Goal: Task Accomplishment & Management: Manage account settings

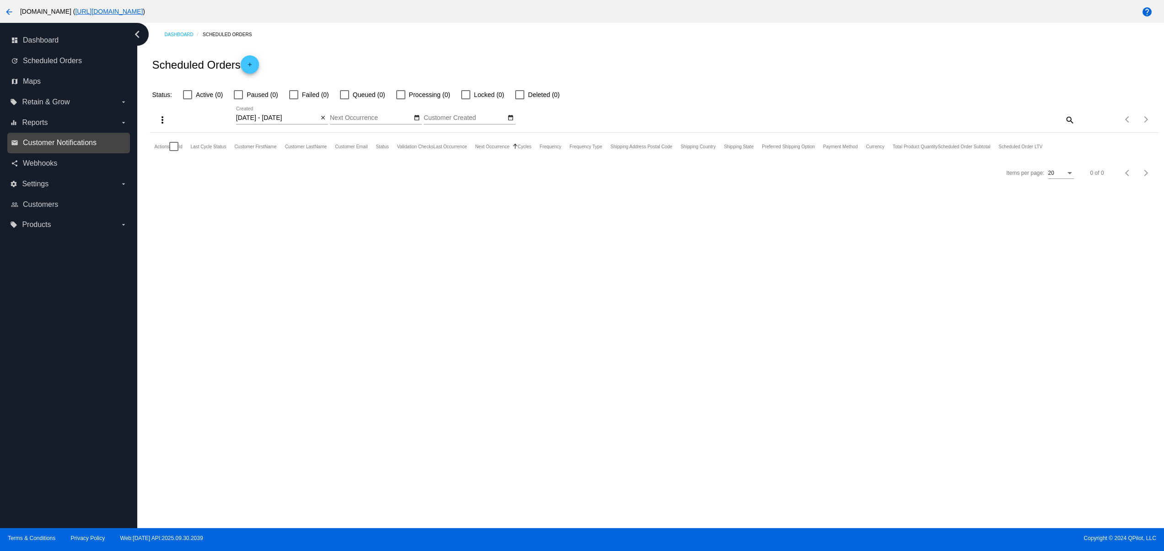
click at [49, 147] on span "Customer Notifications" at bounding box center [60, 143] width 74 height 8
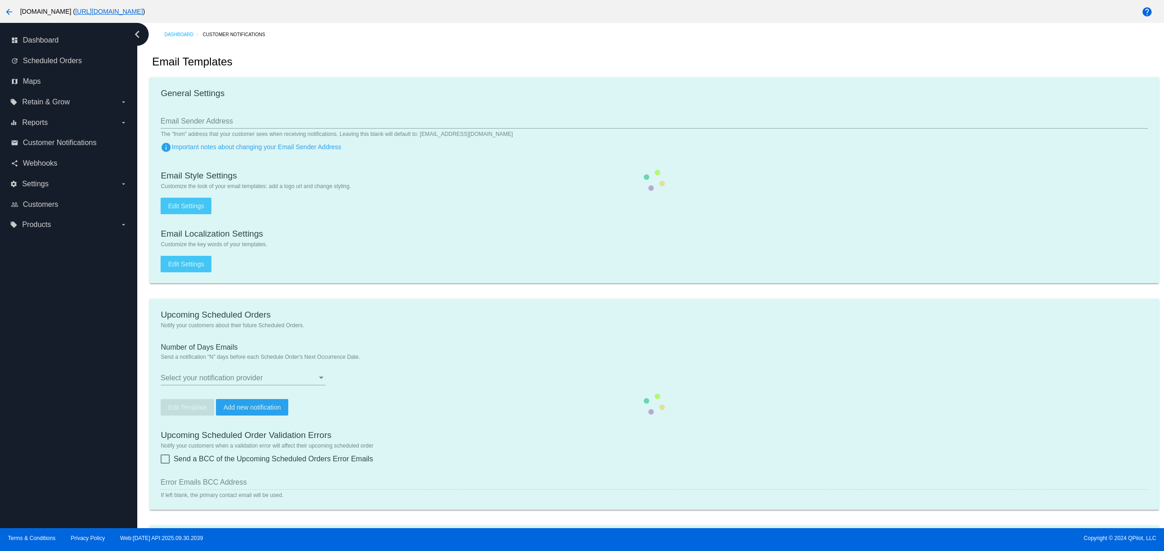
type input "devs+staging@patternsinthecloud.com"
checkbox input "true"
type input "1"
checkbox input "true"
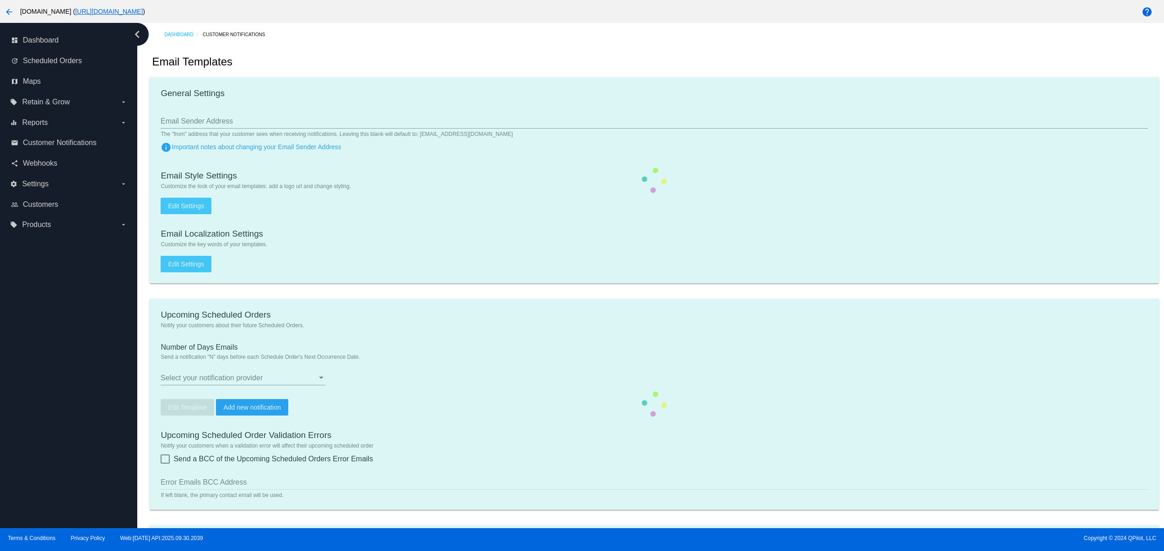
checkbox input "true"
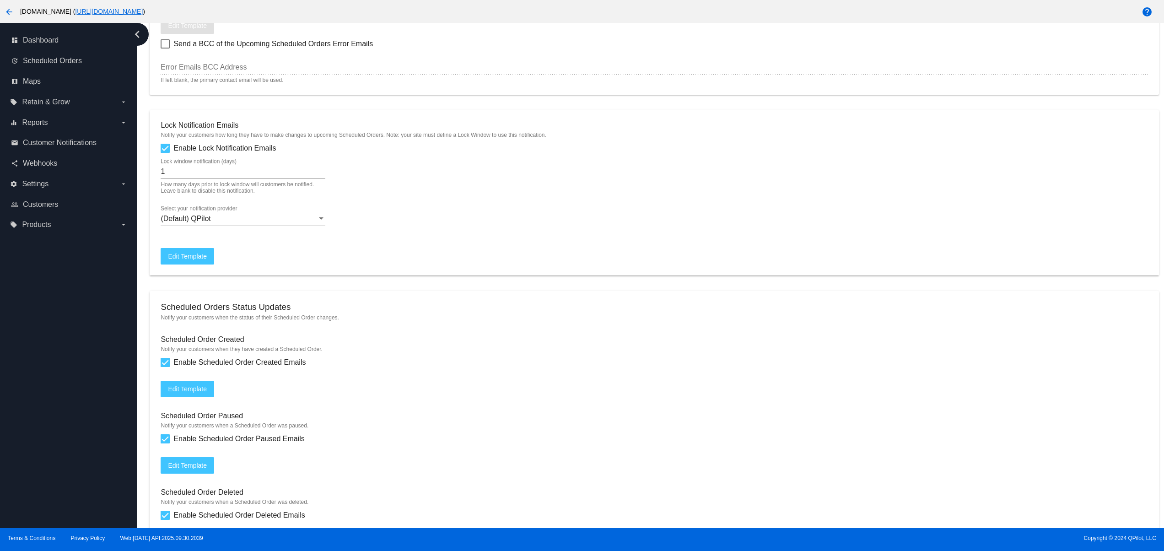
scroll to position [938, 0]
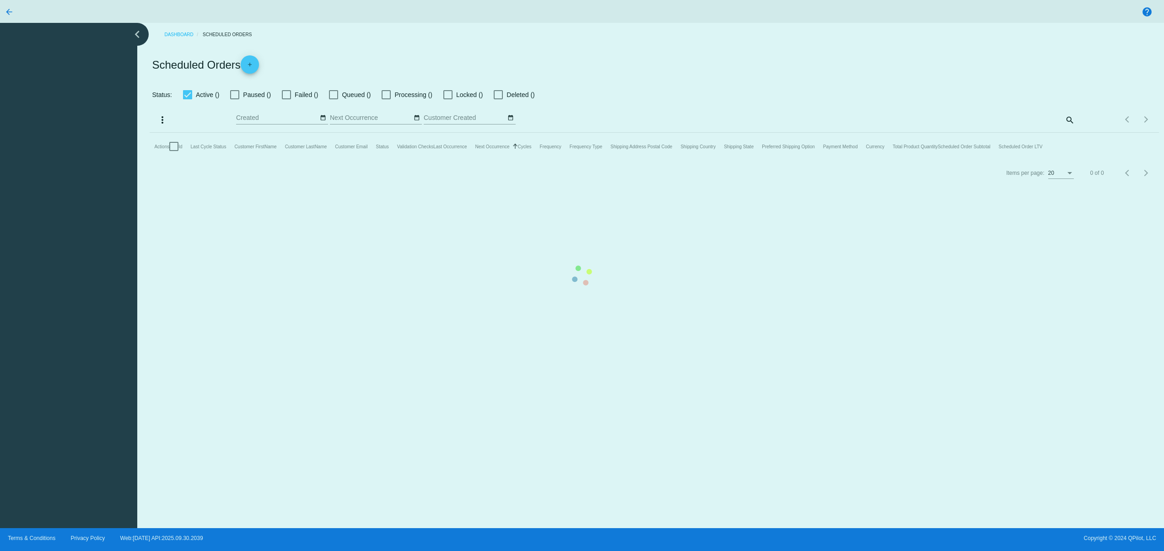
checkbox input "false"
type input "[DATE] - [DATE]"
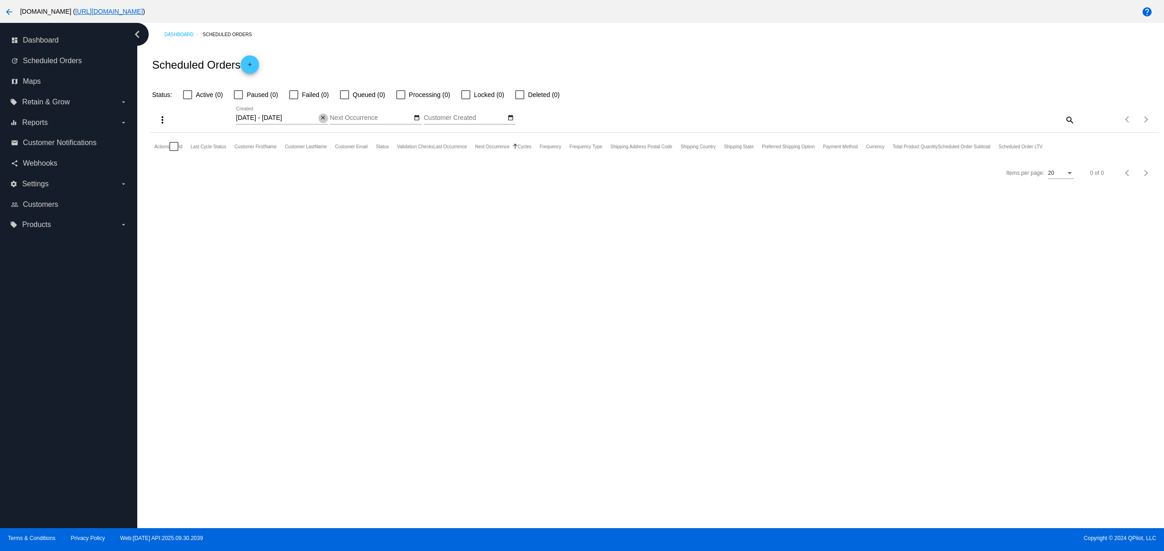
click at [326, 122] on button "close" at bounding box center [324, 118] width 10 height 10
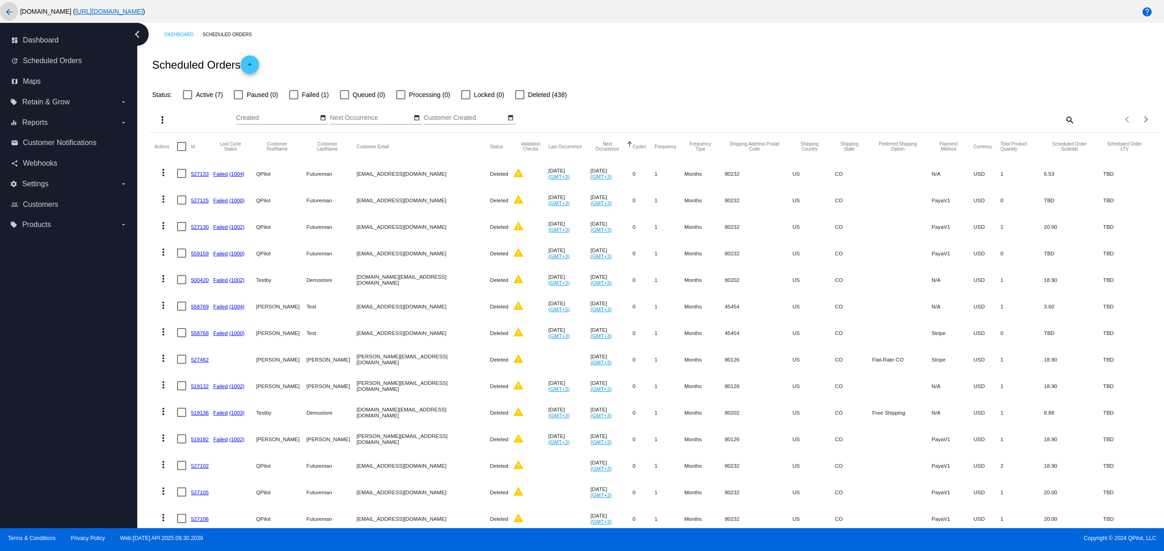
click at [3, 9] on button "arrow_back" at bounding box center [9, 11] width 18 height 18
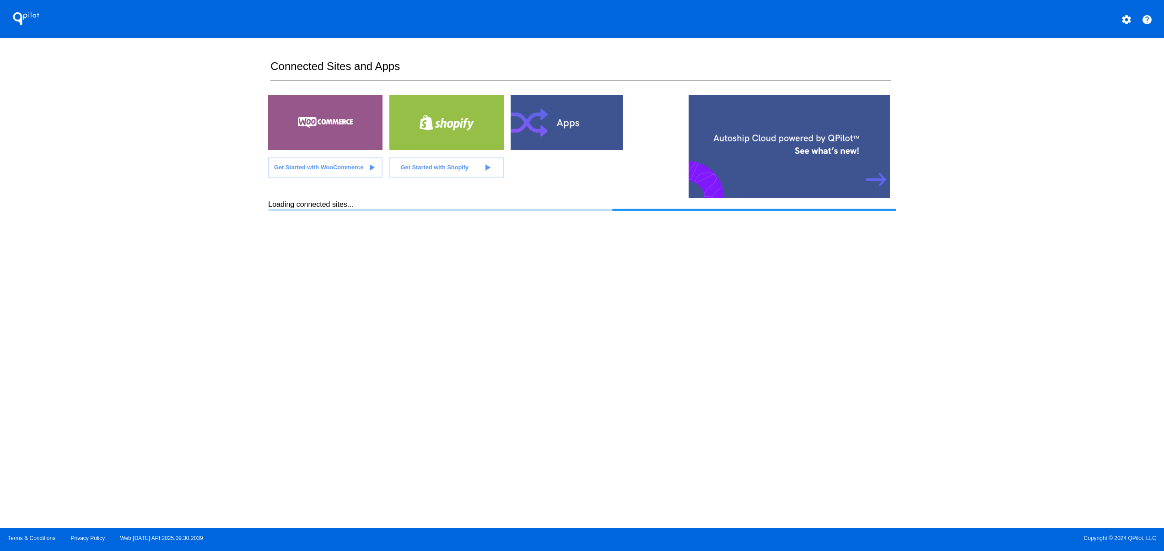
click at [649, 348] on section "Connected Sites and Apps Get Started with WooCommerce play_arrow Get Started wi…" at bounding box center [581, 283] width 627 height 490
click at [733, 350] on section "Connected Sites and Apps Get Started with WooCommerce play_arrow Get Started wi…" at bounding box center [581, 283] width 627 height 490
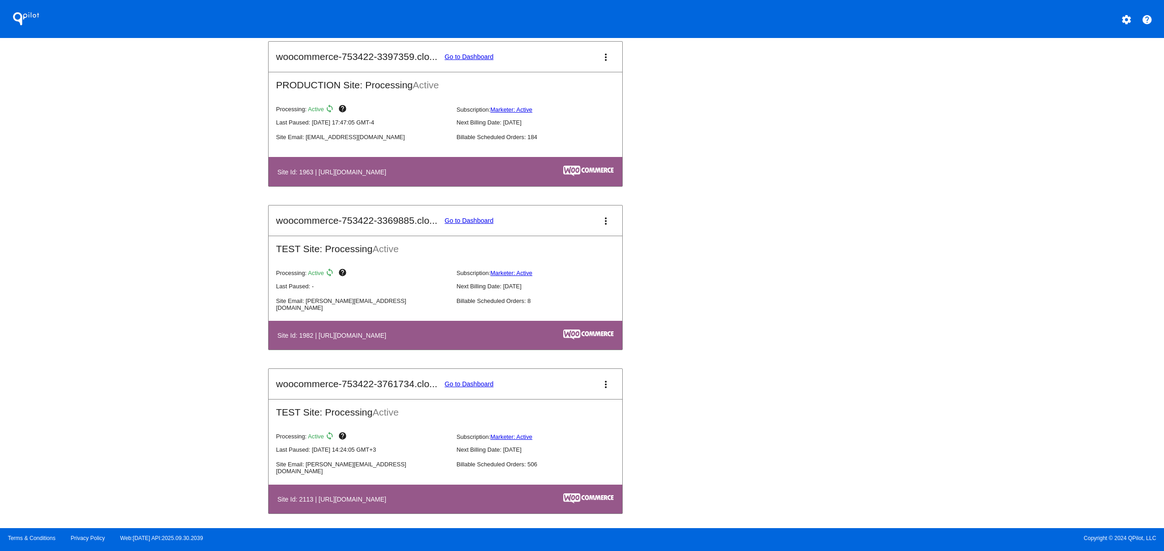
scroll to position [915, 0]
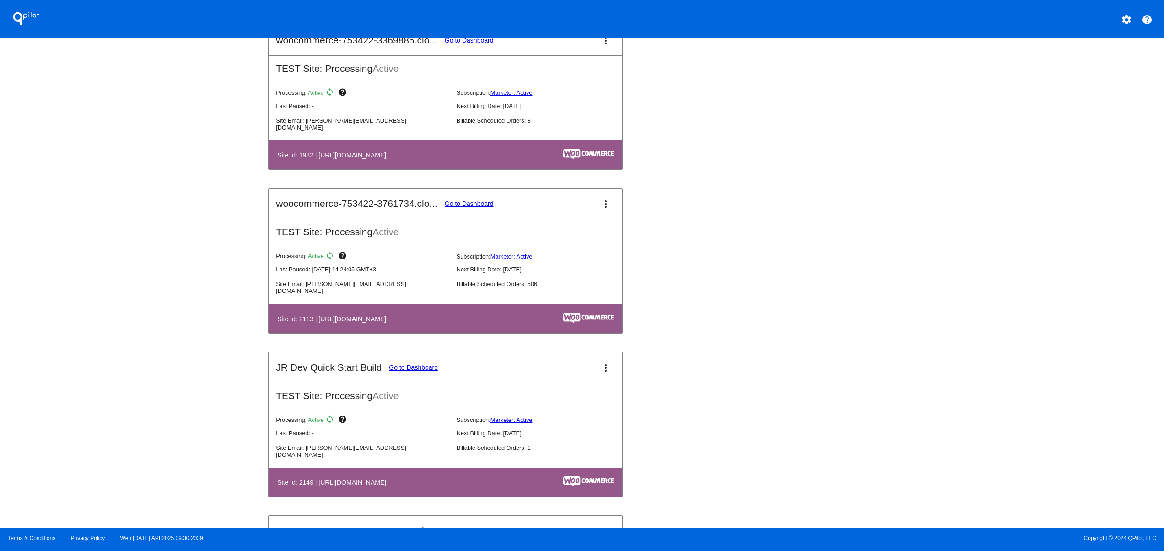
drag, startPoint x: 370, startPoint y: 157, endPoint x: 444, endPoint y: 165, distance: 74.1
click at [391, 159] on h4 "Site Id: 1982 | [URL][DOMAIN_NAME]" at bounding box center [333, 154] width 113 height 7
drag, startPoint x: 465, startPoint y: 326, endPoint x: 328, endPoint y: 337, distance: 138.2
click at [328, 333] on table "Site Id: 2113 | [URL][DOMAIN_NAME]" at bounding box center [446, 318] width 354 height 29
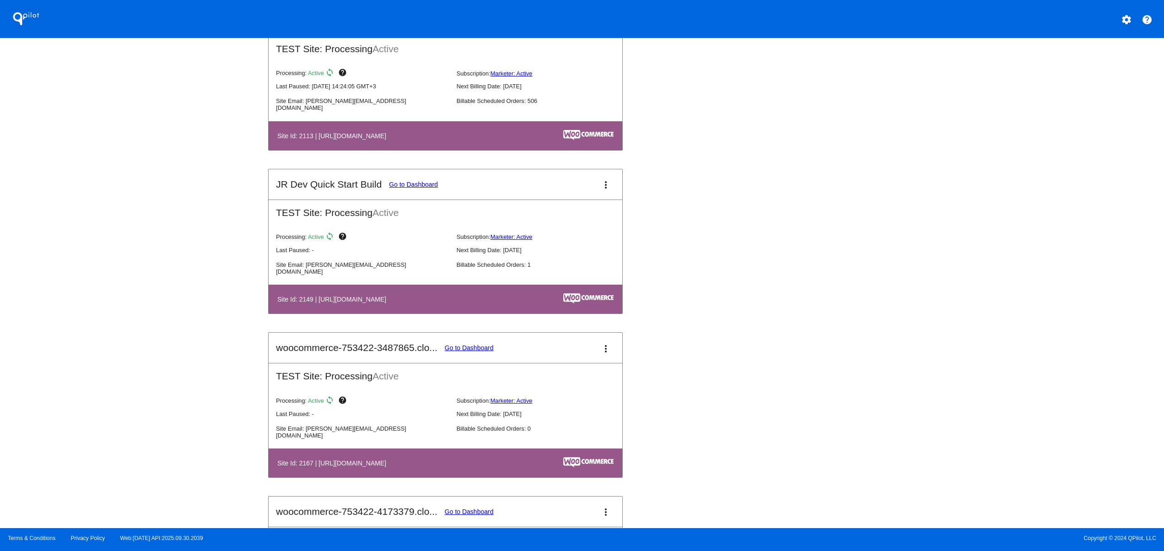
click at [172, 325] on div "QPilot settings help Connected Sites and Apps Get Started with WooCommerce play…" at bounding box center [582, 264] width 1164 height 528
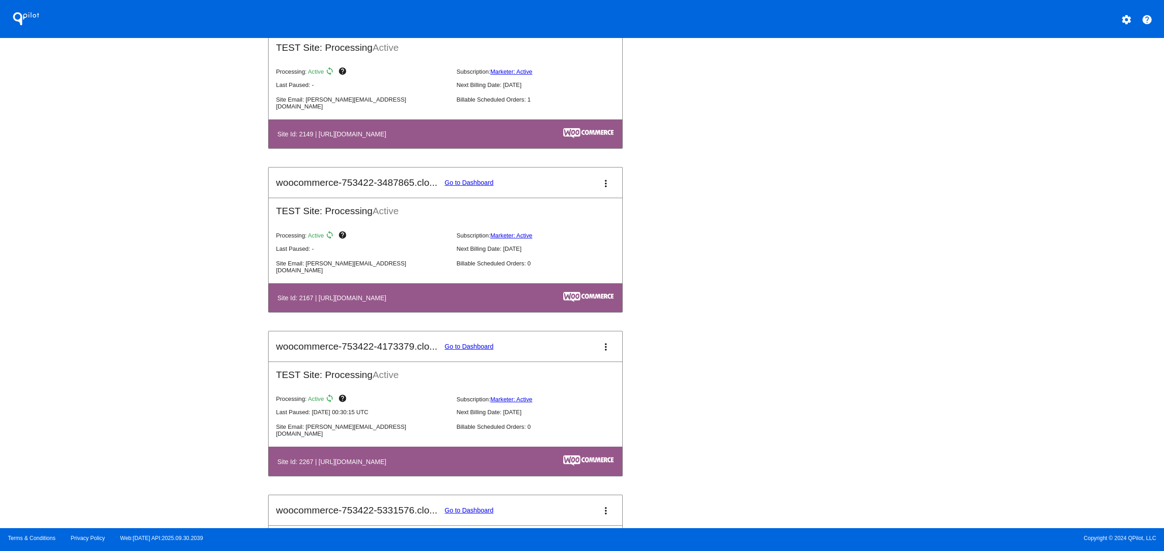
scroll to position [1281, 0]
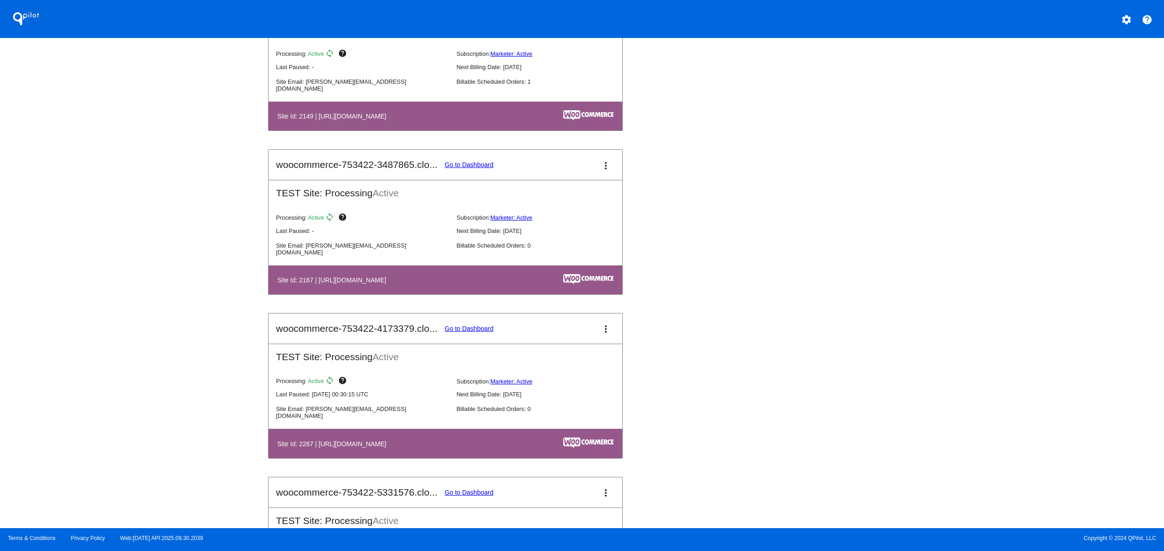
drag, startPoint x: 353, startPoint y: 442, endPoint x: 502, endPoint y: 467, distance: 150.8
click at [458, 458] on table "Site Id: 2267 | [URL][DOMAIN_NAME]" at bounding box center [446, 443] width 354 height 29
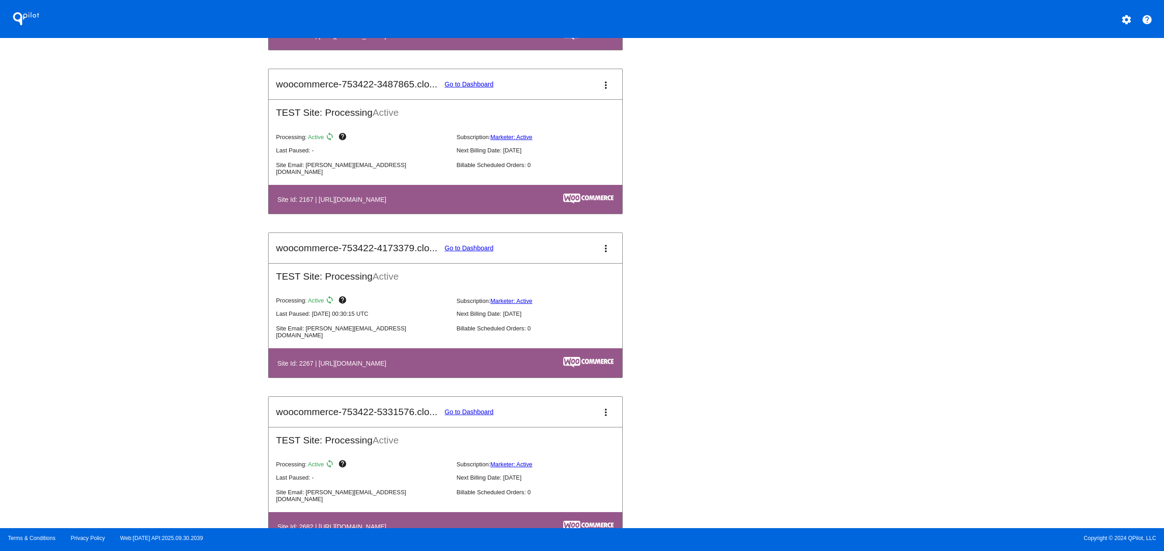
scroll to position [1405, 0]
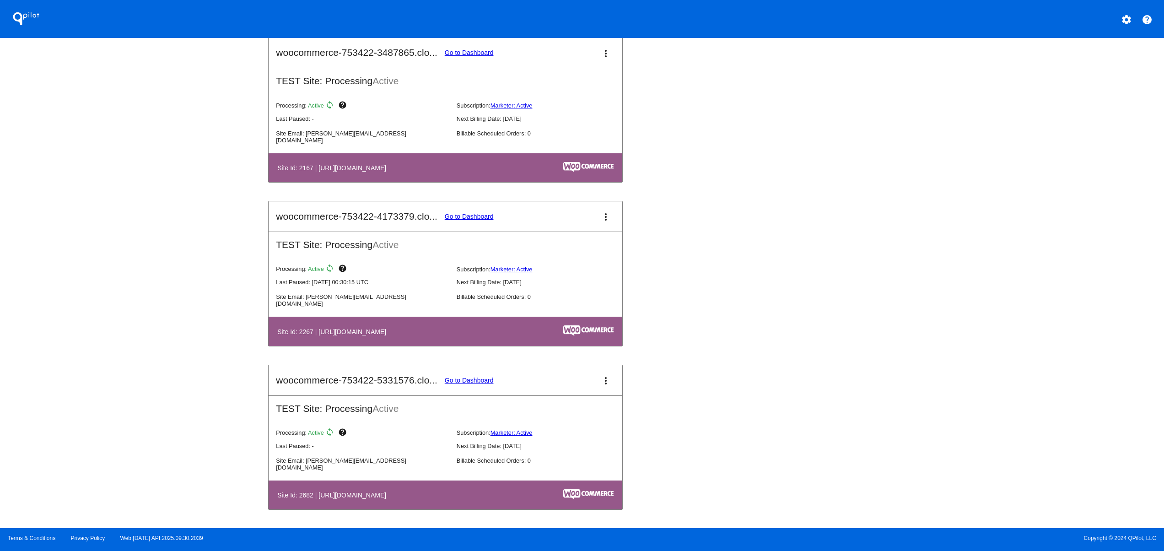
drag, startPoint x: 344, startPoint y: 485, endPoint x: 491, endPoint y: 497, distance: 147.4
click at [464, 491] on table "Site Id: 2682 | [URL][DOMAIN_NAME]" at bounding box center [446, 495] width 354 height 29
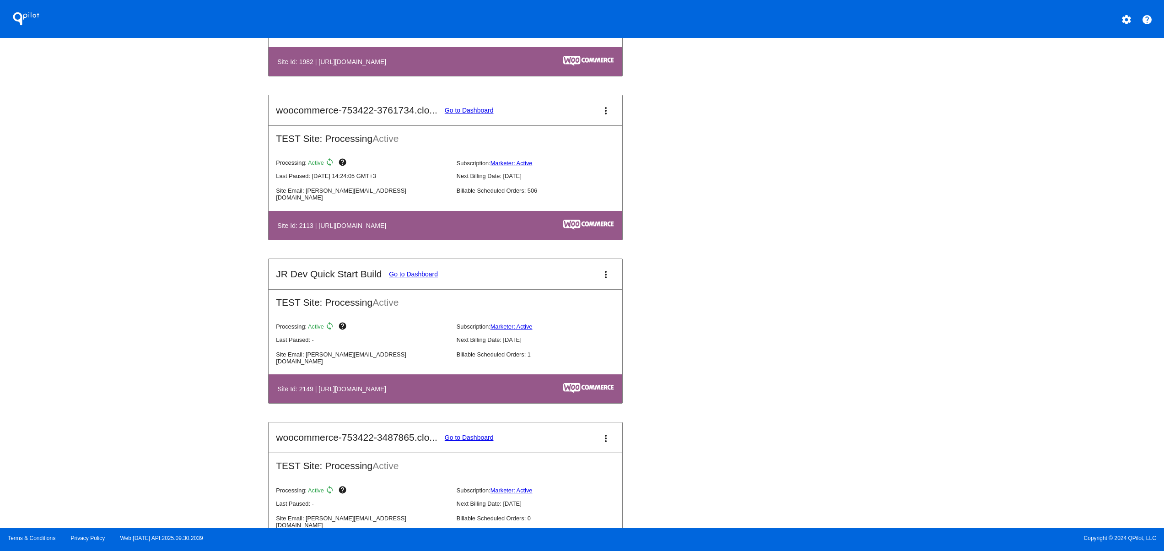
scroll to position [855, 0]
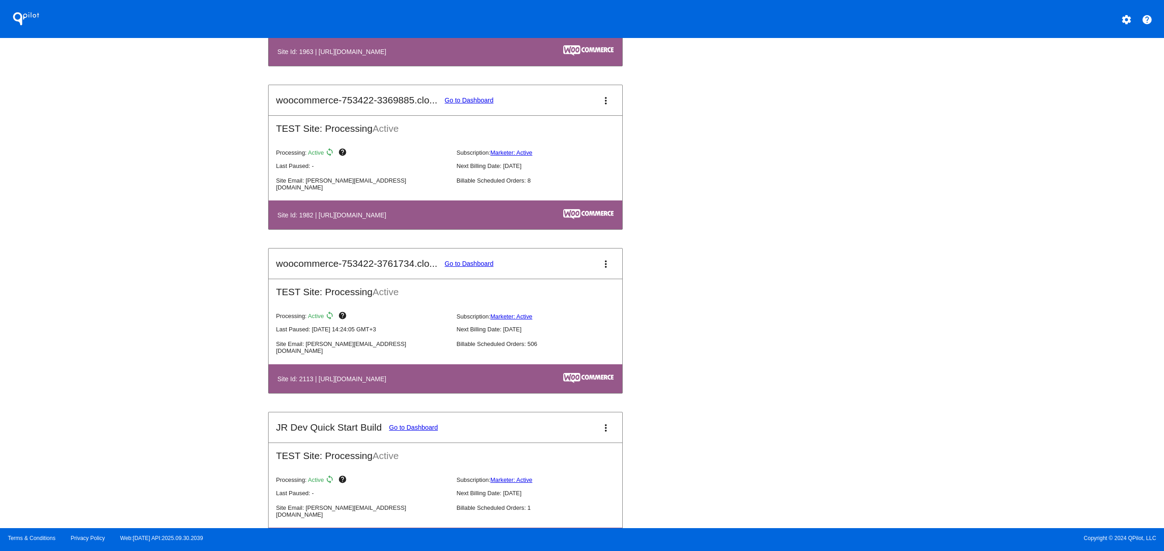
click at [462, 211] on table "Site Id: 1982 | [URL][DOMAIN_NAME]" at bounding box center [446, 214] width 354 height 29
drag, startPoint x: 350, startPoint y: 385, endPoint x: 324, endPoint y: 385, distance: 25.2
click at [324, 383] on h4 "Site Id: 2113 | [URL][DOMAIN_NAME]" at bounding box center [333, 378] width 113 height 7
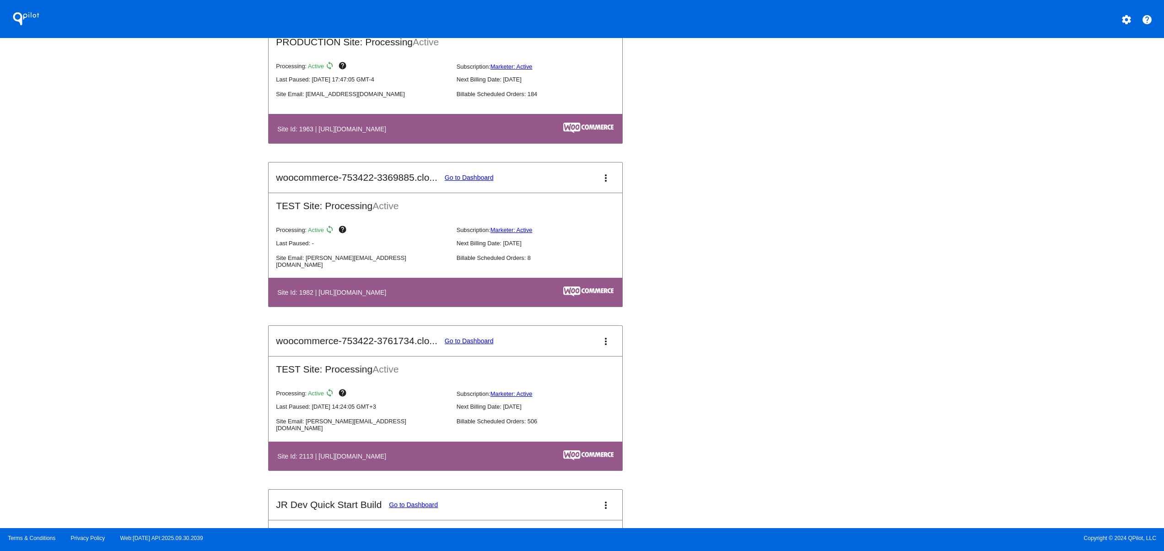
scroll to position [672, 0]
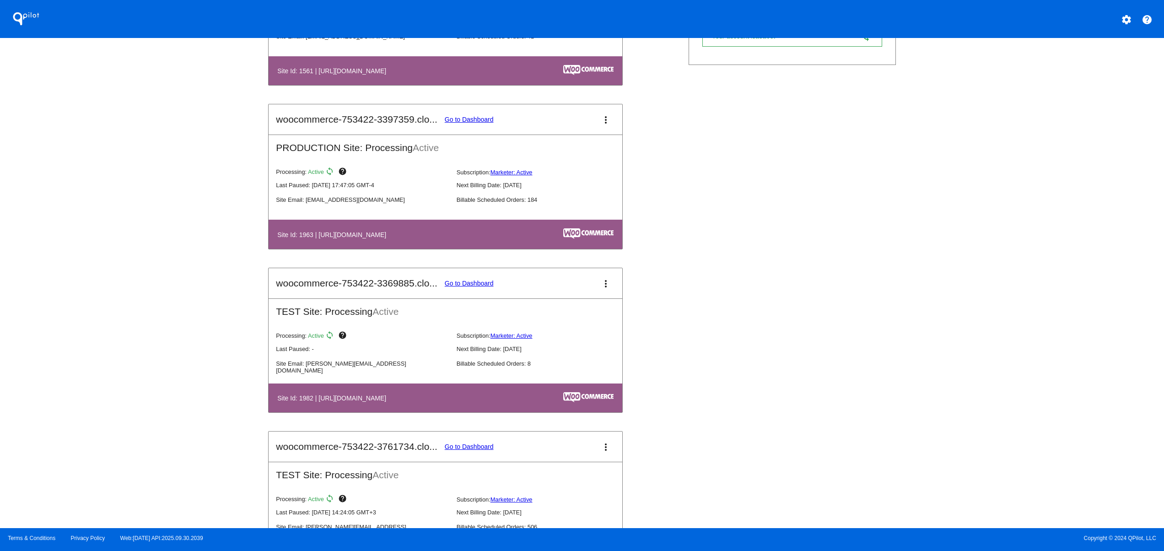
drag, startPoint x: 434, startPoint y: 243, endPoint x: 381, endPoint y: 243, distance: 52.6
click at [381, 240] on th "Site Id: 1963 | [URL][DOMAIN_NAME]" at bounding box center [393, 234] width 232 height 12
click at [454, 123] on link "Go to Dashboard" at bounding box center [469, 119] width 49 height 7
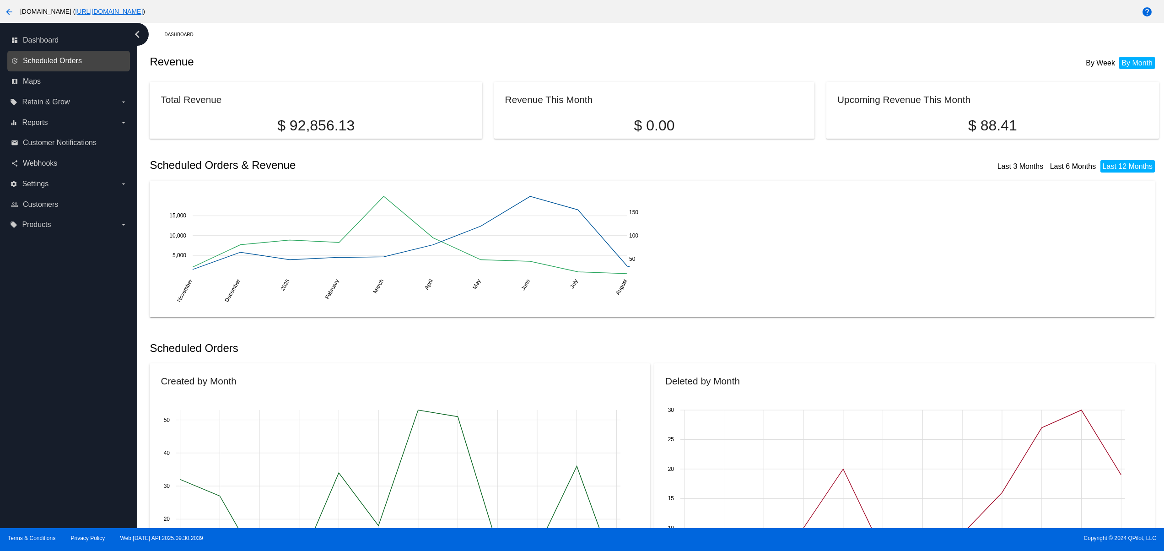
click at [61, 64] on span "Scheduled Orders" at bounding box center [52, 61] width 59 height 8
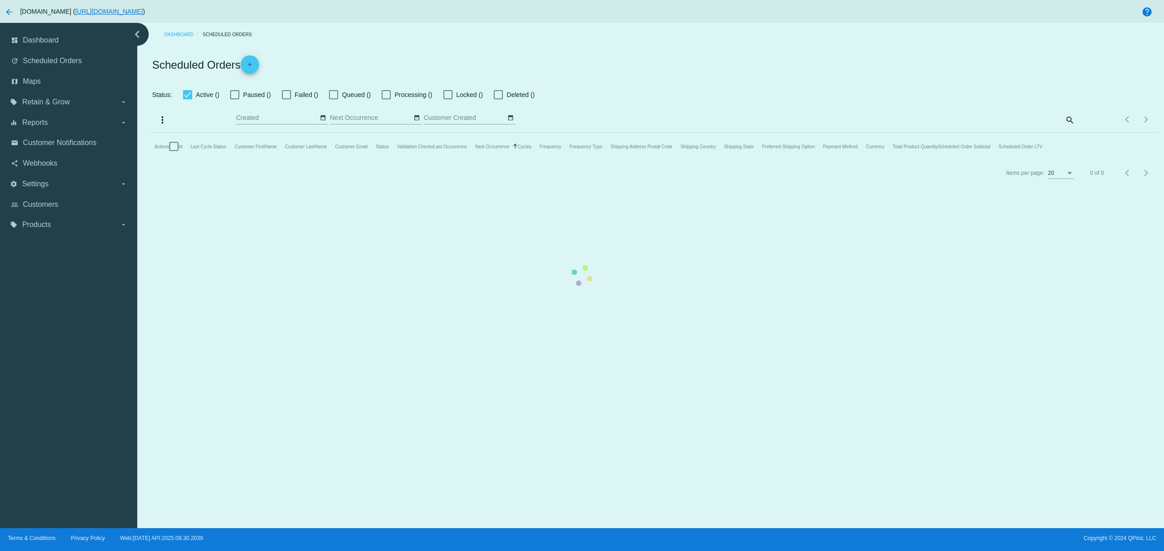
checkbox input "false"
click at [528, 160] on mat-table "Actions Id Last Cycle Status Customer FirstName Customer LastName Customer Emai…" at bounding box center [654, 146] width 1009 height 27
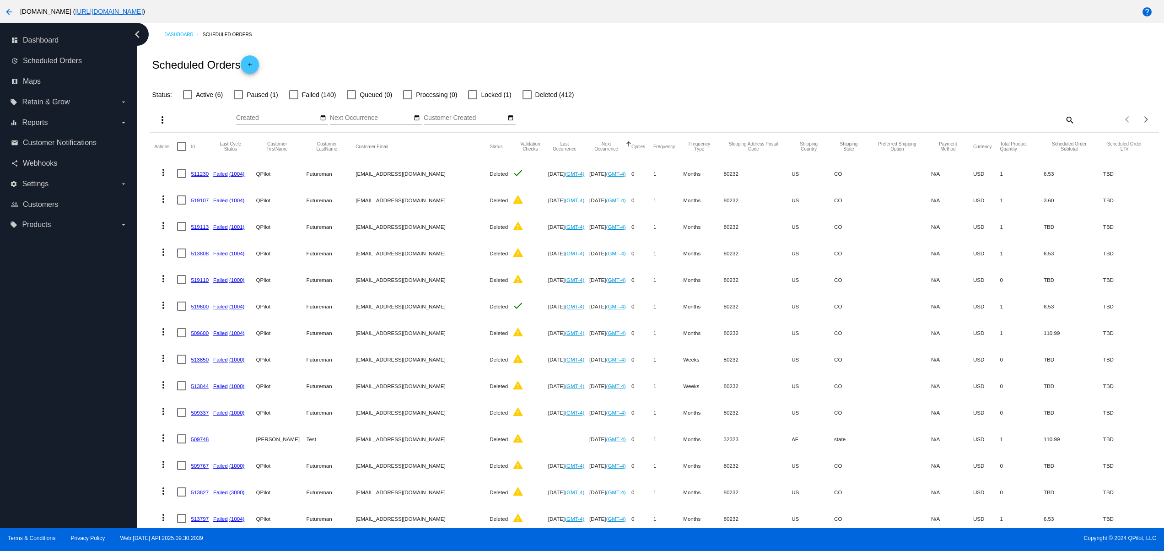
click at [373, 262] on mat-cell "qpilot.futuremane@yahoo.com" at bounding box center [423, 253] width 134 height 27
drag, startPoint x: 502, startPoint y: 85, endPoint x: 511, endPoint y: 105, distance: 21.7
click at [511, 105] on app-dashboard-scheduled-orders "Scheduled Orders add Status: Active (6) Paused (1) Failed (140) Queued (0) Proc…" at bounding box center [654, 381] width 1009 height 670
click at [693, 108] on div "Oct Jan Feb Mar Apr Su Mo" at bounding box center [529, 120] width 587 height 26
click at [251, 73] on span "add" at bounding box center [249, 66] width 11 height 22
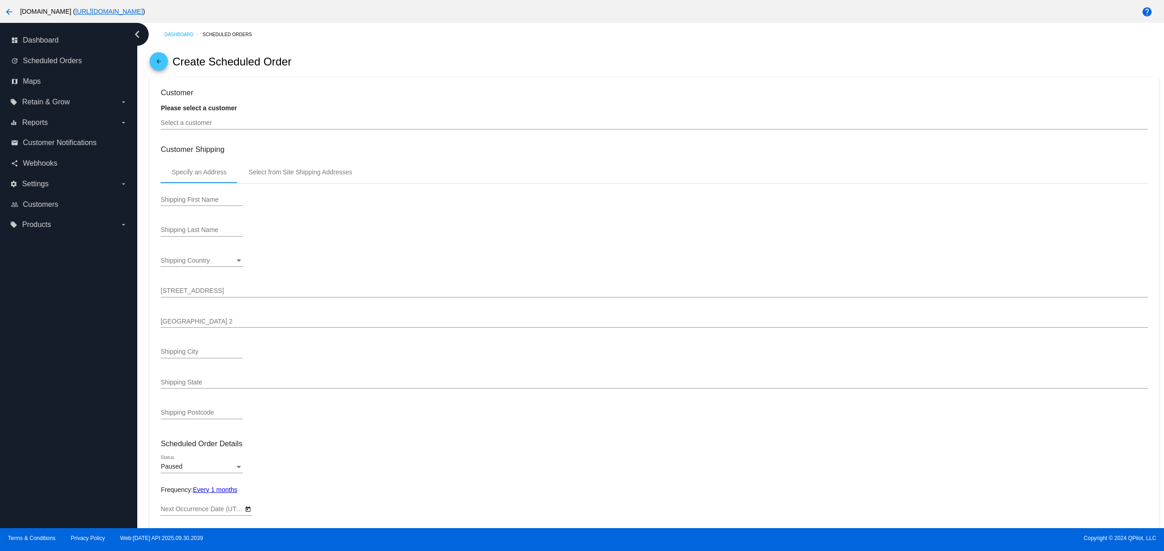
click at [190, 120] on div "Select a customer" at bounding box center [654, 121] width 987 height 18
type input "11/3/2025"
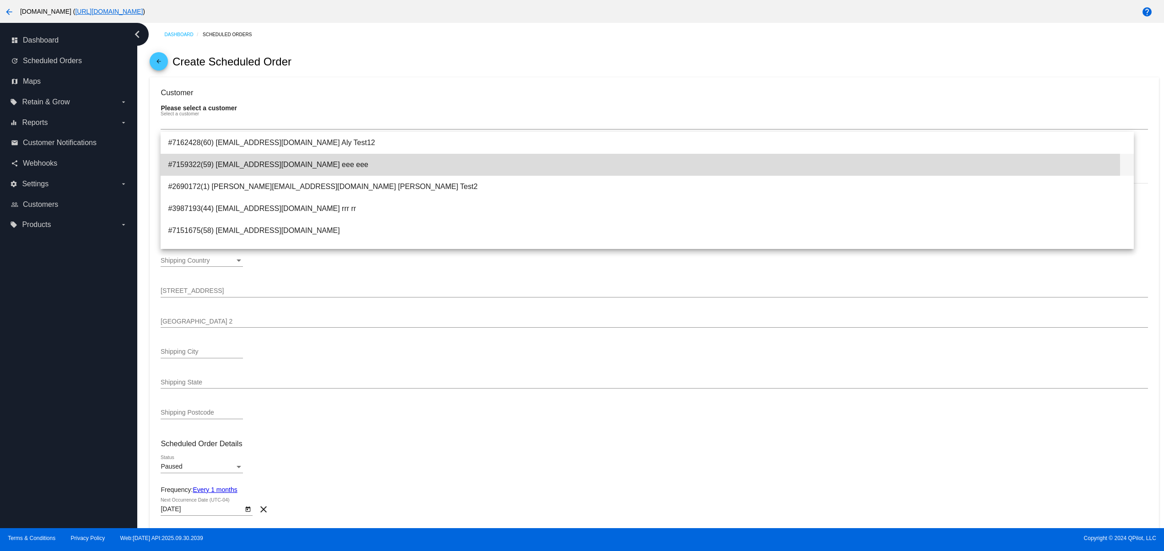
click at [257, 168] on span "#7159322(59) svetglus3+25@gmail.com eee eee" at bounding box center [647, 165] width 959 height 22
type input "eee"
type input "6031 N Emporia St"
type input "Denver"
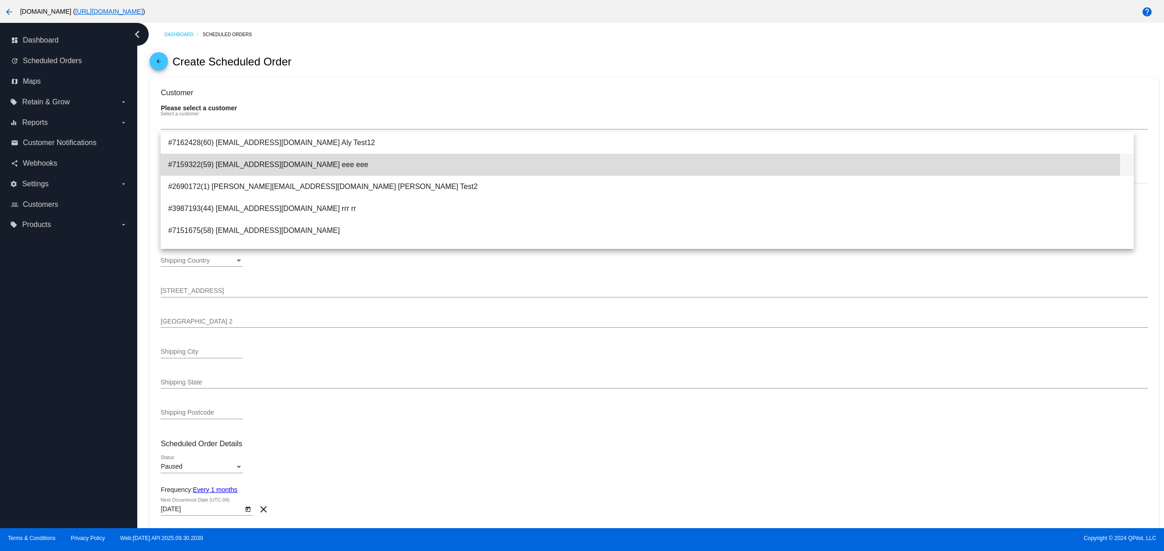
type input "80238"
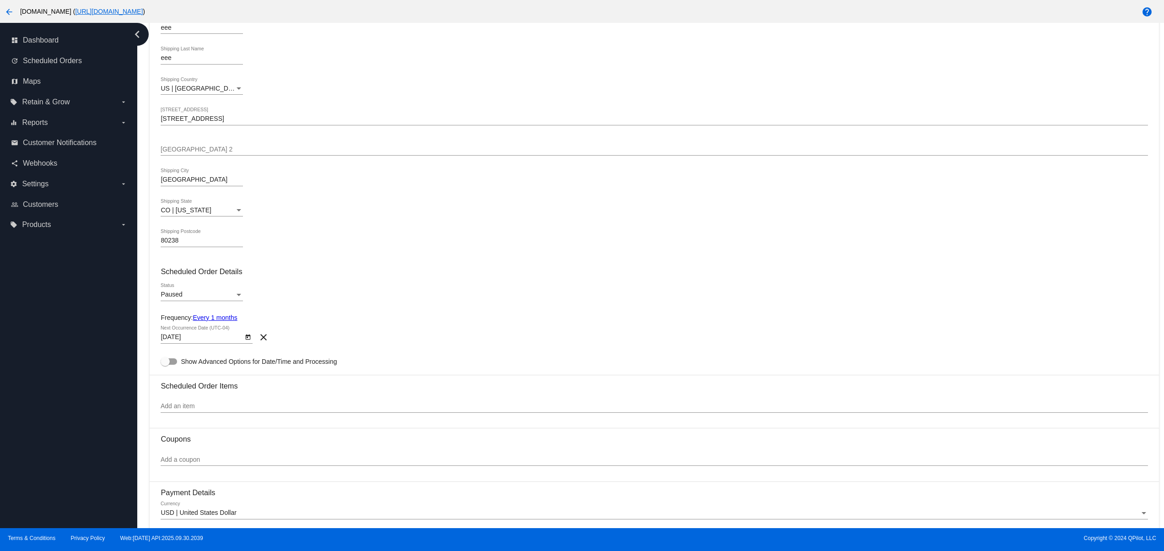
scroll to position [183, 0]
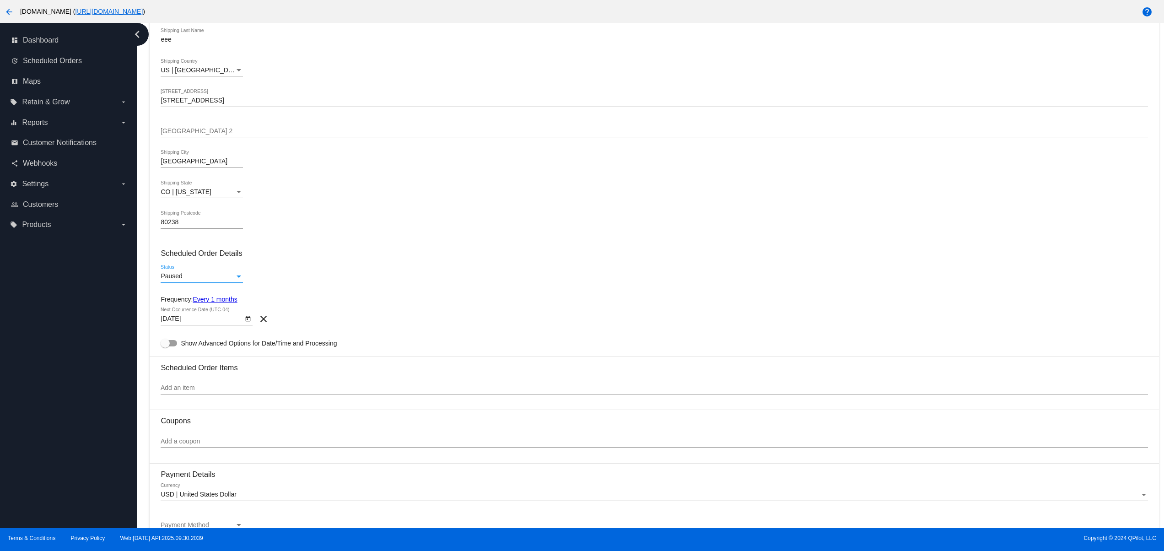
click at [183, 276] on div "Paused" at bounding box center [198, 276] width 74 height 7
click at [165, 253] on span "Active" at bounding box center [202, 260] width 82 height 19
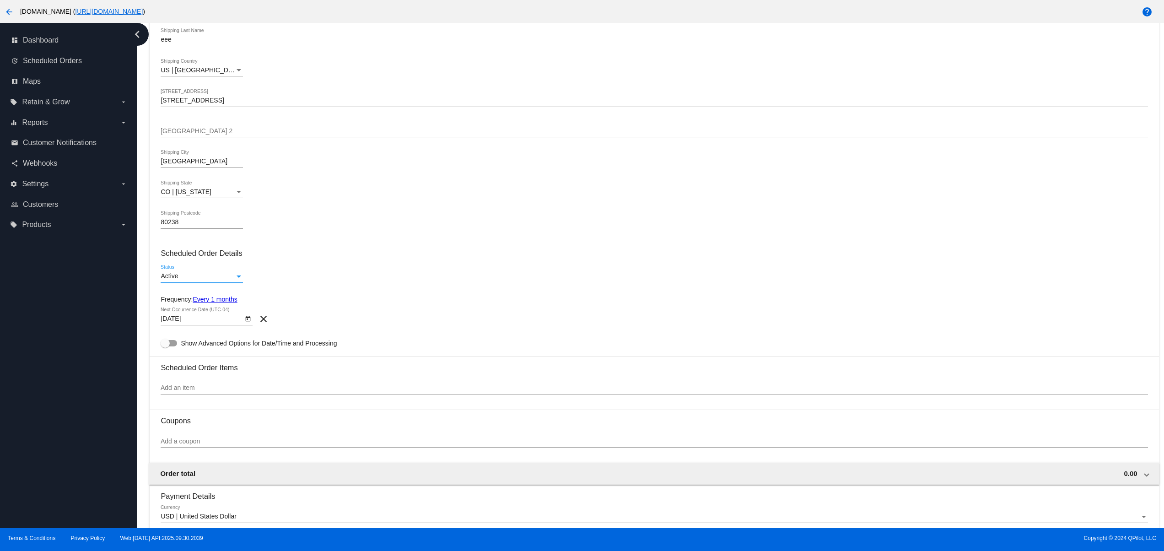
click at [246, 324] on icon "Open calendar" at bounding box center [248, 318] width 6 height 11
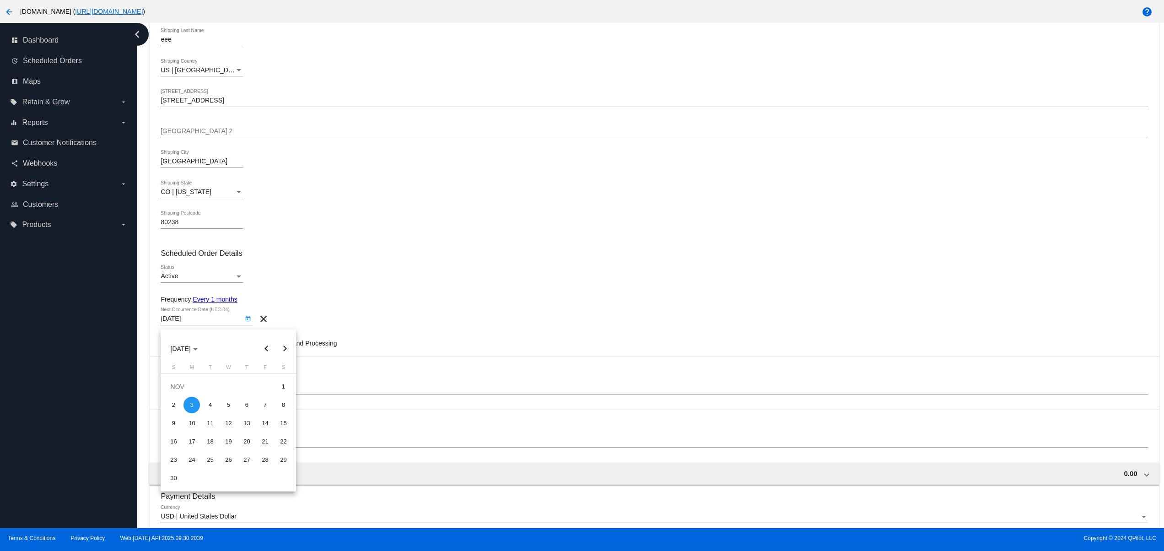
click at [264, 354] on button "Previous month" at bounding box center [266, 349] width 18 height 18
click at [178, 395] on td "AUG" at bounding box center [210, 387] width 92 height 18
click at [180, 405] on div "3" at bounding box center [173, 405] width 16 height 16
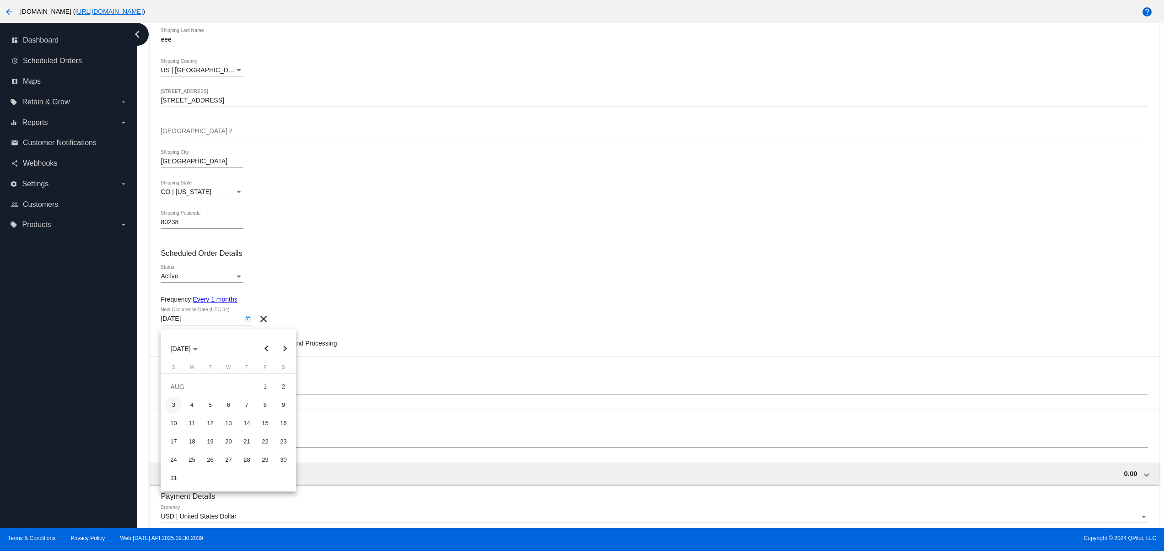
type input "8/3/2025"
click at [431, 325] on div "8/3/2025 Next Occurrence Date (UTC-04) clear" at bounding box center [654, 321] width 987 height 26
click at [231, 389] on input "Add an item" at bounding box center [654, 387] width 987 height 7
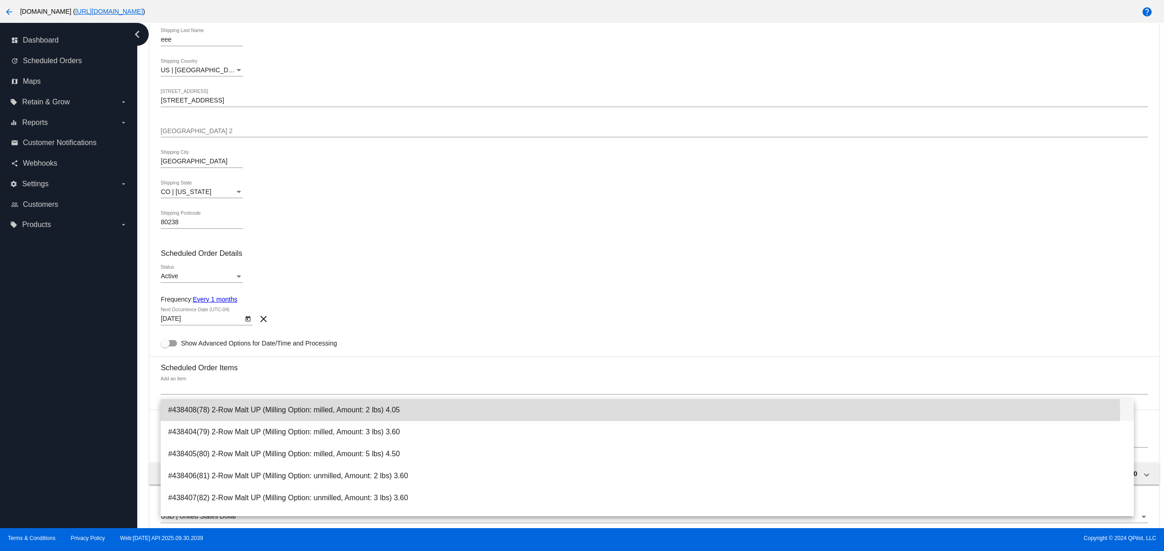
click at [231, 416] on span "#438408(78) 2-Row Malt UP (Milling Option: milled, Amount: 2 lbs) 4.05" at bounding box center [647, 410] width 959 height 22
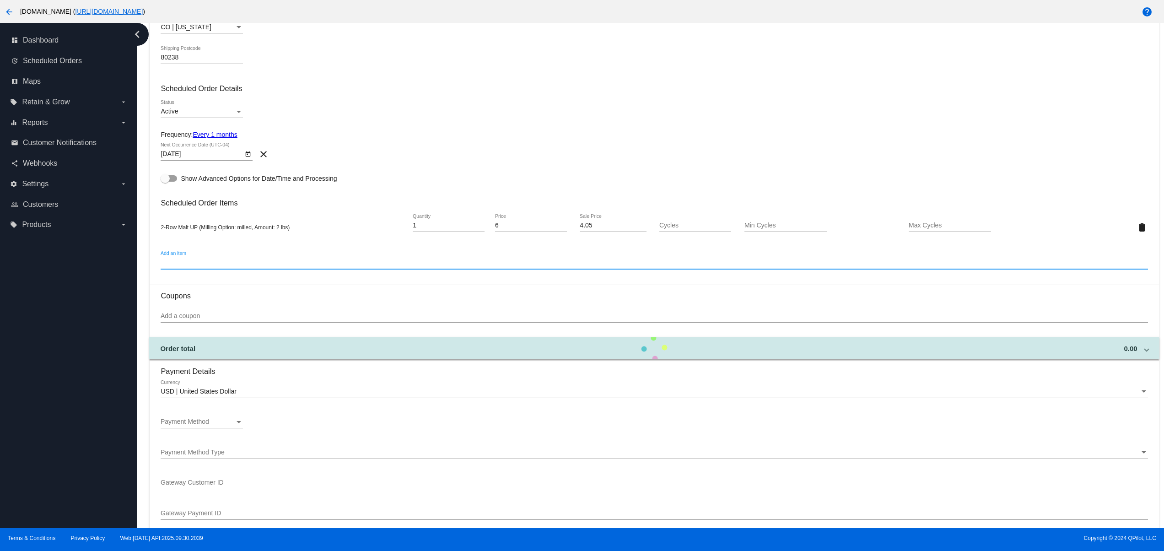
scroll to position [366, 0]
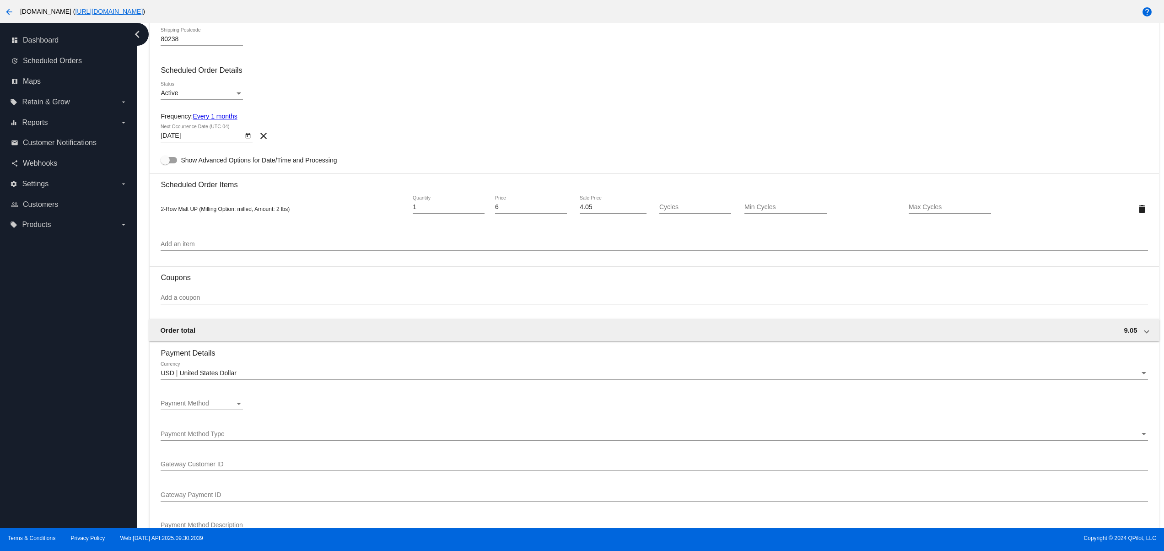
click at [211, 407] on div "Payment Method" at bounding box center [198, 403] width 74 height 7
click at [267, 436] on span "Description (Visa ending in 0005 (expires 02/28)) GatewayCustomerId (cus_hkdmgn…" at bounding box center [225, 428] width 128 height 19
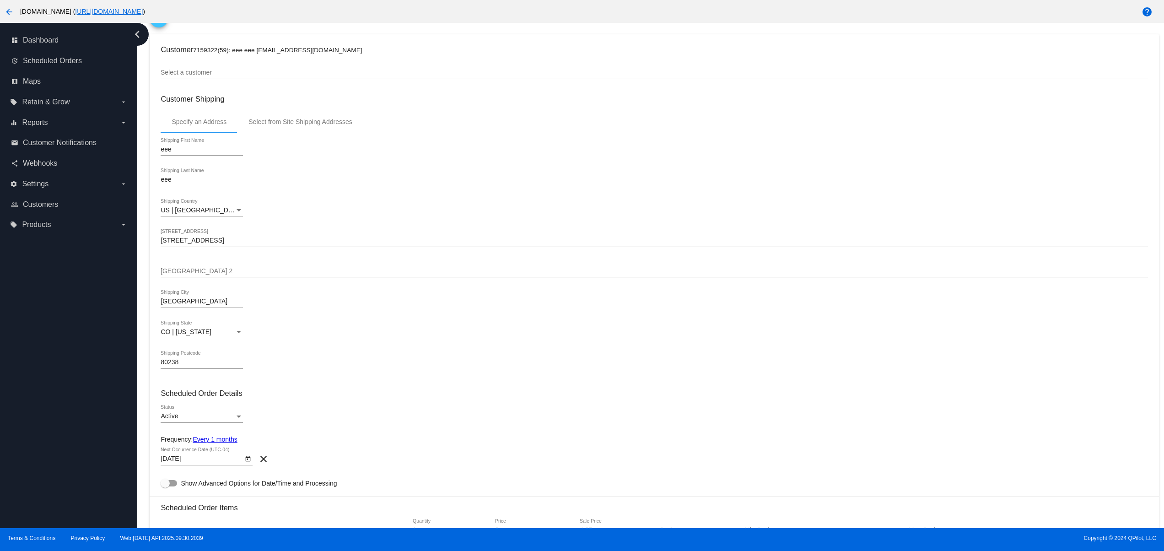
scroll to position [0, 0]
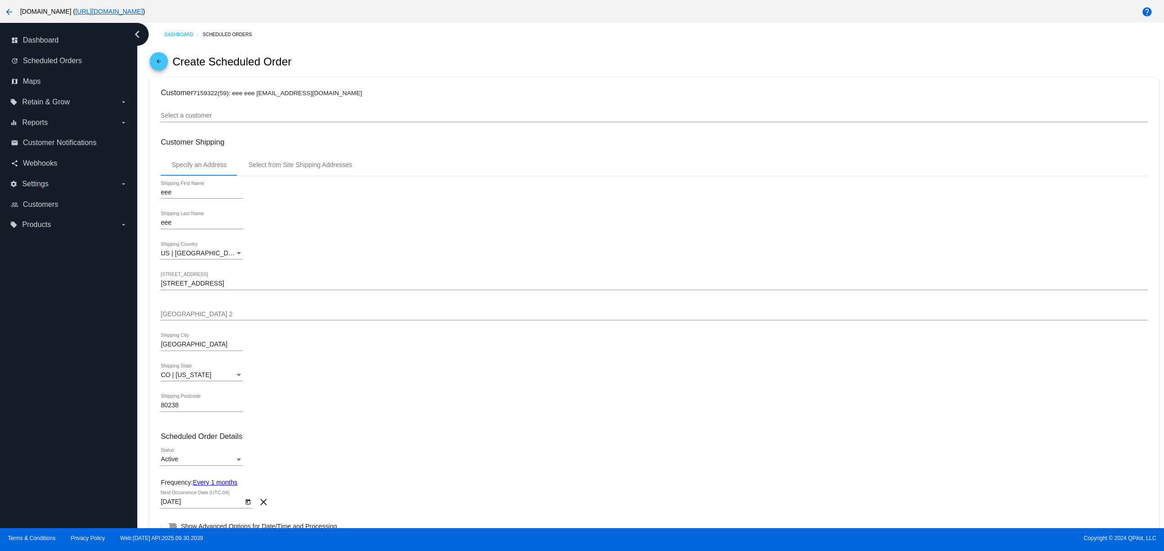
click at [189, 249] on div "US | USA Shipping Country" at bounding box center [202, 251] width 82 height 18
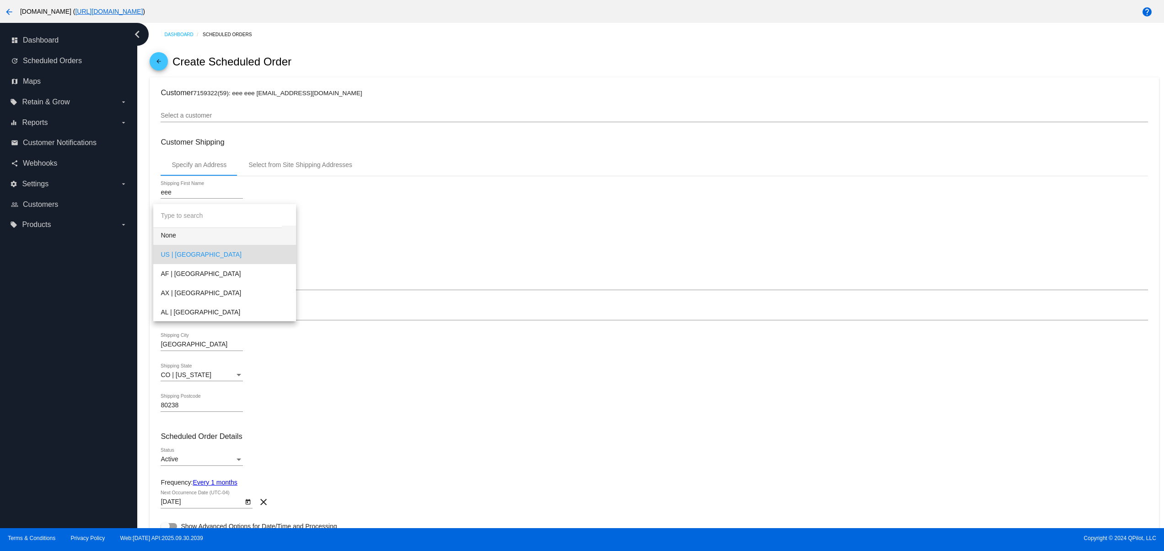
click at [181, 230] on span "None" at bounding box center [225, 235] width 128 height 19
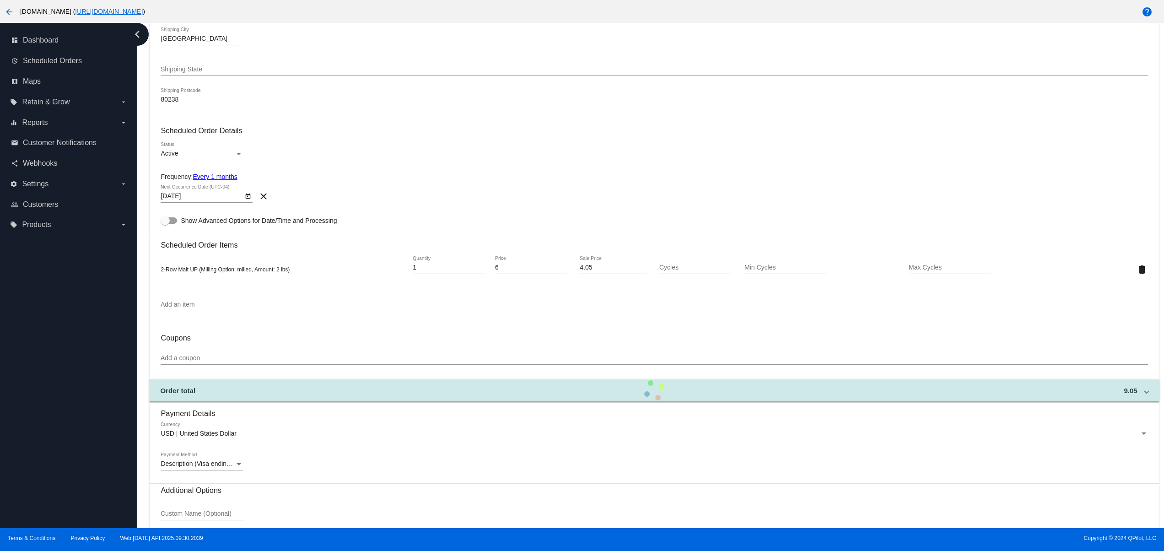
scroll to position [381, 0]
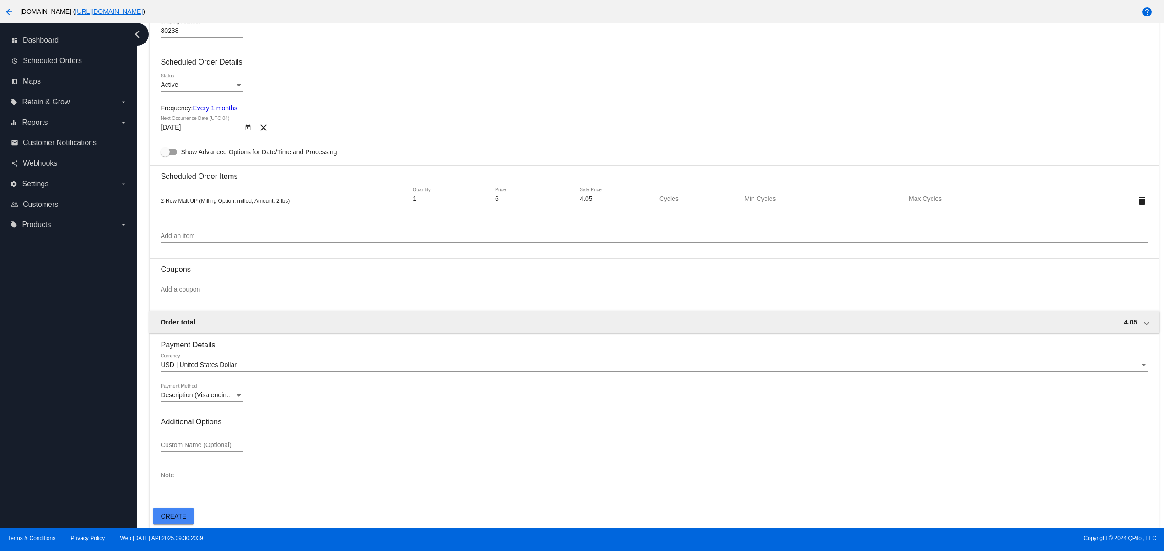
click at [254, 126] on div "8/3/2025 Next Occurrence Date (UTC-04) clear" at bounding box center [654, 129] width 987 height 26
click at [250, 127] on icon "Open calendar" at bounding box center [248, 127] width 5 height 5
click at [454, 115] on div at bounding box center [582, 275] width 1164 height 551
click at [195, 513] on mat-card-actions "Create" at bounding box center [654, 514] width 1002 height 20
click at [174, 513] on span "Create" at bounding box center [174, 516] width 26 height 7
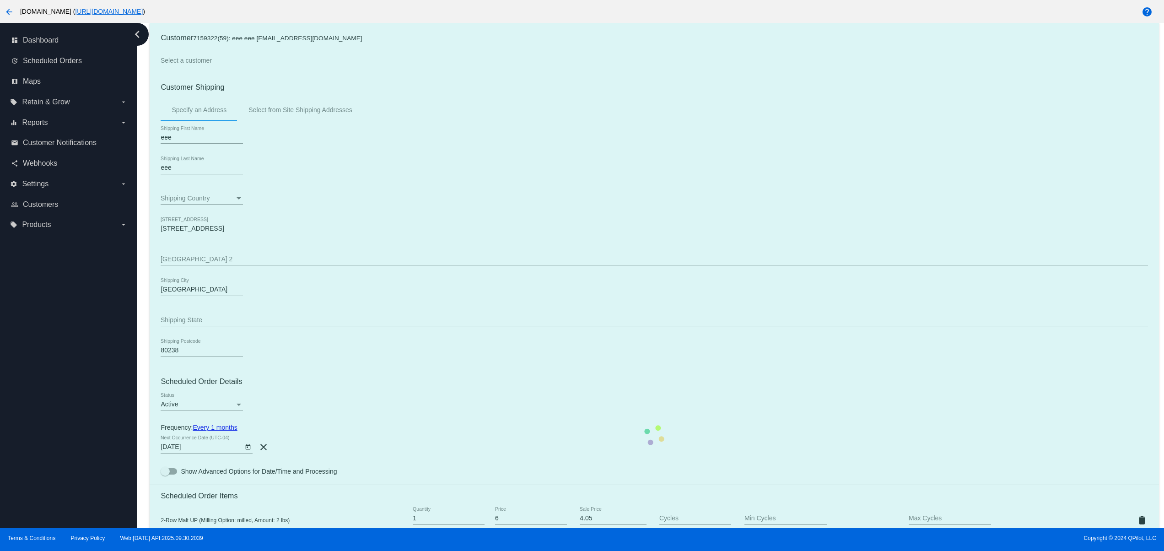
scroll to position [0, 0]
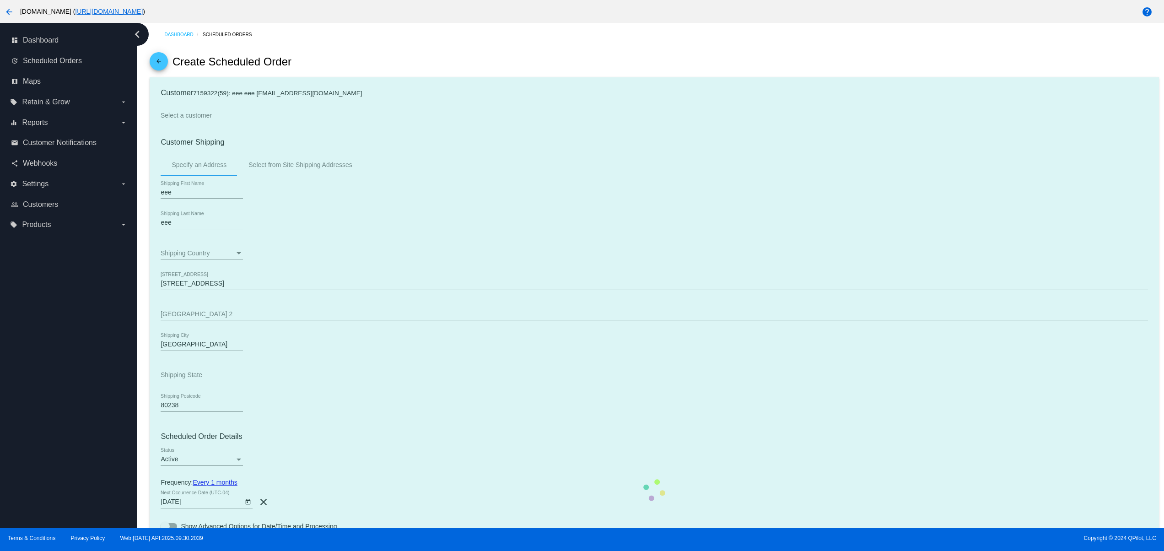
click at [566, 223] on mat-card "Customer 7159322(59): eee eee svetglus3+25@gmail.com Select a customer Customer…" at bounding box center [654, 490] width 1009 height 826
click at [432, 138] on mat-card "Customer 7159322(59): eee eee svetglus3+25@gmail.com Select a customer Customer…" at bounding box center [654, 490] width 1009 height 826
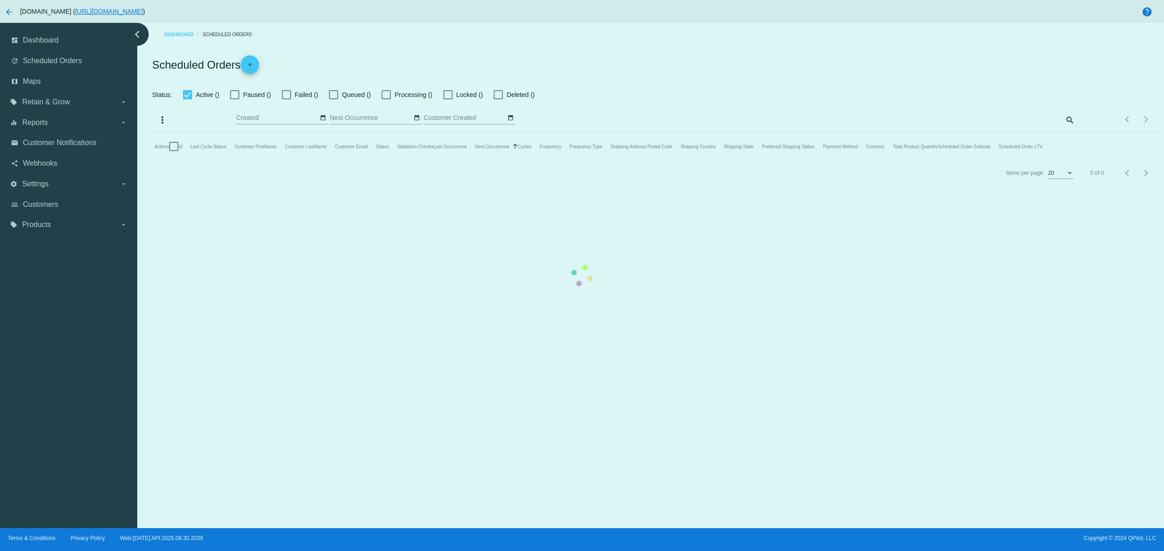
checkbox input "false"
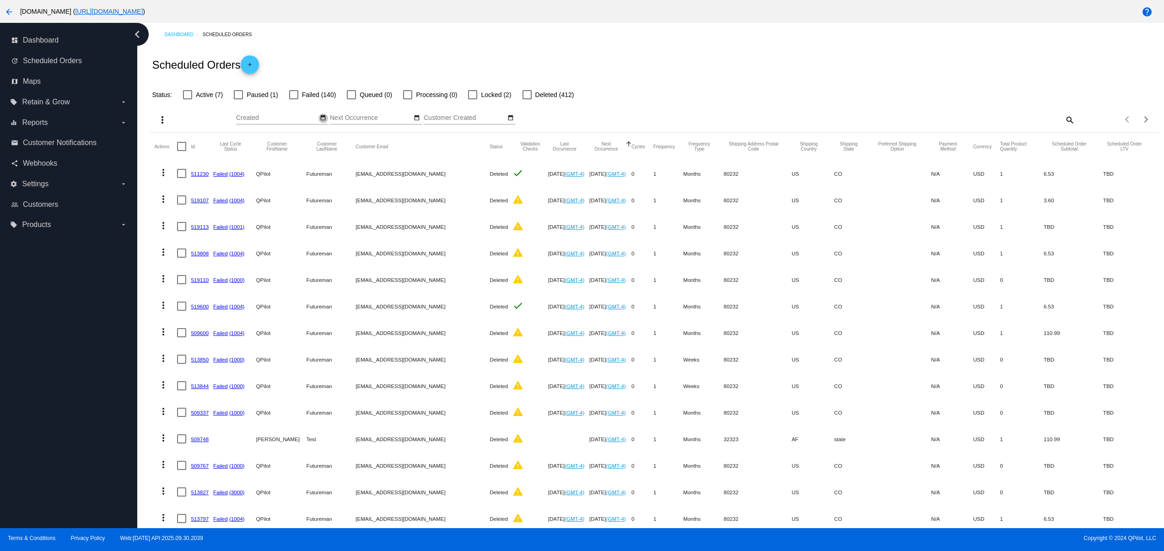
click at [320, 118] on mat-icon "date_range" at bounding box center [323, 117] width 6 height 7
click at [348, 161] on td "4" at bounding box center [350, 160] width 16 height 14
type input "10/04/2025 - 10/04/2025"
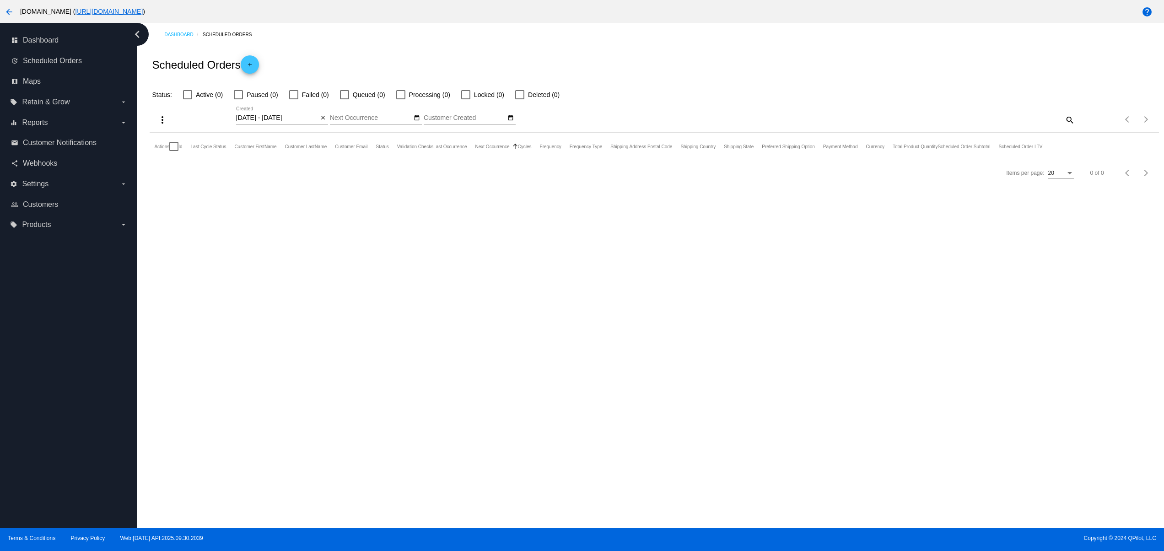
drag, startPoint x: 395, startPoint y: 143, endPoint x: 504, endPoint y: 146, distance: 109.4
click at [496, 144] on mat-header-row "Actions Id Last Cycle Status Customer FirstName Customer LastName Customer Emai…" at bounding box center [602, 146] width 897 height 27
click at [388, 216] on div "Dashboard Scheduled Orders Scheduled Orders add Status: Active (0) Paused (0) F…" at bounding box center [650, 275] width 1027 height 505
click at [324, 118] on mat-icon "close" at bounding box center [323, 117] width 6 height 7
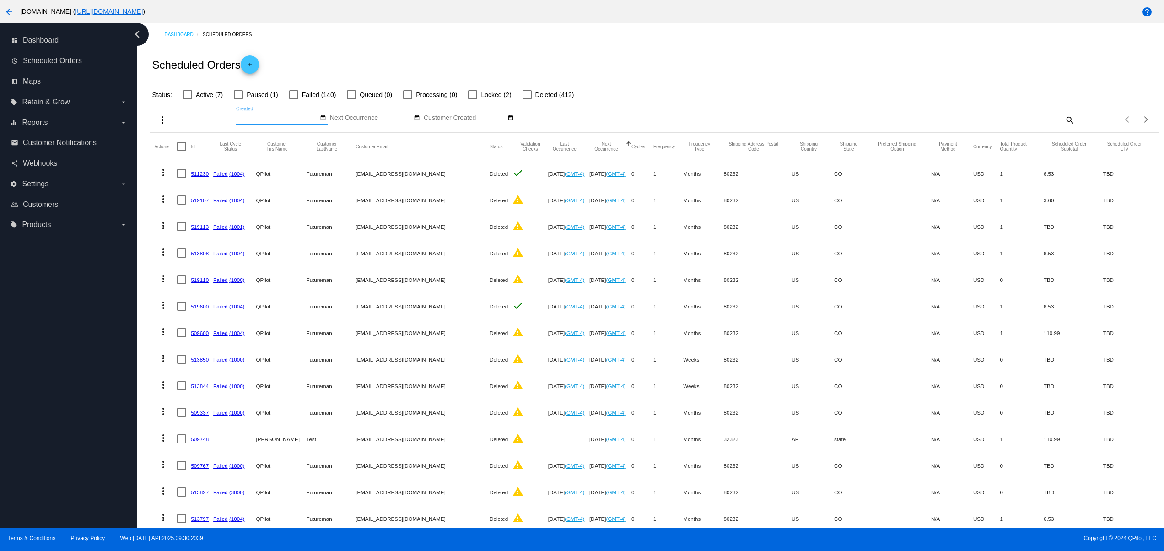
click at [258, 94] on span "Paused (1)" at bounding box center [262, 94] width 31 height 11
click at [238, 99] on input "Paused (1)" at bounding box center [238, 99] width 0 height 0
checkbox input "true"
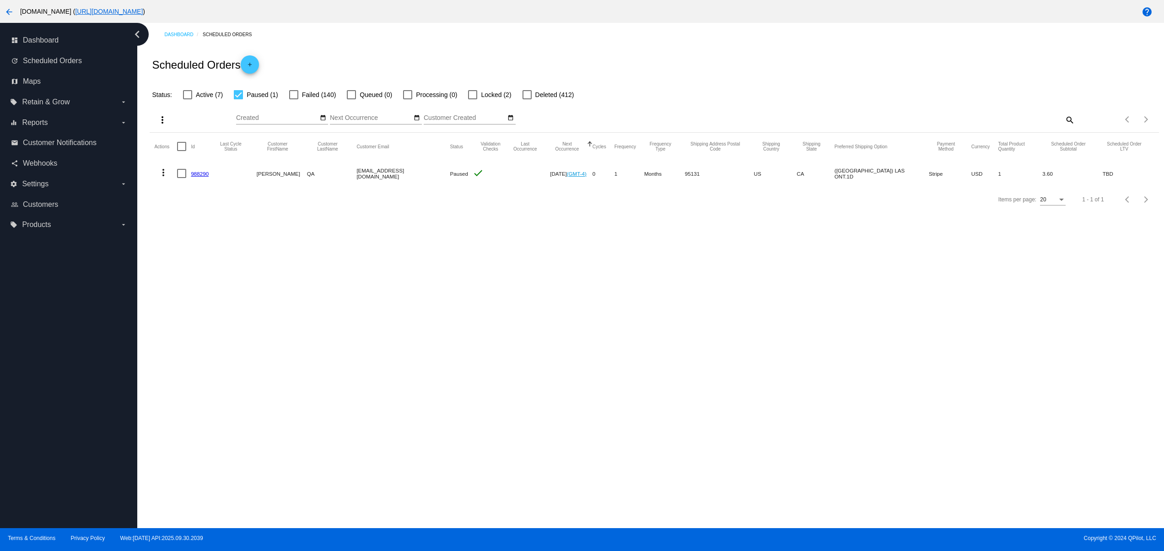
click at [672, 449] on div "Dashboard Scheduled Orders Scheduled Orders add Status: Active (7) Paused (1) F…" at bounding box center [650, 275] width 1027 height 505
click at [201, 174] on link "988290" at bounding box center [200, 174] width 18 height 6
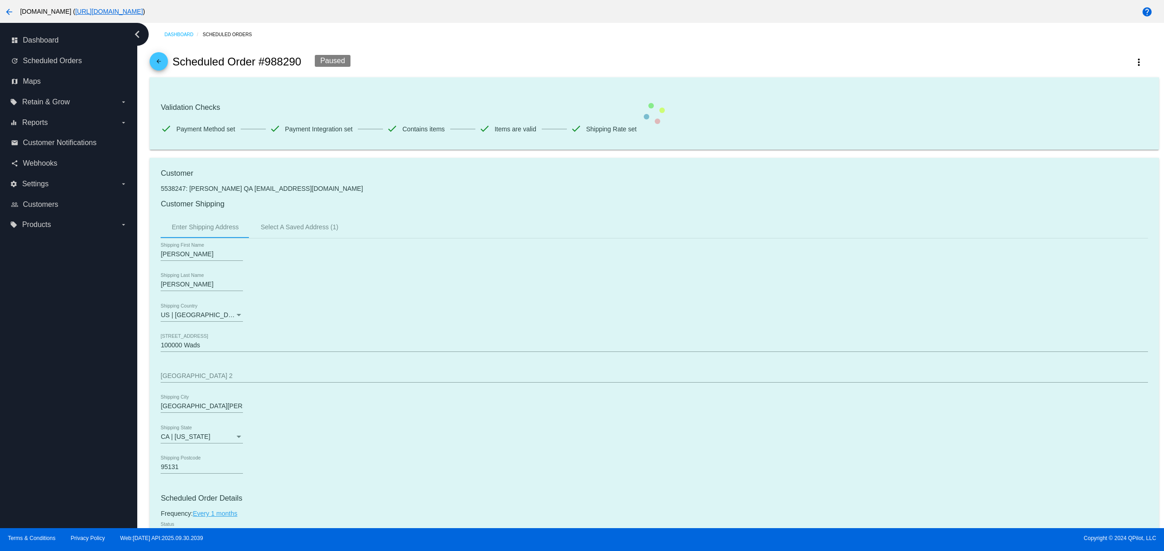
drag, startPoint x: 590, startPoint y: 179, endPoint x: 589, endPoint y: 196, distance: 17.0
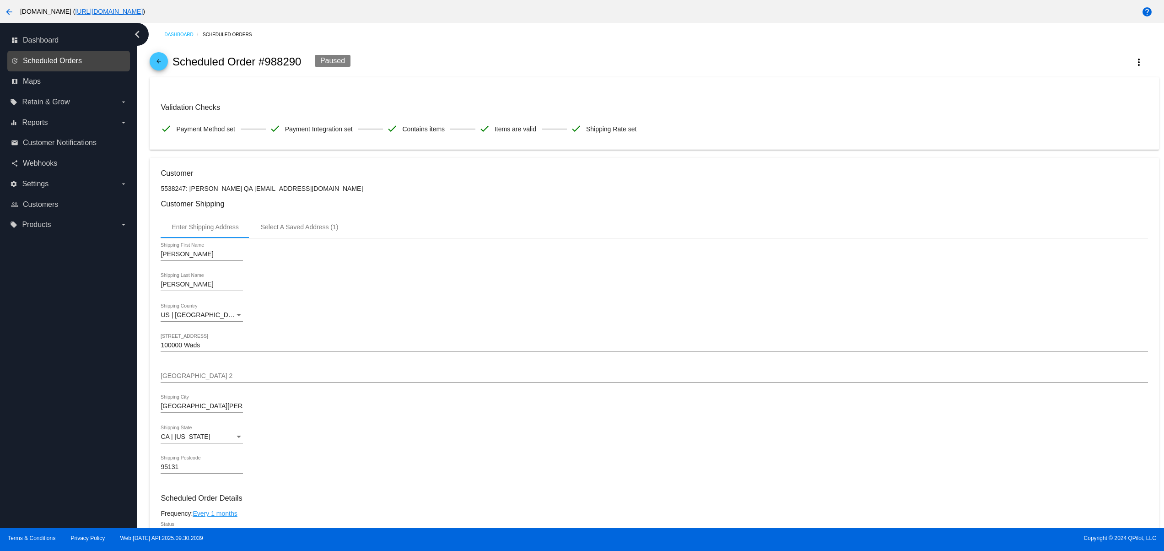
click at [68, 57] on span "Scheduled Orders" at bounding box center [52, 61] width 59 height 8
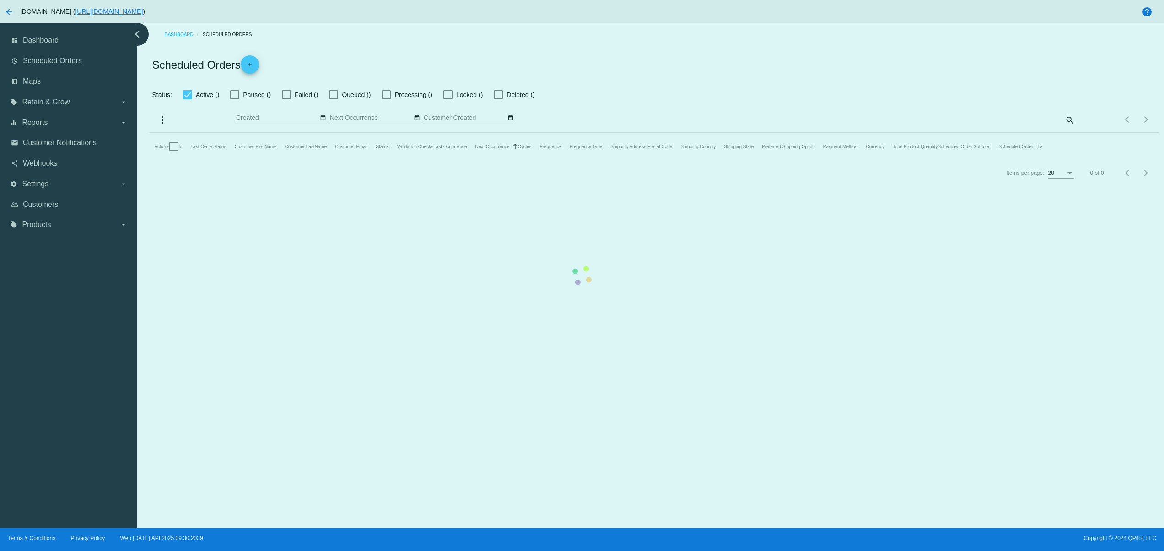
checkbox input "false"
checkbox input "true"
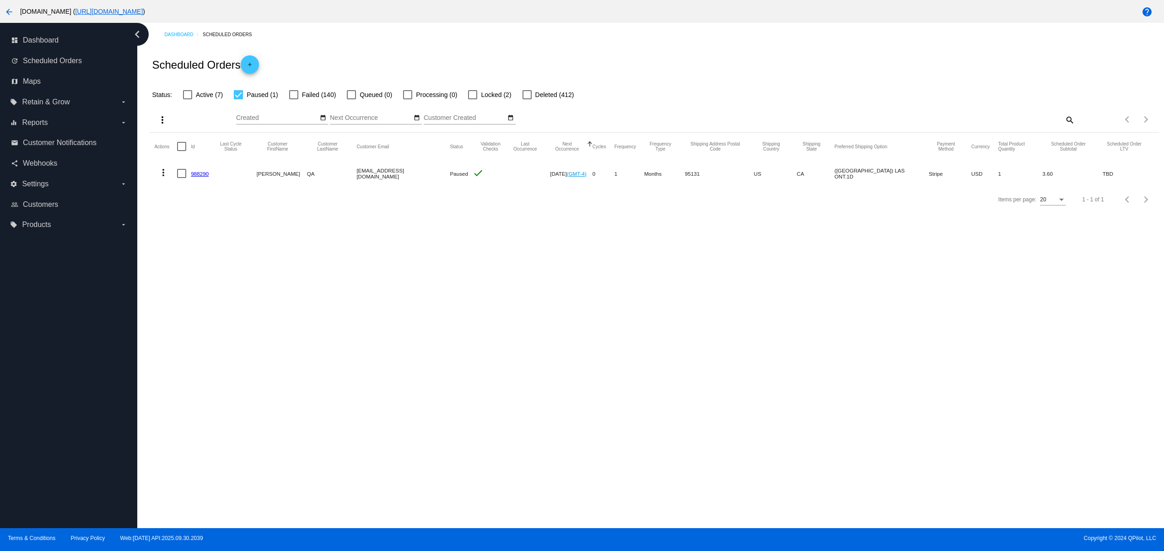
click at [492, 92] on span "Locked (2)" at bounding box center [496, 94] width 30 height 11
click at [473, 99] on input "Locked (2)" at bounding box center [472, 99] width 0 height 0
checkbox input "true"
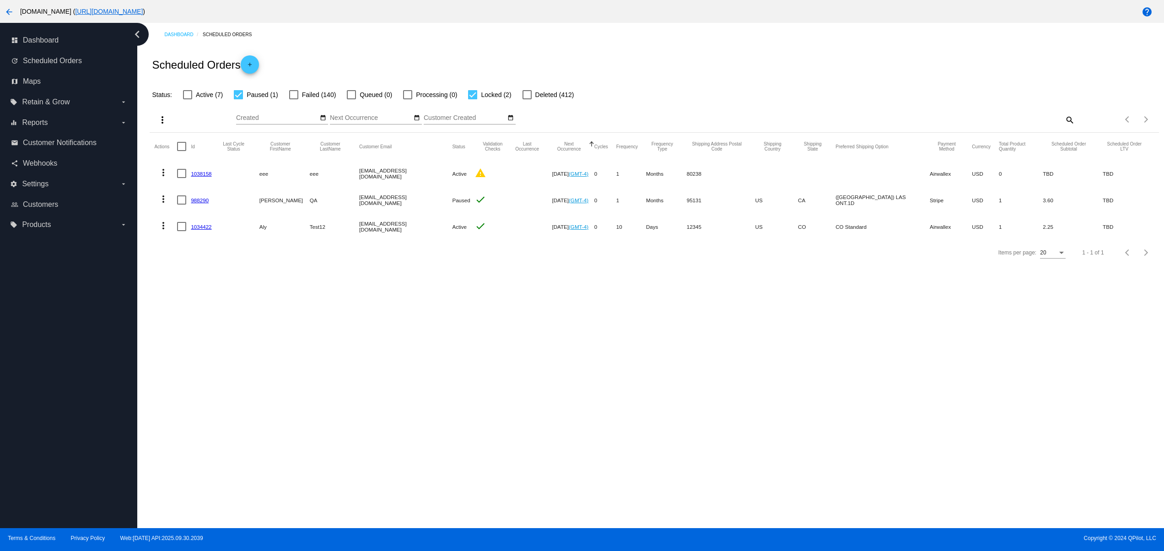
click at [425, 222] on mat-row "more_vert 1034422 Aly Test12 alytest12@qplot.com Active check Oct 5 2025 (GMT-4…" at bounding box center [654, 226] width 1000 height 27
click at [472, 290] on div "Dashboard Scheduled Orders Scheduled Orders add Status: Active (7) Paused (1) F…" at bounding box center [650, 275] width 1027 height 505
click at [201, 173] on link "1038158" at bounding box center [201, 174] width 21 height 6
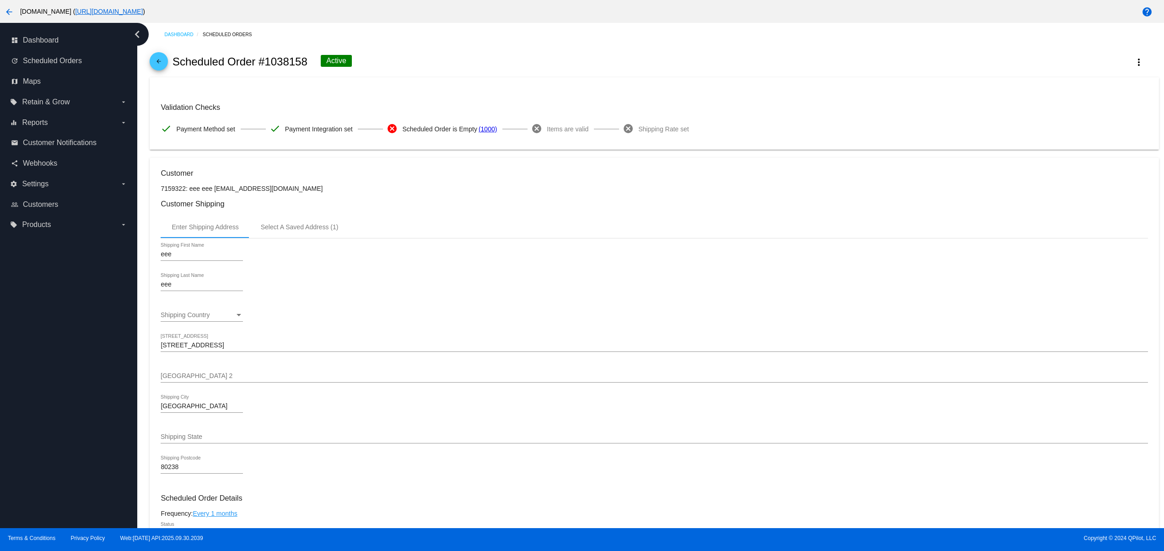
click at [156, 65] on mat-icon "arrow_back" at bounding box center [158, 63] width 11 height 11
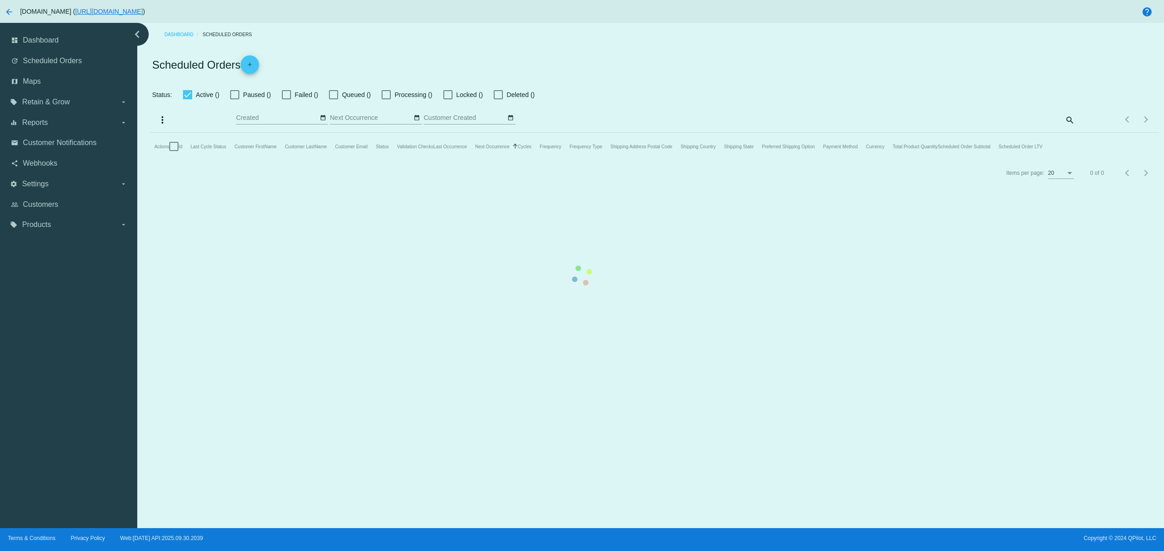
checkbox input "false"
checkbox input "true"
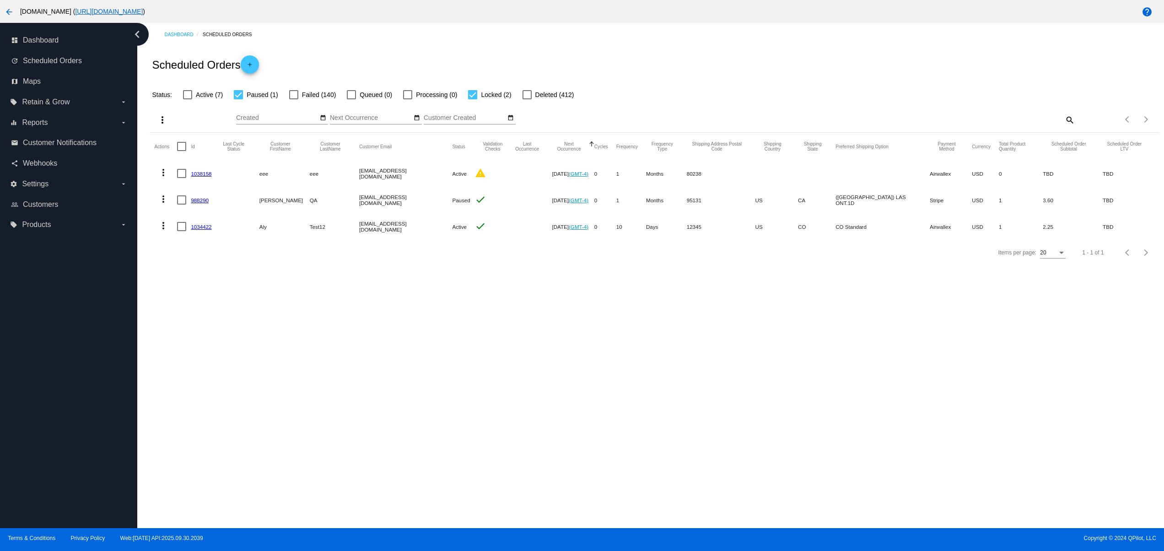
drag, startPoint x: 432, startPoint y: 229, endPoint x: 439, endPoint y: 231, distance: 7.1
click at [438, 231] on mat-row "more_vert 1034422 Aly Test12 alytest12@qplot.com Active check Oct 5 2025 (GMT-4…" at bounding box center [654, 226] width 1000 height 27
click at [489, 308] on div "Dashboard Scheduled Orders Scheduled Orders add Status: Active (7) Paused (1) F…" at bounding box center [650, 275] width 1027 height 505
drag, startPoint x: 351, startPoint y: 200, endPoint x: 419, endPoint y: 200, distance: 68.6
click at [419, 200] on mat-row "more_vert 988290 Svitlana QA svitglus@gmail.com Paused check Aug 27 2025 (GMT-4…" at bounding box center [654, 200] width 1000 height 27
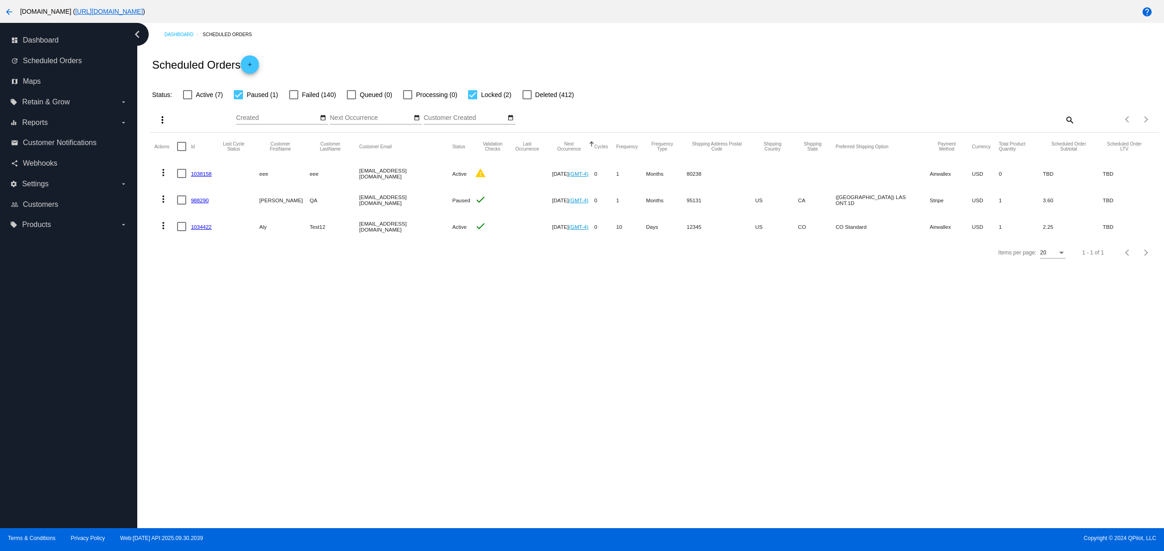
drag, startPoint x: 439, startPoint y: 262, endPoint x: 404, endPoint y: 248, distance: 38.6
click at [439, 263] on div "Items per page: 20 1 - 1 of 1" at bounding box center [654, 253] width 1009 height 26
click at [211, 175] on link "1038158" at bounding box center [201, 174] width 21 height 6
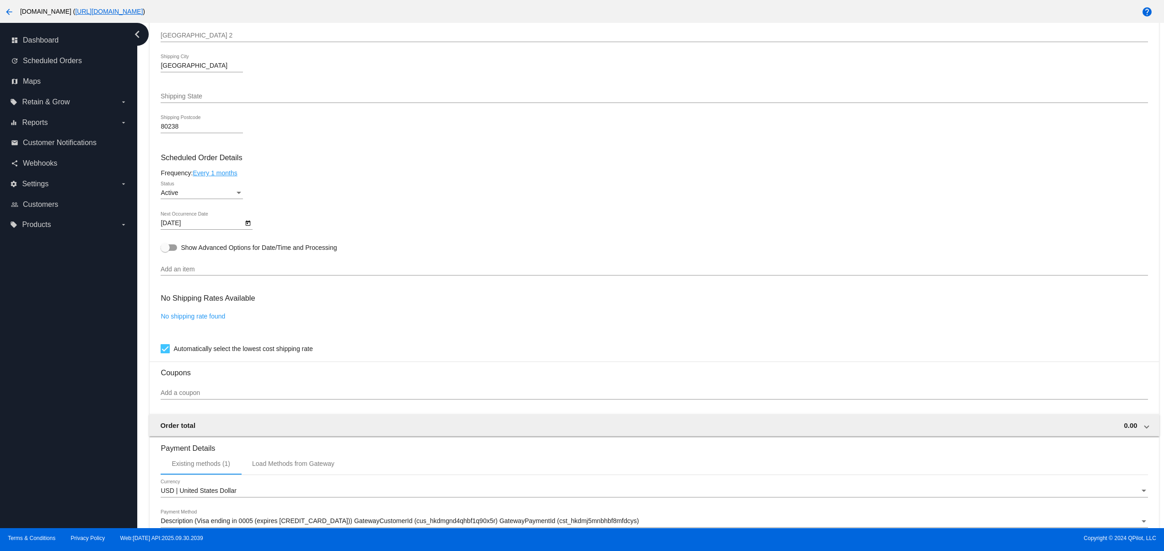
scroll to position [306, 0]
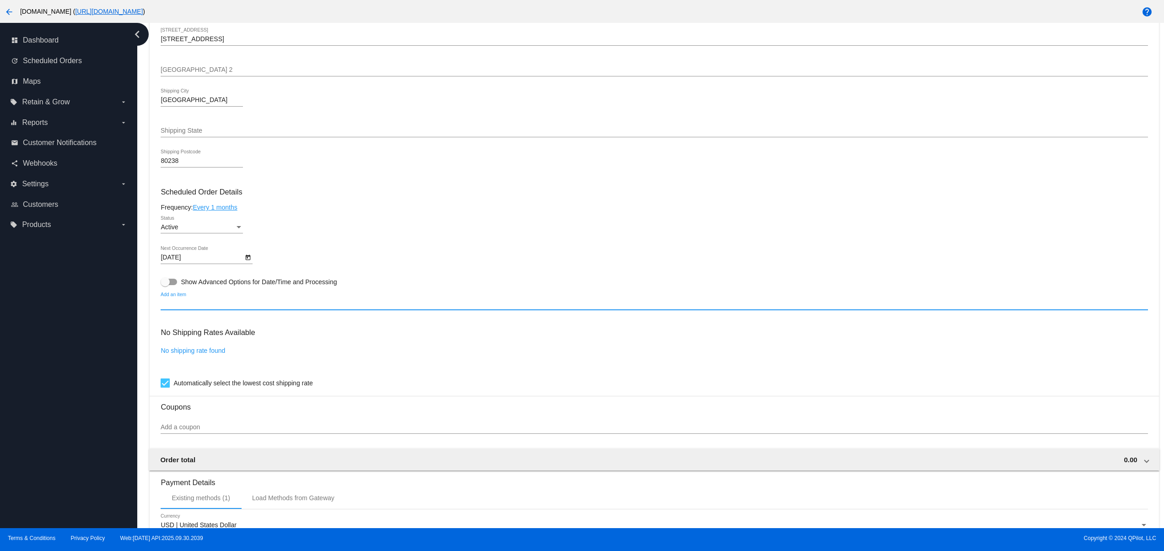
click at [277, 308] on input "Add an item" at bounding box center [654, 303] width 987 height 7
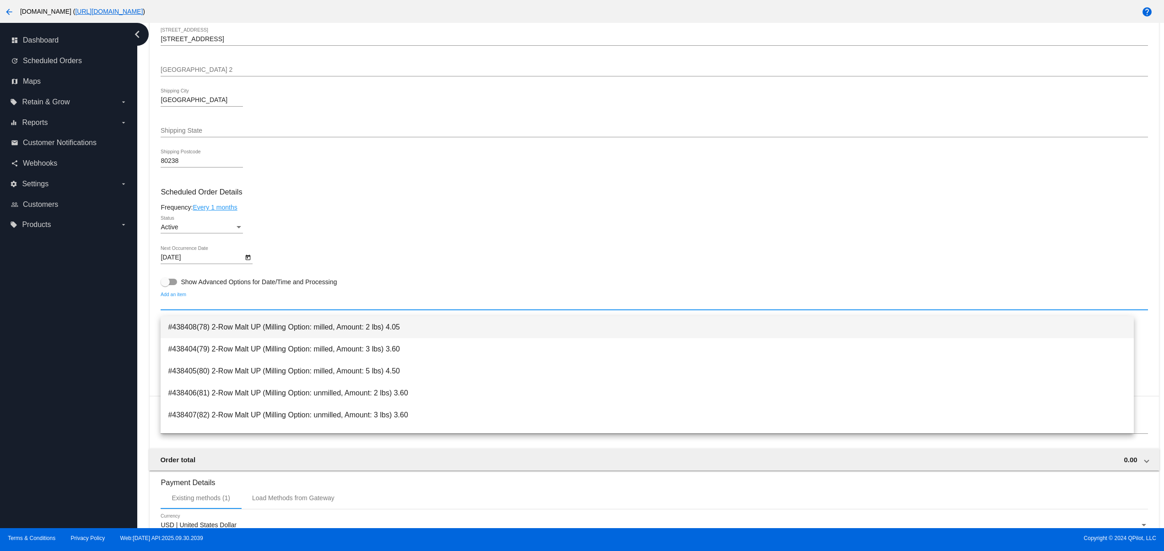
click at [271, 332] on span "#438408(78) 2-Row Malt UP (Milling Option: milled, Amount: 2 lbs) 4.05" at bounding box center [647, 327] width 959 height 22
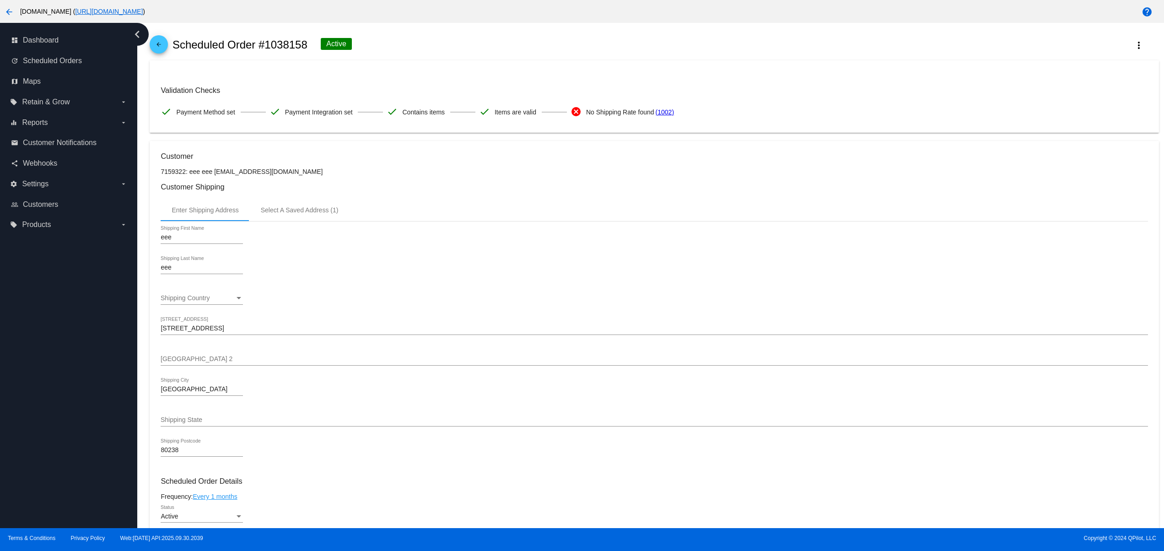
scroll to position [0, 0]
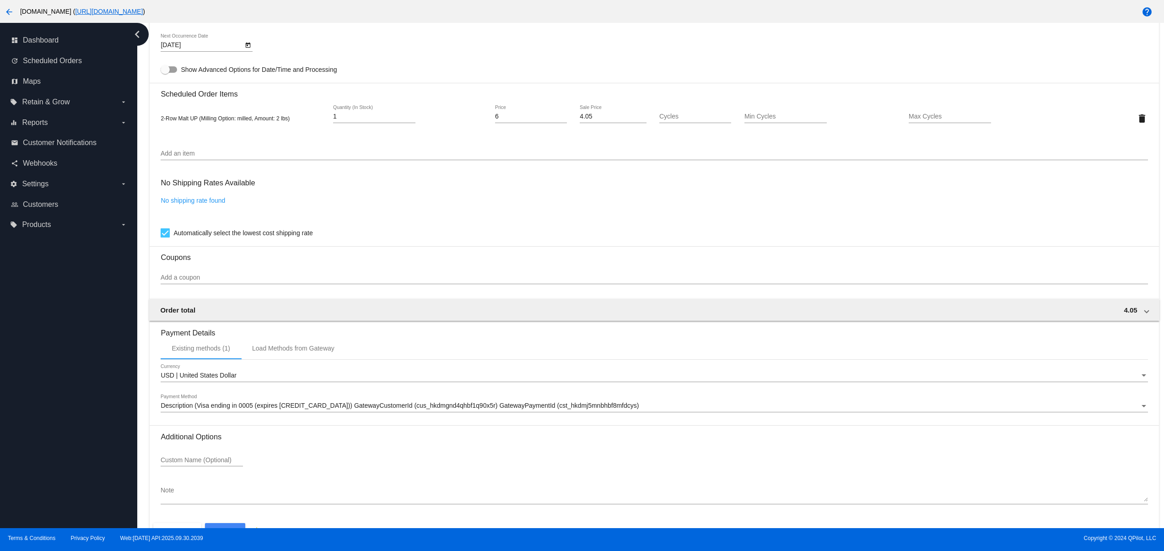
scroll to position [553, 0]
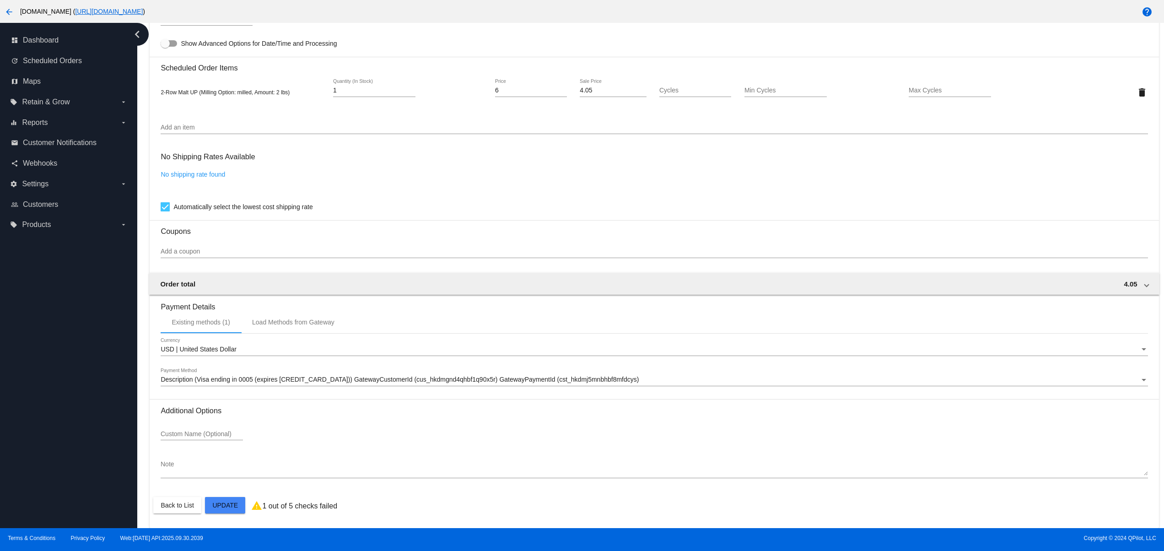
click at [230, 508] on mat-card "Customer 7159322: eee eee svetglus3+25@gmail.com Customer Shipping Enter Shippi…" at bounding box center [654, 70] width 1009 height 915
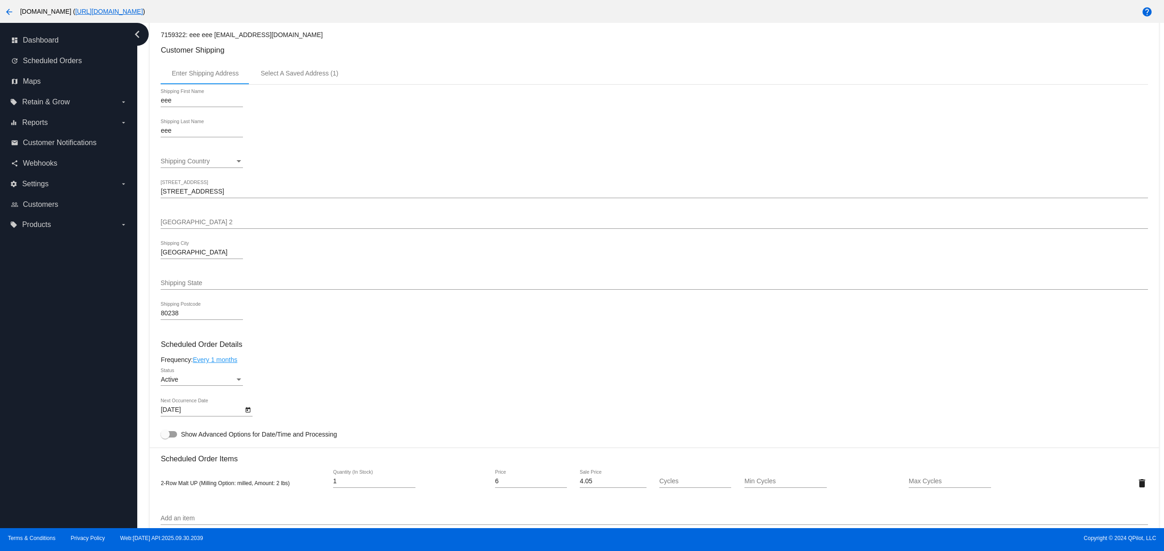
scroll to position [0, 0]
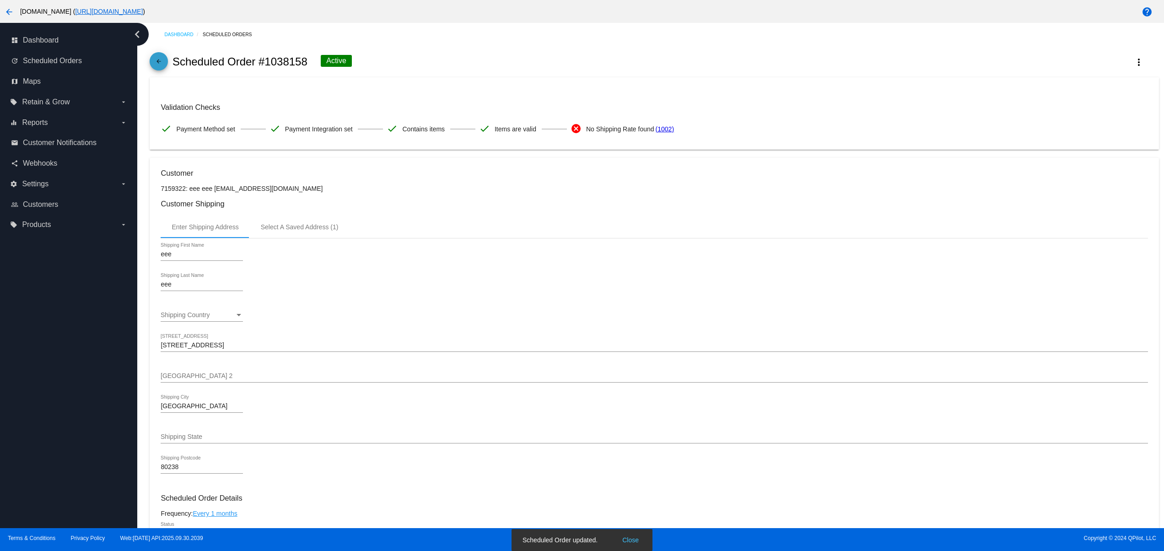
click at [160, 60] on mat-icon "arrow_back" at bounding box center [158, 63] width 11 height 11
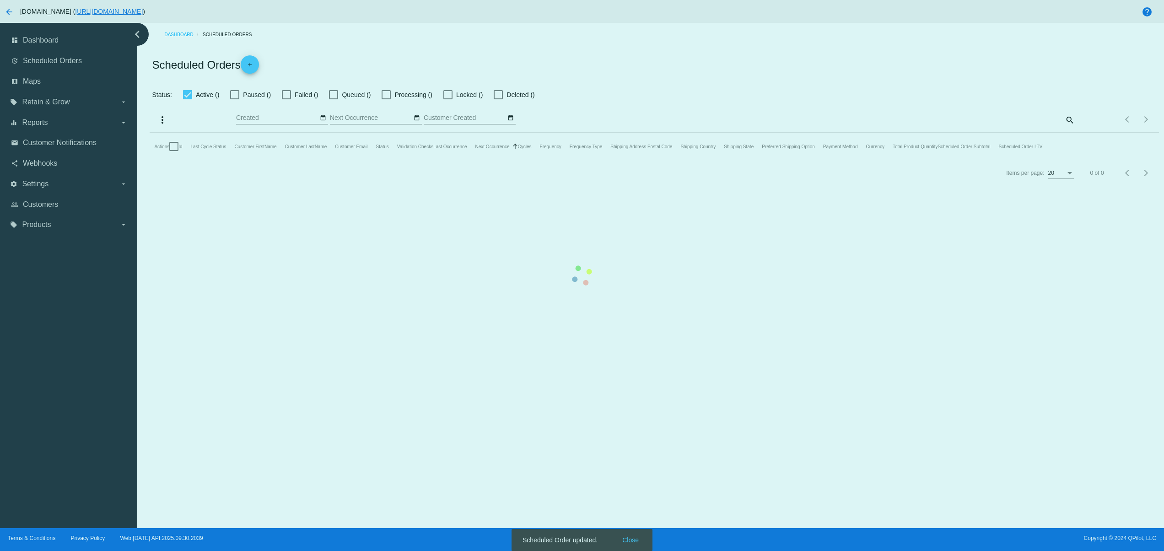
checkbox input "false"
checkbox input "true"
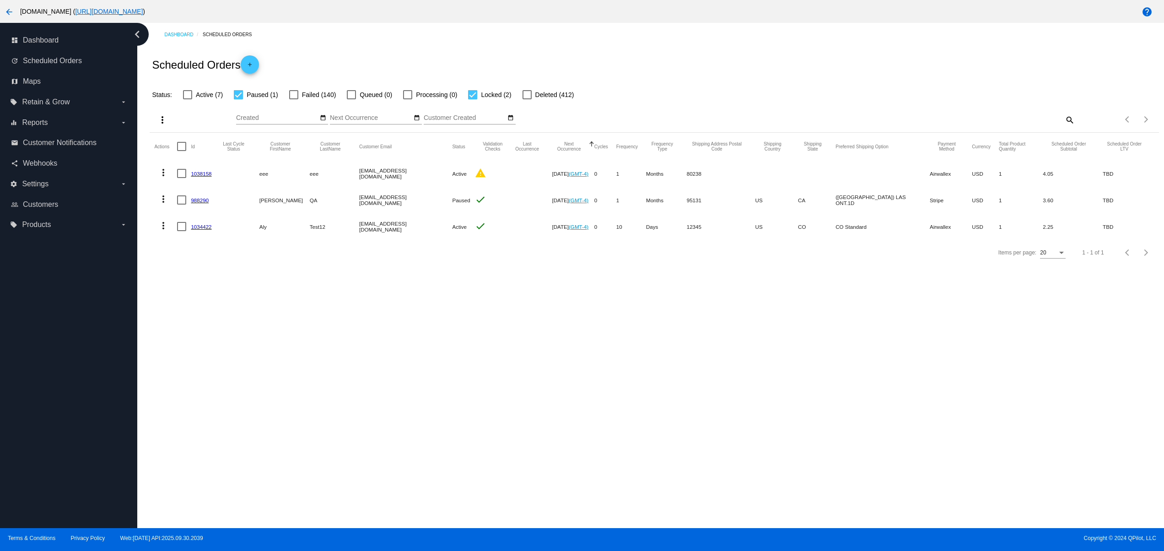
click at [197, 176] on link "1038158" at bounding box center [201, 174] width 21 height 6
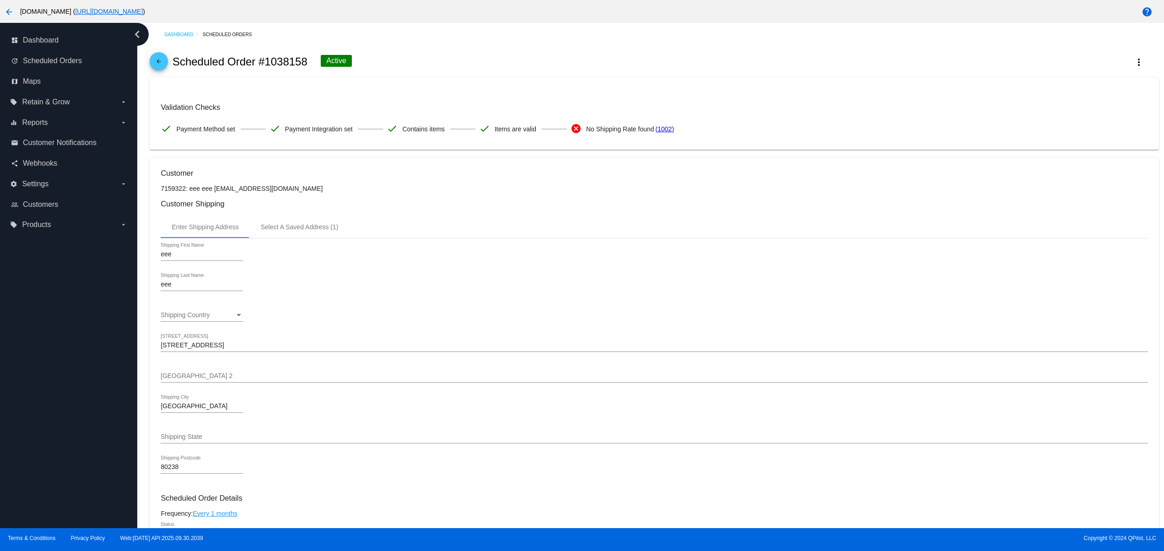
drag, startPoint x: 576, startPoint y: 124, endPoint x: 245, endPoint y: 114, distance: 330.6
click at [301, 119] on div "Validation Checks check Payment Method set check Payment Integration set check …" at bounding box center [654, 120] width 987 height 35
click at [427, 238] on div "Enter Shipping Address Select A Saved Address (1)" at bounding box center [654, 227] width 987 height 22
drag, startPoint x: 362, startPoint y: 130, endPoint x: 244, endPoint y: 130, distance: 118.1
click at [248, 130] on div "Validation Checks check Payment Method set check Payment Integration set check …" at bounding box center [654, 120] width 987 height 35
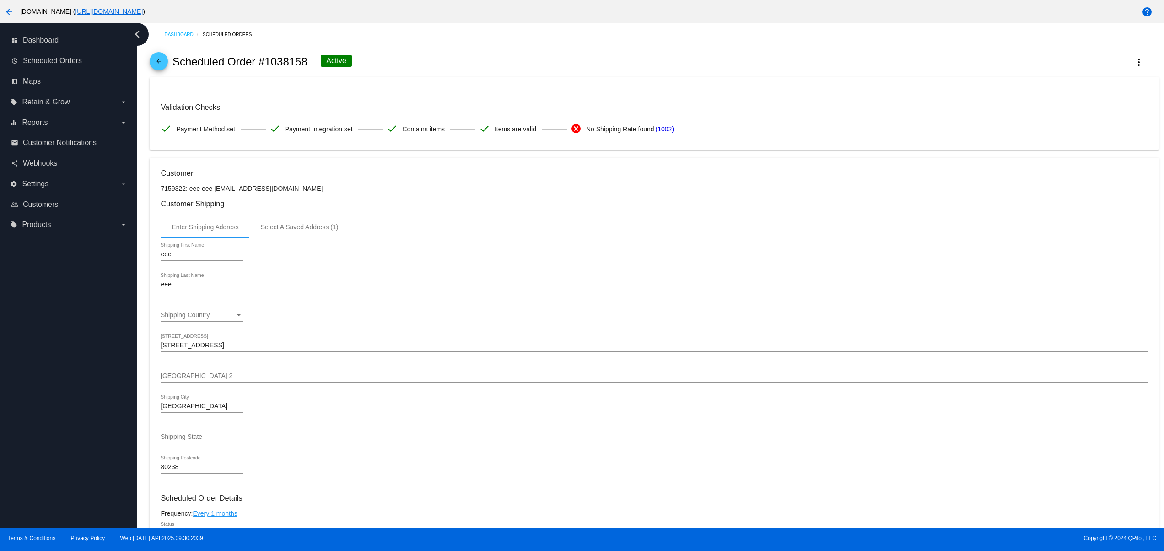
click at [428, 79] on mat-card "Validation Checks check Payment Method set check Payment Integration set check …" at bounding box center [654, 113] width 1009 height 72
drag, startPoint x: 249, startPoint y: 151, endPoint x: 209, endPoint y: 167, distance: 43.1
click at [209, 156] on div "Dashboard Scheduled Orders arrow_back Scheduled Order #1038158 Active more_vert…" at bounding box center [655, 548] width 1020 height 1050
drag, startPoint x: 222, startPoint y: 191, endPoint x: 350, endPoint y: 191, distance: 128.6
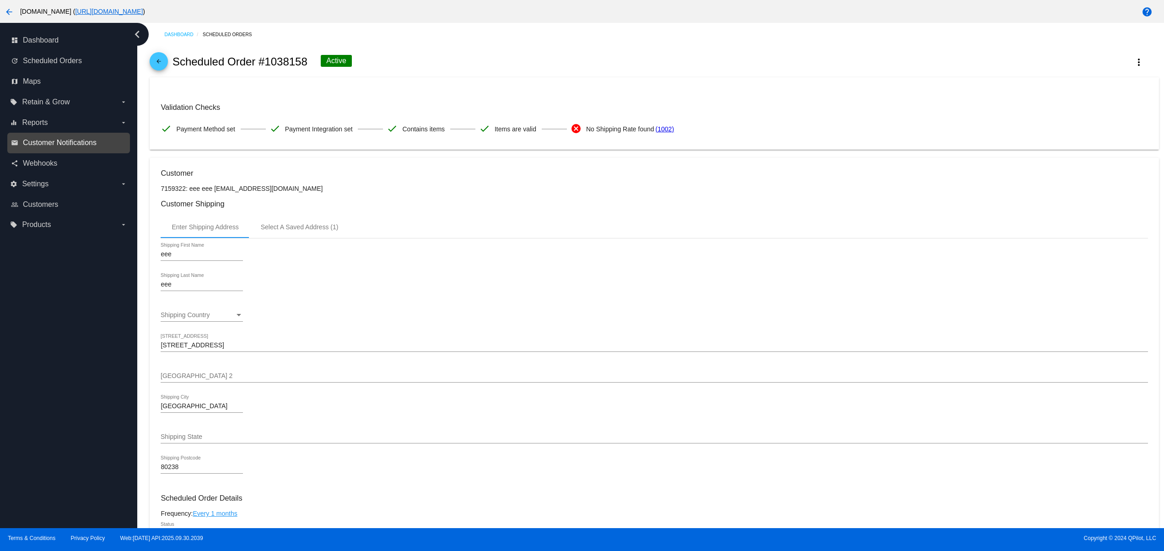
click at [45, 145] on span "Customer Notifications" at bounding box center [60, 143] width 74 height 8
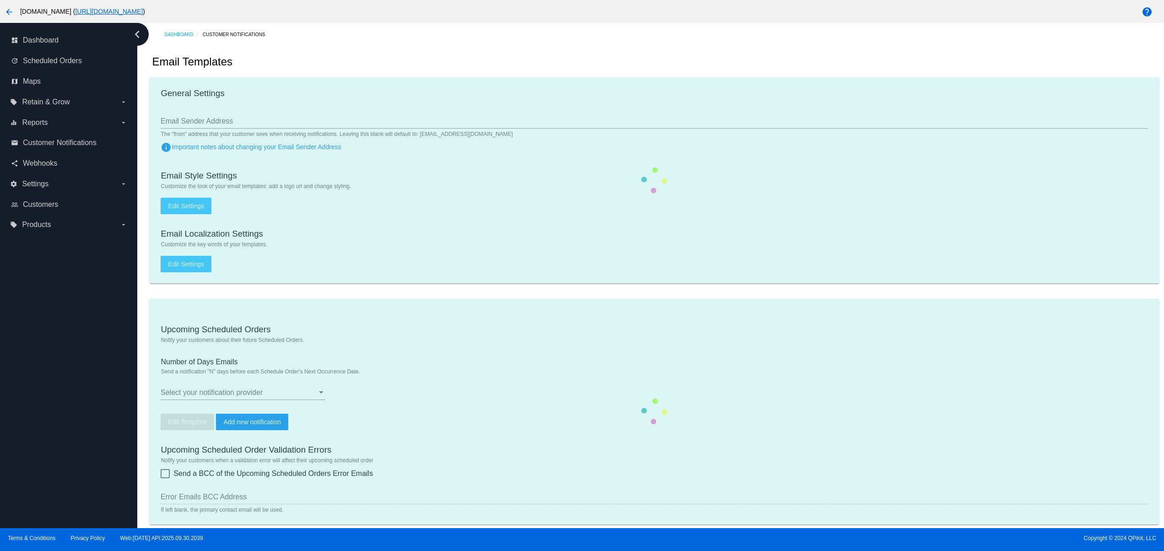
checkbox input "true"
type input "2"
checkbox input "true"
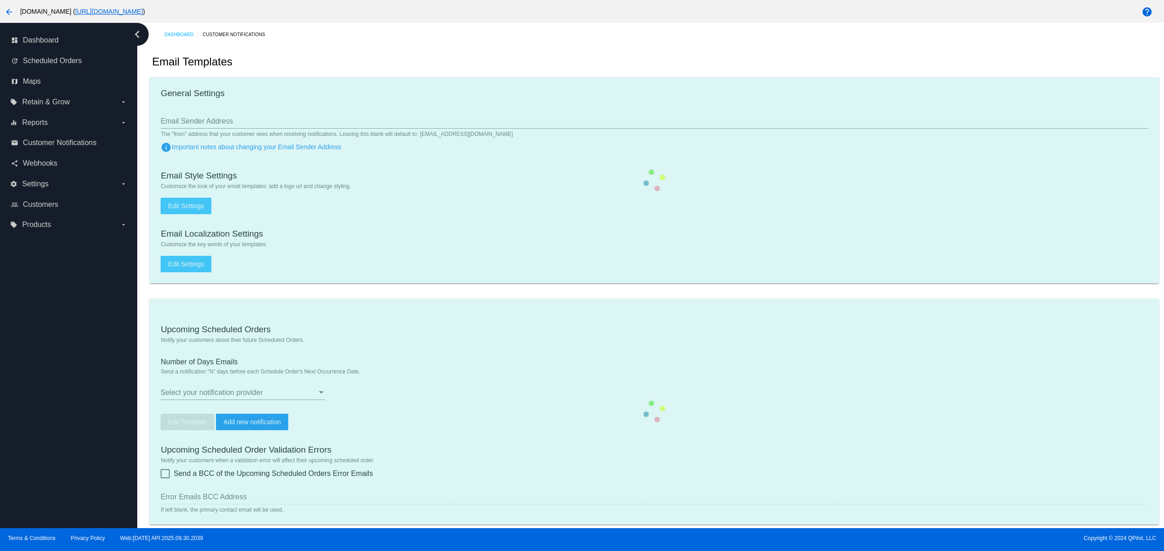
checkbox input "true"
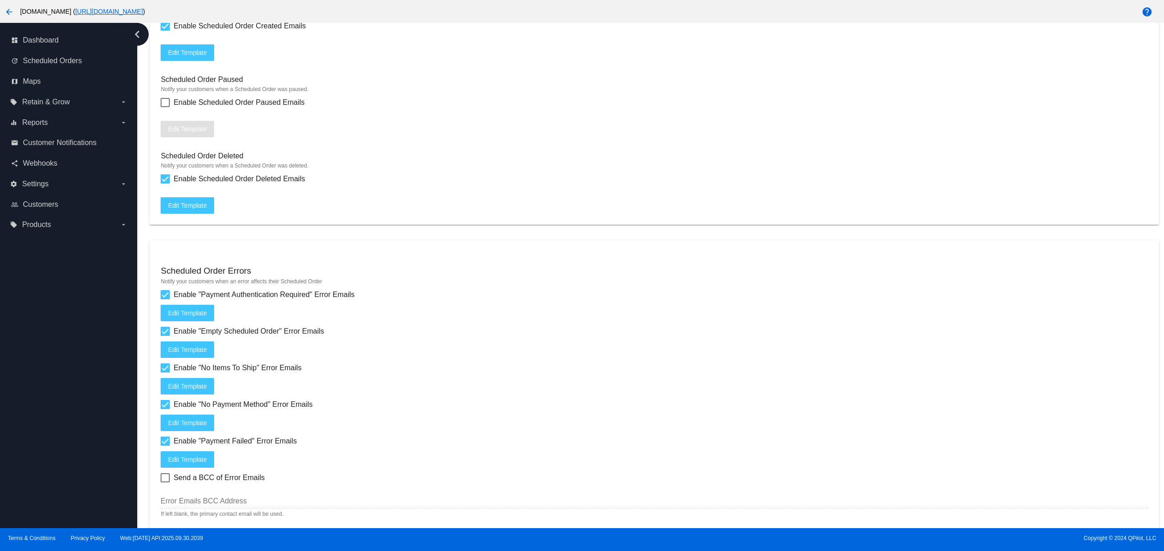
scroll to position [1020, 0]
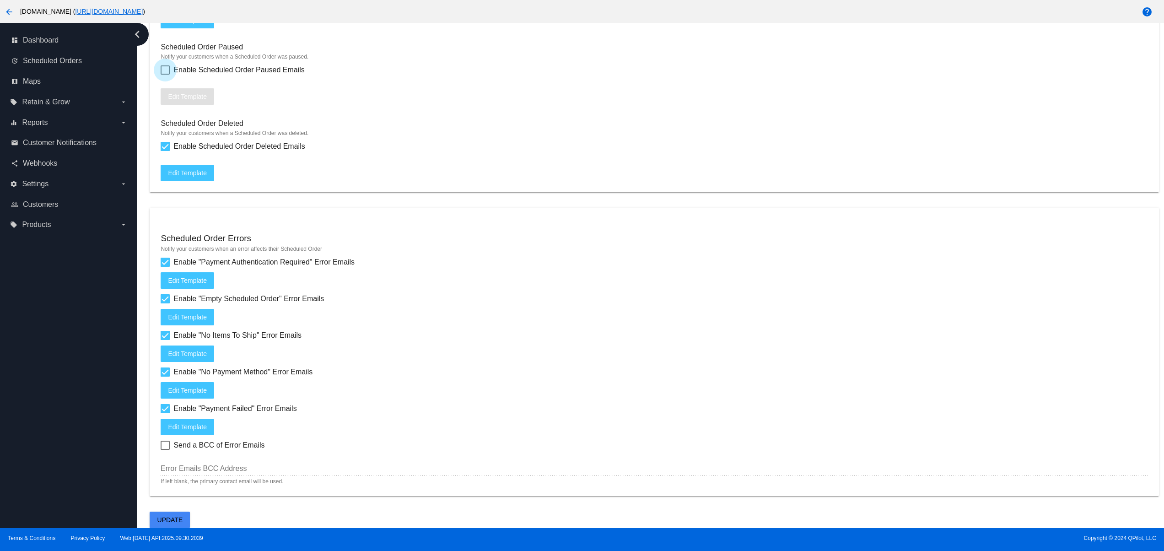
click at [294, 65] on span "Enable Scheduled Order Paused Emails" at bounding box center [238, 70] width 131 height 11
click at [165, 75] on input "Enable Scheduled Order Paused Emails" at bounding box center [165, 75] width 0 height 0
checkbox input "true"
click at [175, 513] on button "Update" at bounding box center [170, 520] width 40 height 16
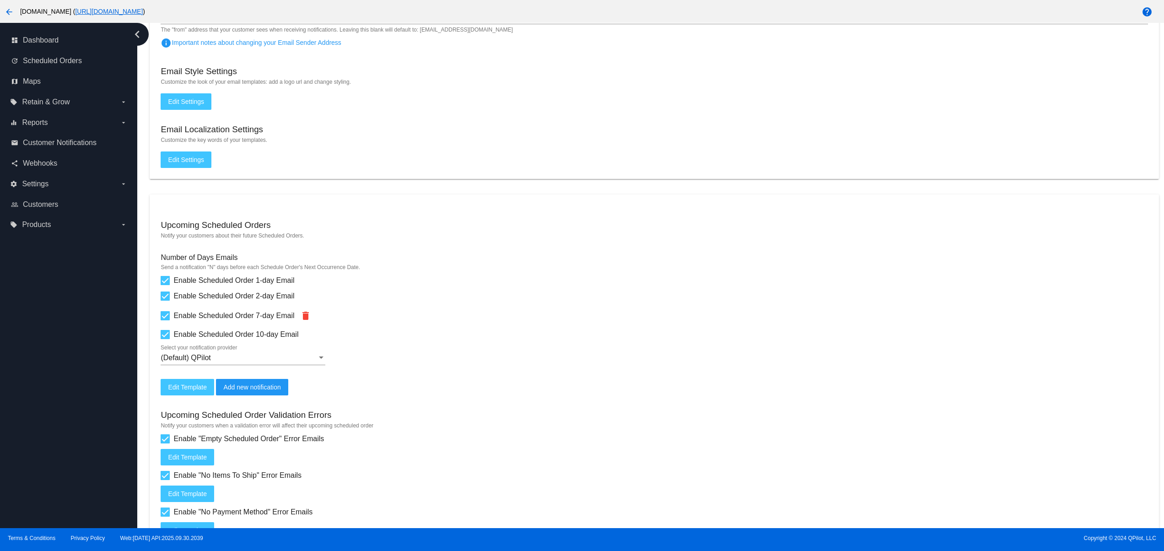
scroll to position [0, 0]
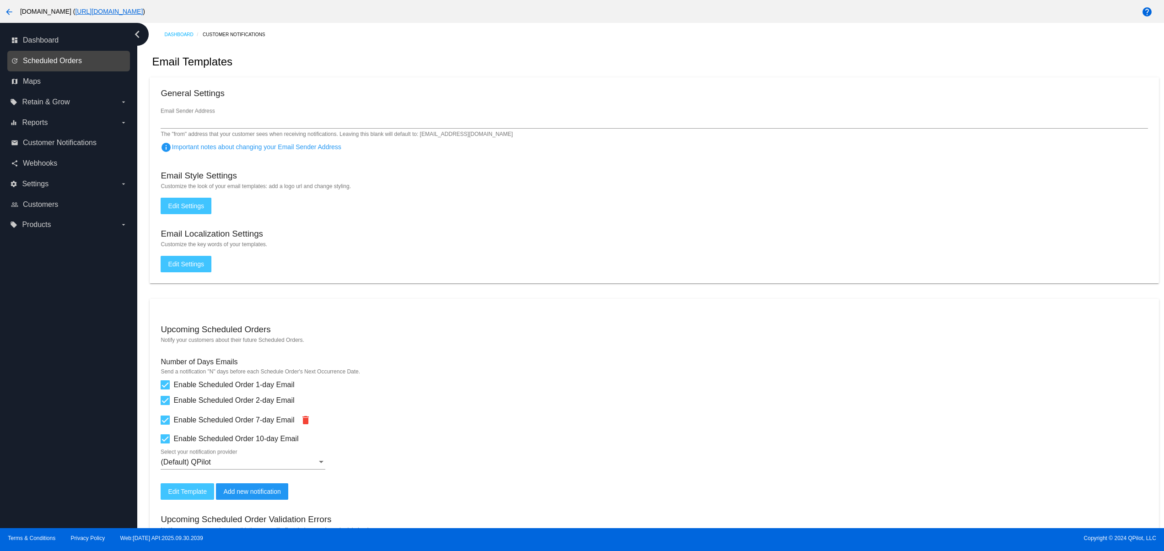
click at [64, 59] on span "Scheduled Orders" at bounding box center [52, 61] width 59 height 8
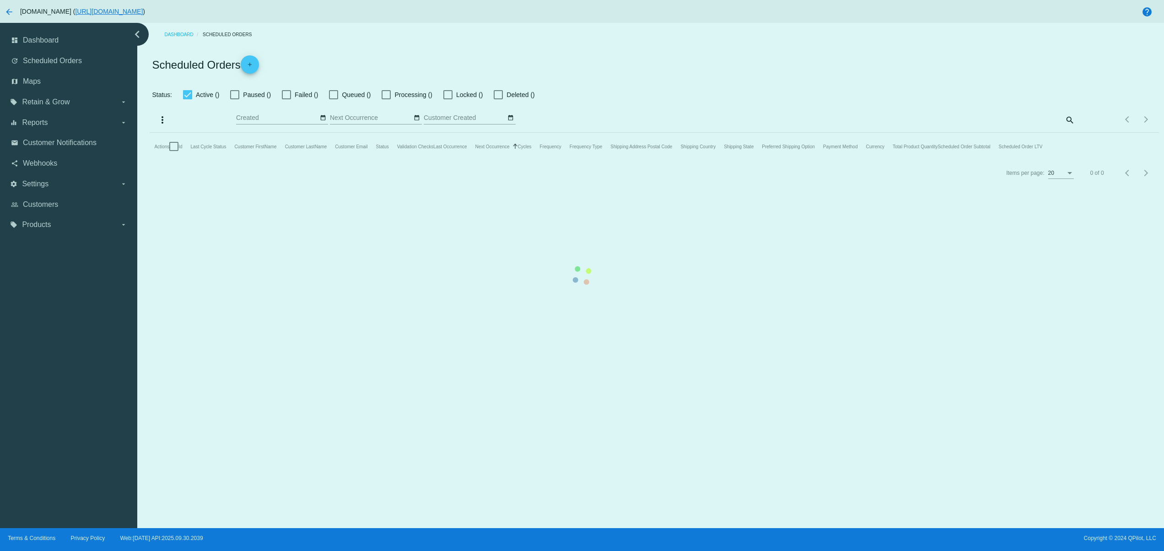
checkbox input "false"
checkbox input "true"
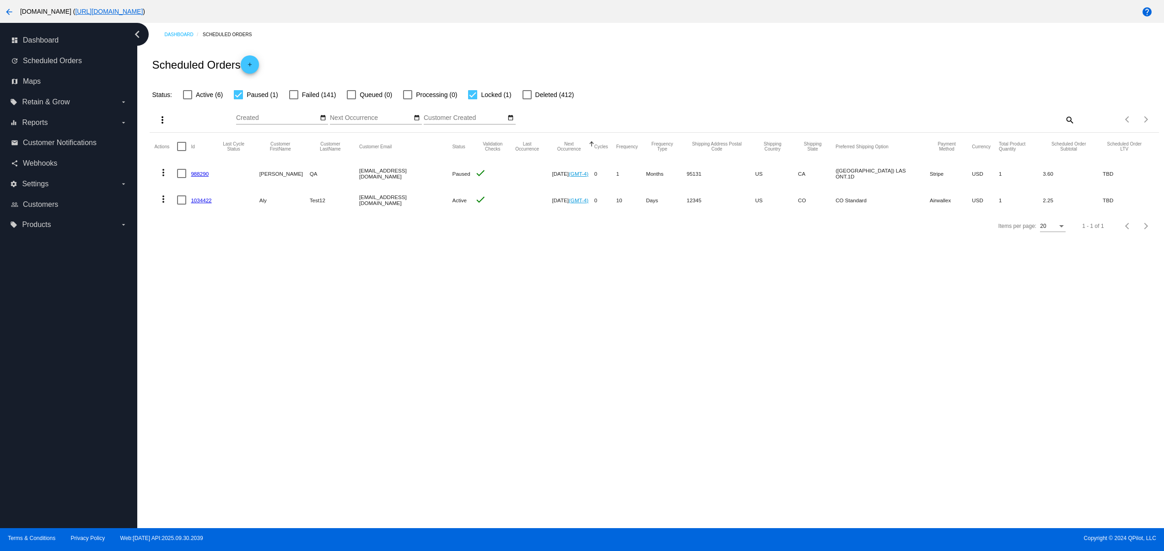
drag, startPoint x: 373, startPoint y: 167, endPoint x: 421, endPoint y: 180, distance: 49.5
click at [390, 169] on mat-row "more_vert 988290 Svitlana QA svitglus@gmail.com Paused check Aug 27 2025 (GMT-4…" at bounding box center [654, 173] width 1000 height 27
click at [430, 239] on div "Items per page: 20 1 - 1 of 1" at bounding box center [654, 226] width 1009 height 26
drag, startPoint x: 407, startPoint y: 170, endPoint x: 362, endPoint y: 208, distance: 58.5
click at [362, 208] on mat-table "Actions Id Last Cycle Status Customer FirstName Customer LastName Customer Emai…" at bounding box center [654, 173] width 1009 height 81
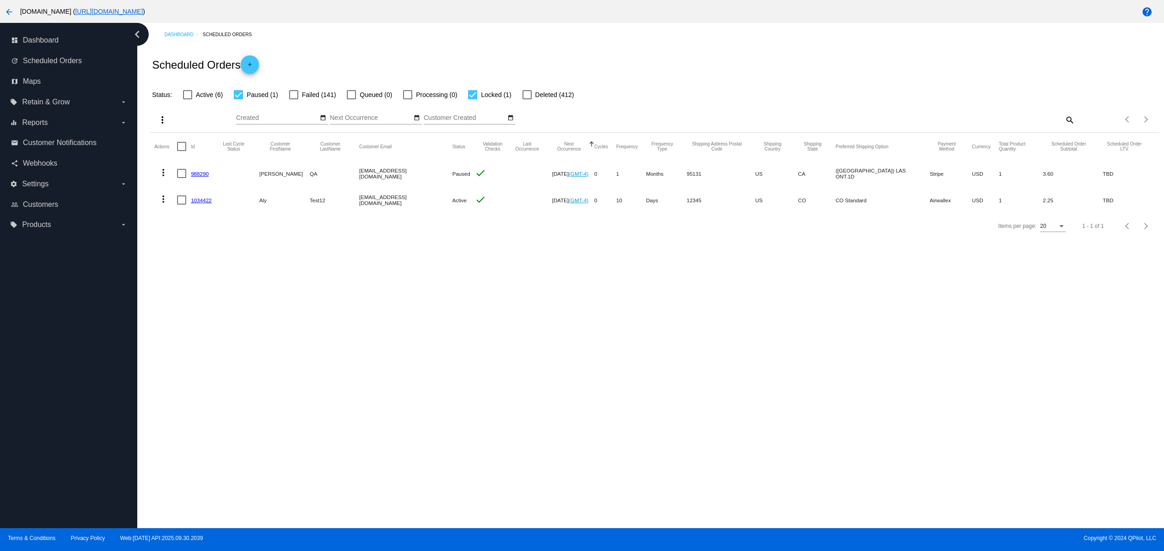
click at [405, 312] on div "Dashboard Scheduled Orders Scheduled Orders add Status: Active (6) Paused (1) F…" at bounding box center [650, 275] width 1027 height 505
click at [324, 91] on span "Failed (141)" at bounding box center [319, 94] width 34 height 11
click at [294, 99] on input "Failed (141)" at bounding box center [293, 99] width 0 height 0
checkbox input "true"
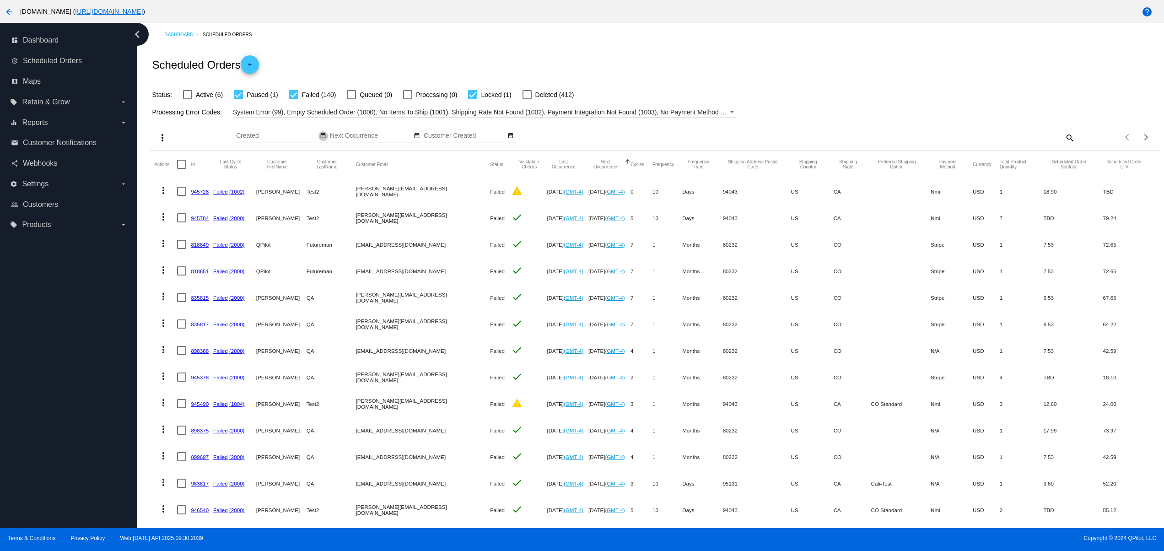
click at [320, 134] on mat-icon "date_range" at bounding box center [323, 135] width 6 height 7
click at [349, 173] on td "4" at bounding box center [350, 178] width 16 height 14
type input "10/04/2025 - 10/04/2025"
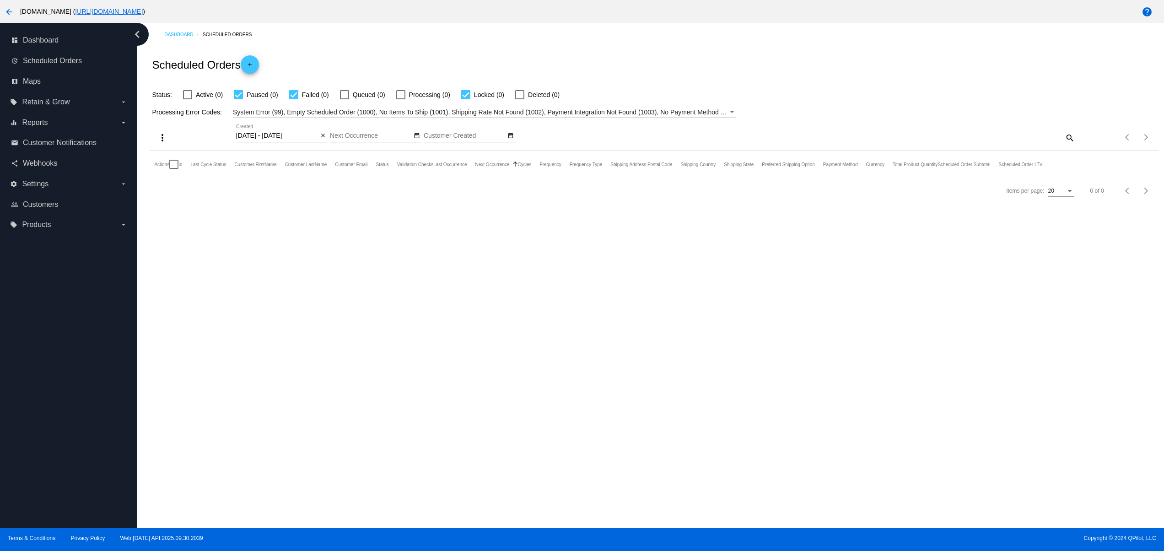
click at [328, 143] on div "10/04/2025 - 10/04/2025 Oct Jan Feb Mar Apr Su Mo Tu We Th 1" at bounding box center [529, 137] width 587 height 26
click at [252, 72] on span "add" at bounding box center [249, 66] width 11 height 22
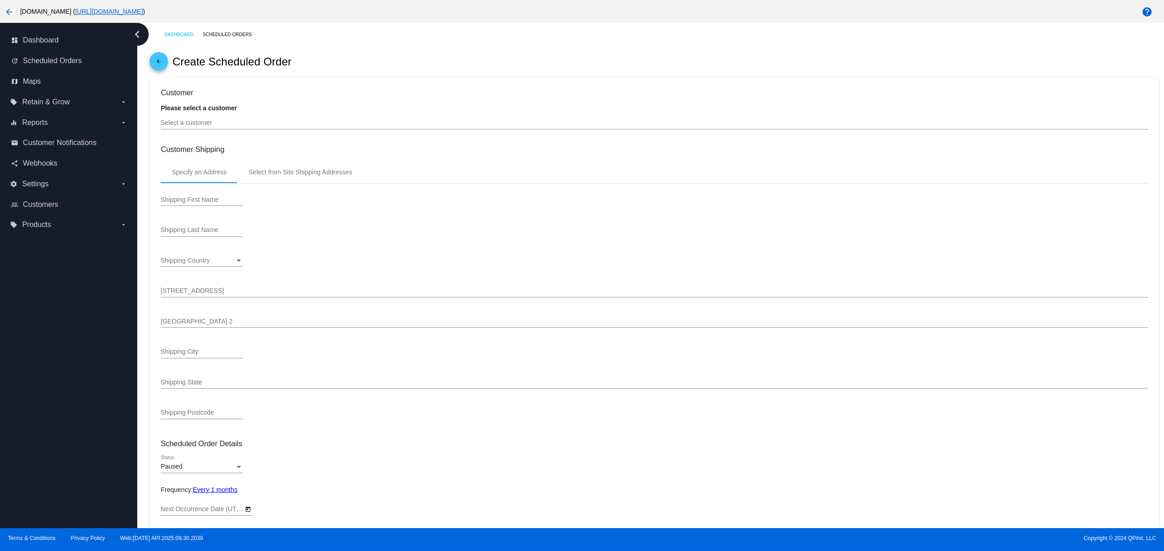
type input "11/3/2025"
click at [217, 121] on input "Select a customer" at bounding box center [654, 122] width 987 height 7
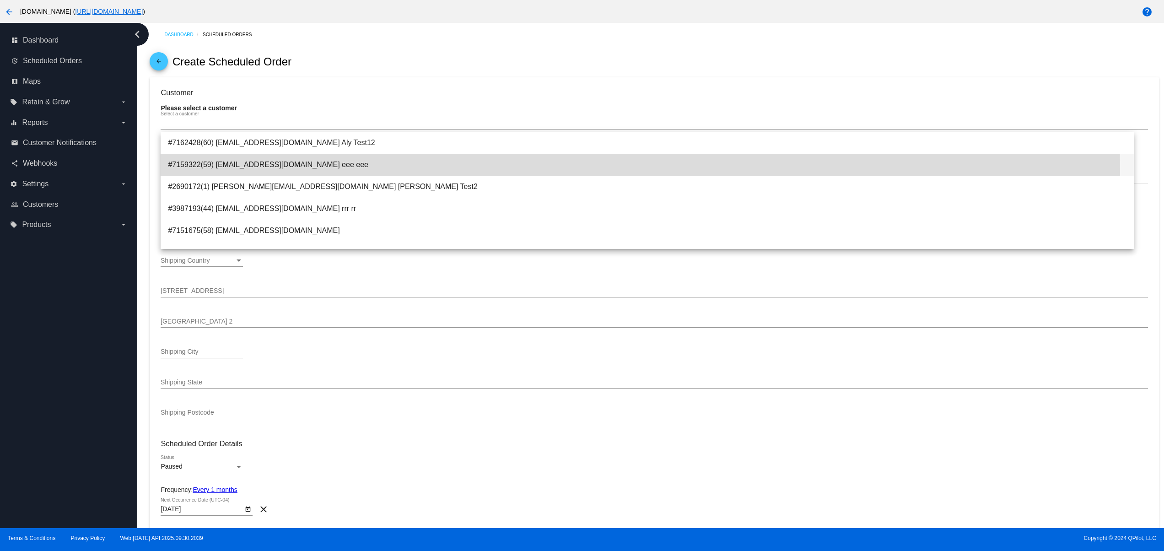
click at [285, 171] on span "#7159322(59) svetglus3+25@gmail.com eee eee" at bounding box center [647, 165] width 959 height 22
type input "eee"
type input "6031 N Emporia St"
type input "Denver"
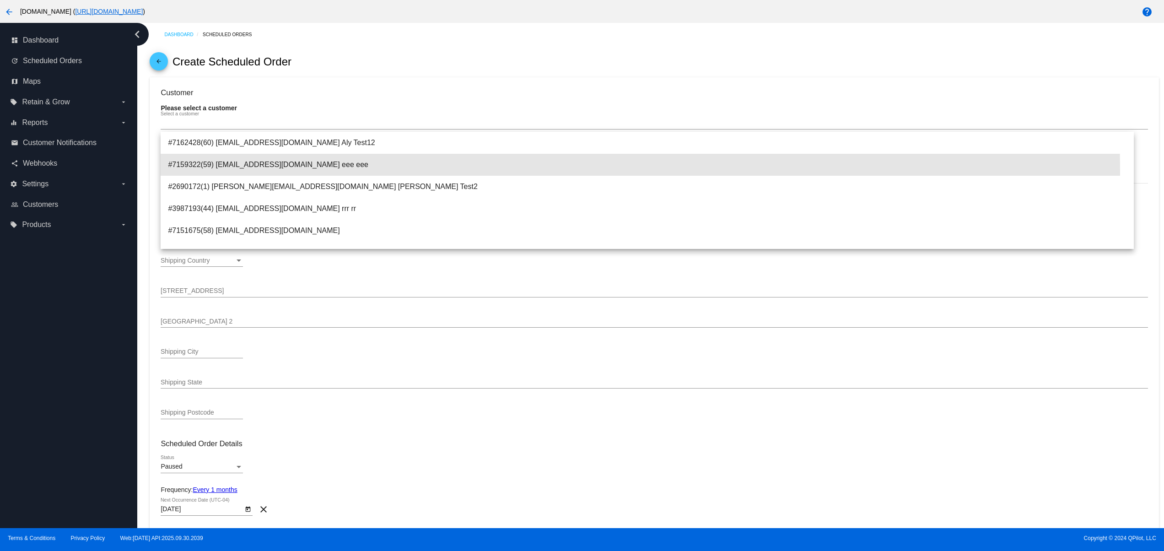
type input "80238"
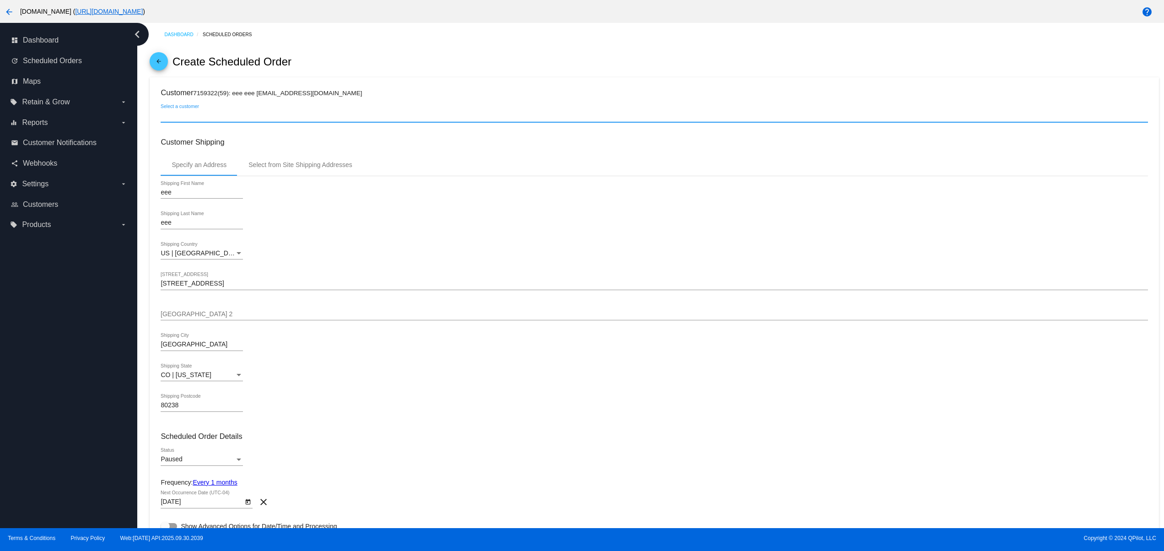
scroll to position [183, 0]
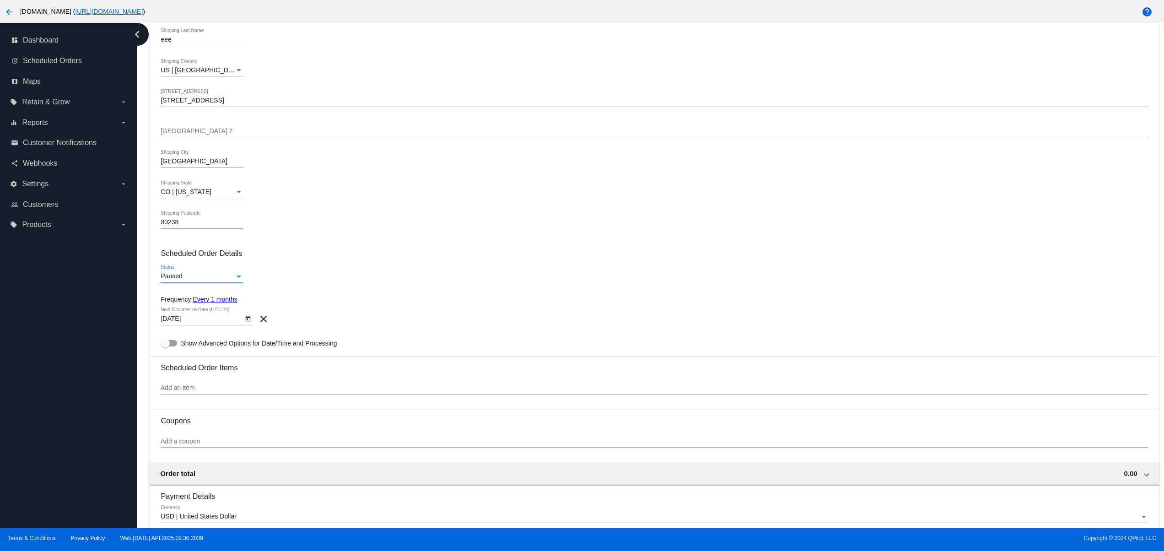
click at [166, 279] on span "Paused" at bounding box center [172, 275] width 22 height 7
click at [193, 257] on span "Active" at bounding box center [202, 260] width 82 height 19
click at [199, 74] on div "US | USA" at bounding box center [198, 70] width 74 height 7
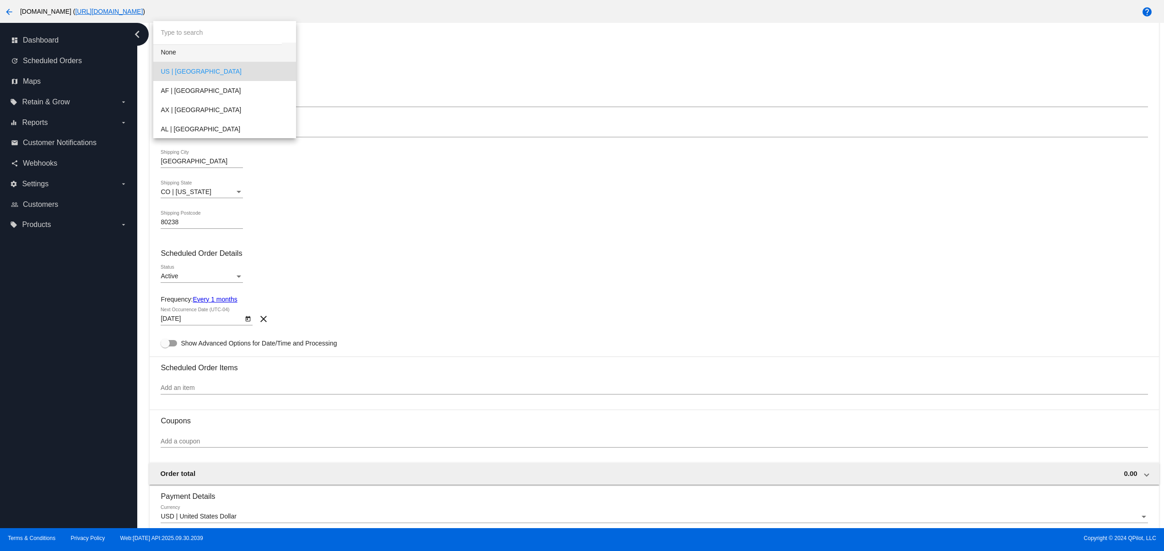
click at [172, 56] on span "None" at bounding box center [225, 52] width 128 height 19
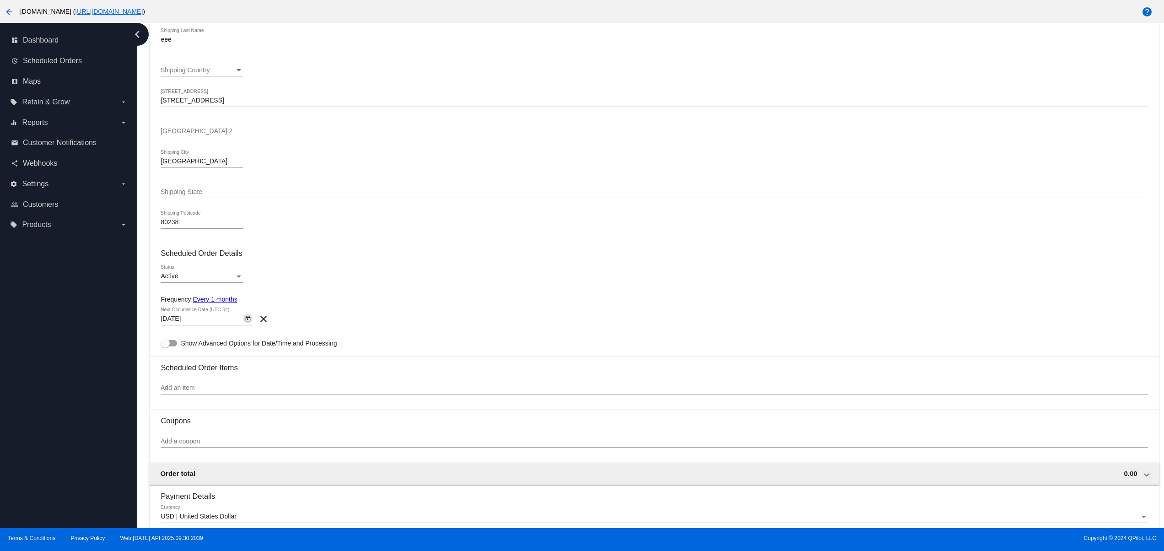
click at [247, 323] on icon "Open calendar" at bounding box center [248, 318] width 6 height 11
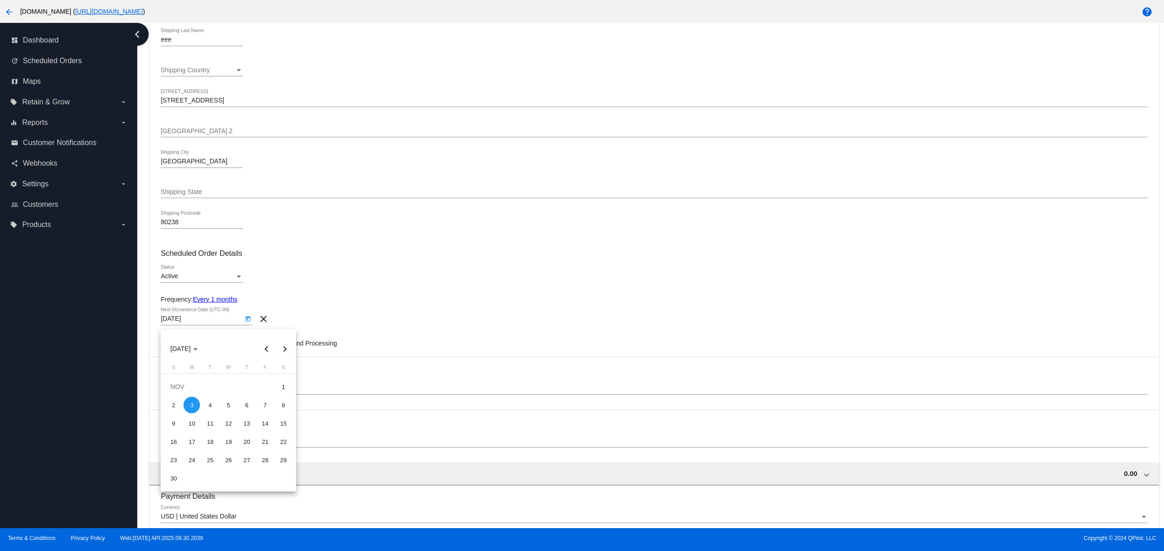
click at [268, 343] on button "Previous month" at bounding box center [266, 349] width 18 height 18
click at [197, 397] on td "1" at bounding box center [192, 405] width 18 height 18
type input "9/1/2025"
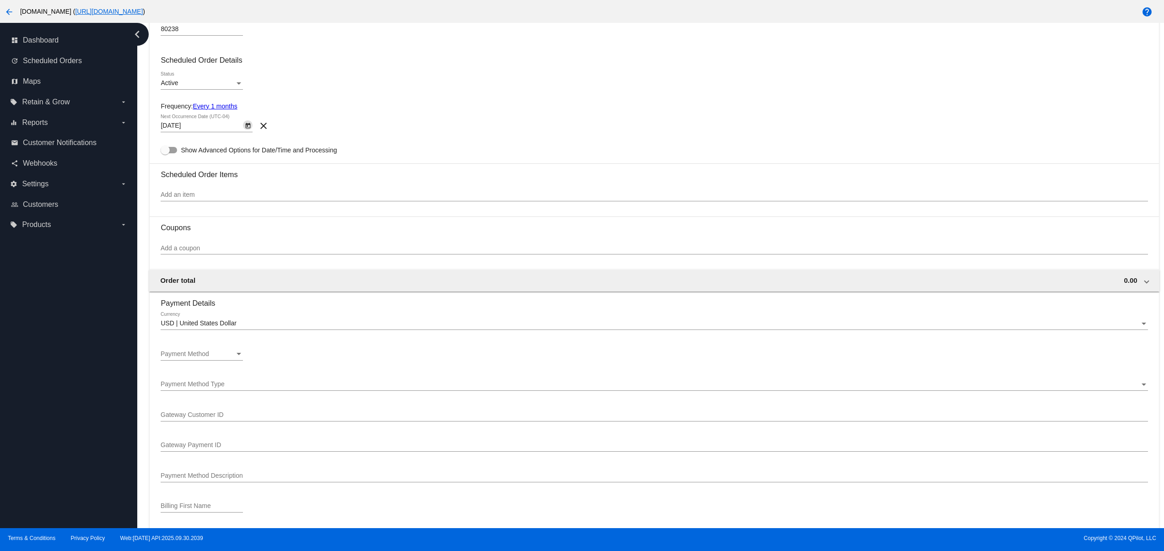
scroll to position [366, 0]
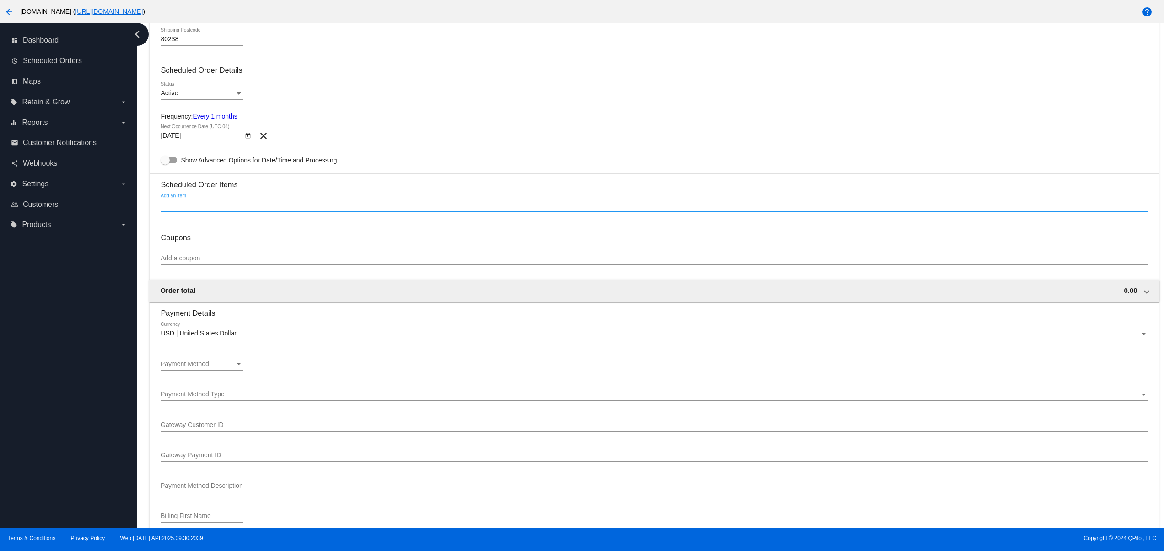
click at [183, 205] on input "Add an item" at bounding box center [654, 204] width 987 height 7
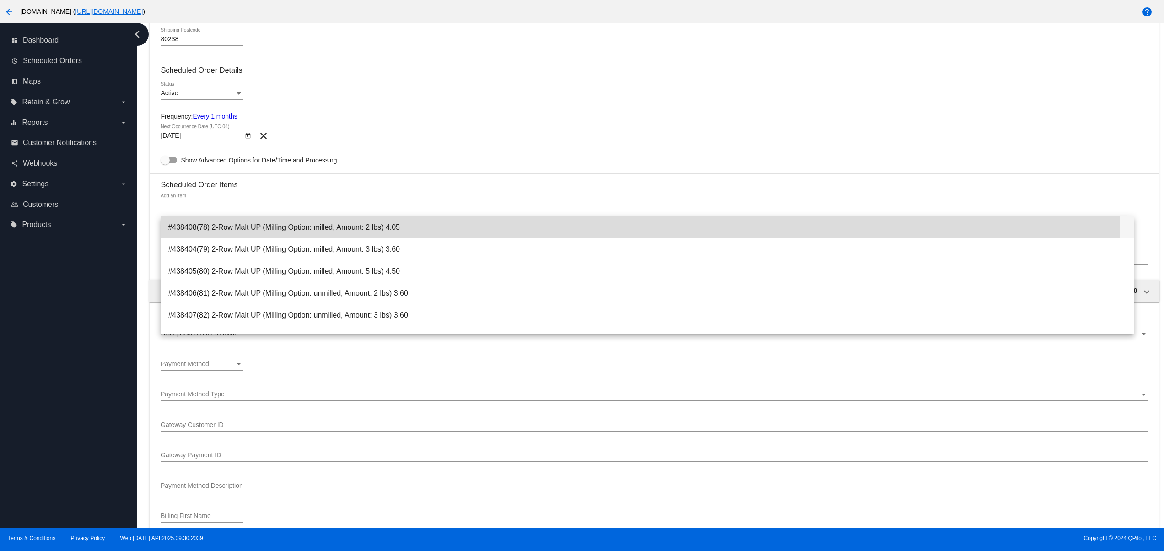
click at [198, 233] on span "#438408(78) 2-Row Malt UP (Milling Option: milled, Amount: 2 lbs) 4.05" at bounding box center [647, 227] width 959 height 22
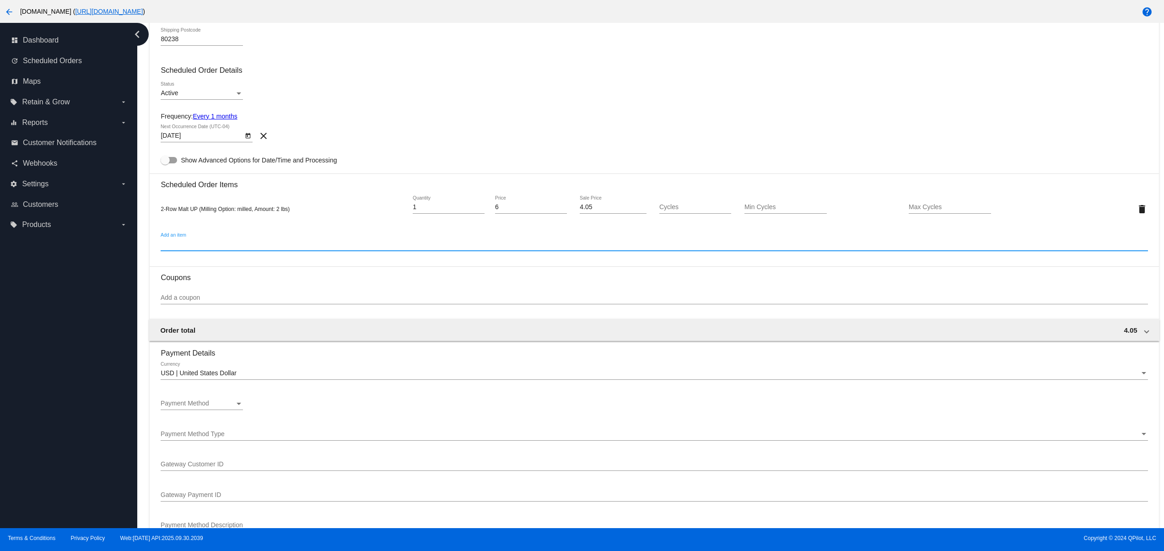
scroll to position [549, 0]
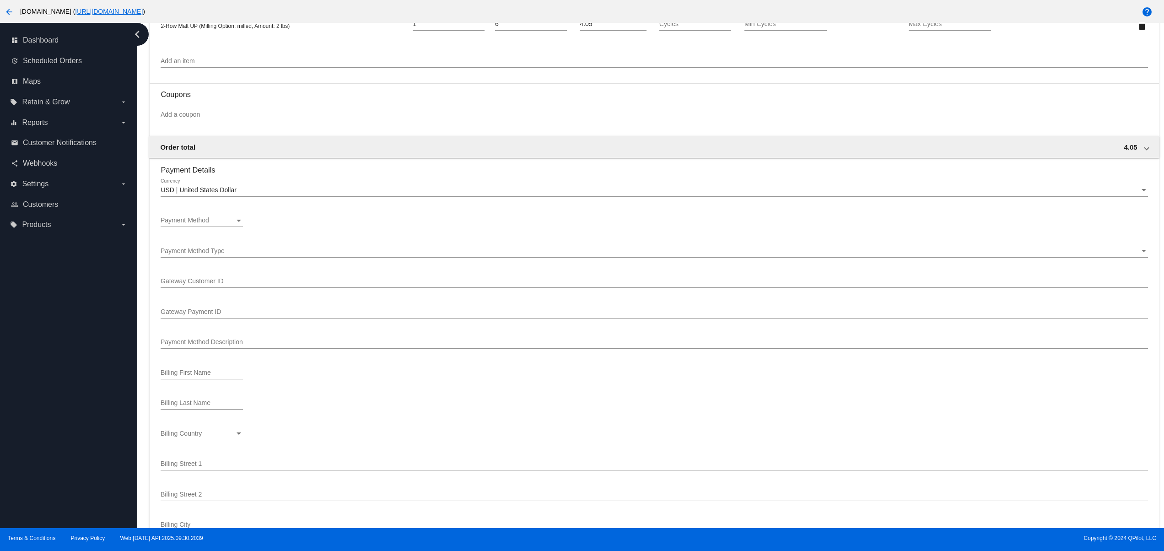
click at [192, 220] on div "Payment Method Payment Method" at bounding box center [202, 218] width 82 height 18
click at [220, 252] on span "Description (Visa ending in 0005 (expires 02/28)) GatewayCustomerId (cus_hkdmgn…" at bounding box center [225, 246] width 128 height 19
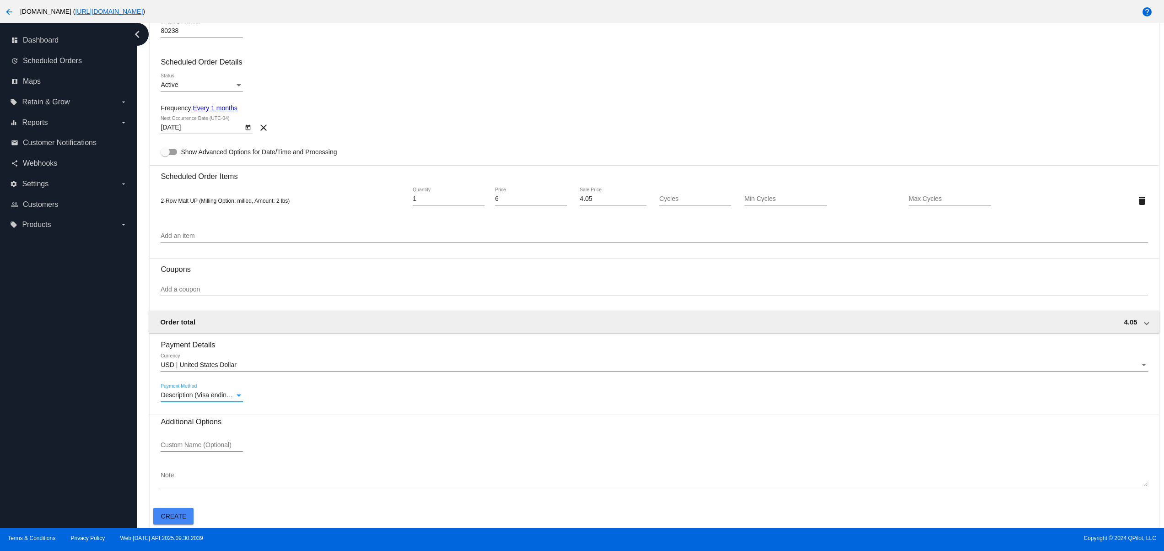
click at [182, 509] on button "Create" at bounding box center [173, 516] width 40 height 16
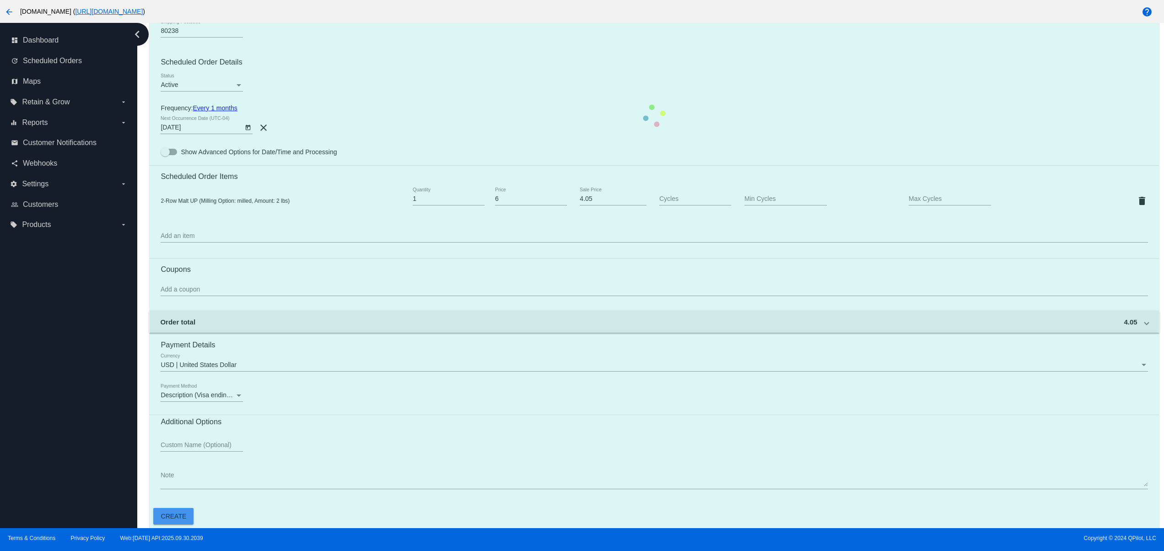
click at [504, 83] on mat-card "Customer 7159322(59): eee eee svetglus3+25@gmail.com Select a customer Customer…" at bounding box center [654, 116] width 1009 height 826
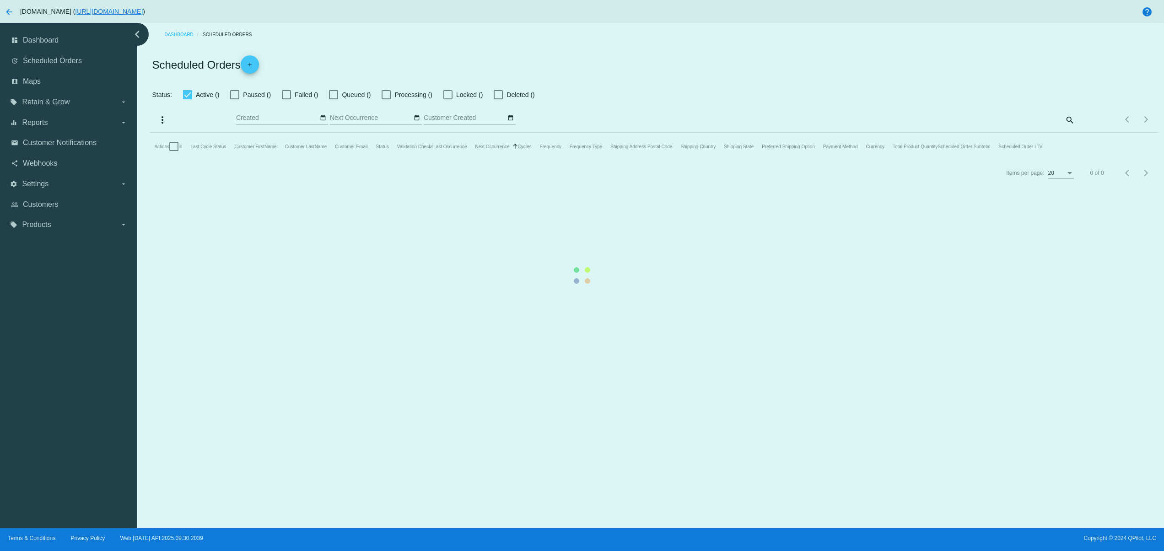
checkbox input "false"
checkbox input "true"
type input "10/04/2025 - 10/05/2025"
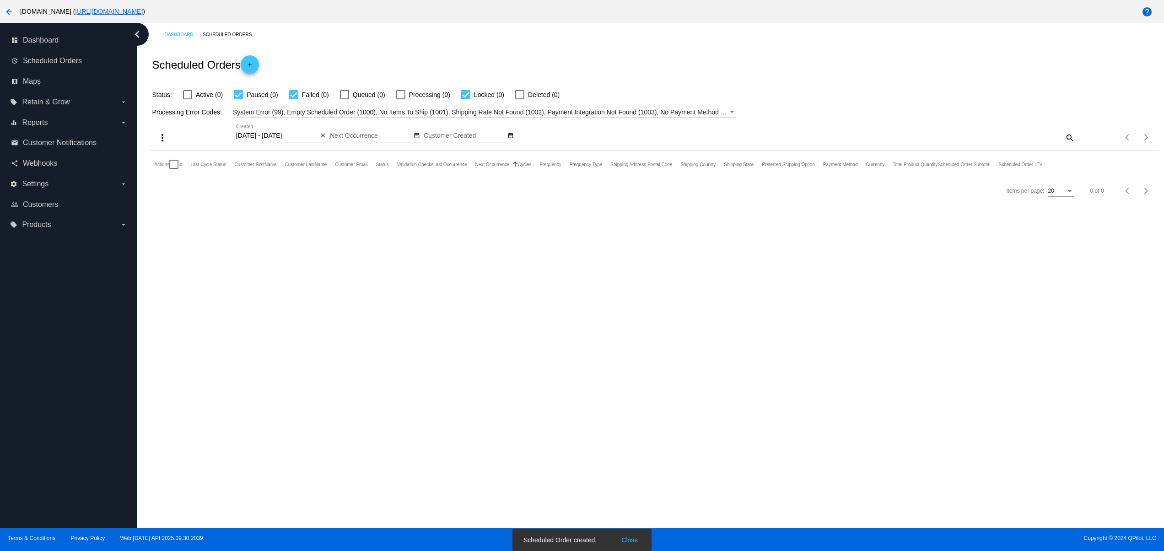
click at [632, 539] on button "Close" at bounding box center [630, 539] width 22 height 9
click at [320, 135] on mat-icon "close" at bounding box center [323, 135] width 6 height 7
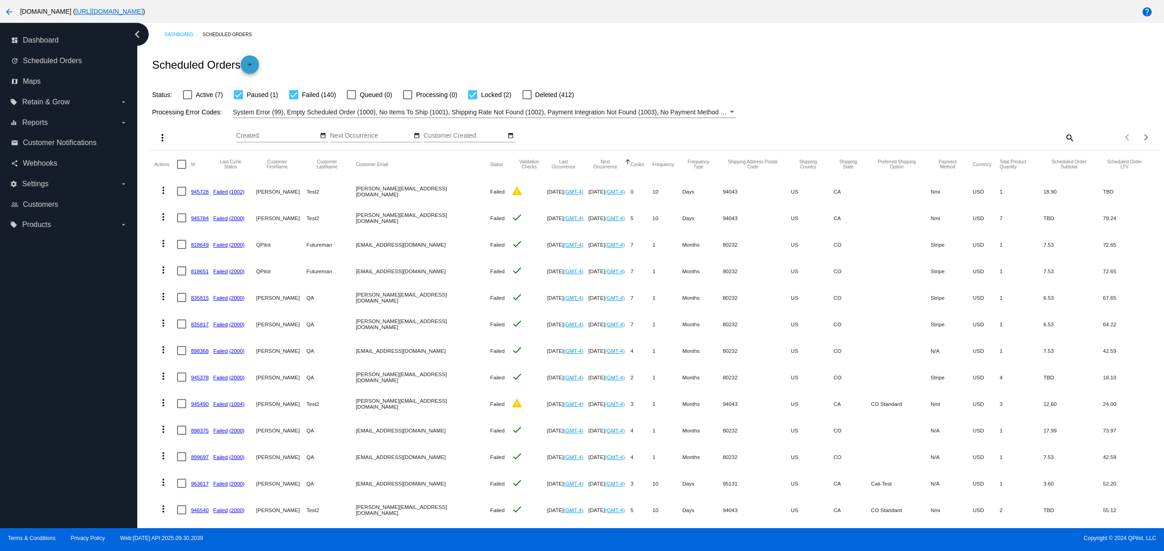
click at [251, 70] on mat-icon "add" at bounding box center [249, 66] width 11 height 11
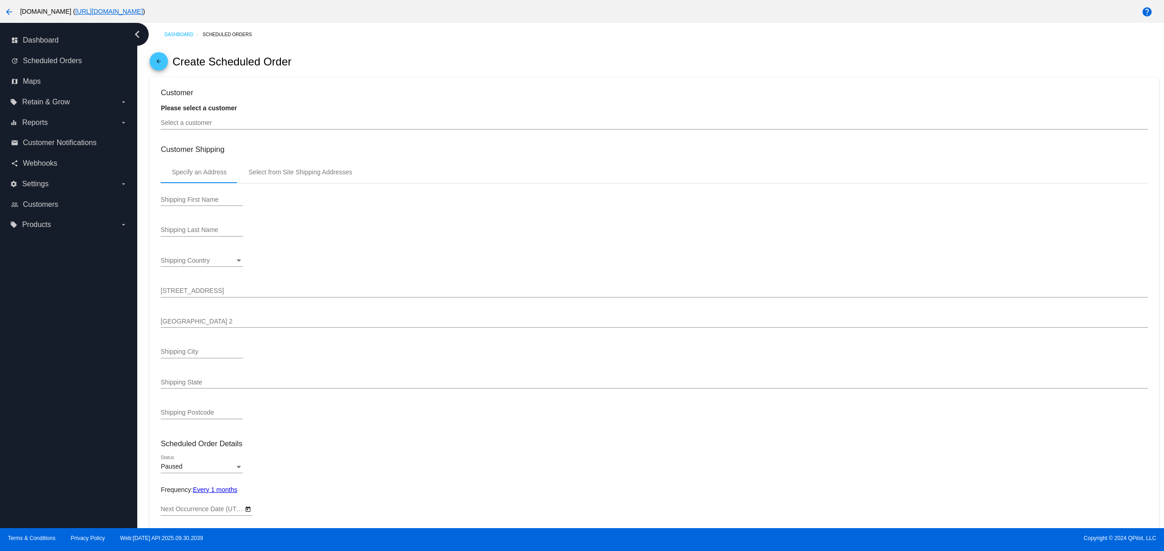
type input "11/3/2025"
click at [170, 66] on div "arrow_back Create Scheduled Order" at bounding box center [654, 61] width 1009 height 31
click at [157, 61] on mat-icon "arrow_back" at bounding box center [158, 63] width 11 height 11
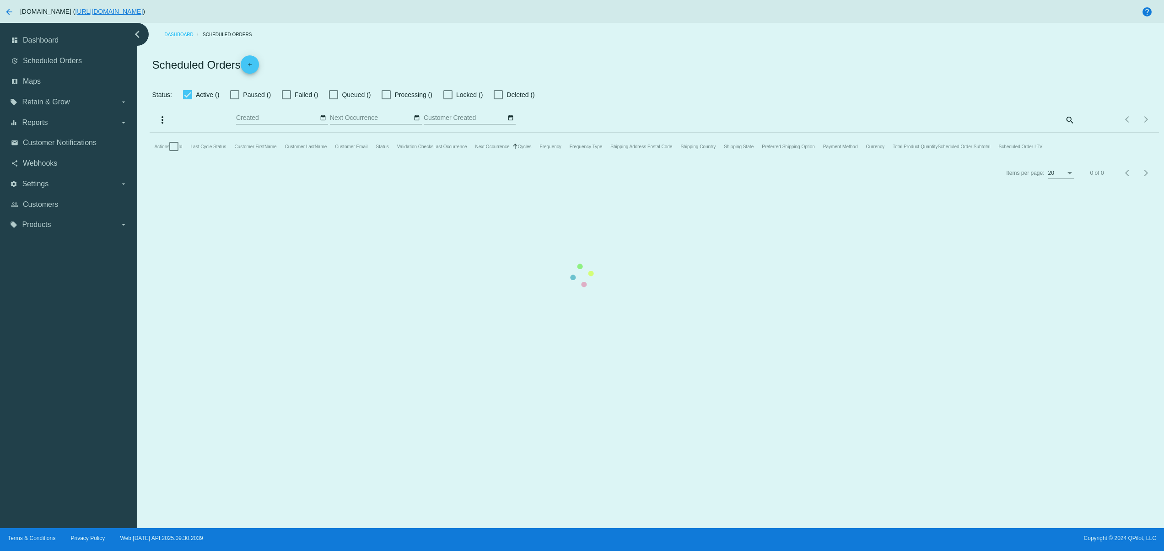
checkbox input "false"
checkbox input "true"
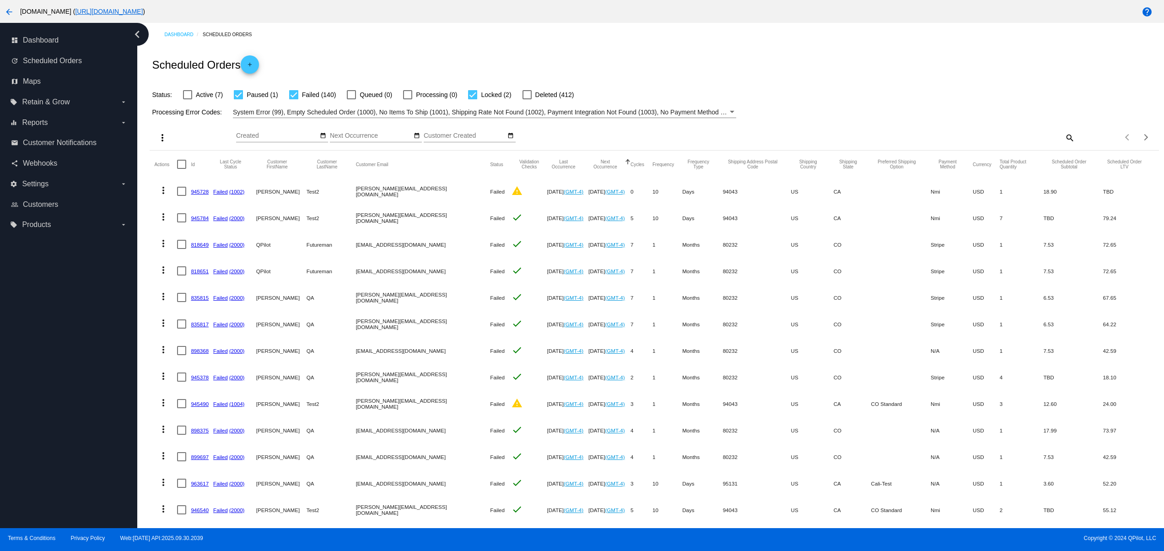
click at [315, 132] on input "Created" at bounding box center [277, 135] width 82 height 7
click at [346, 174] on td "4" at bounding box center [350, 178] width 16 height 14
type input "10/04/2025 - 10/04/2025"
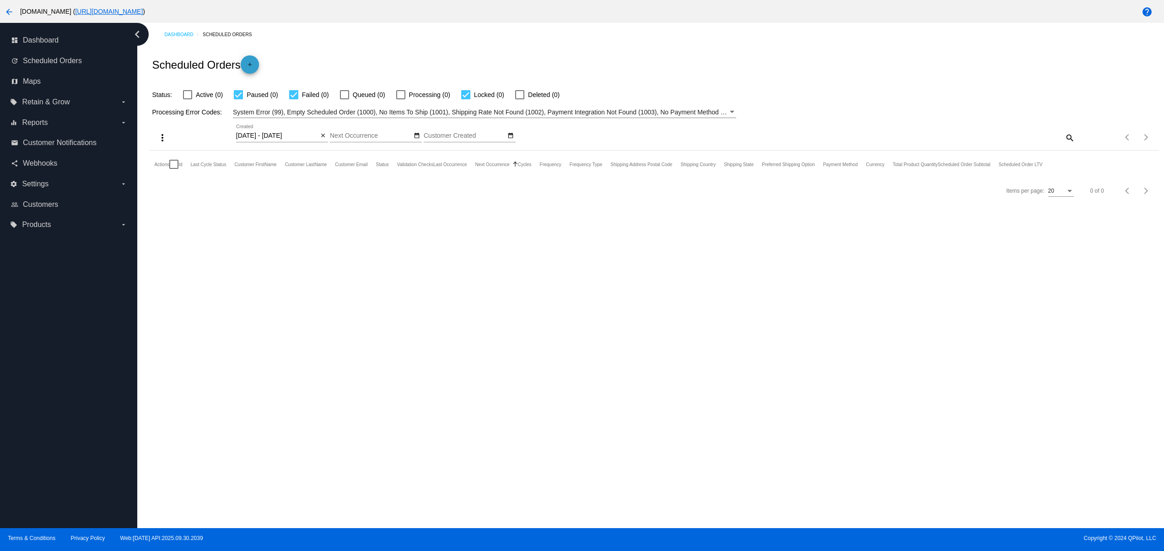
click at [251, 62] on mat-icon "add" at bounding box center [249, 66] width 11 height 11
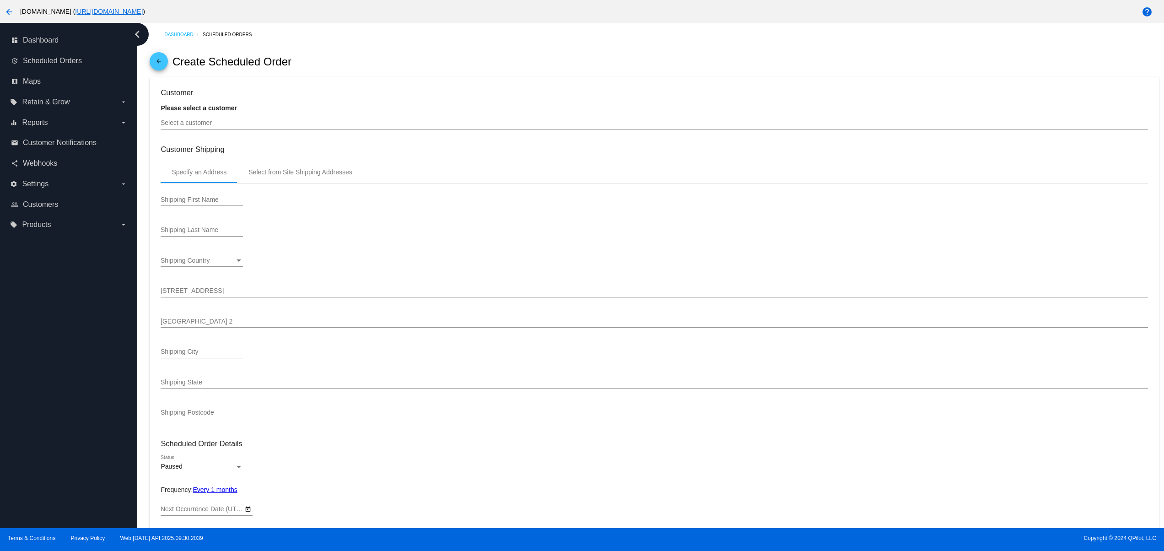
type input "11/3/2025"
click at [235, 126] on input "Select a customer" at bounding box center [654, 122] width 987 height 7
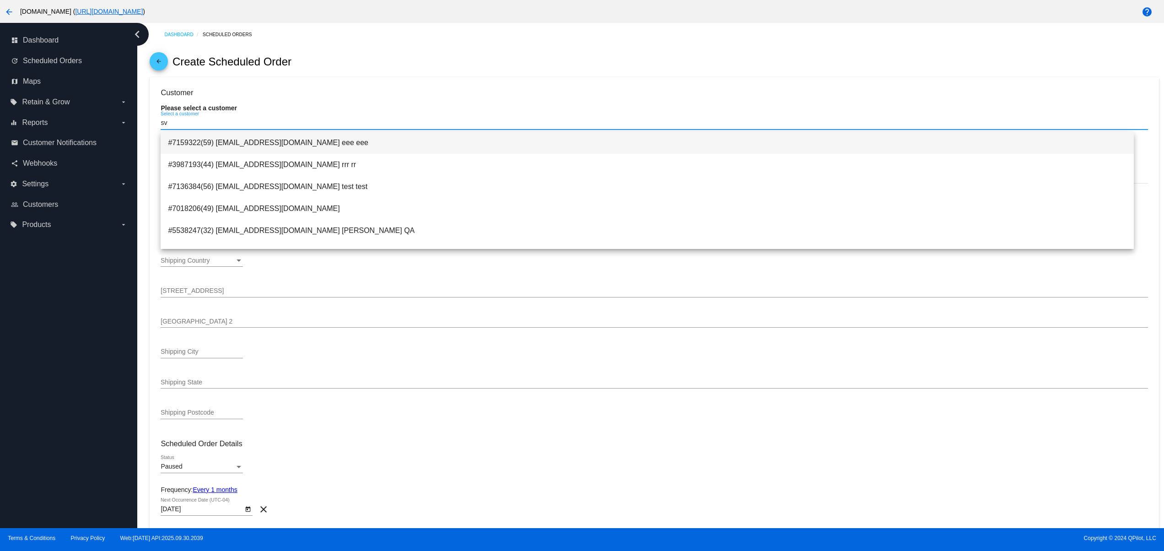
type input "sv"
click at [248, 136] on span "#7159322(59) svetglus3+25@gmail.com eee eee" at bounding box center [647, 143] width 959 height 22
type input "eee"
type input "6031 N Emporia St"
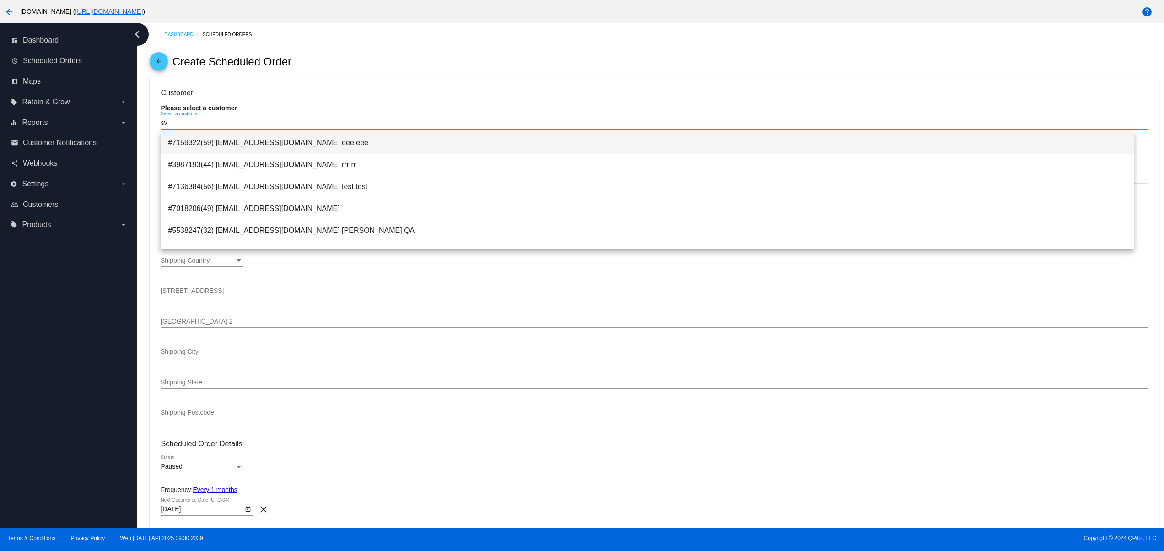
type input "Denver"
type input "80238"
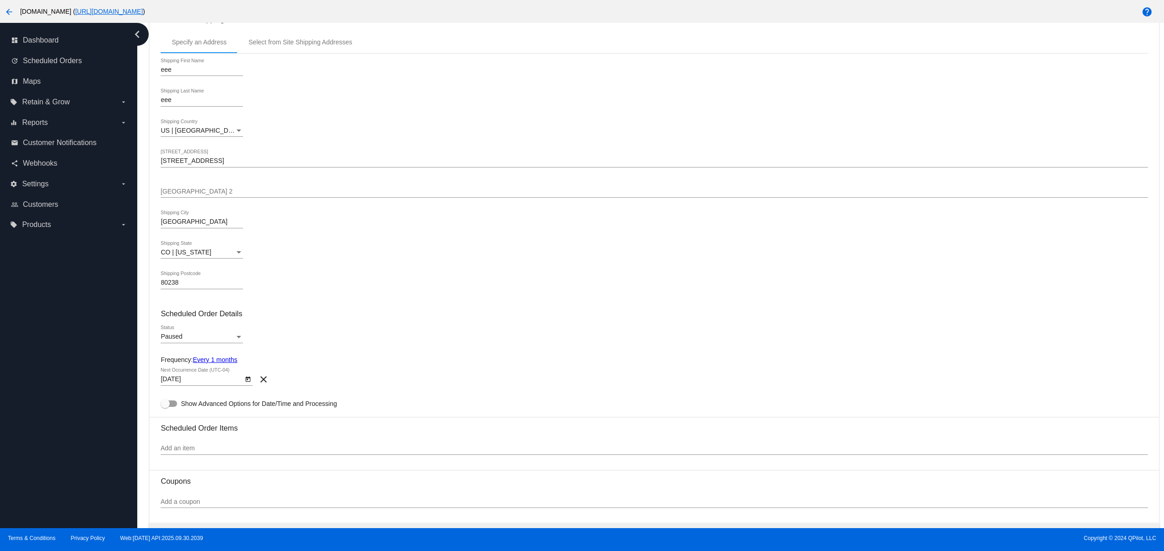
scroll to position [183, 0]
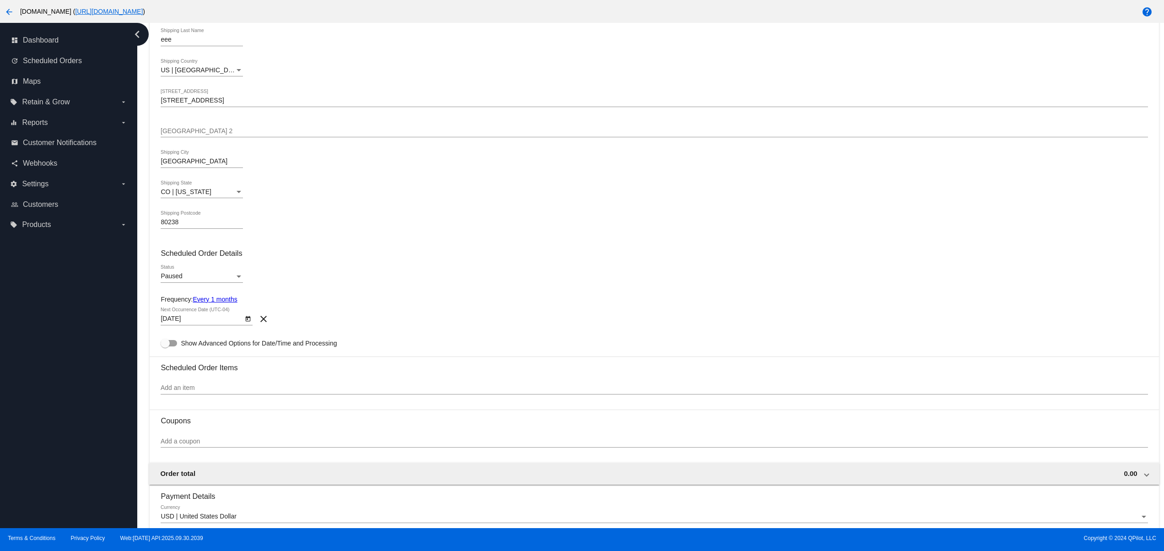
click at [179, 280] on span "Paused" at bounding box center [172, 275] width 22 height 7
click at [195, 251] on span "Active" at bounding box center [202, 260] width 82 height 19
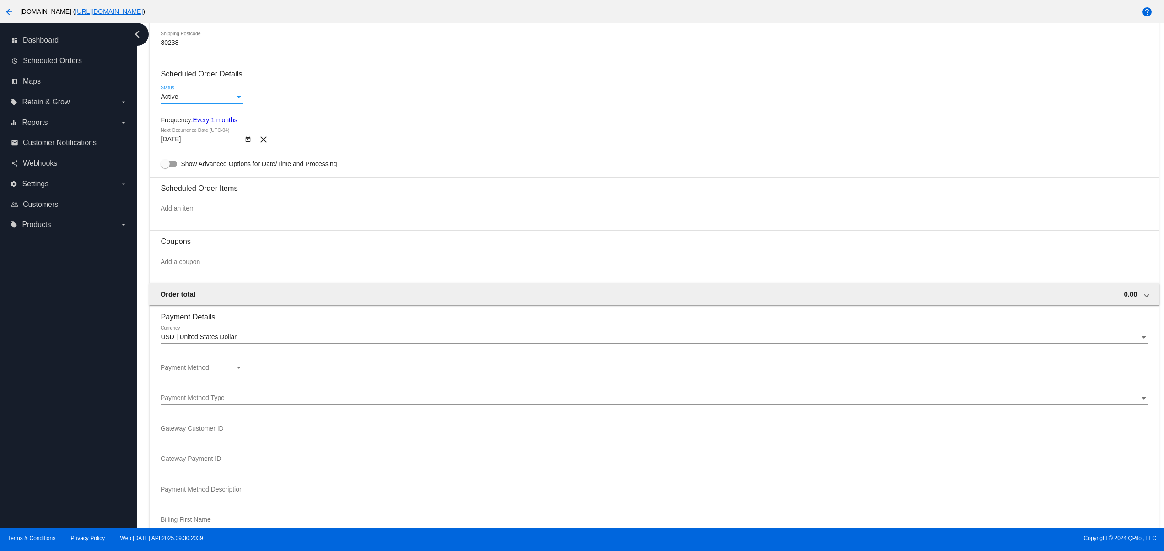
scroll to position [366, 0]
click at [187, 209] on input "Add an item" at bounding box center [654, 204] width 987 height 7
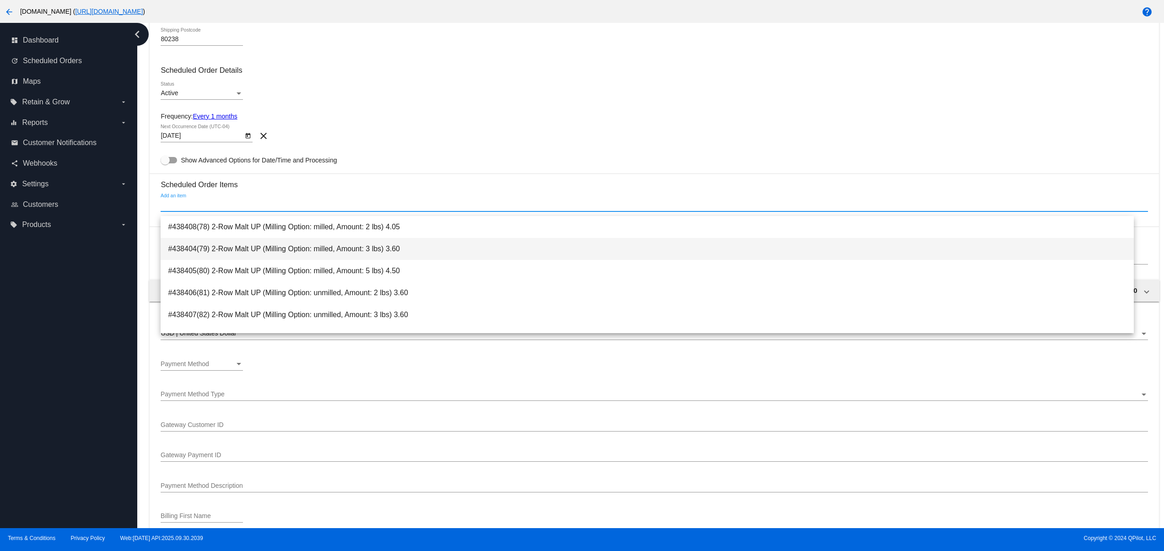
click at [207, 246] on span "#438404(79) 2-Row Malt UP (Milling Option: milled, Amount: 3 lbs) 3.60" at bounding box center [647, 249] width 959 height 22
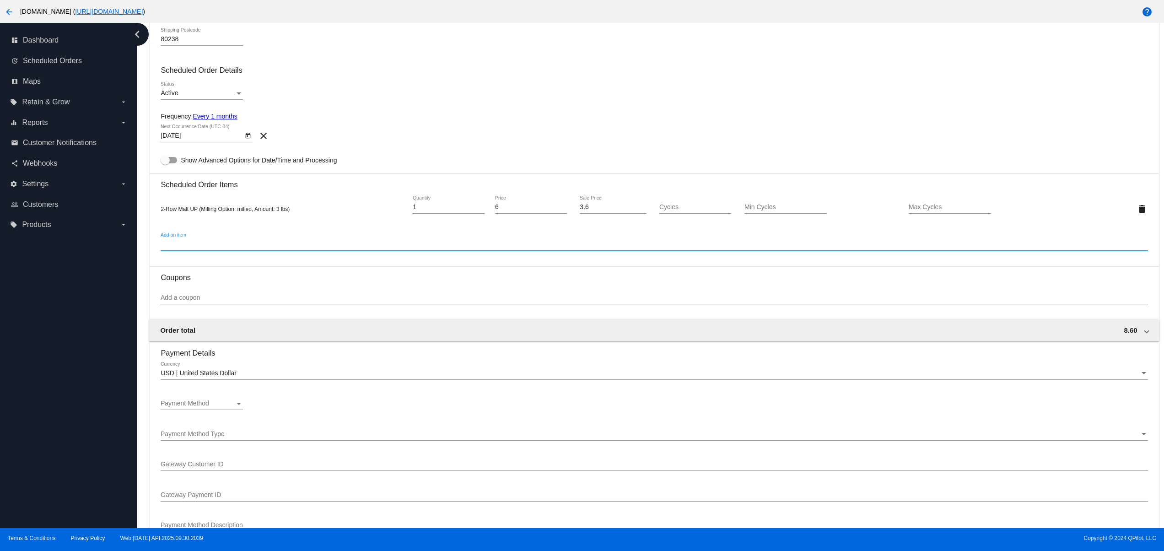
click at [217, 407] on div "Payment Method" at bounding box center [198, 403] width 74 height 7
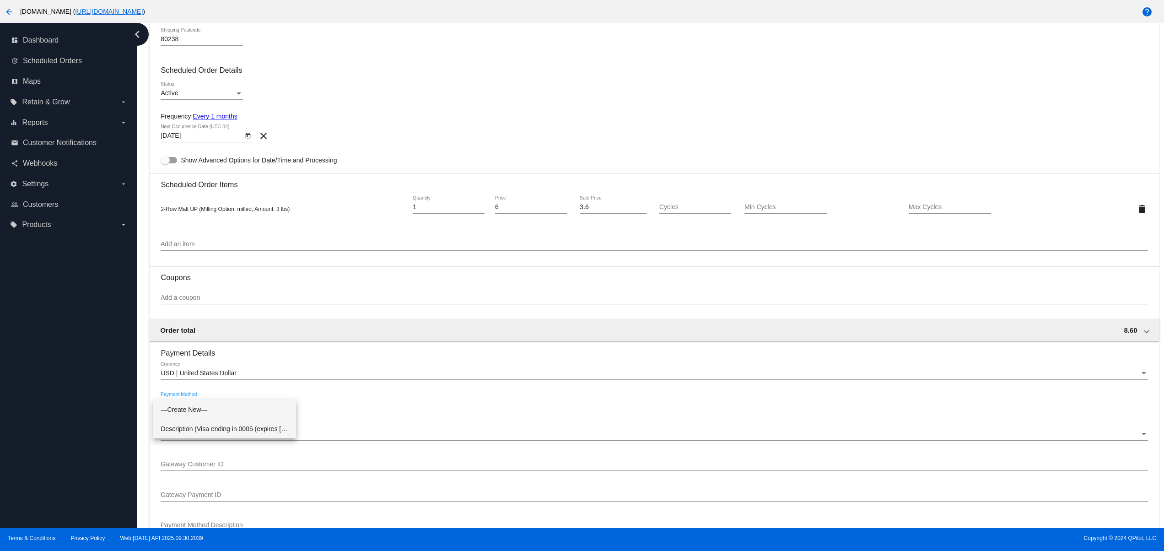
click at [246, 436] on span "Description (Visa ending in 0005 (expires 02/28)) GatewayCustomerId (cus_hkdmgn…" at bounding box center [225, 428] width 128 height 19
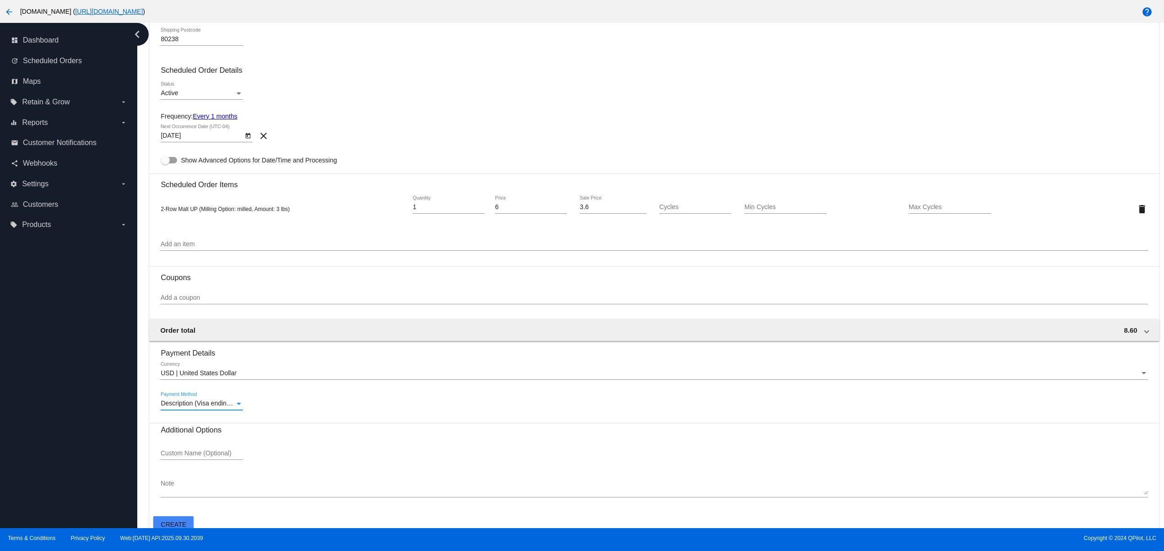
scroll to position [183, 0]
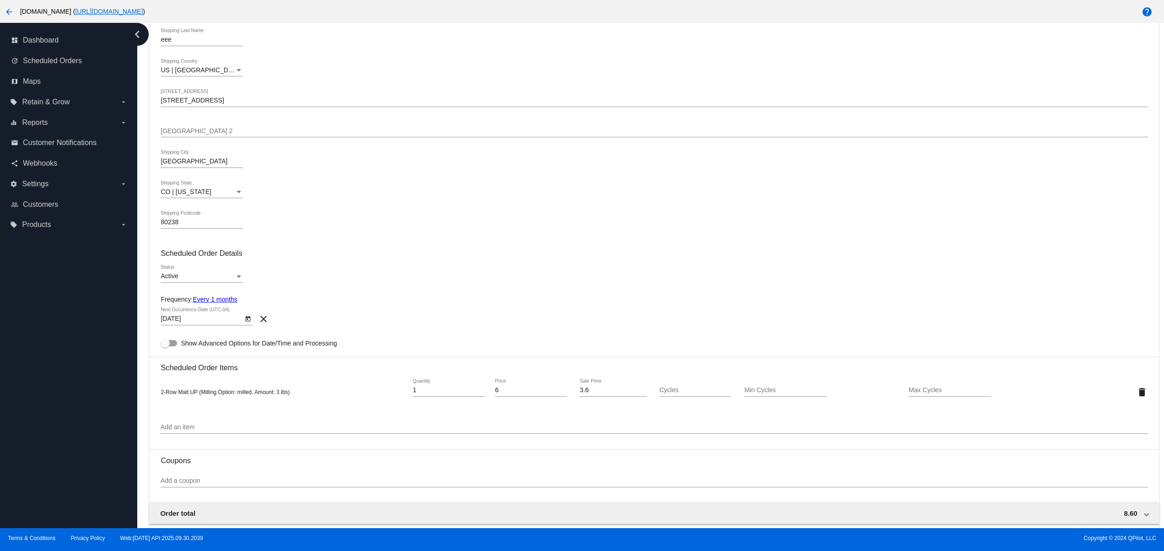
click at [245, 322] on icon "Open calendar" at bounding box center [248, 318] width 6 height 11
click at [266, 348] on button "Previous month" at bounding box center [266, 349] width 18 height 18
click at [215, 396] on td "5" at bounding box center [210, 405] width 18 height 18
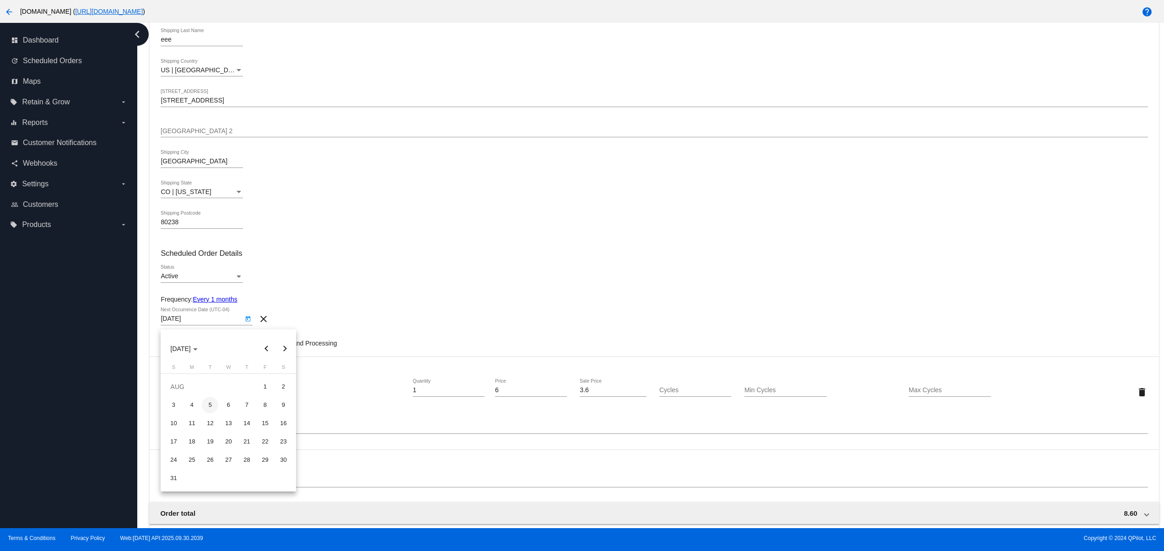
type input "8/5/2025"
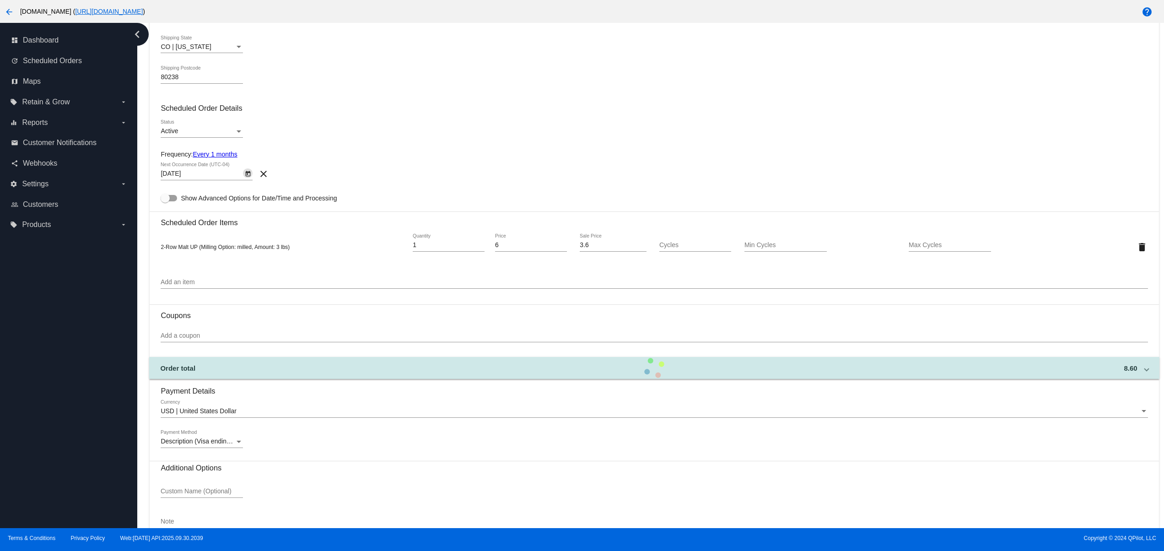
scroll to position [380, 0]
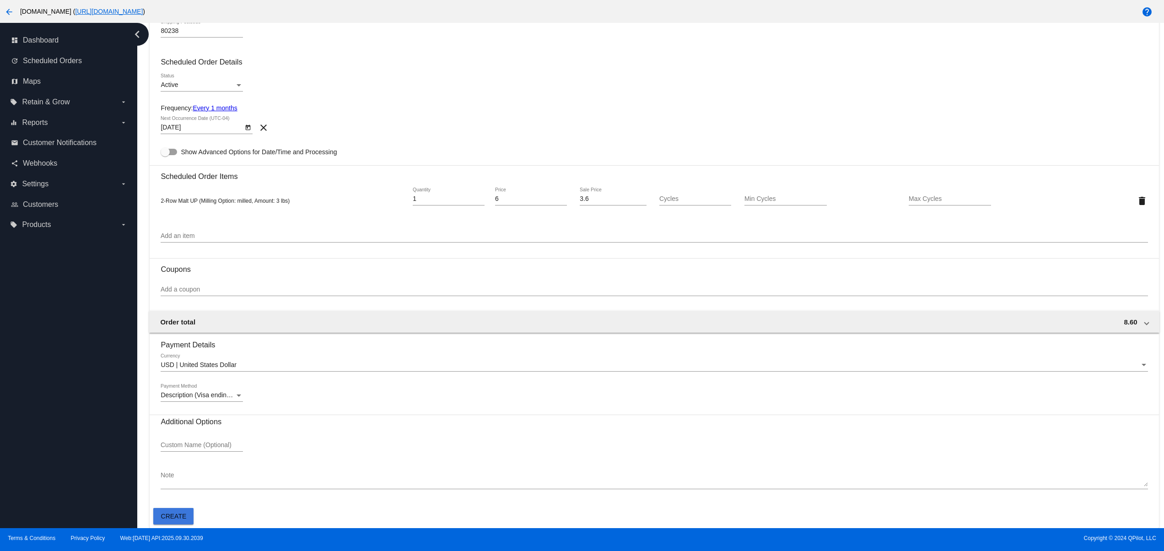
click at [170, 515] on span "Create" at bounding box center [174, 516] width 26 height 7
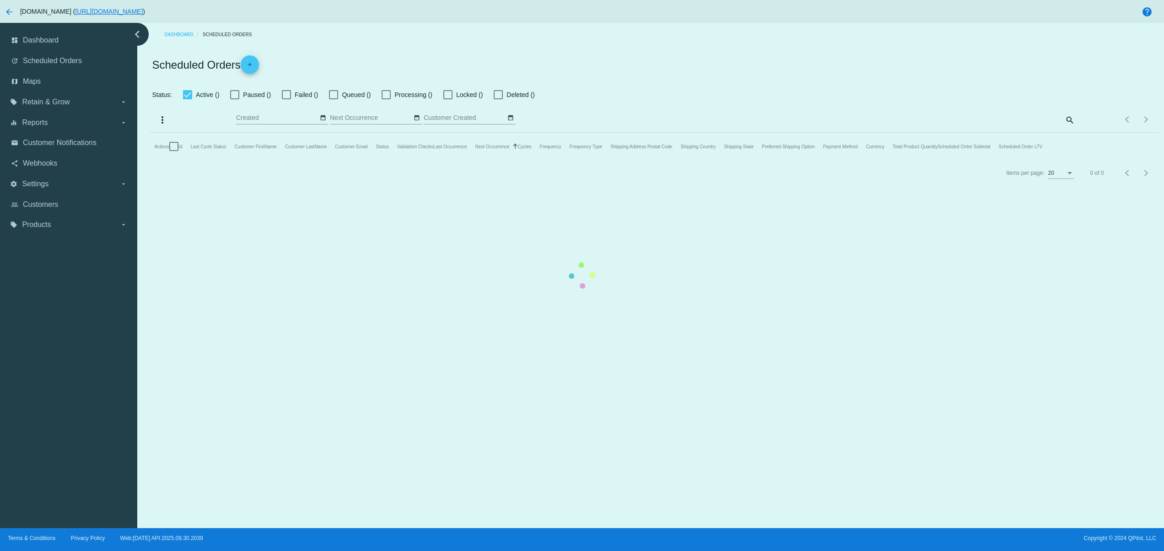
checkbox input "false"
checkbox input "true"
type input "10/04/2025 - 10/05/2025"
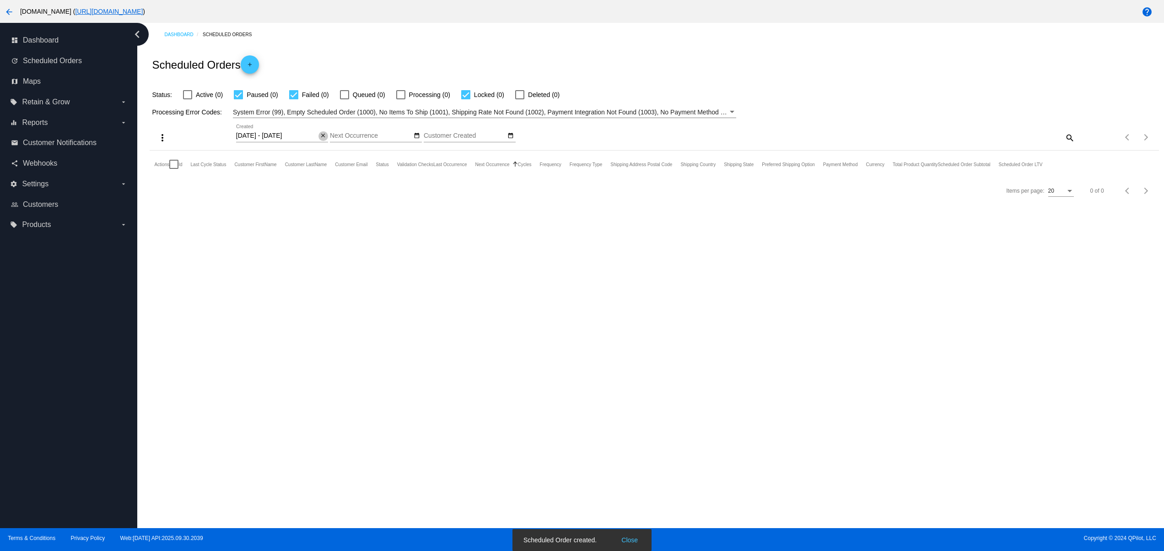
click at [323, 135] on mat-icon "close" at bounding box center [323, 135] width 6 height 7
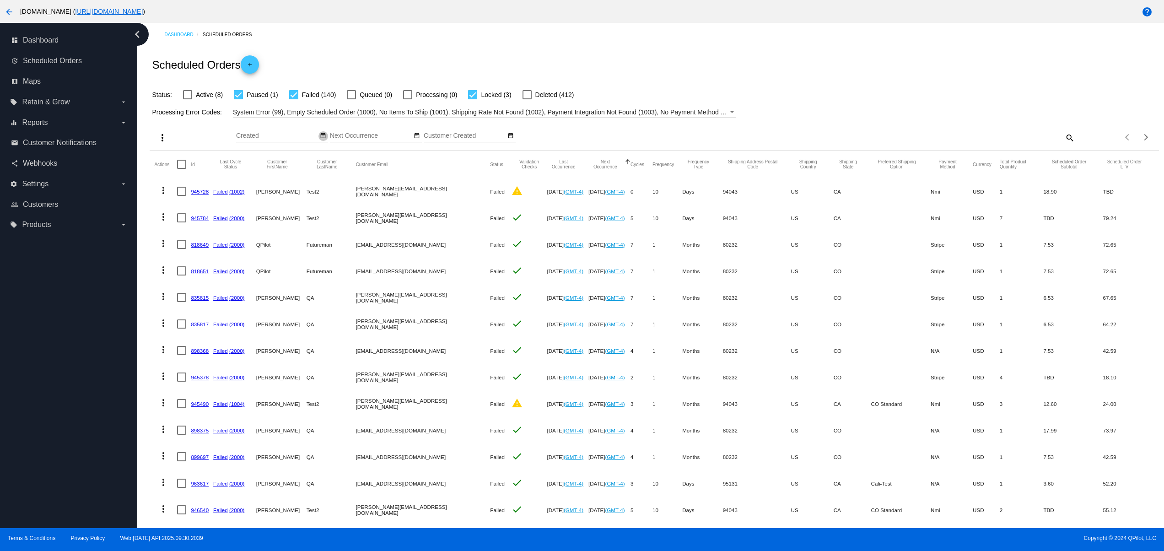
click at [321, 138] on mat-icon "date_range" at bounding box center [323, 135] width 6 height 7
click at [247, 196] on td "5" at bounding box center [251, 193] width 16 height 14
type input "10/05/2025 - 10/05/2025"
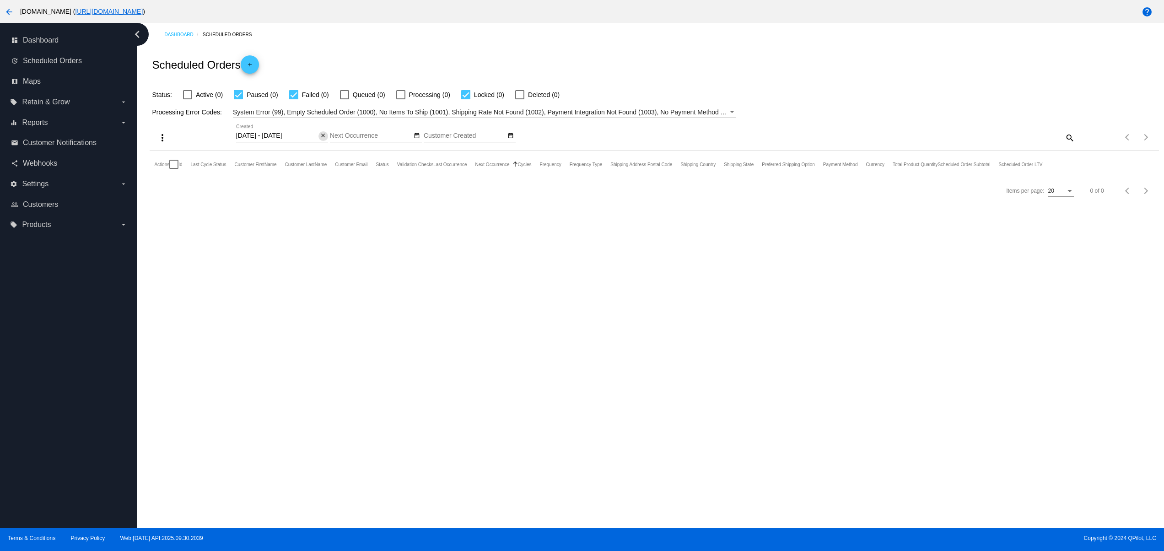
click at [322, 138] on mat-icon "close" at bounding box center [323, 135] width 6 height 7
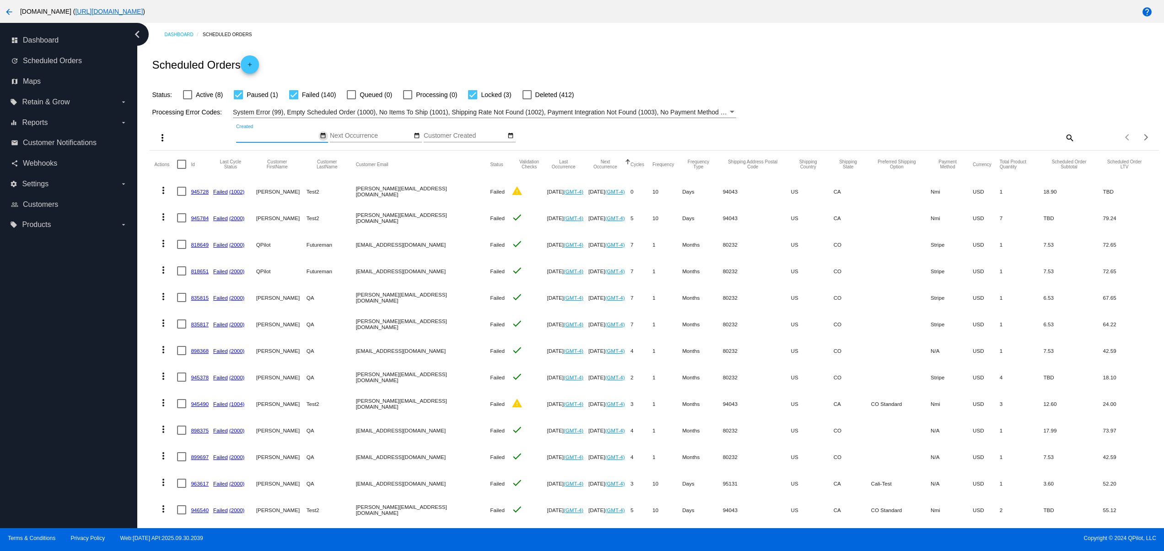
click at [320, 136] on mat-icon "date_range" at bounding box center [323, 135] width 6 height 7
click at [330, 174] on td "3" at bounding box center [333, 178] width 16 height 14
type input "10/03/2025 - 10/03/2025"
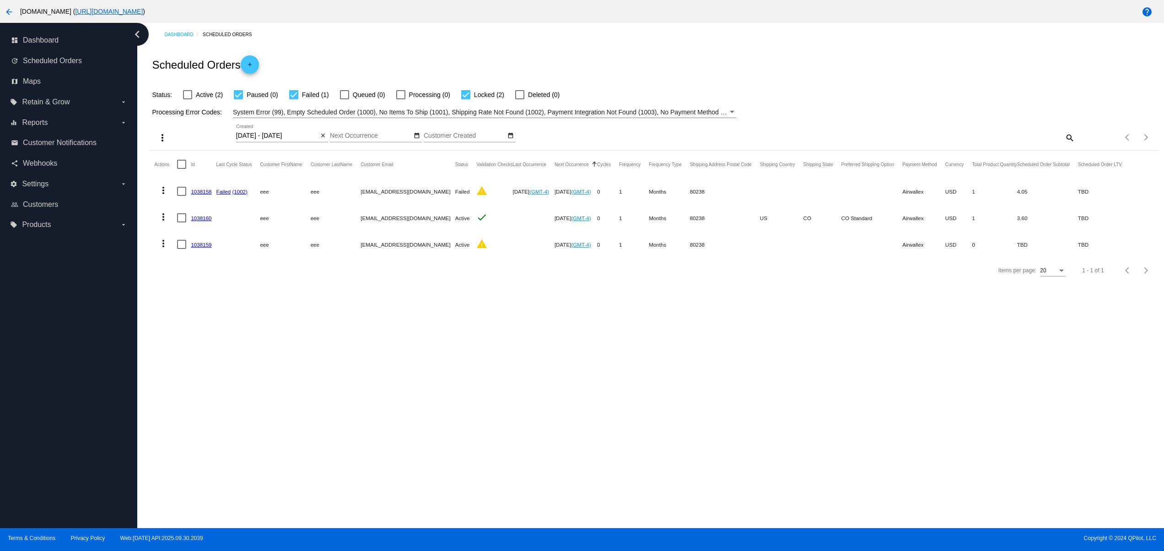
drag, startPoint x: 293, startPoint y: 237, endPoint x: 333, endPoint y: 257, distance: 44.8
click at [315, 246] on mat-row "more_vert 1038159 eee eee svetglus3+25@gmail.com Active warning Sep 1 2025 (GMT…" at bounding box center [642, 244] width 976 height 27
click at [366, 283] on div "Items per page: 20 1 - 1 of 1" at bounding box center [654, 271] width 1009 height 26
drag, startPoint x: 280, startPoint y: 223, endPoint x: 244, endPoint y: 205, distance: 40.1
click at [254, 209] on mat-table "Actions Id Last Cycle Status Customer FirstName Customer LastName Customer Emai…" at bounding box center [654, 204] width 1009 height 107
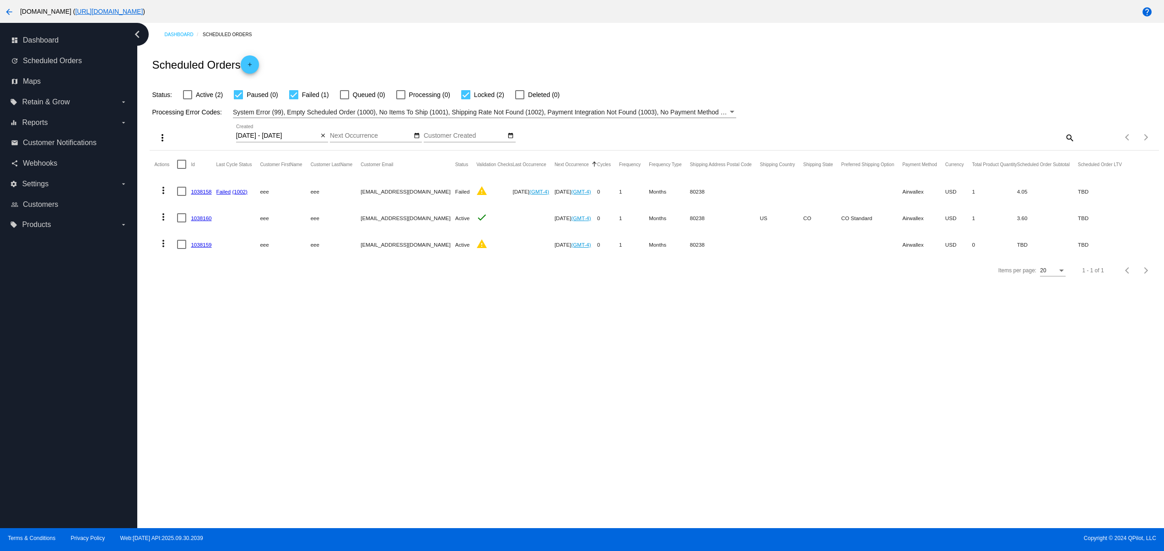
click at [339, 312] on div "Dashboard Scheduled Orders Scheduled Orders add Status: Active (2) Paused (0) F…" at bounding box center [650, 275] width 1027 height 505
drag, startPoint x: 328, startPoint y: 268, endPoint x: 427, endPoint y: 260, distance: 99.6
click at [427, 260] on app-dashboard-scheduled-orders "Scheduled Orders add Status: Active (2) Paused (0) Failed (1) Queued (0) Proces…" at bounding box center [654, 164] width 1009 height 237
click at [447, 349] on div "Dashboard Scheduled Orders Scheduled Orders add Status: Active (2) Paused (0) F…" at bounding box center [650, 275] width 1027 height 505
click at [470, 367] on div "Dashboard Scheduled Orders Scheduled Orders add Status: Active (2) Paused (0) F…" at bounding box center [650, 275] width 1027 height 505
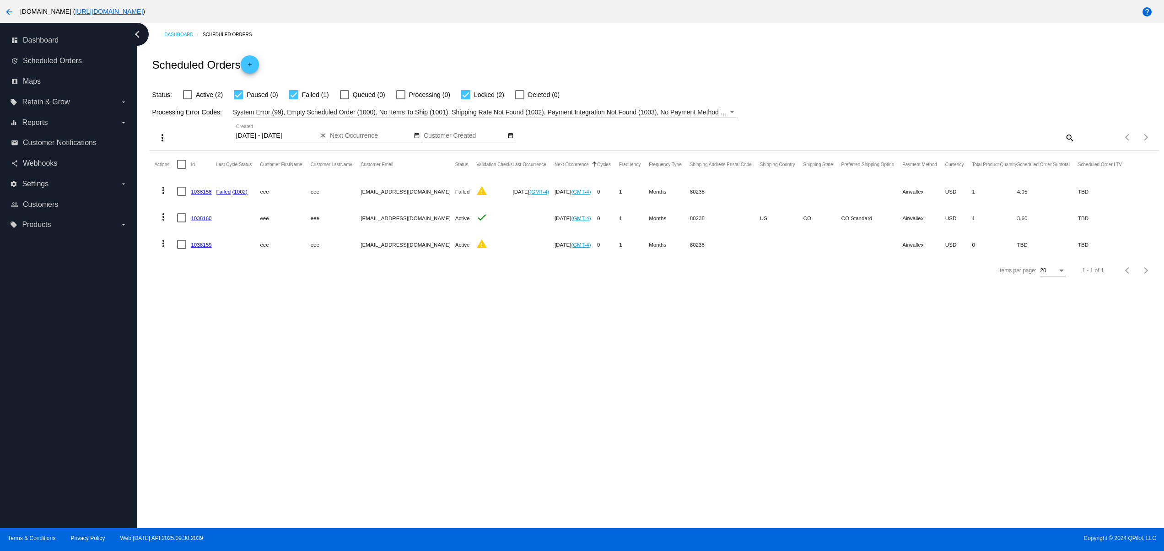
drag, startPoint x: 376, startPoint y: 237, endPoint x: 445, endPoint y: 307, distance: 98.4
click at [399, 241] on mat-row "more_vert 1038159 eee eee svetglus3+25@gmail.com Active warning Sep 1 2025 (GMT…" at bounding box center [642, 244] width 976 height 27
click at [445, 323] on div "Dashboard Scheduled Orders Scheduled Orders add Status: Active (2) Paused (0) F…" at bounding box center [650, 275] width 1027 height 505
click at [189, 244] on mat-cell at bounding box center [184, 244] width 14 height 27
click at [209, 248] on link "1038159" at bounding box center [201, 245] width 21 height 6
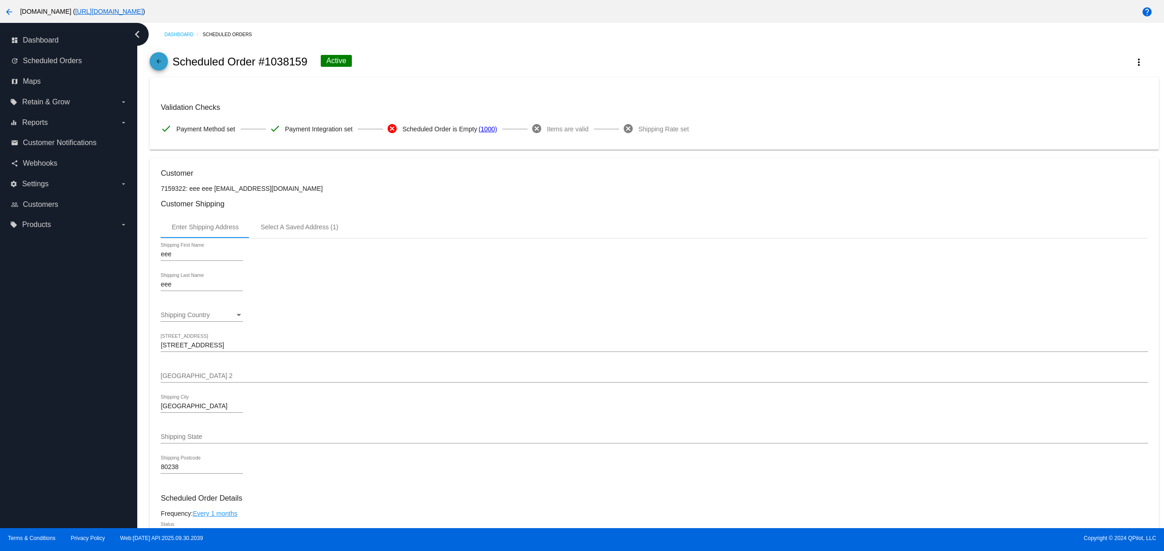
click at [159, 59] on mat-icon "arrow_back" at bounding box center [158, 63] width 11 height 11
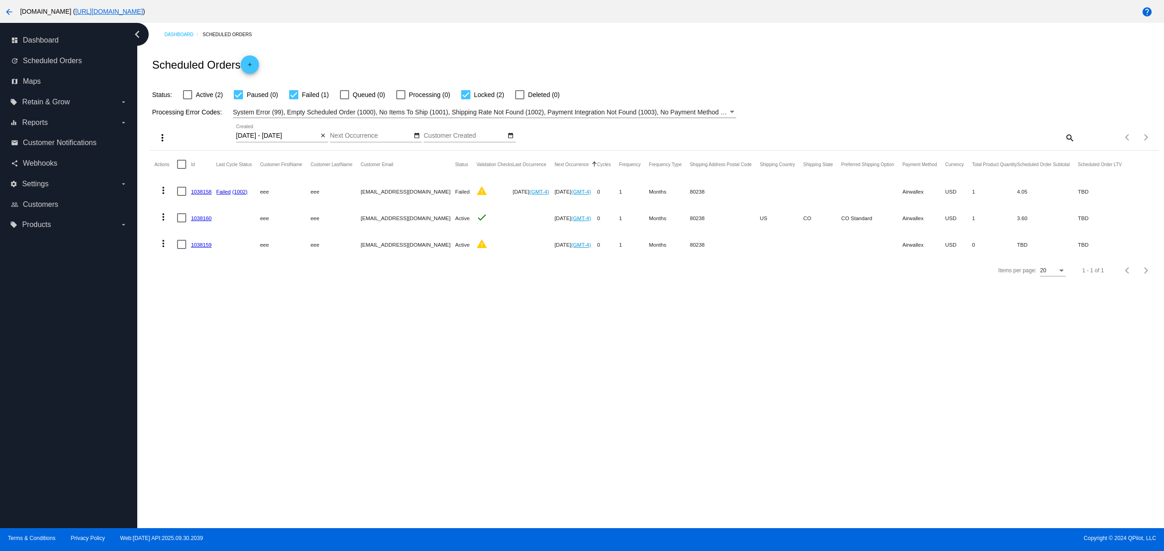
drag, startPoint x: 348, startPoint y: 207, endPoint x: 469, endPoint y: 216, distance: 121.2
click at [461, 216] on mat-row "more_vert 1038160 eee eee svetglus3+25@gmail.com Active check Aug 5 2025 (GMT-4…" at bounding box center [642, 218] width 976 height 27
drag, startPoint x: 455, startPoint y: 308, endPoint x: 454, endPoint y: 260, distance: 48.5
click at [453, 310] on div "Dashboard Scheduled Orders Scheduled Orders add Status: Active (2) Paused (0) F…" at bounding box center [650, 275] width 1027 height 505
drag, startPoint x: 293, startPoint y: 229, endPoint x: 179, endPoint y: 227, distance: 113.5
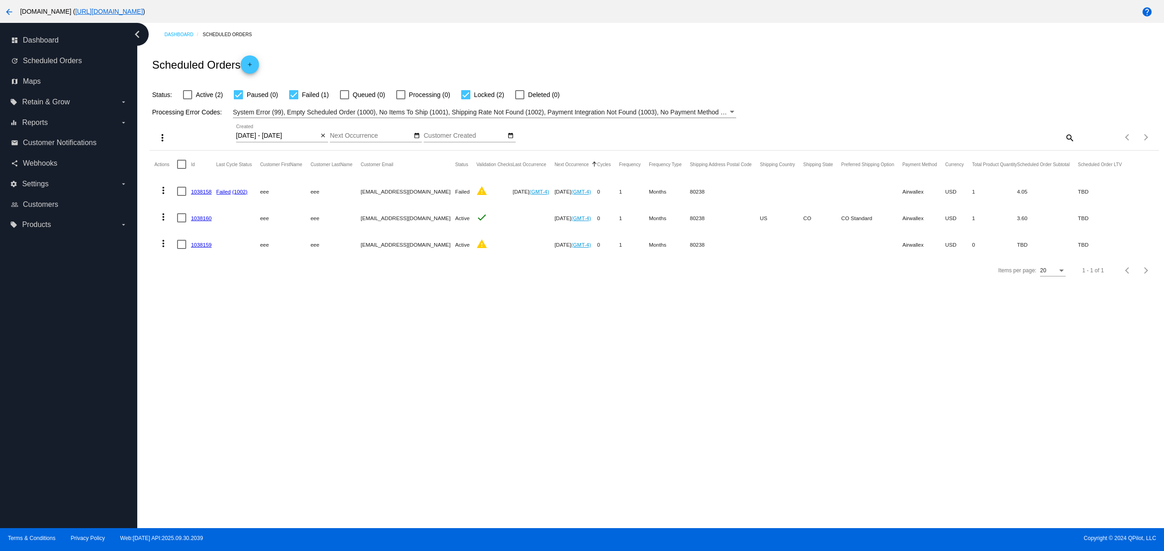
click at [179, 227] on mat-row "more_vert 1038160 eee eee svetglus3+25@gmail.com Active check Aug 5 2025 (GMT-4…" at bounding box center [642, 218] width 976 height 27
click at [265, 224] on mat-cell "eee" at bounding box center [285, 218] width 50 height 27
click at [189, 222] on mat-cell at bounding box center [184, 218] width 14 height 27
click at [189, 214] on mat-row "more_vert 1038160 eee eee svetglus3+25@gmail.com Active check Aug 5 2025 (GMT-4…" at bounding box center [642, 218] width 976 height 27
click at [200, 222] on mat-cell "1038160" at bounding box center [203, 218] width 25 height 27
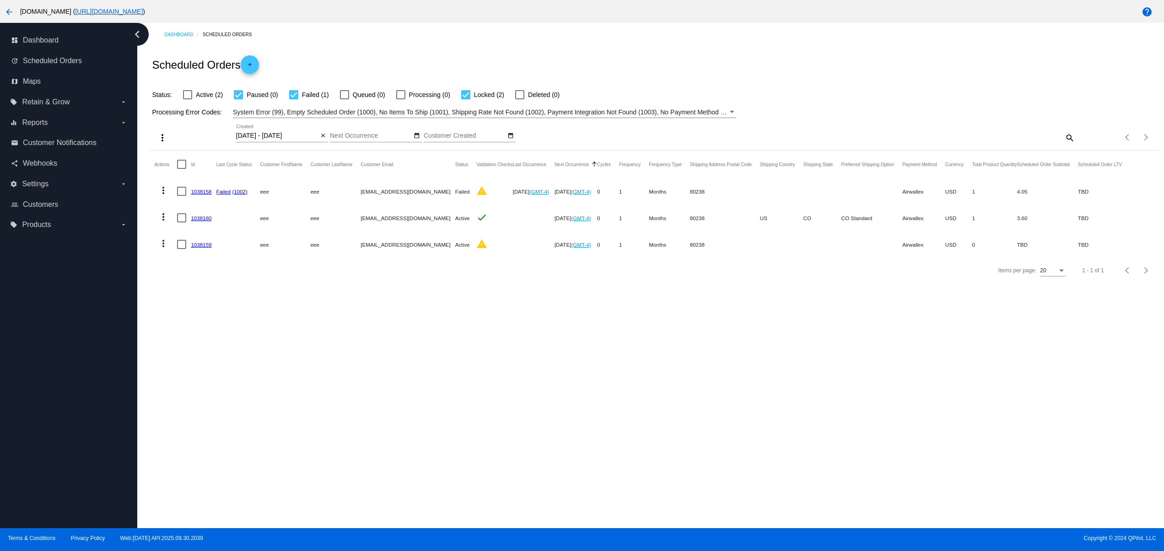
click at [202, 224] on mat-cell "1038160" at bounding box center [203, 218] width 25 height 27
click at [204, 212] on mat-cell "1038160" at bounding box center [203, 218] width 25 height 27
click at [205, 216] on link "1038160" at bounding box center [201, 218] width 21 height 6
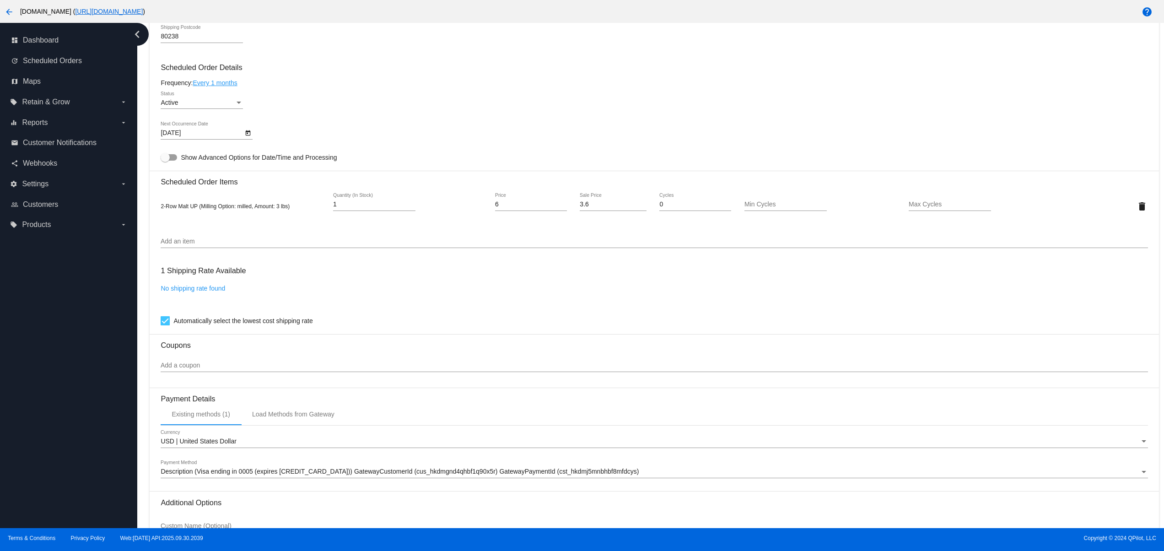
scroll to position [530, 0]
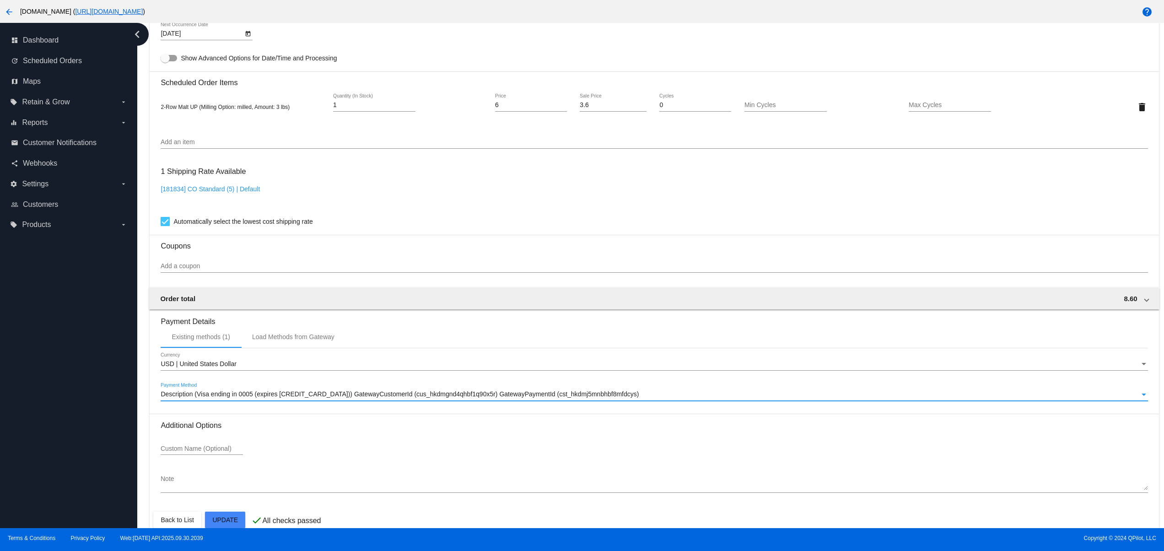
click at [246, 398] on span "Description (Visa ending in 0005 (expires 02/28)) GatewayCustomerId (cus_hkdmgn…" at bounding box center [400, 393] width 478 height 7
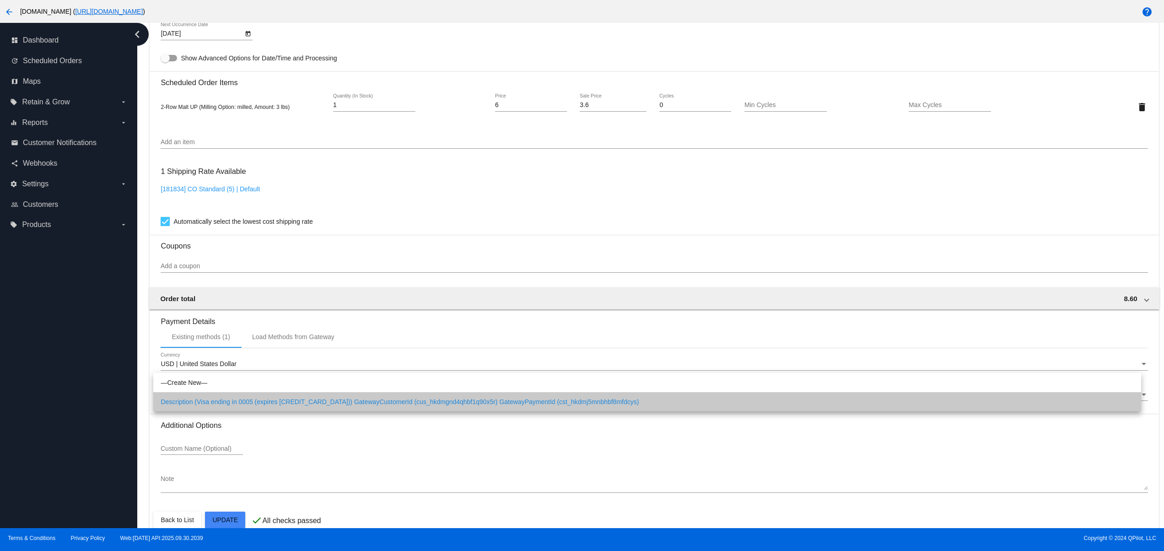
click at [244, 401] on span "Description (Visa ending in 0005 (expires 02/28)) GatewayCustomerId (cus_hkdmgn…" at bounding box center [647, 401] width 973 height 19
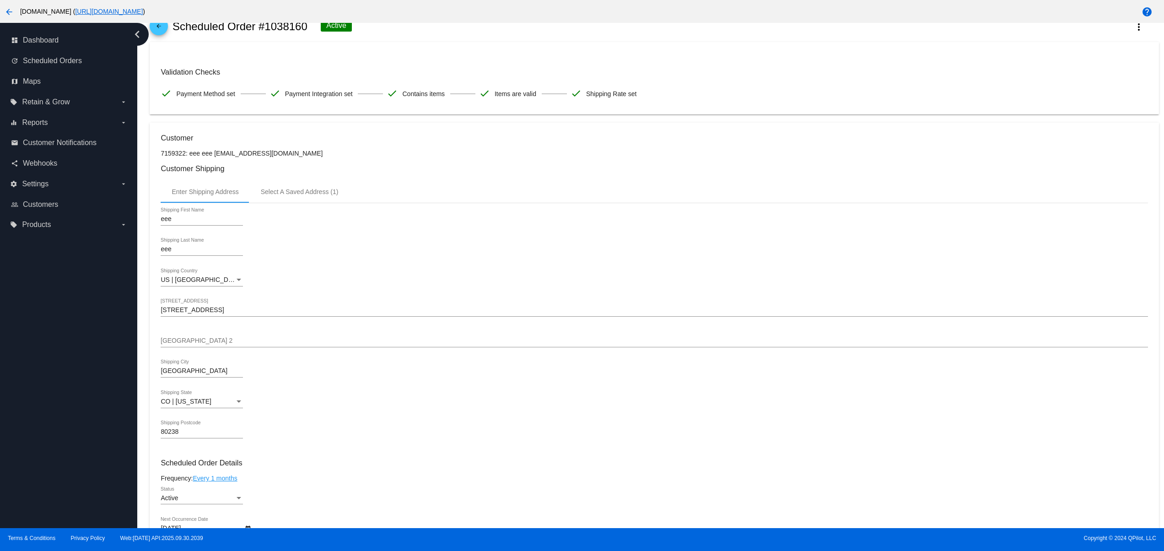
scroll to position [0, 0]
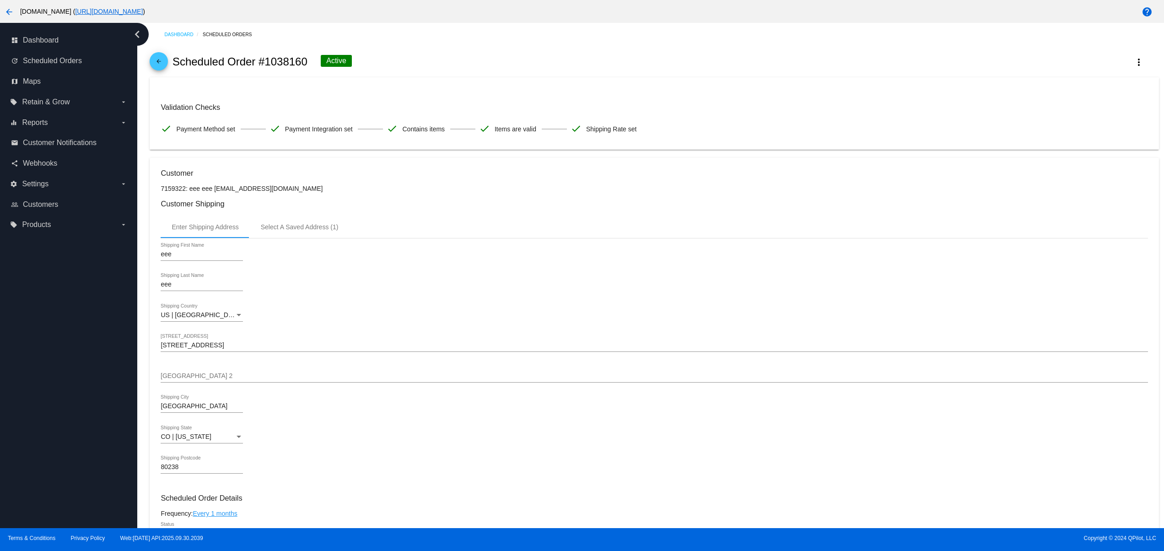
click at [179, 308] on div "eee Shipping First Name eee Shipping Last Name US | USA Shipping Country 6031 N…" at bounding box center [654, 362] width 987 height 248
click at [178, 317] on span "US | USA" at bounding box center [201, 314] width 81 height 7
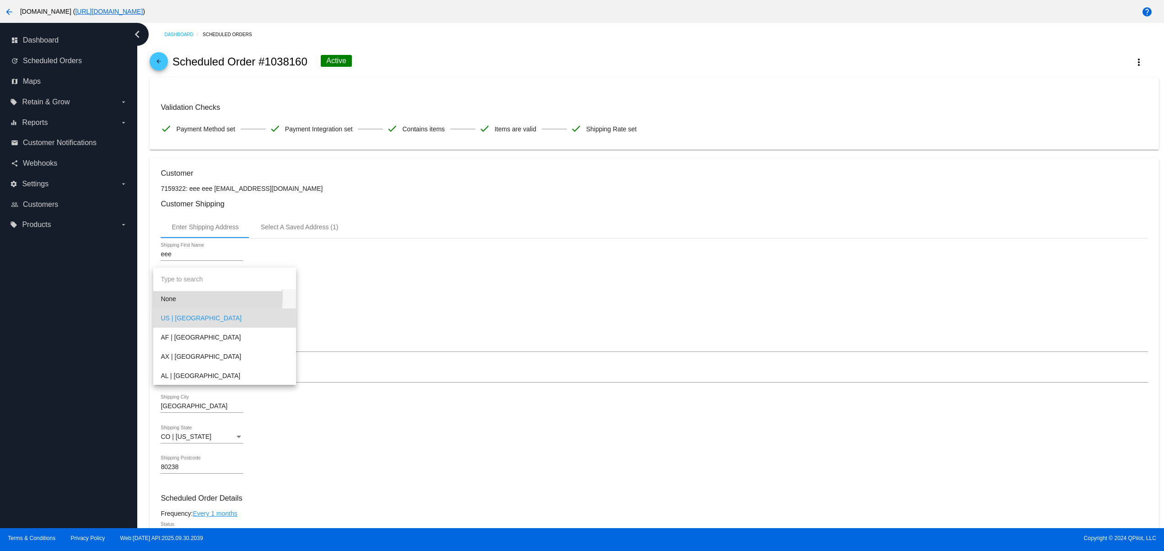
click at [183, 297] on span "None" at bounding box center [225, 298] width 128 height 19
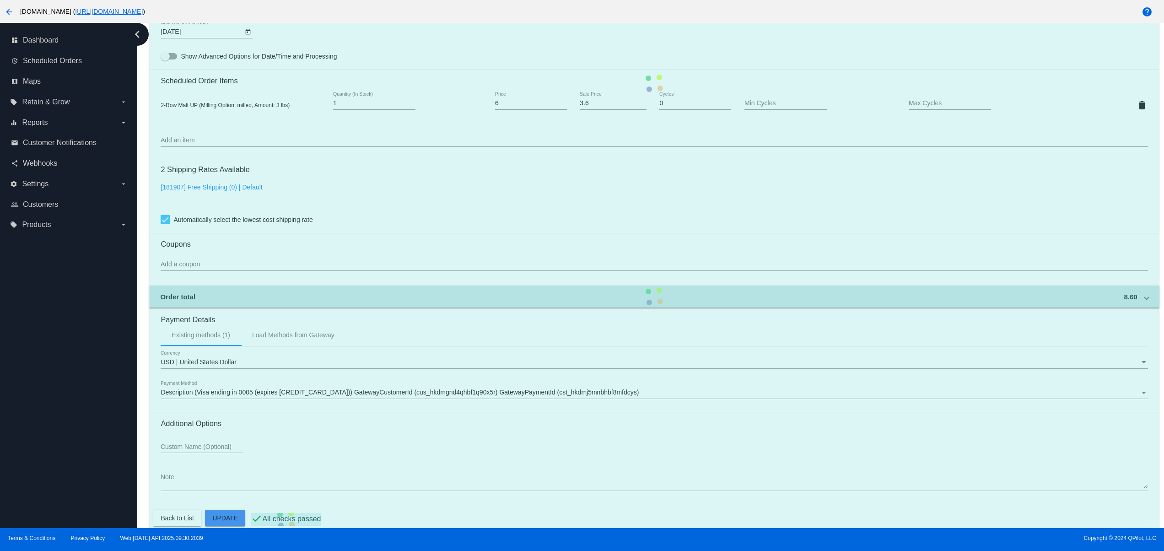
scroll to position [553, 0]
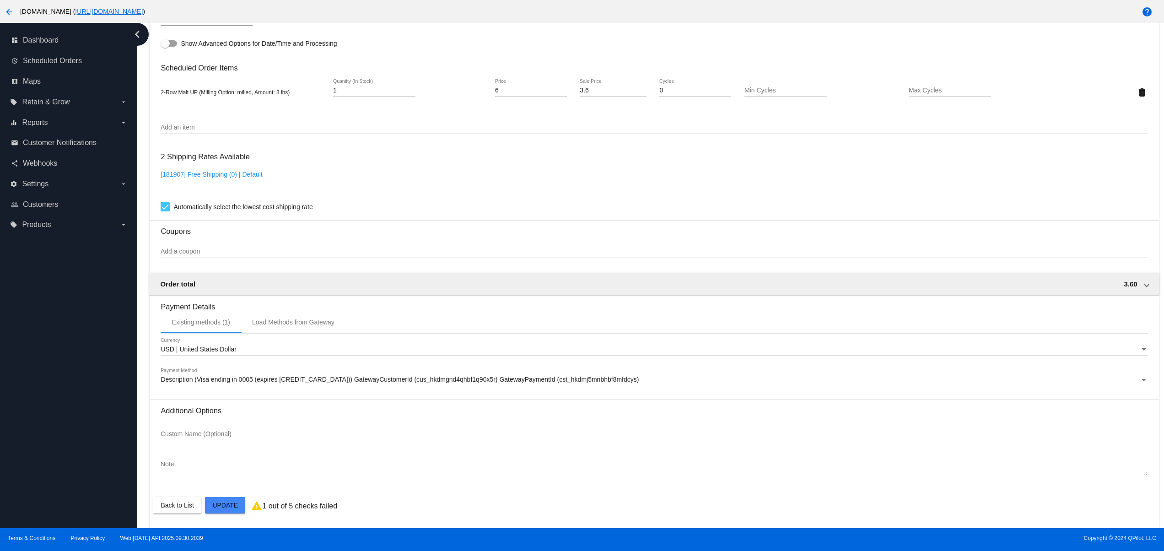
click at [220, 502] on mat-card "Customer 7159322: eee eee svetglus3+25@gmail.com Customer Shipping Enter Shippi…" at bounding box center [654, 70] width 1009 height 915
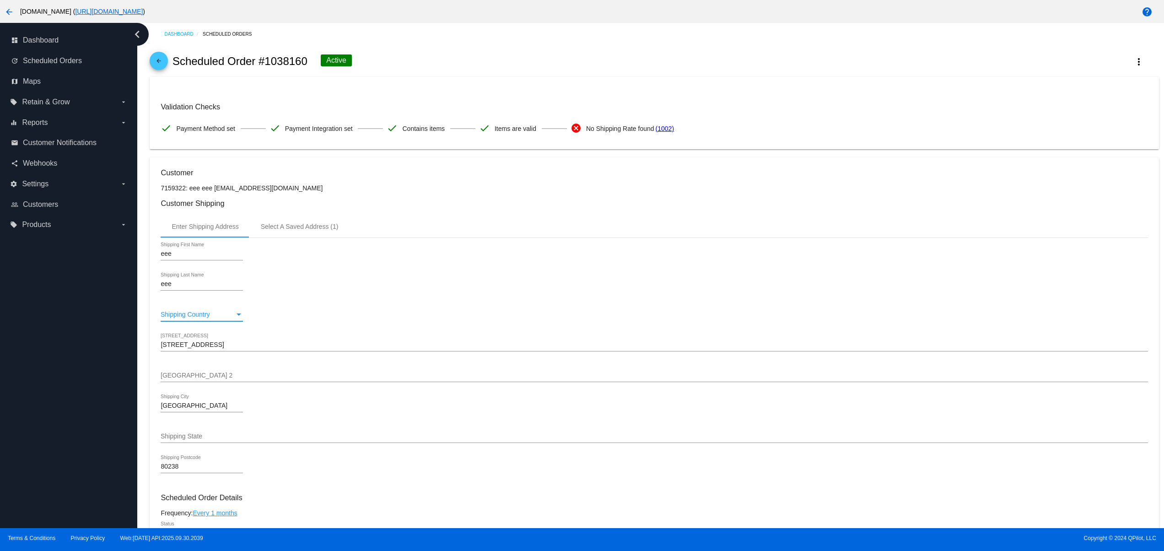
scroll to position [0, 0]
click at [168, 63] on div "arrow_back Scheduled Order #1038160 Active more_vert" at bounding box center [654, 61] width 1009 height 31
click at [163, 65] on mat-icon "arrow_back" at bounding box center [158, 63] width 11 height 11
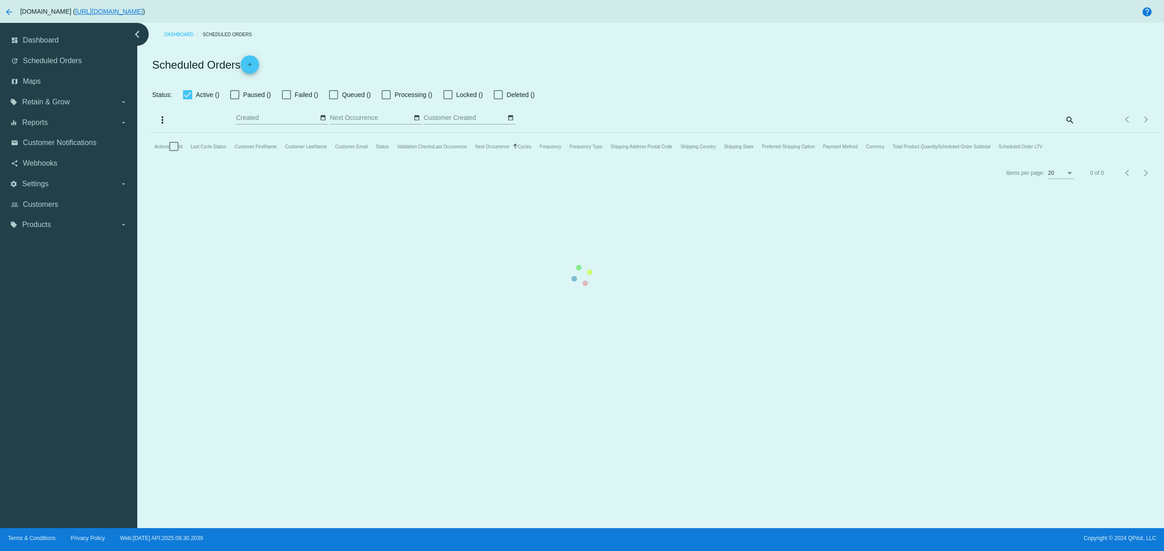
checkbox input "false"
checkbox input "true"
type input "10/03/2025 - 10/04/2025"
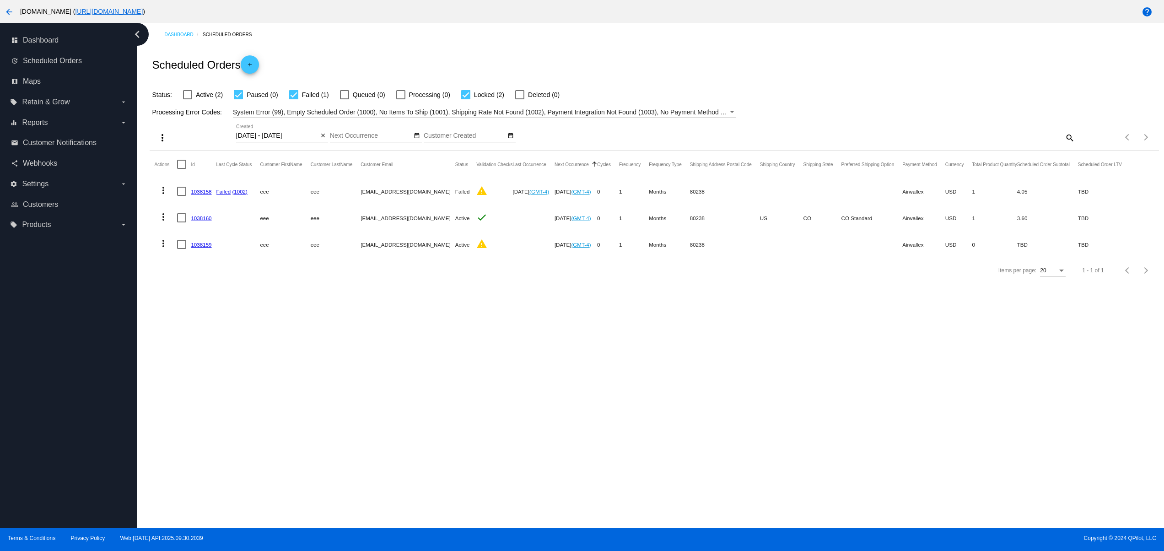
click at [665, 379] on div "Dashboard Scheduled Orders Scheduled Orders add Status: Active (2) Paused (0) F…" at bounding box center [650, 275] width 1027 height 505
drag, startPoint x: 422, startPoint y: 204, endPoint x: 247, endPoint y: 202, distance: 174.8
click at [247, 202] on mat-row "more_vert 1038158 Failed (1002) eee eee svetglus3+25@gmail.com Failed warning O…" at bounding box center [642, 191] width 976 height 27
drag, startPoint x: 405, startPoint y: 276, endPoint x: 410, endPoint y: 277, distance: 5.5
click at [407, 277] on div "Items per page: 20 1 - 1 of 1" at bounding box center [654, 271] width 1009 height 26
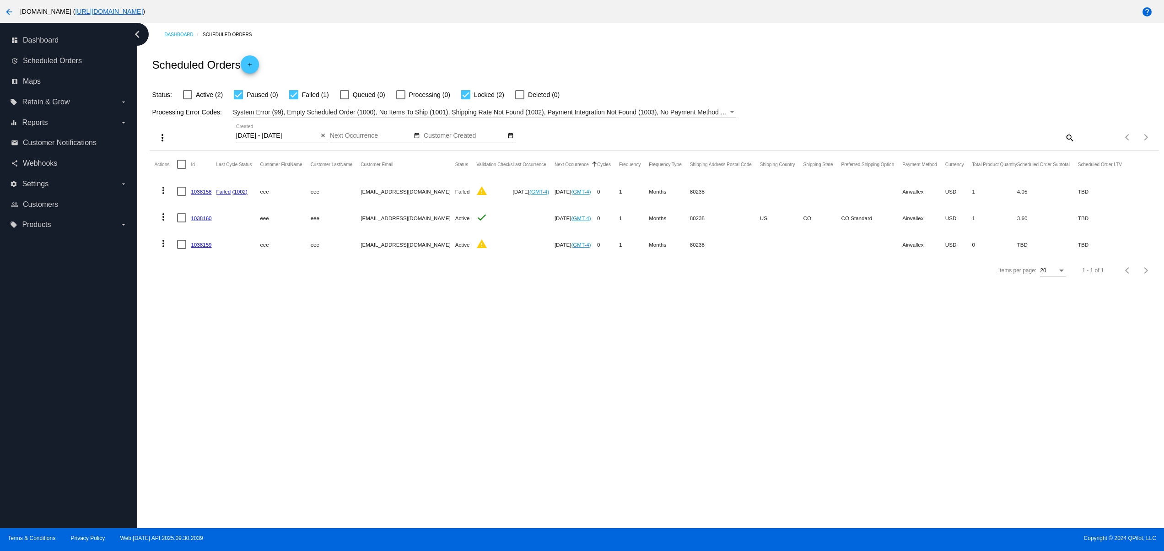
drag, startPoint x: 207, startPoint y: 0, endPoint x: 310, endPoint y: 367, distance: 381.3
click at [310, 367] on div "Dashboard Scheduled Orders Scheduled Orders add Status: Active (2) Paused (0) F…" at bounding box center [650, 275] width 1027 height 505
click at [8, 12] on mat-icon "arrow_back" at bounding box center [9, 11] width 11 height 11
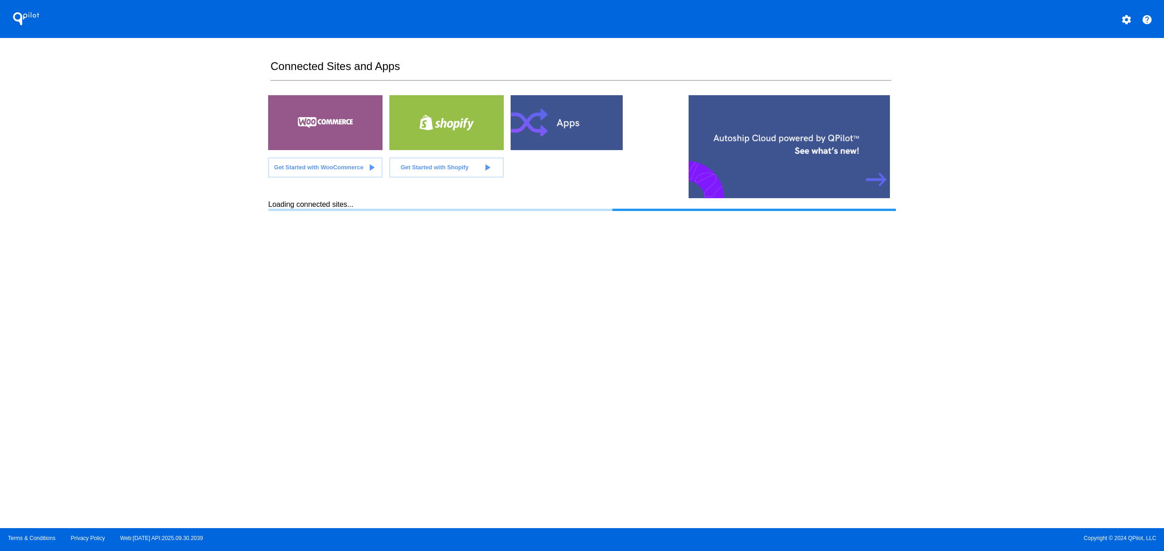
click at [730, 449] on section "Connected Sites and Apps Get Started with WooCommerce play_arrow Get Started wi…" at bounding box center [581, 283] width 627 height 490
click at [627, 346] on section "Connected Sites and Apps Get Started with WooCommerce play_arrow Get Started wi…" at bounding box center [581, 283] width 627 height 490
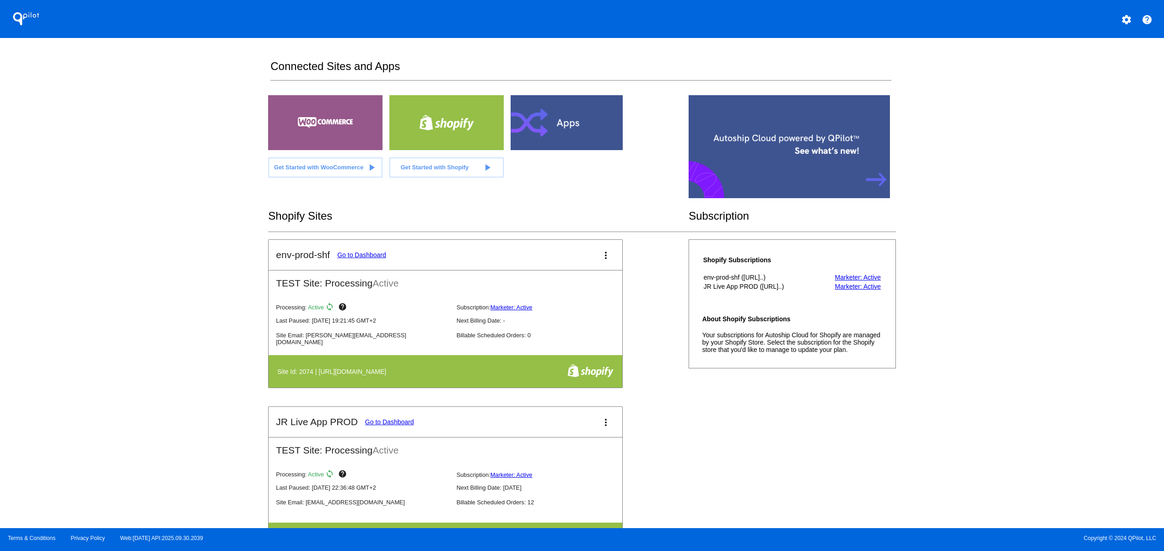
click at [864, 471] on div "env-prod-shf Go to Dashboard more_vert TEST Site: Processing Active Processing:…" at bounding box center [581, 406] width 627 height 335
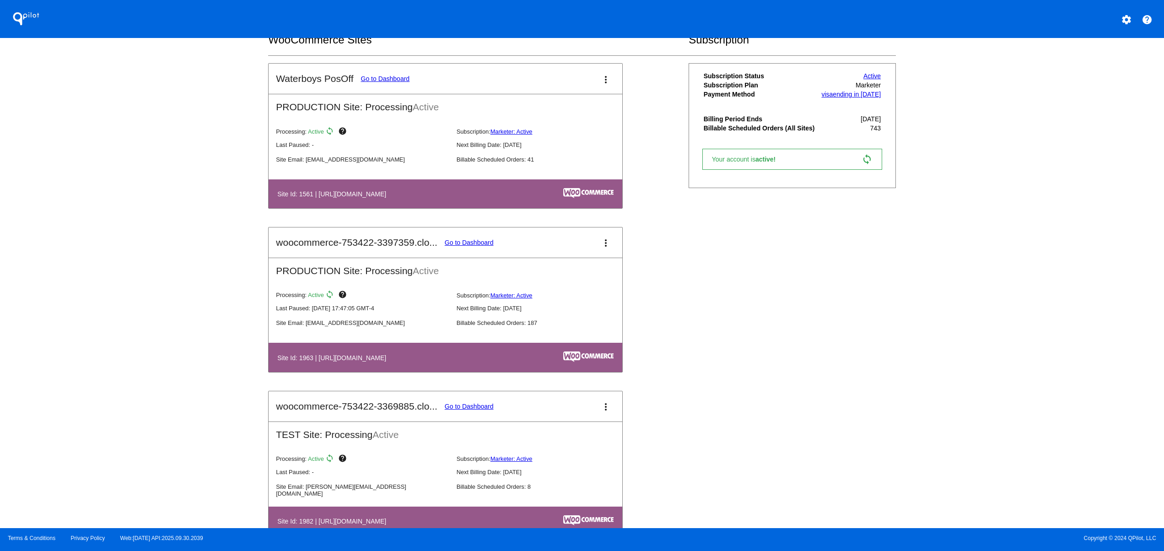
drag, startPoint x: 345, startPoint y: 363, endPoint x: 462, endPoint y: 359, distance: 117.7
click at [391, 359] on h4 "Site Id: 1963 | [URL][DOMAIN_NAME]" at bounding box center [333, 357] width 113 height 7
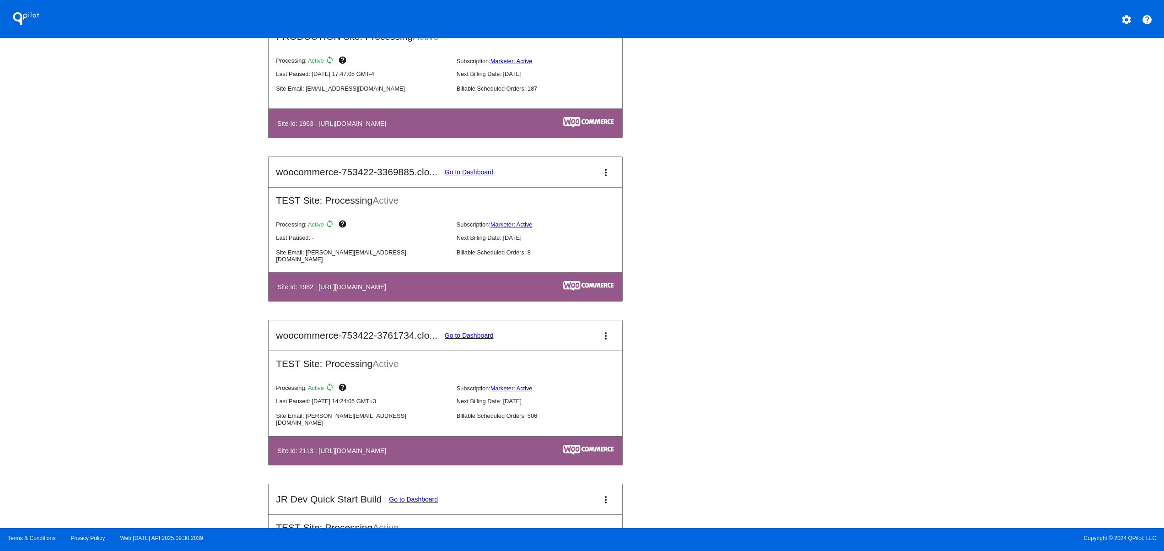
scroll to position [915, 0]
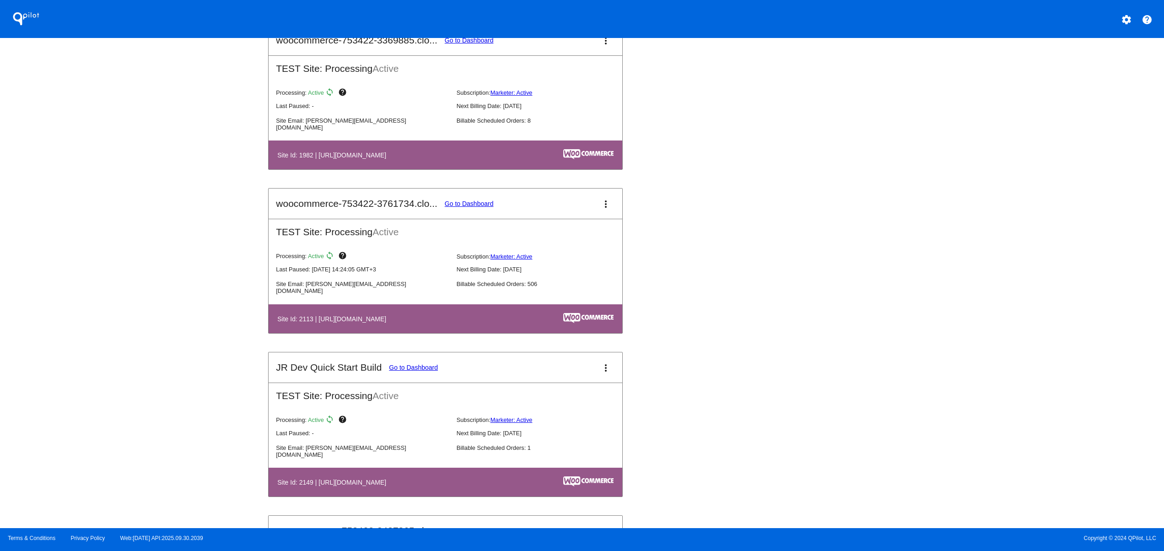
click at [1134, 19] on button "settings" at bounding box center [1127, 19] width 18 height 18
click at [1097, 70] on button "person Log out" at bounding box center [1092, 68] width 88 height 22
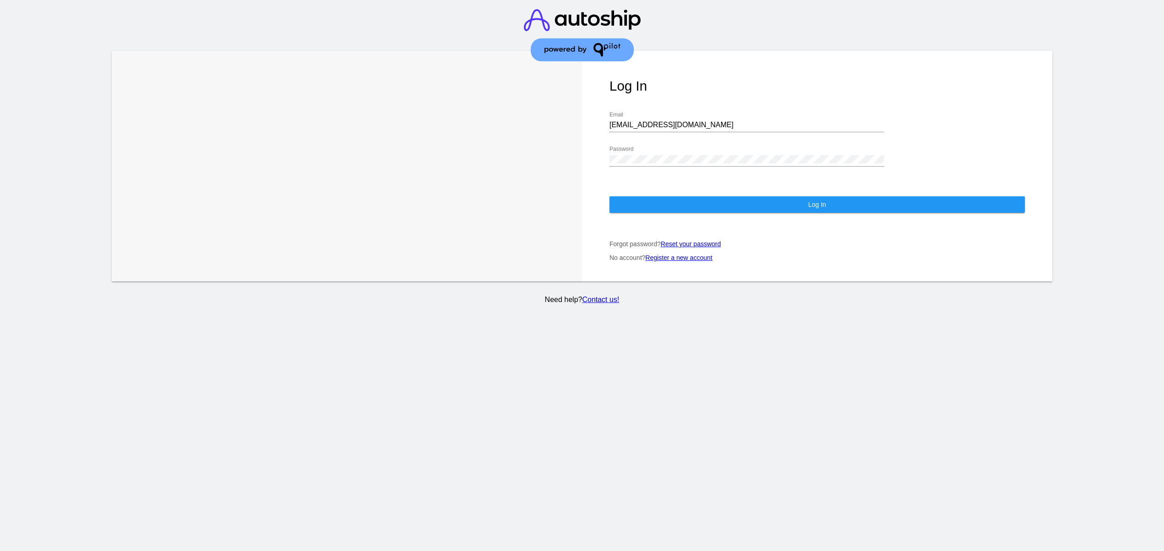
click at [660, 112] on div "jr@patternsinthecloud.com Email" at bounding box center [747, 122] width 275 height 21
click at [659, 121] on input "jr@patternsinthecloud.com" at bounding box center [747, 125] width 275 height 8
type input "[EMAIL_ADDRESS][DOMAIN_NAME]"
click at [700, 196] on button "Log In" at bounding box center [818, 204] width 416 height 16
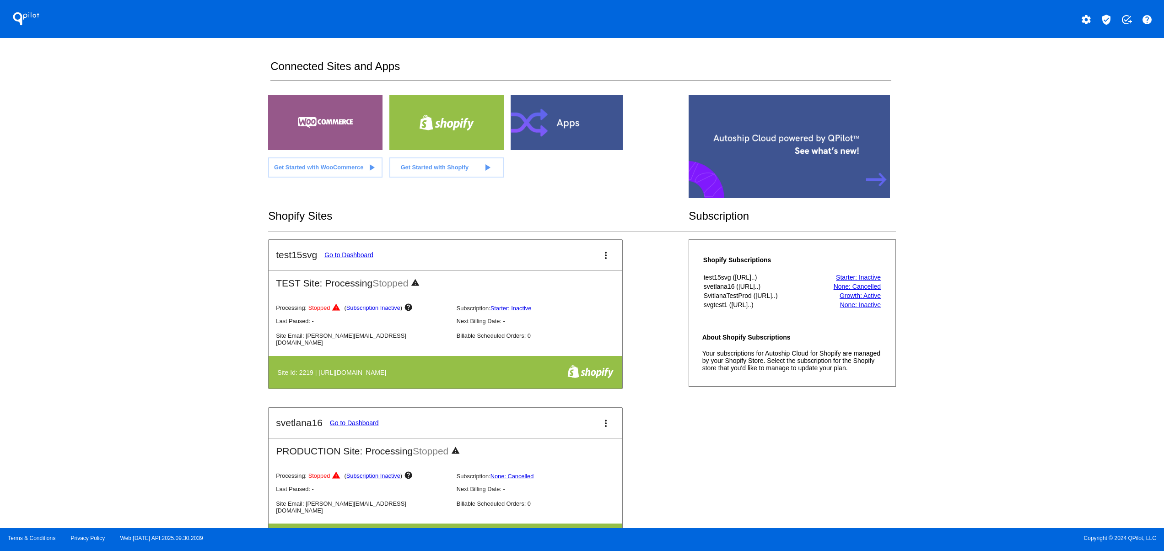
click at [1015, 350] on div "QPilot settings verified_user add_task help Connected Sites and Apps Get Starte…" at bounding box center [582, 264] width 1164 height 528
click at [1018, 317] on div "QPilot settings verified_user add_task help Connected Sites and Apps Get Starte…" at bounding box center [582, 264] width 1164 height 528
click at [1018, 248] on div "QPilot settings verified_user add_task help Connected Sites and Apps Get Starte…" at bounding box center [582, 264] width 1164 height 528
click at [1018, 206] on div "QPilot settings verified_user add_task help Connected Sites and Apps Get Starte…" at bounding box center [582, 264] width 1164 height 528
click at [1013, 372] on div "QPilot settings verified_user add_task help Connected Sites and Apps Get Starte…" at bounding box center [582, 264] width 1164 height 528
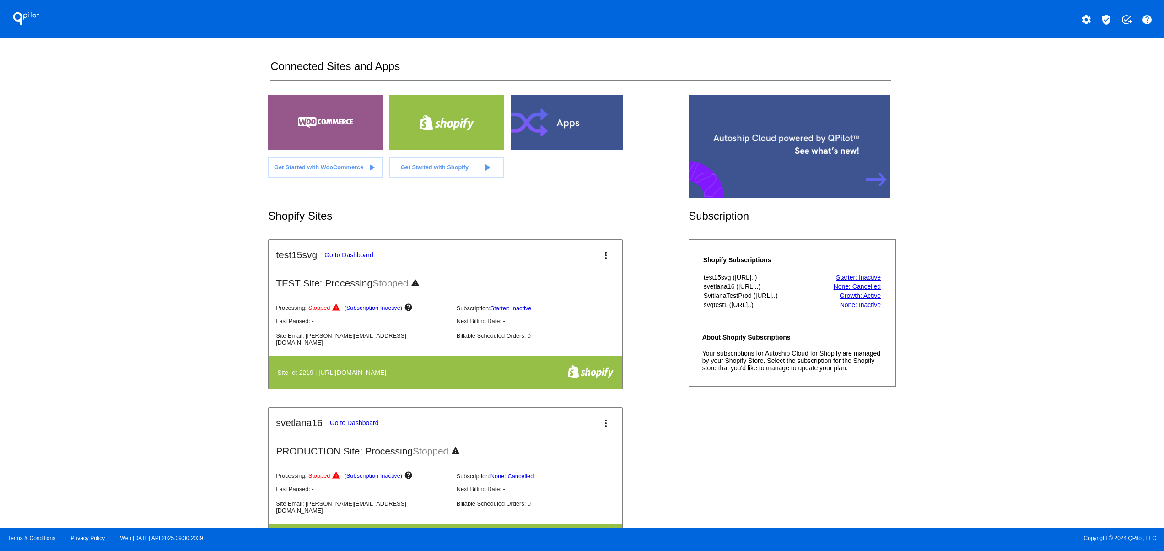
click at [1007, 315] on div "QPilot settings verified_user add_task help Connected Sites and Apps Get Starte…" at bounding box center [582, 264] width 1164 height 528
click at [1003, 301] on div "QPilot settings verified_user add_task help Connected Sites and Apps Get Starte…" at bounding box center [582, 264] width 1164 height 528
click at [1000, 275] on div "QPilot settings verified_user add_task help Connected Sites and Apps Get Starte…" at bounding box center [582, 264] width 1164 height 528
click at [1000, 248] on div "QPilot settings verified_user add_task help Connected Sites and Apps Get Starte…" at bounding box center [582, 264] width 1164 height 528
click at [999, 399] on div "QPilot settings verified_user add_task help Connected Sites and Apps Get Starte…" at bounding box center [582, 264] width 1164 height 528
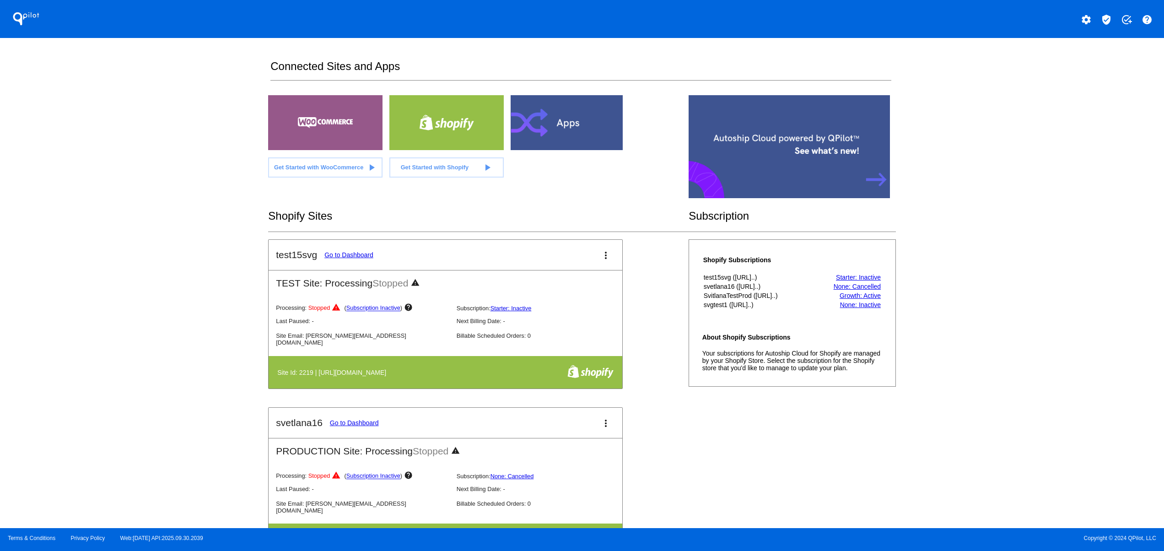
click at [1007, 352] on div "QPilot settings verified_user add_task help Connected Sites and Apps Get Starte…" at bounding box center [582, 264] width 1164 height 528
click at [1011, 318] on div "QPilot settings verified_user add_task help Connected Sites and Apps Get Starte…" at bounding box center [582, 264] width 1164 height 528
click at [1015, 287] on div "QPilot settings verified_user add_task help Connected Sites and Apps Get Starte…" at bounding box center [582, 264] width 1164 height 528
click at [136, 423] on div "QPilot settings verified_user add_task help Connected Sites and Apps Get Starte…" at bounding box center [582, 264] width 1164 height 528
click at [158, 368] on div "QPilot settings verified_user add_task help Connected Sites and Apps Get Starte…" at bounding box center [582, 264] width 1164 height 528
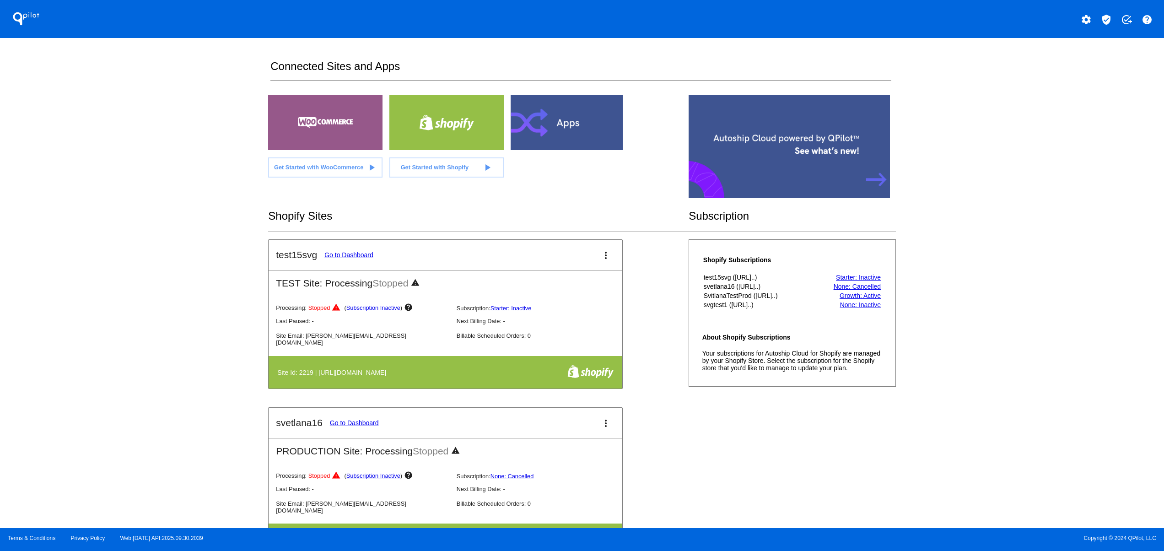
click at [158, 344] on div "QPilot settings verified_user add_task help Connected Sites and Apps Get Starte…" at bounding box center [582, 264] width 1164 height 528
click at [167, 306] on div "QPilot settings verified_user add_task help Connected Sites and Apps Get Starte…" at bounding box center [582, 264] width 1164 height 528
click at [1064, 363] on div "QPilot settings verified_user add_task help Connected Sites and Apps Get Starte…" at bounding box center [582, 264] width 1164 height 528
click at [1014, 394] on div "QPilot settings verified_user add_task help Connected Sites and Apps Get Starte…" at bounding box center [582, 264] width 1164 height 528
click at [994, 246] on div "QPilot settings verified_user add_task help Connected Sites and Apps Get Starte…" at bounding box center [582, 264] width 1164 height 528
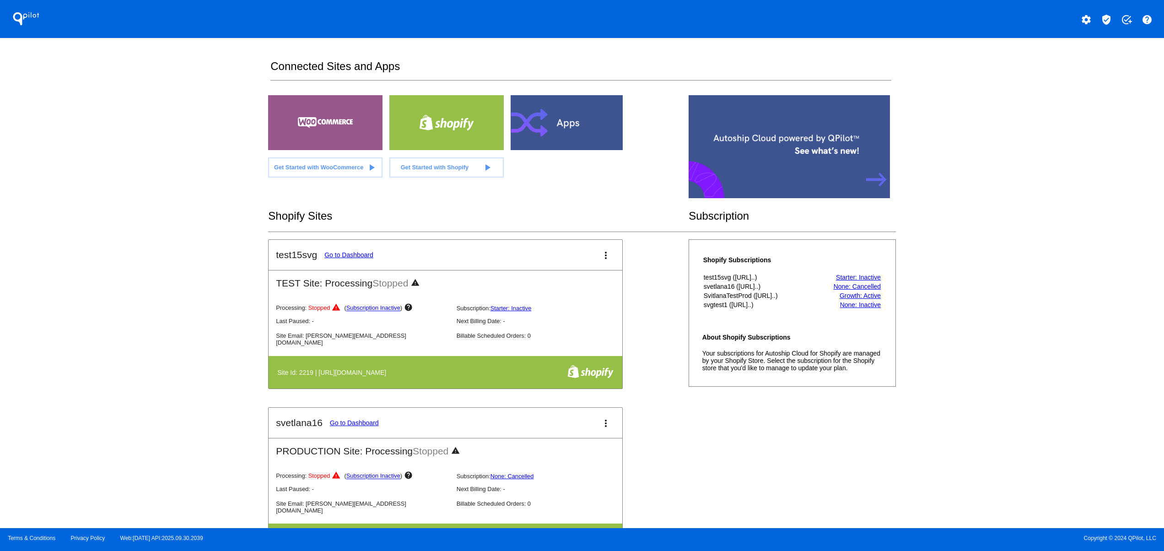
click at [992, 204] on div "QPilot settings verified_user add_task help Connected Sites and Apps Get Starte…" at bounding box center [582, 264] width 1164 height 528
click at [1001, 422] on div "QPilot settings verified_user add_task help Connected Sites and Apps Get Starte…" at bounding box center [582, 264] width 1164 height 528
click at [1007, 379] on div "QPilot settings verified_user add_task help Connected Sites and Apps Get Starte…" at bounding box center [582, 264] width 1164 height 528
click at [1011, 340] on div "QPilot settings verified_user add_task help Connected Sites and Apps Get Starte…" at bounding box center [582, 264] width 1164 height 528
click at [1037, 365] on div "QPilot settings verified_user add_task help Connected Sites and Apps Get Starte…" at bounding box center [582, 264] width 1164 height 528
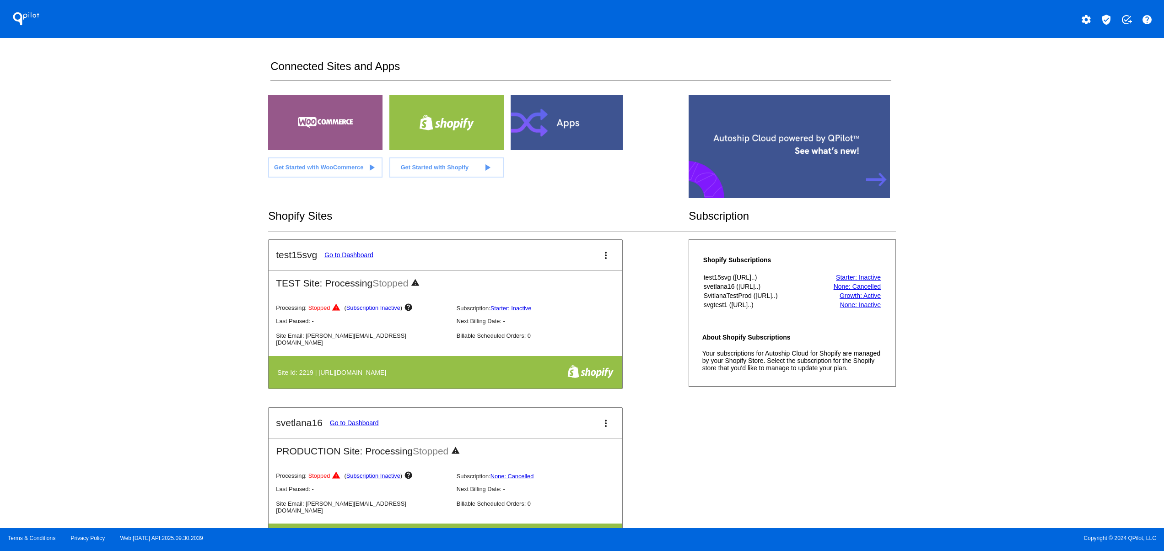
click at [1038, 335] on div "QPilot settings verified_user add_task help Connected Sites and Apps Get Starte…" at bounding box center [582, 264] width 1164 height 528
click at [1038, 293] on div "QPilot settings verified_user add_task help Connected Sites and Apps Get Starte…" at bounding box center [582, 264] width 1164 height 528
click at [1037, 249] on div "QPilot settings verified_user add_task help Connected Sites and Apps Get Starte…" at bounding box center [582, 264] width 1164 height 528
click at [1028, 212] on div "QPilot settings verified_user add_task help Connected Sites and Apps Get Starte…" at bounding box center [582, 264] width 1164 height 528
click at [990, 365] on div "QPilot settings verified_user add_task help Connected Sites and Apps Get Starte…" at bounding box center [582, 264] width 1164 height 528
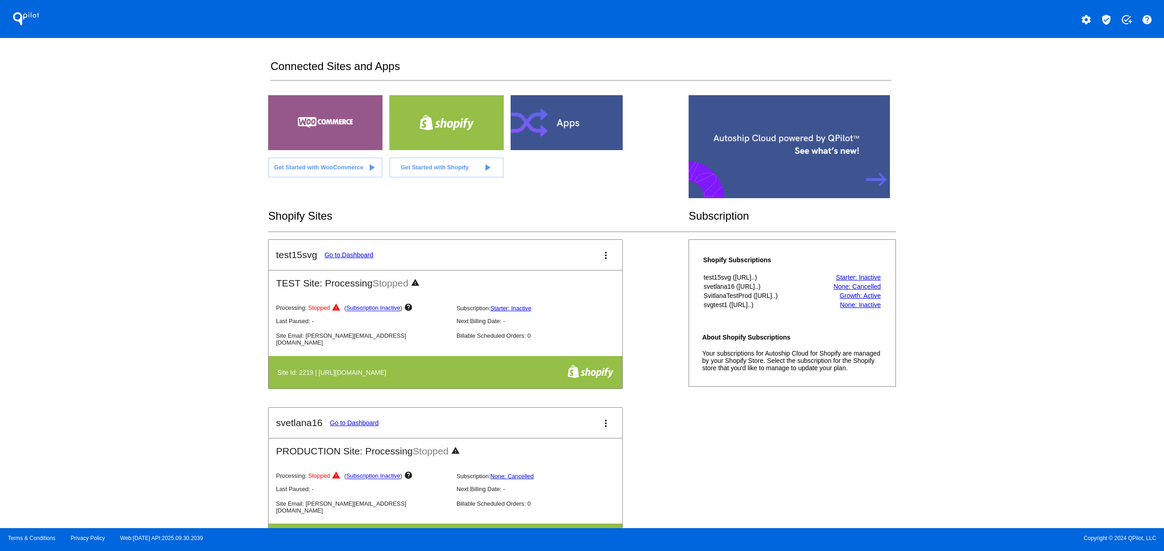
click at [990, 315] on div "QPilot settings verified_user add_task help Connected Sites and Apps Get Starte…" at bounding box center [582, 264] width 1164 height 528
click at [981, 284] on div "QPilot settings verified_user add_task help Connected Sites and Apps Get Starte…" at bounding box center [582, 264] width 1164 height 528
click at [981, 246] on div "QPilot settings verified_user add_task help Connected Sites and Apps Get Starte…" at bounding box center [582, 264] width 1164 height 528
click at [1023, 400] on div "QPilot settings verified_user add_task help Connected Sites and Apps Get Starte…" at bounding box center [582, 264] width 1164 height 528
click at [1023, 357] on div "QPilot settings verified_user add_task help Connected Sites and Apps Get Starte…" at bounding box center [582, 264] width 1164 height 528
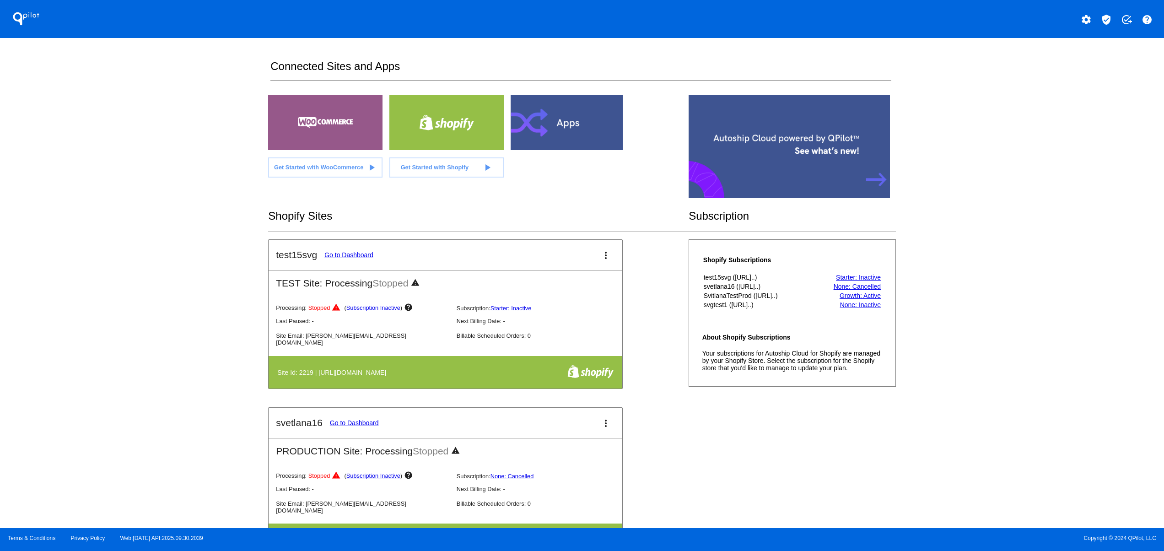
drag, startPoint x: 988, startPoint y: 385, endPoint x: 971, endPoint y: 355, distance: 34.4
click at [987, 387] on div "QPilot settings verified_user add_task help Connected Sites and Apps Get Starte…" at bounding box center [582, 264] width 1164 height 528
click at [968, 352] on div "QPilot settings verified_user add_task help Connected Sites and Apps Get Starte…" at bounding box center [582, 264] width 1164 height 528
click at [957, 306] on div "QPilot settings verified_user add_task help Connected Sites and Apps Get Starte…" at bounding box center [582, 264] width 1164 height 528
click at [950, 254] on div "QPilot settings verified_user add_task help Connected Sites and Apps Get Starte…" at bounding box center [582, 264] width 1164 height 528
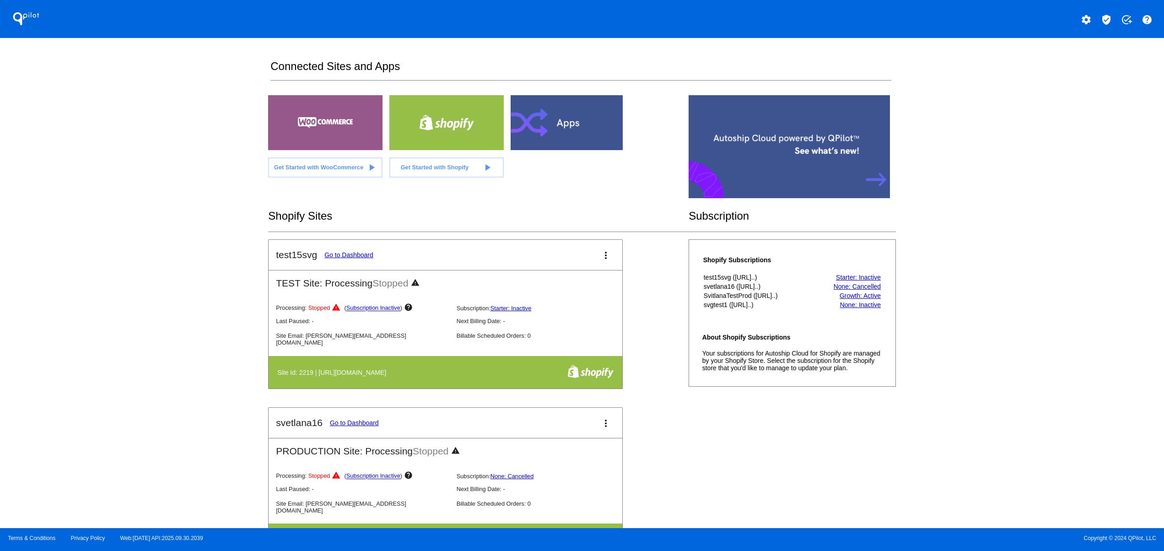
click at [991, 347] on div "QPilot settings verified_user add_task help Connected Sites and Apps Get Starte…" at bounding box center [582, 264] width 1164 height 528
click at [991, 266] on div "QPilot settings verified_user add_task help Connected Sites and Apps Get Starte…" at bounding box center [582, 264] width 1164 height 528
click at [1056, 220] on div "QPilot settings verified_user add_task help Connected Sites and Apps Get Starte…" at bounding box center [582, 264] width 1164 height 528
click at [1024, 367] on div "QPilot settings verified_user add_task help Connected Sites and Apps Get Starte…" at bounding box center [582, 264] width 1164 height 528
click at [1001, 260] on div "QPilot settings verified_user add_task help Connected Sites and Apps Get Starte…" at bounding box center [582, 264] width 1164 height 528
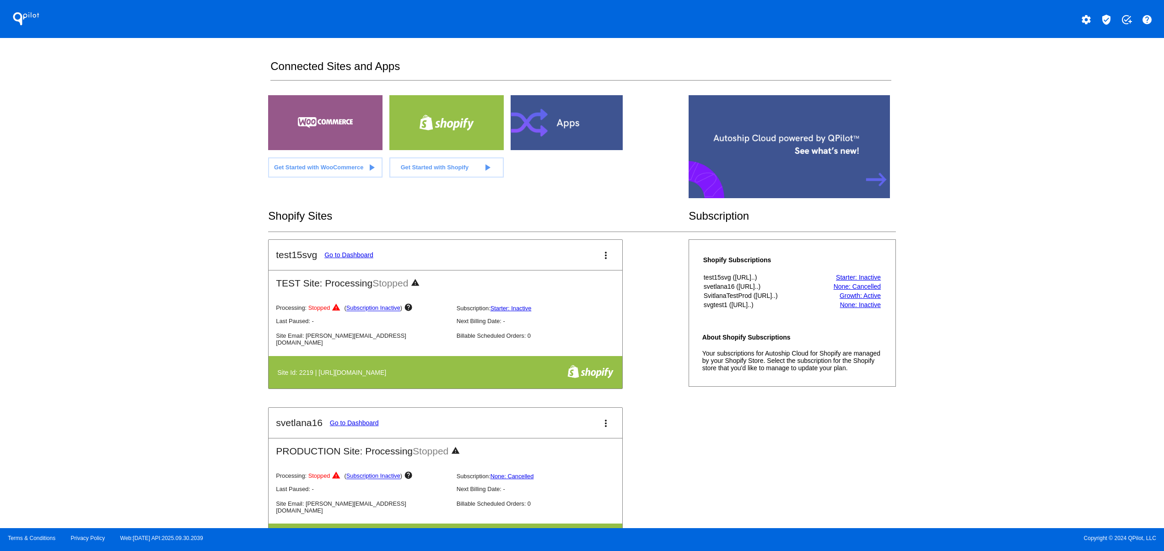
click at [1000, 232] on div "QPilot settings verified_user add_task help Connected Sites and Apps Get Starte…" at bounding box center [582, 264] width 1164 height 528
click at [1000, 209] on div "QPilot settings verified_user add_task help Connected Sites and Apps Get Starte…" at bounding box center [582, 264] width 1164 height 528
click at [1000, 178] on div "QPilot settings verified_user add_task help Connected Sites and Apps Get Starte…" at bounding box center [582, 264] width 1164 height 528
click at [999, 382] on div "QPilot settings verified_user add_task help Connected Sites and Apps Get Starte…" at bounding box center [582, 264] width 1164 height 528
click at [999, 359] on div "QPilot settings verified_user add_task help Connected Sites and Apps Get Starte…" at bounding box center [582, 264] width 1164 height 528
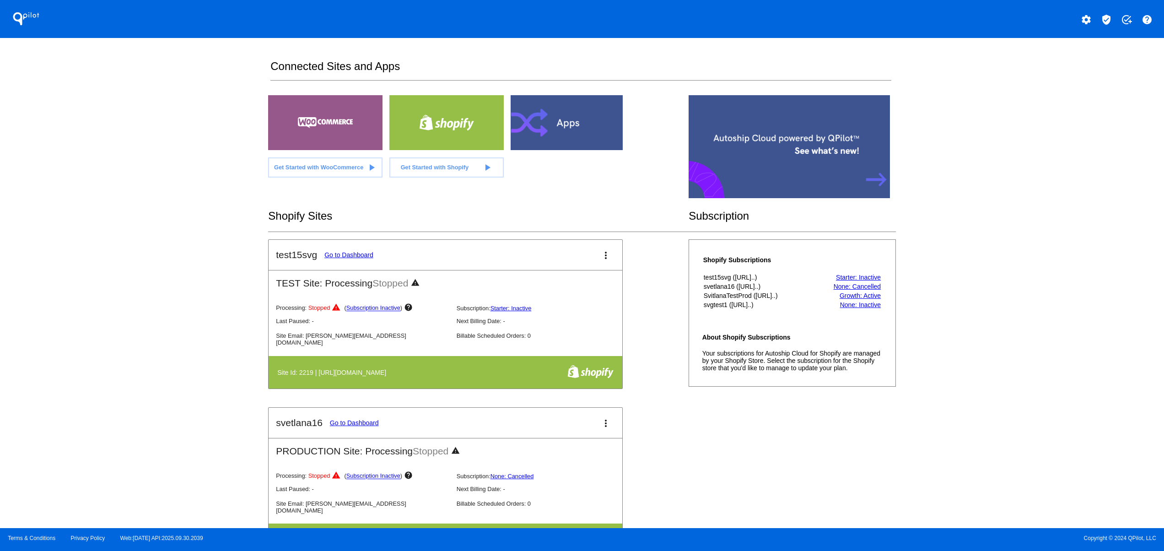
click at [996, 331] on div "QPilot settings verified_user add_task help Connected Sites and Apps Get Starte…" at bounding box center [582, 264] width 1164 height 528
click at [996, 319] on div "QPilot settings verified_user add_task help Connected Sites and Apps Get Starte…" at bounding box center [582, 264] width 1164 height 528
click at [993, 270] on div "QPilot settings verified_user add_task help Connected Sites and Apps Get Starte…" at bounding box center [582, 264] width 1164 height 528
click at [993, 245] on div "QPilot settings verified_user add_task help Connected Sites and Apps Get Starte…" at bounding box center [582, 264] width 1164 height 528
click at [996, 218] on div "QPilot settings verified_user add_task help Connected Sites and Apps Get Starte…" at bounding box center [582, 264] width 1164 height 528
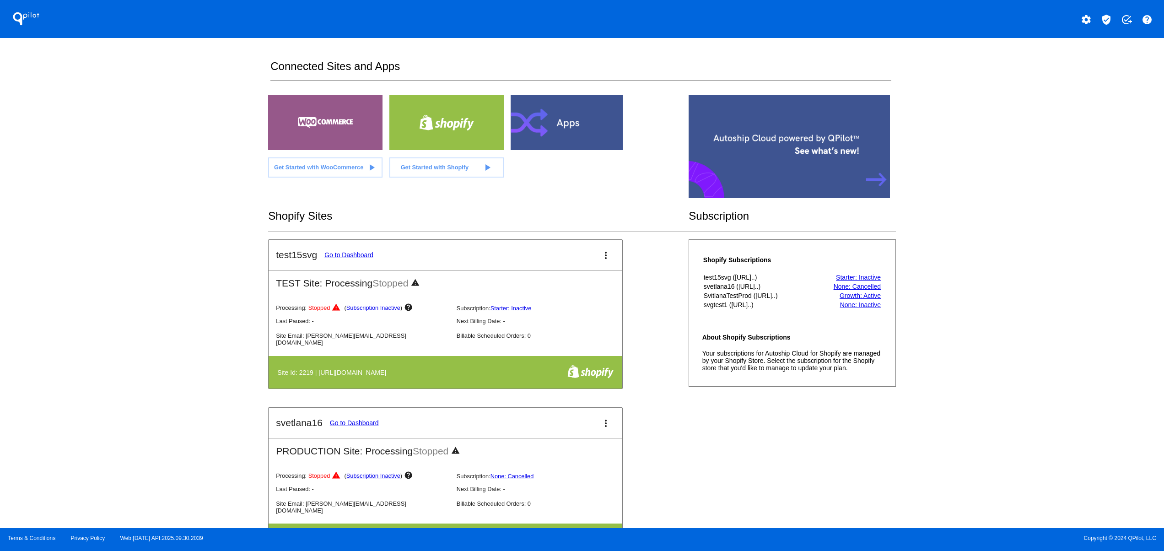
click at [999, 426] on div "QPilot settings verified_user add_task help Connected Sites and Apps Get Starte…" at bounding box center [582, 264] width 1164 height 528
click at [1005, 377] on div "QPilot settings verified_user add_task help Connected Sites and Apps Get Starte…" at bounding box center [582, 264] width 1164 height 528
click at [1007, 335] on div "QPilot settings verified_user add_task help Connected Sites and Apps Get Starte…" at bounding box center [582, 264] width 1164 height 528
click at [1007, 317] on div "QPilot settings verified_user add_task help Connected Sites and Apps Get Starte…" at bounding box center [582, 264] width 1164 height 528
click at [1016, 427] on div "QPilot settings verified_user add_task help Connected Sites and Apps Get Starte…" at bounding box center [582, 264] width 1164 height 528
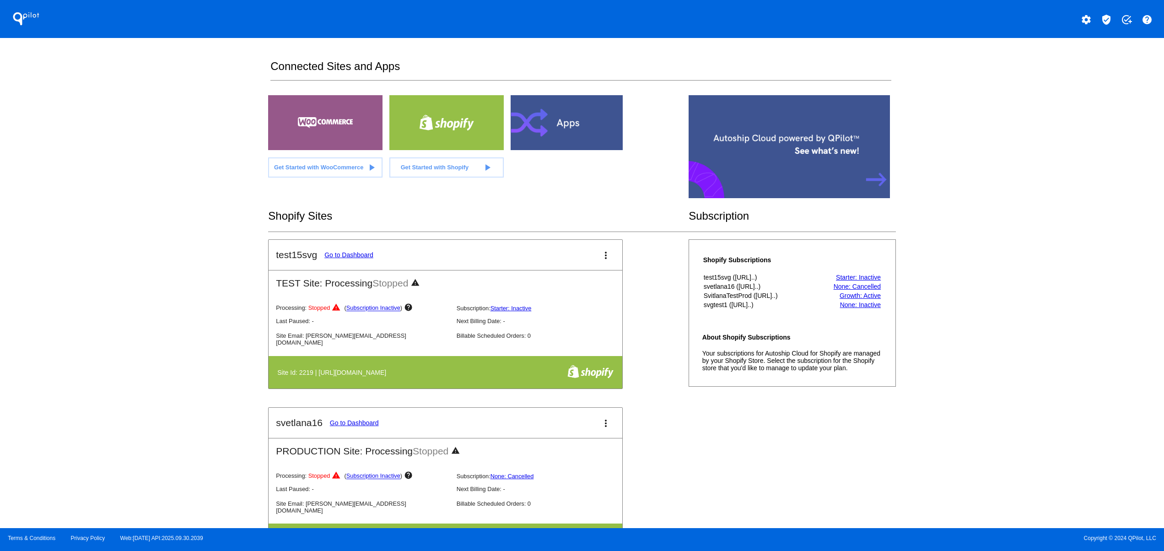
click at [1013, 357] on div "QPilot settings verified_user add_task help Connected Sites and Apps Get Starte…" at bounding box center [582, 264] width 1164 height 528
click at [1013, 308] on div "QPilot settings verified_user add_task help Connected Sites and Apps Get Starte…" at bounding box center [582, 264] width 1164 height 528
click at [1000, 416] on div "QPilot settings verified_user add_task help Connected Sites and Apps Get Starte…" at bounding box center [582, 264] width 1164 height 528
click at [1007, 346] on div "QPilot settings verified_user add_task help Connected Sites and Apps Get Starte…" at bounding box center [582, 264] width 1164 height 528
click at [1011, 330] on div "QPilot settings verified_user add_task help Connected Sites and Apps Get Starte…" at bounding box center [582, 264] width 1164 height 528
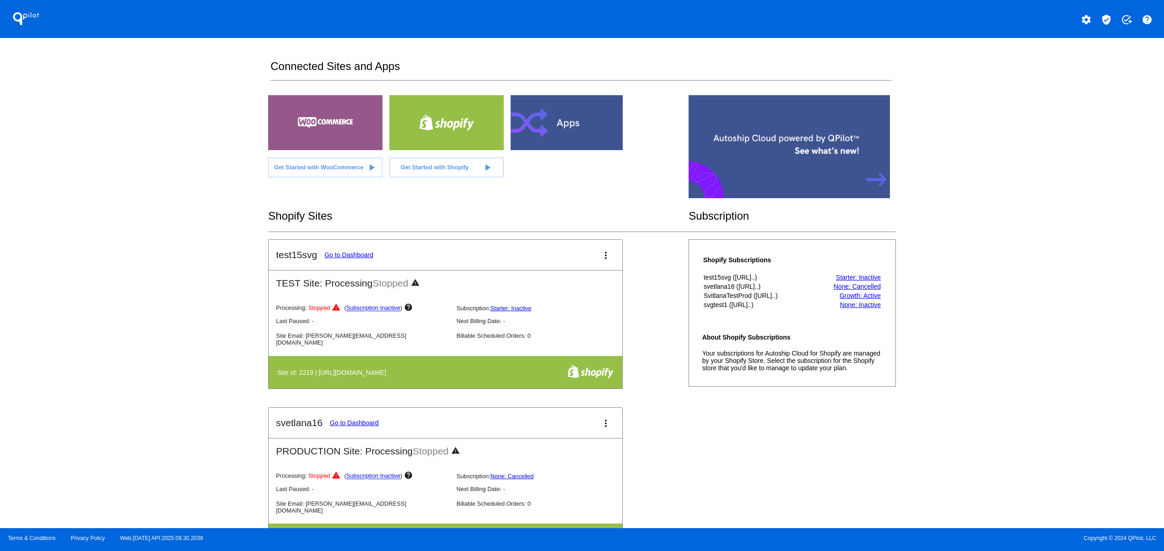
click at [1016, 310] on div "QPilot settings verified_user add_task help Connected Sites and Apps Get Starte…" at bounding box center [582, 264] width 1164 height 528
click at [1049, 245] on div "QPilot settings verified_user add_task help Connected Sites and Apps Get Starte…" at bounding box center [582, 264] width 1164 height 528
click at [1049, 218] on div "QPilot settings verified_user add_task help Connected Sites and Apps Get Starte…" at bounding box center [582, 264] width 1164 height 528
click at [1057, 194] on div "QPilot settings verified_user add_task help Connected Sites and Apps Get Starte…" at bounding box center [582, 264] width 1164 height 528
click at [939, 278] on div "QPilot settings verified_user add_task help Connected Sites and Apps Get Starte…" at bounding box center [582, 264] width 1164 height 528
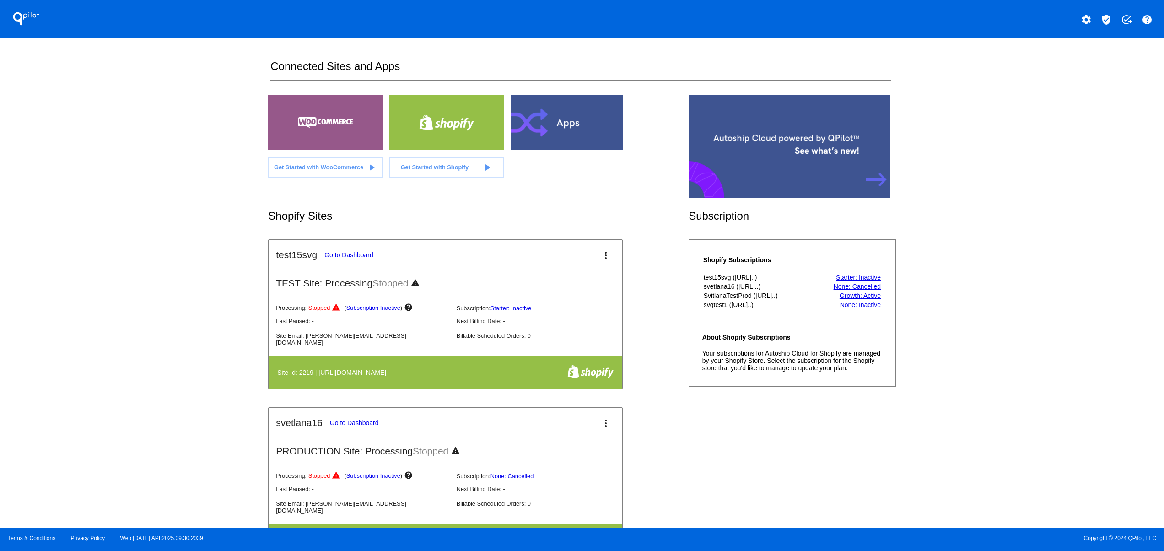
click at [938, 204] on div "QPilot settings verified_user add_task help Connected Sites and Apps Get Starte…" at bounding box center [582, 264] width 1164 height 528
click at [980, 143] on div "QPilot settings verified_user add_task help Connected Sites and Apps Get Starte…" at bounding box center [582, 264] width 1164 height 528
click at [1025, 354] on div "QPilot settings verified_user add_task help Connected Sites and Apps Get Starte…" at bounding box center [582, 264] width 1164 height 528
click at [993, 299] on div "QPilot settings verified_user add_task help Connected Sites and Apps Get Starte…" at bounding box center [582, 264] width 1164 height 528
click at [994, 253] on div "QPilot settings verified_user add_task help Connected Sites and Apps Get Starte…" at bounding box center [582, 264] width 1164 height 528
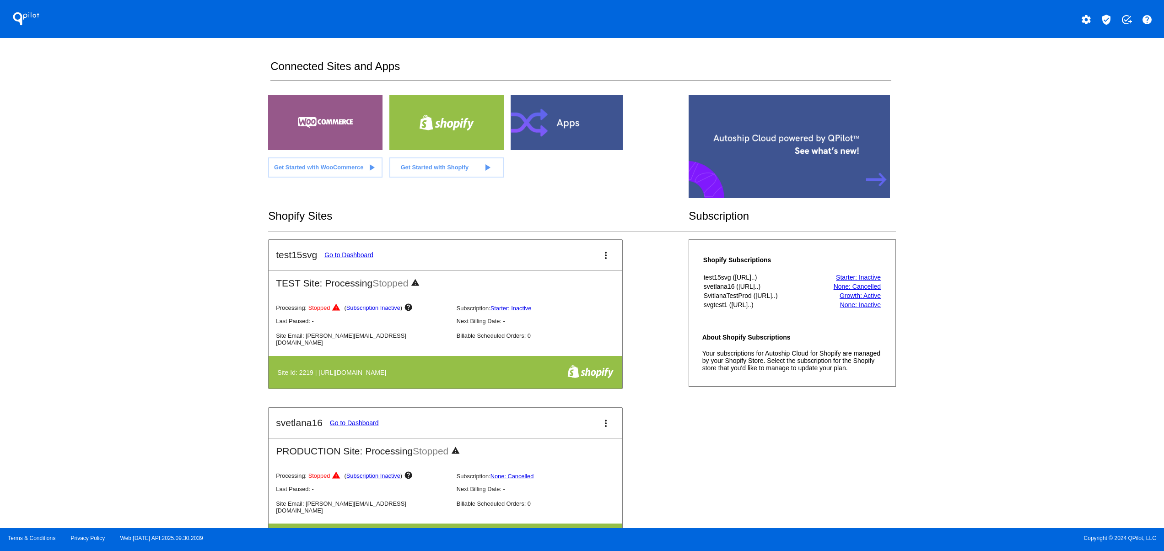
click at [996, 227] on div "QPilot settings verified_user add_task help Connected Sites and Apps Get Starte…" at bounding box center [582, 264] width 1164 height 528
click at [996, 178] on div "QPilot settings verified_user add_task help Connected Sites and Apps Get Starte…" at bounding box center [582, 264] width 1164 height 528
click at [996, 130] on div "QPilot settings verified_user add_task help Connected Sites and Apps Get Starte…" at bounding box center [582, 264] width 1164 height 528
click at [1005, 398] on div "QPilot settings verified_user add_task help Connected Sites and Apps Get Starte…" at bounding box center [582, 264] width 1164 height 528
click at [993, 326] on div "QPilot settings verified_user add_task help Connected Sites and Apps Get Starte…" at bounding box center [582, 264] width 1164 height 528
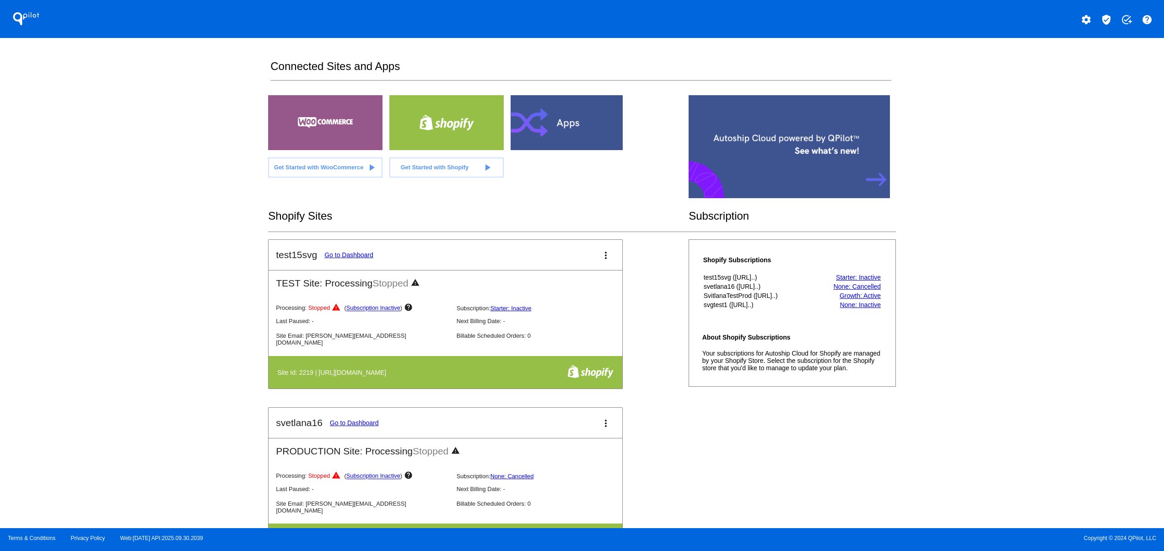
click at [993, 292] on div "QPilot settings verified_user add_task help Connected Sites and Apps Get Starte…" at bounding box center [582, 264] width 1164 height 528
click at [992, 260] on div "QPilot settings verified_user add_task help Connected Sites and Apps Get Starte…" at bounding box center [582, 264] width 1164 height 528
click at [990, 251] on div "QPilot settings verified_user add_task help Connected Sites and Apps Get Starte…" at bounding box center [582, 264] width 1164 height 528
click at [990, 205] on div "QPilot settings verified_user add_task help Connected Sites and Apps Get Starte…" at bounding box center [582, 264] width 1164 height 528
click at [1003, 363] on div "QPilot settings verified_user add_task help Connected Sites and Apps Get Starte…" at bounding box center [582, 264] width 1164 height 528
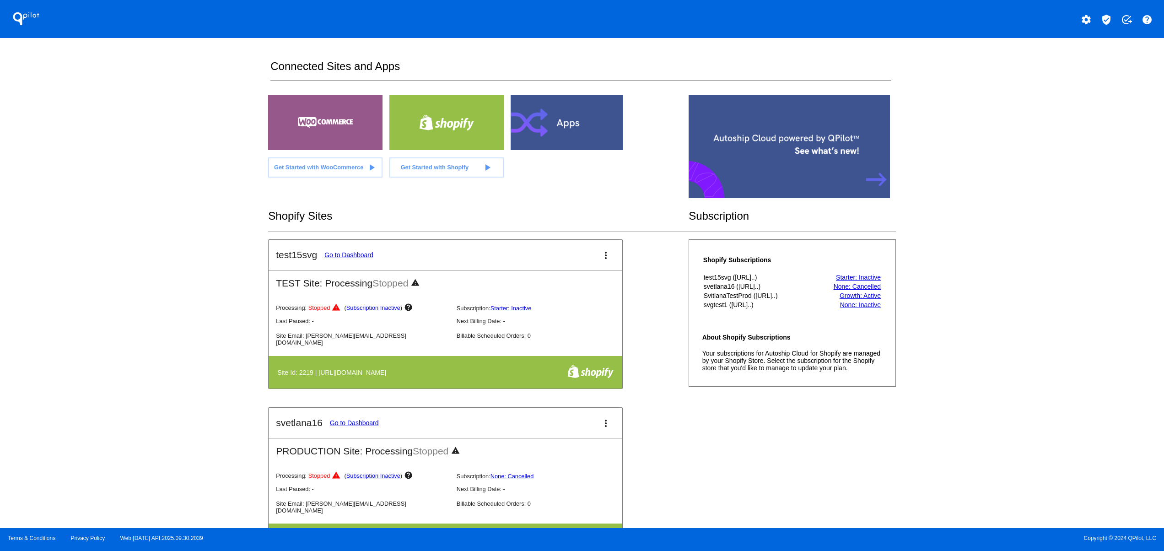
click at [1000, 331] on div "QPilot settings verified_user add_task help Connected Sites and Apps Get Starte…" at bounding box center [582, 264] width 1164 height 528
click at [1000, 291] on div "QPilot settings verified_user add_task help Connected Sites and Apps Get Starte…" at bounding box center [582, 264] width 1164 height 528
click at [1000, 262] on div "QPilot settings verified_user add_task help Connected Sites and Apps Get Starte…" at bounding box center [582, 264] width 1164 height 528
click at [1000, 244] on div "QPilot settings verified_user add_task help Connected Sites and Apps Get Starte…" at bounding box center [582, 264] width 1164 height 528
click at [1005, 401] on div "QPilot settings verified_user add_task help Connected Sites and Apps Get Starte…" at bounding box center [582, 264] width 1164 height 528
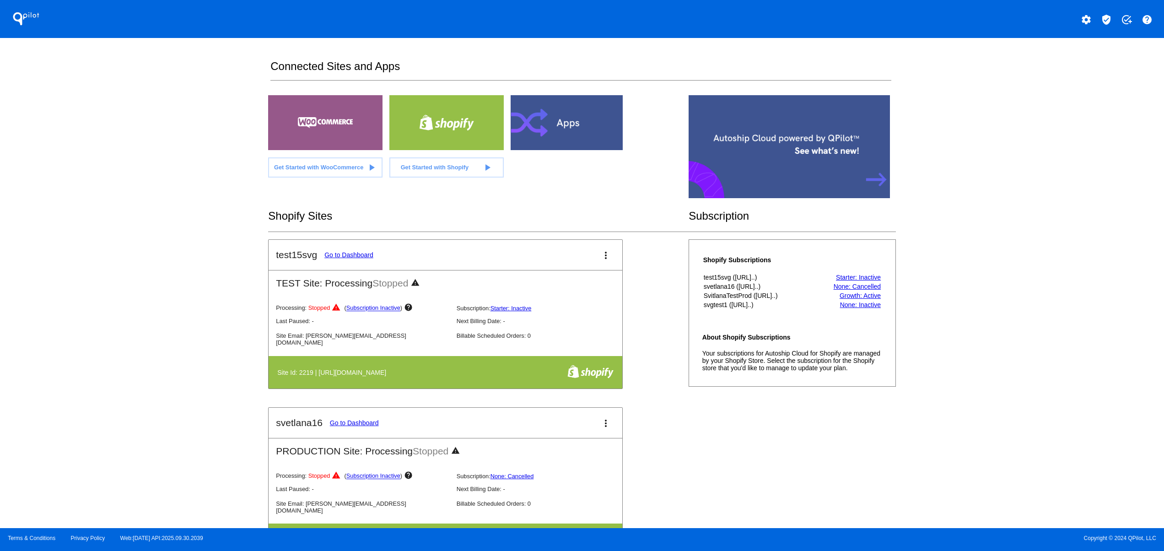
click at [1007, 357] on div "QPilot settings verified_user add_task help Connected Sites and Apps Get Starte…" at bounding box center [582, 264] width 1164 height 528
click at [1009, 335] on div "QPilot settings verified_user add_task help Connected Sites and Apps Get Starte…" at bounding box center [582, 264] width 1164 height 528
click at [1009, 299] on div "QPilot settings verified_user add_task help Connected Sites and Apps Get Starte…" at bounding box center [582, 264] width 1164 height 528
click at [1009, 278] on div "QPilot settings verified_user add_task help Connected Sites and Apps Get Starte…" at bounding box center [582, 264] width 1164 height 528
click at [1049, 229] on div "QPilot settings verified_user add_task help Connected Sites and Apps Get Starte…" at bounding box center [582, 264] width 1164 height 528
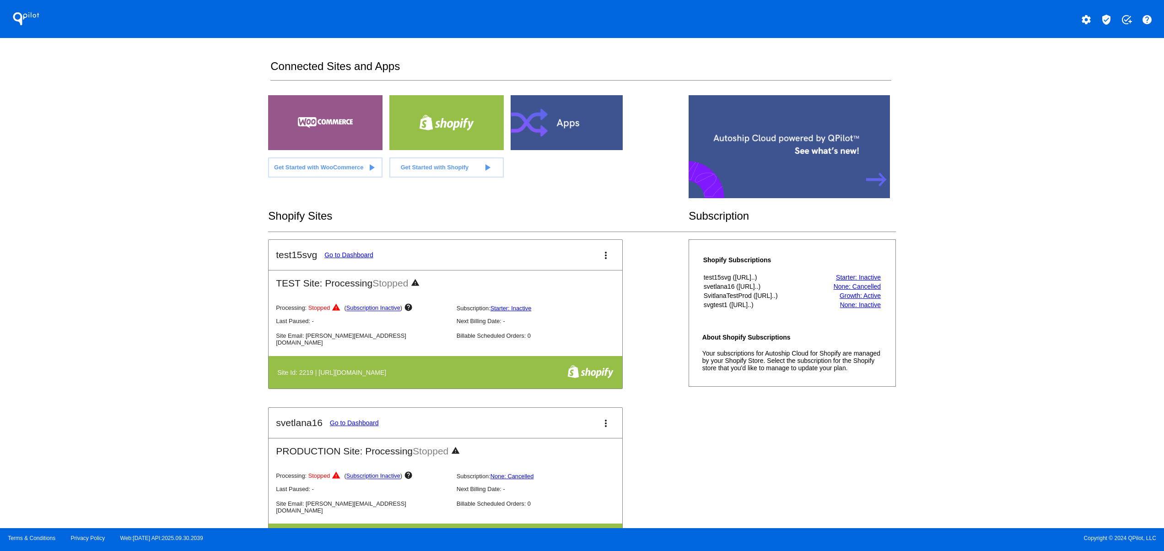
click at [1040, 357] on div "QPilot settings verified_user add_task help Connected Sites and Apps Get Starte…" at bounding box center [582, 264] width 1164 height 528
click at [1011, 300] on div "QPilot settings verified_user add_task help Connected Sites and Apps Get Starte…" at bounding box center [582, 264] width 1164 height 528
click at [1008, 253] on div "QPilot settings verified_user add_task help Connected Sites and Apps Get Starte…" at bounding box center [582, 264] width 1164 height 528
click at [998, 205] on div "QPilot settings verified_user add_task help Connected Sites and Apps Get Starte…" at bounding box center [582, 264] width 1164 height 528
click at [989, 185] on div "QPilot settings verified_user add_task help Connected Sites and Apps Get Starte…" at bounding box center [582, 264] width 1164 height 528
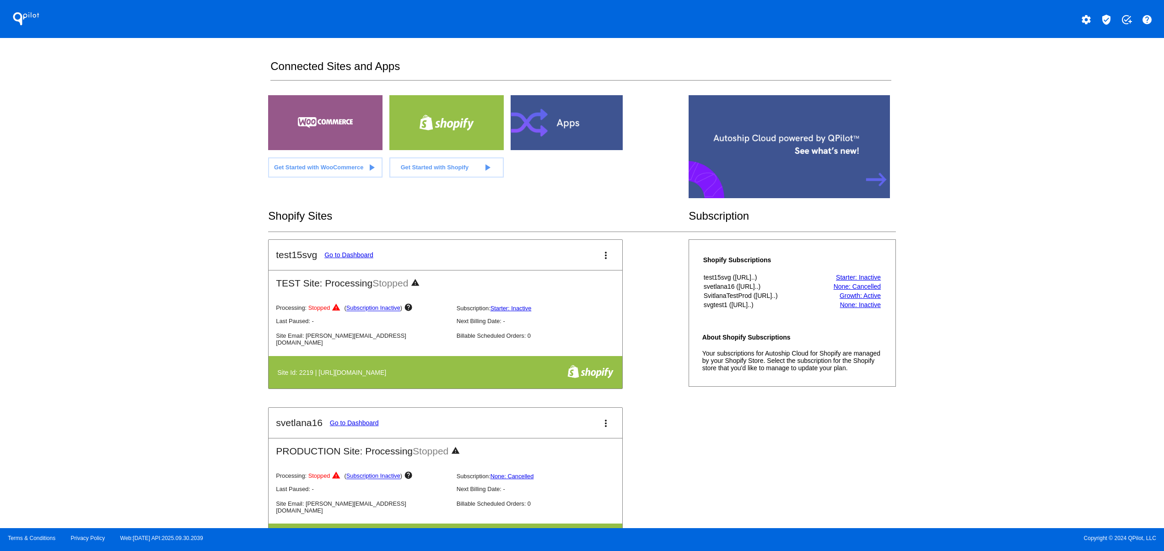
click at [989, 174] on div "QPilot settings verified_user add_task help Connected Sites and Apps Get Starte…" at bounding box center [582, 264] width 1164 height 528
click at [985, 396] on div "QPilot settings verified_user add_task help Connected Sites and Apps Get Starte…" at bounding box center [582, 264] width 1164 height 528
click at [979, 350] on div "QPilot settings verified_user add_task help Connected Sites and Apps Get Starte…" at bounding box center [582, 264] width 1164 height 528
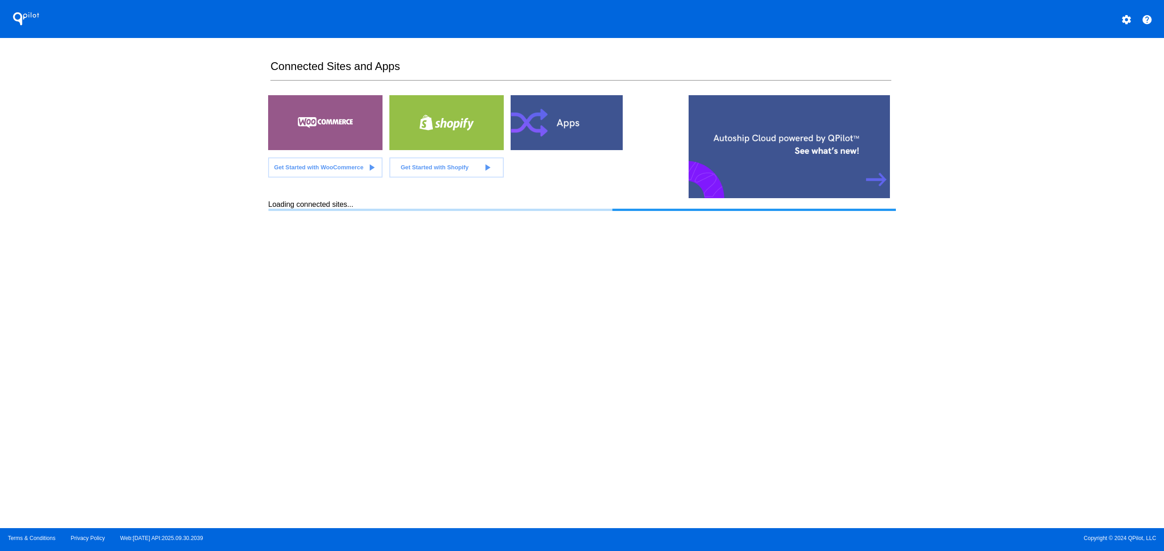
click at [544, 294] on section "Connected Sites and Apps Get Started with WooCommerce play_arrow Get Started wi…" at bounding box center [581, 283] width 627 height 490
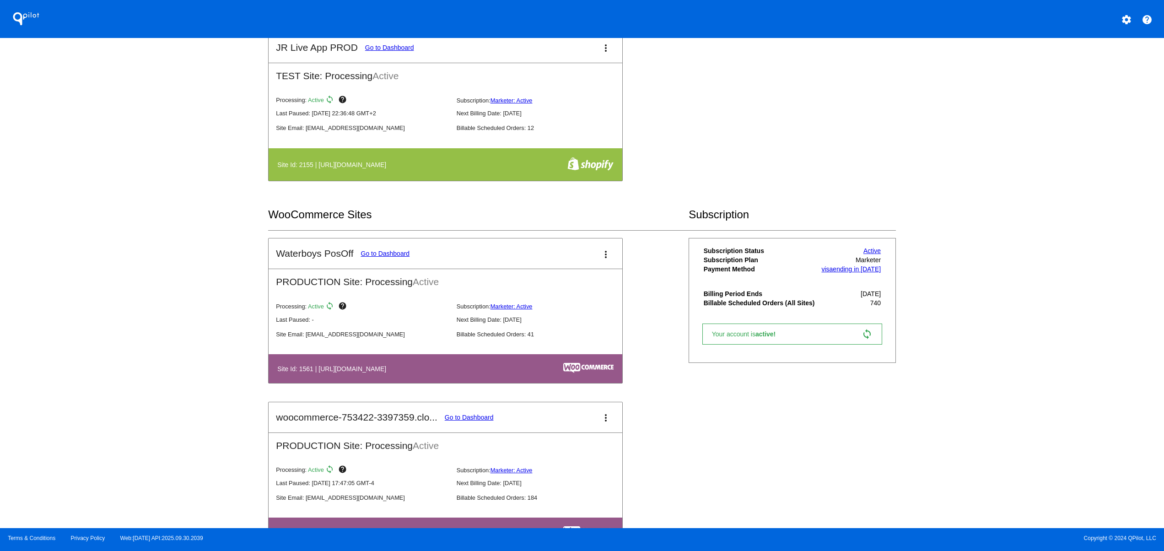
scroll to position [549, 0]
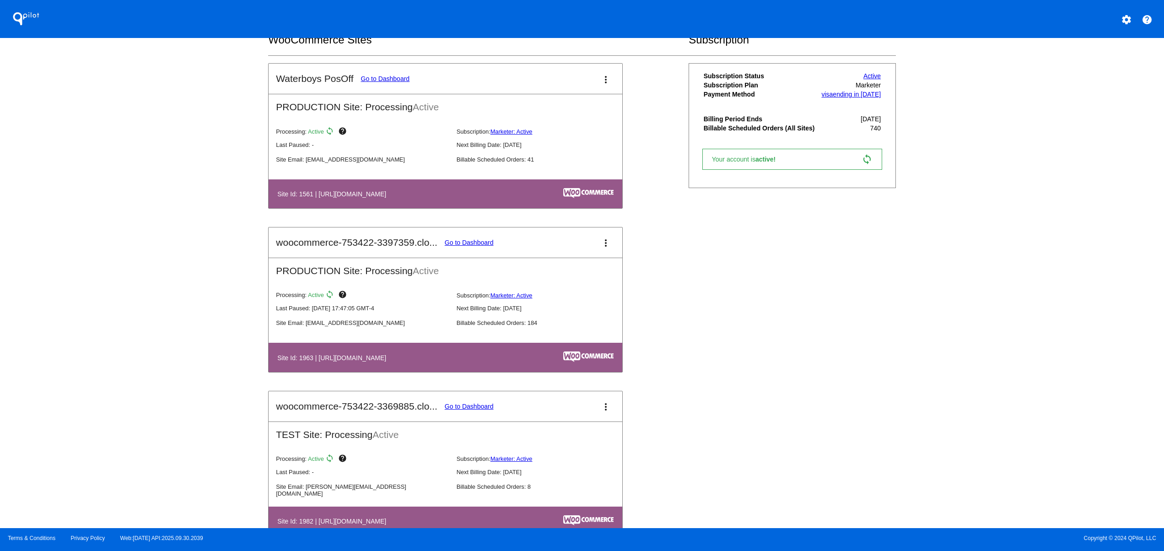
drag, startPoint x: 381, startPoint y: 359, endPoint x: 450, endPoint y: 362, distance: 69.6
click at [391, 362] on h4 "Site Id: 1963 | [URL][DOMAIN_NAME]" at bounding box center [333, 357] width 113 height 7
drag, startPoint x: 336, startPoint y: 325, endPoint x: 266, endPoint y: 325, distance: 69.6
click at [266, 325] on div "QPilot settings help Connected Sites and Apps Get Started with WooCommerce play…" at bounding box center [582, 264] width 1164 height 528
click at [229, 346] on div "QPilot settings help Connected Sites and Apps Get Started with WooCommerce play…" at bounding box center [582, 264] width 1164 height 528
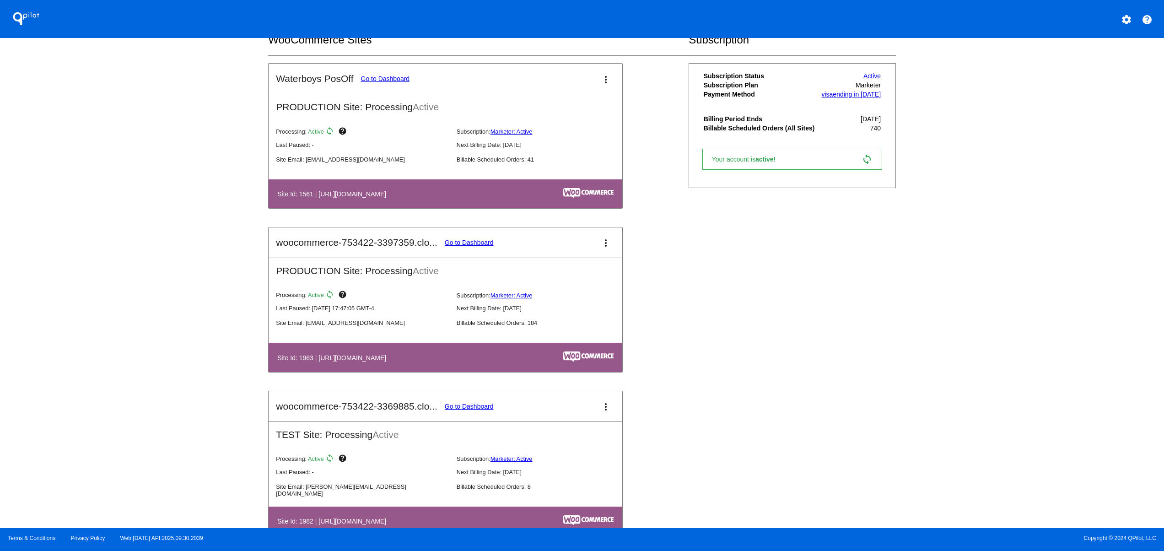
drag, startPoint x: 353, startPoint y: 354, endPoint x: 535, endPoint y: 354, distance: 181.7
click at [535, 354] on table "Site Id: 1963 | [URL][DOMAIN_NAME]" at bounding box center [446, 357] width 354 height 29
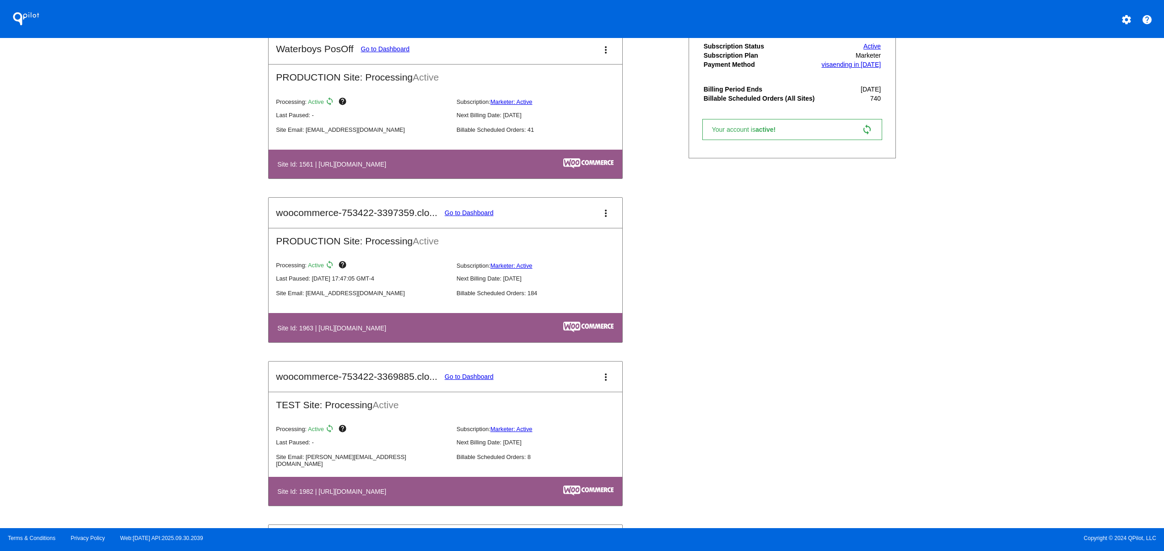
scroll to position [915, 0]
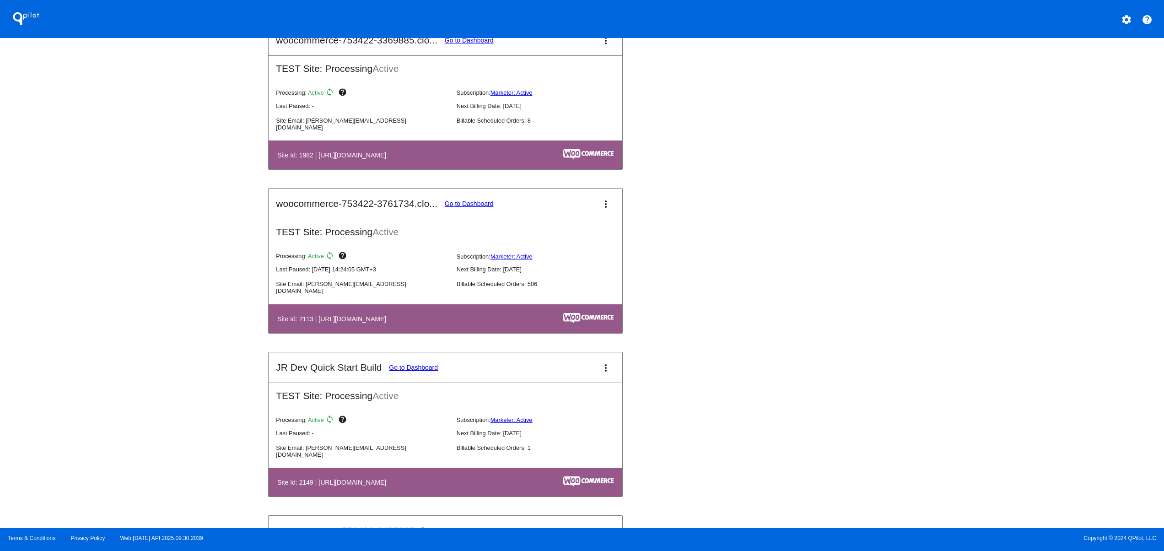
click at [730, 436] on div "Waterboys PosOff Go to Dashboard more_vert PRODUCTION Site: Processing Active P…" at bounding box center [581, 351] width 627 height 1309
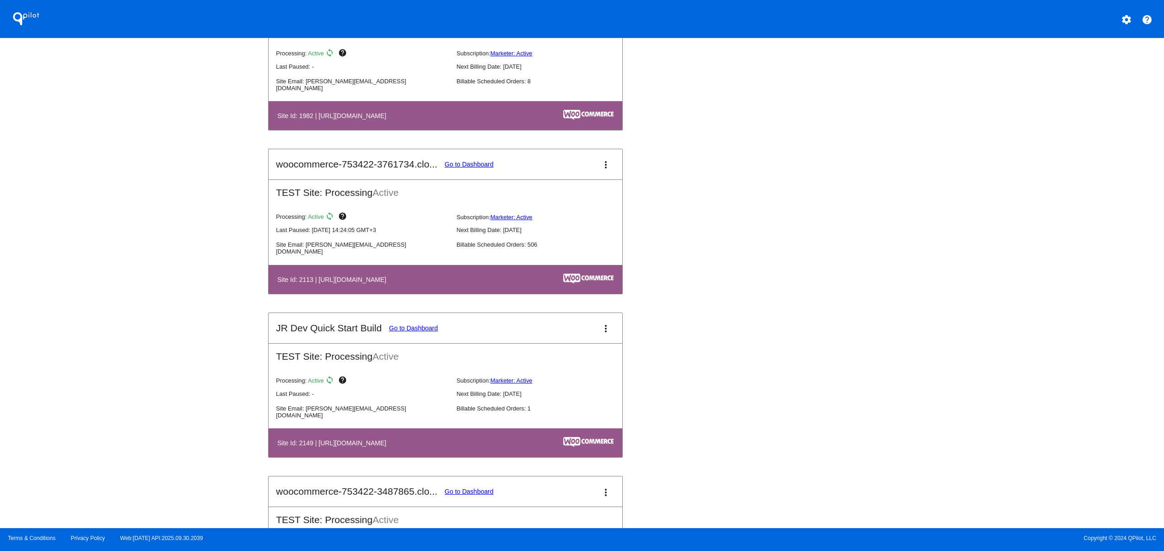
scroll to position [1405, 0]
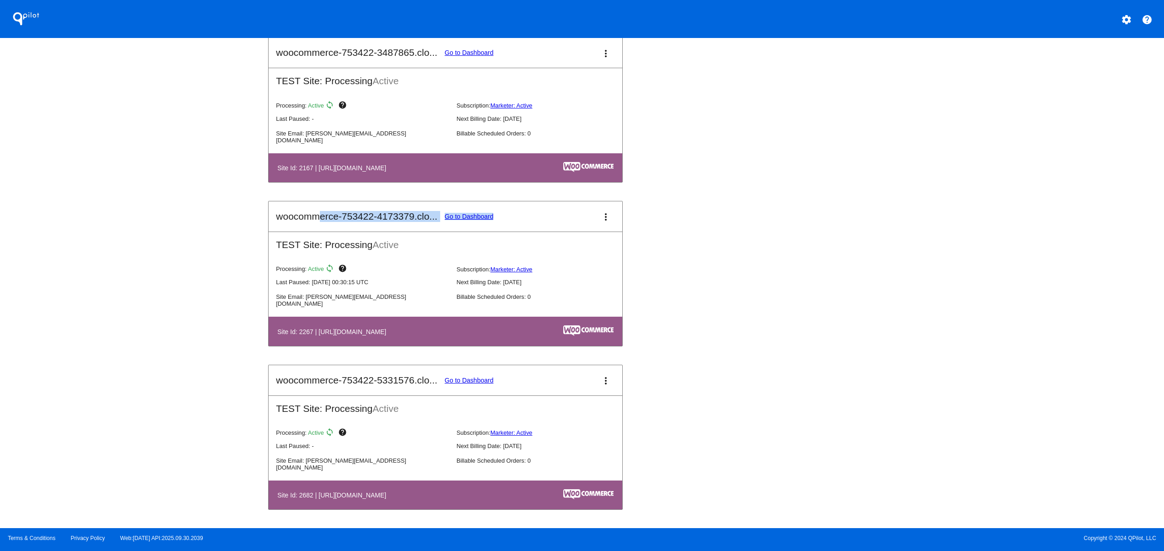
drag, startPoint x: 335, startPoint y: 186, endPoint x: 530, endPoint y: 184, distance: 195.0
drag, startPoint x: 400, startPoint y: 304, endPoint x: 304, endPoint y: 304, distance: 95.7
click at [304, 304] on div "Processing: Active sync help Subscription: Marketer: Active Last Paused: [DATE]…" at bounding box center [453, 287] width 368 height 59
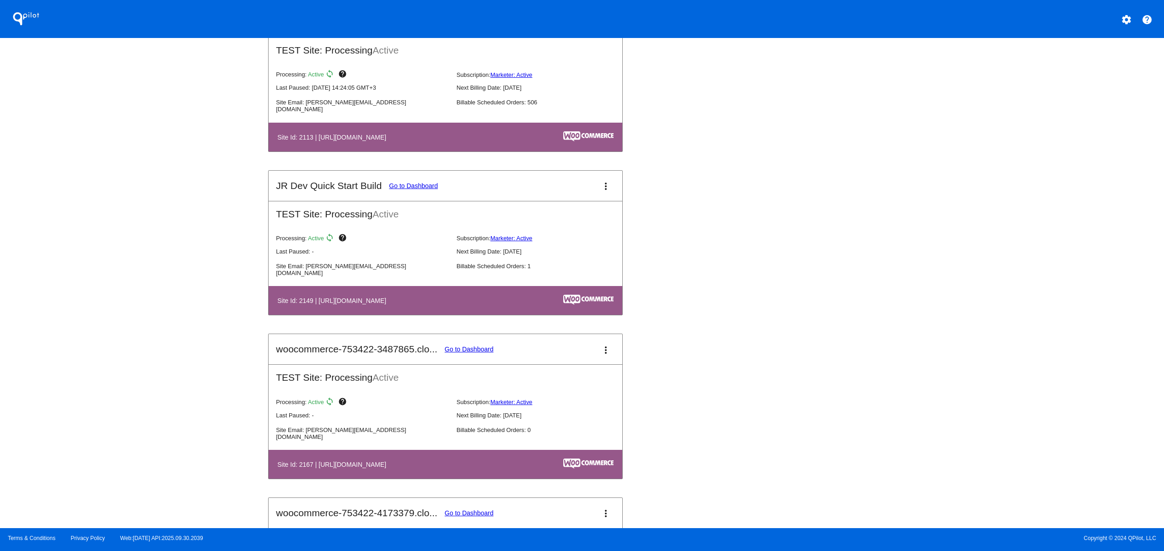
scroll to position [855, 0]
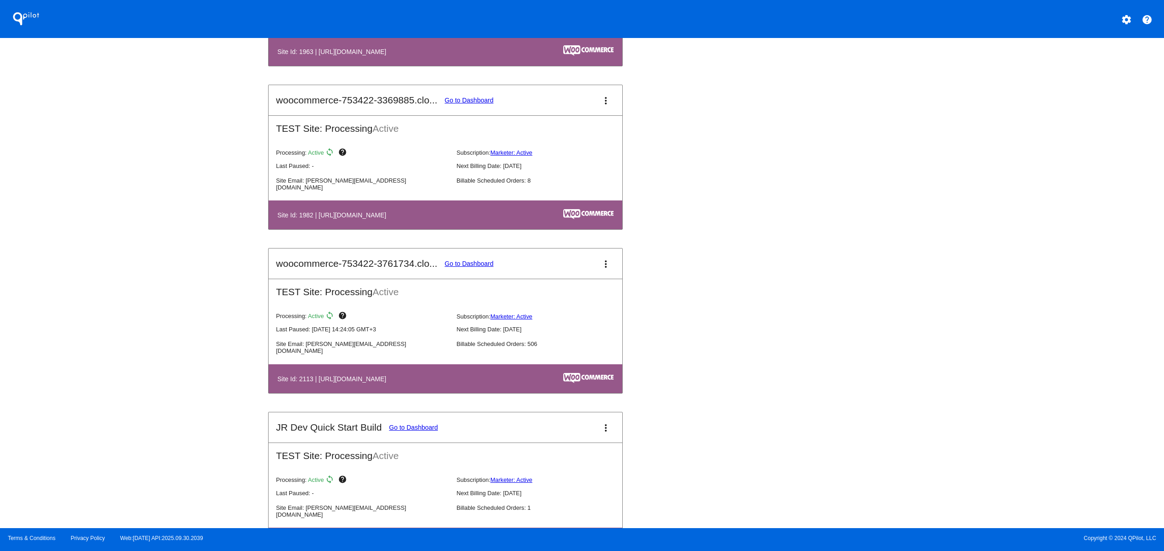
drag, startPoint x: 336, startPoint y: 233, endPoint x: 451, endPoint y: 233, distance: 115.3
click at [451, 229] on table "Site Id: 1982 | [URL][DOMAIN_NAME]" at bounding box center [446, 214] width 354 height 29
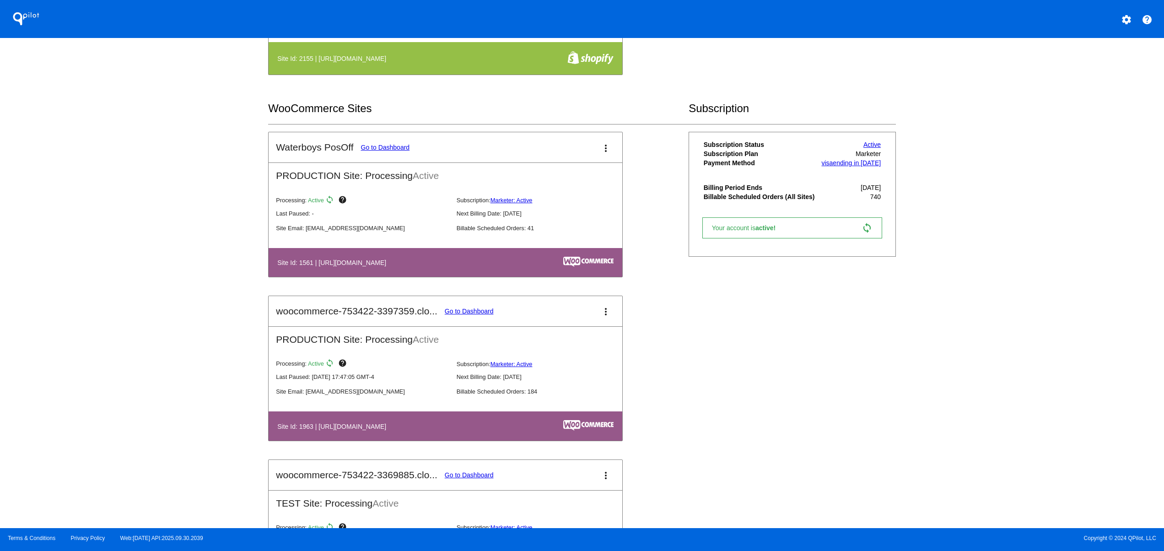
scroll to position [489, 0]
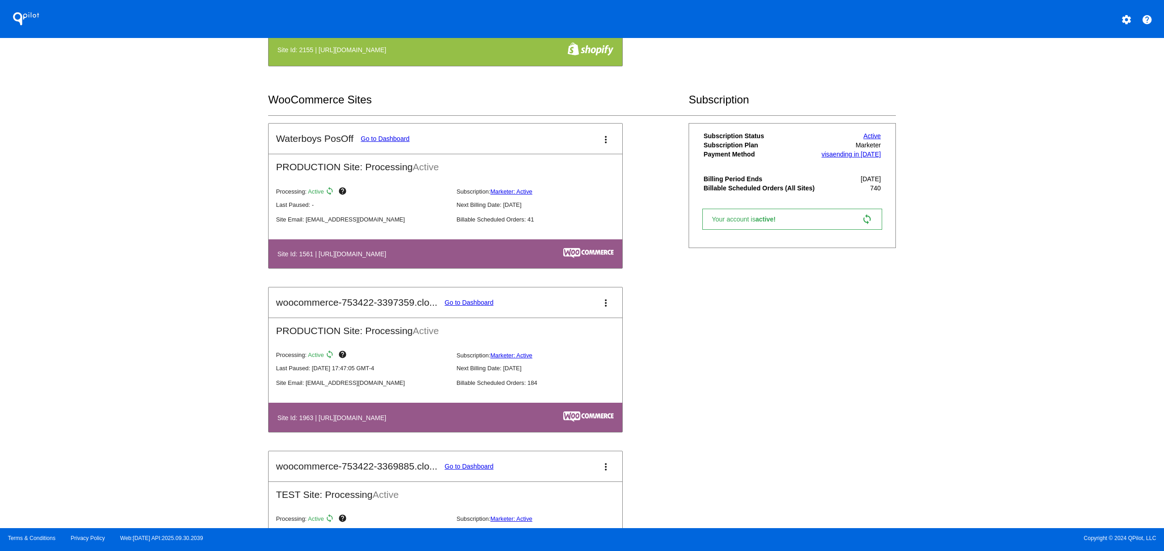
drag, startPoint x: 414, startPoint y: 416, endPoint x: 330, endPoint y: 415, distance: 83.8
click at [330, 415] on table "Site Id: 1963 | [URL][DOMAIN_NAME]" at bounding box center [446, 417] width 354 height 29
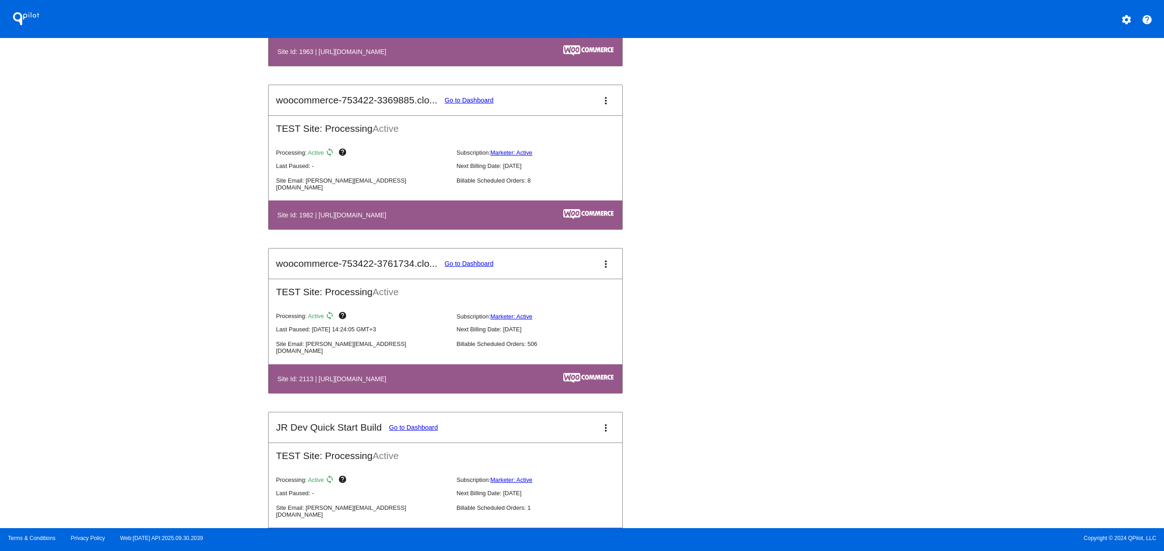
click at [1124, 17] on mat-icon "settings" at bounding box center [1126, 19] width 11 height 11
click at [1115, 73] on button "person Log out" at bounding box center [1092, 68] width 88 height 22
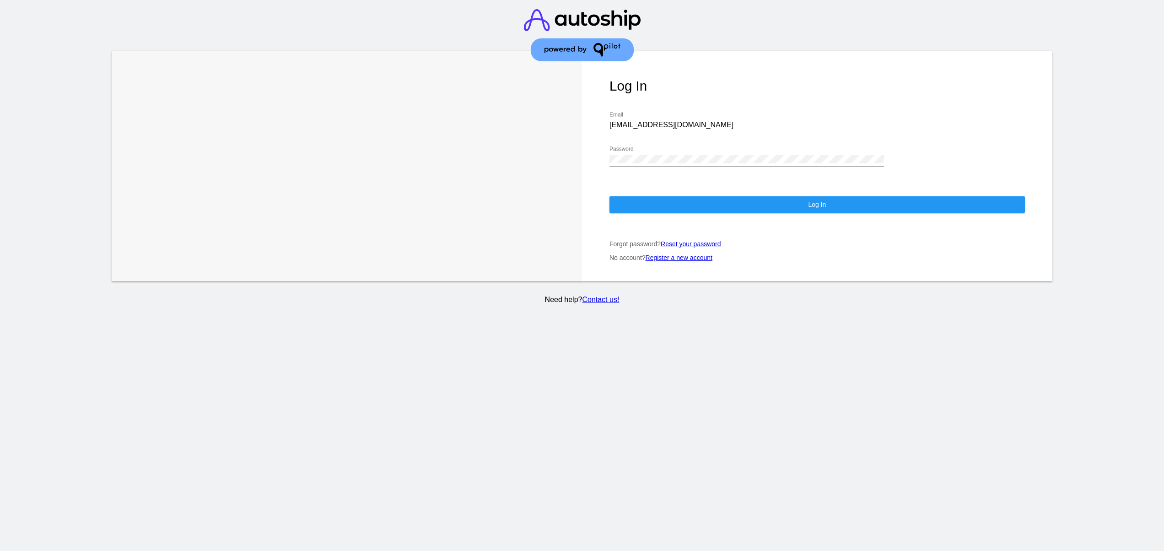
click at [762, 213] on div "Log In [EMAIL_ADDRESS][DOMAIN_NAME] Email Password Log In Forgot password? Rese…" at bounding box center [817, 166] width 470 height 231
click at [767, 199] on button "Log In" at bounding box center [818, 204] width 416 height 16
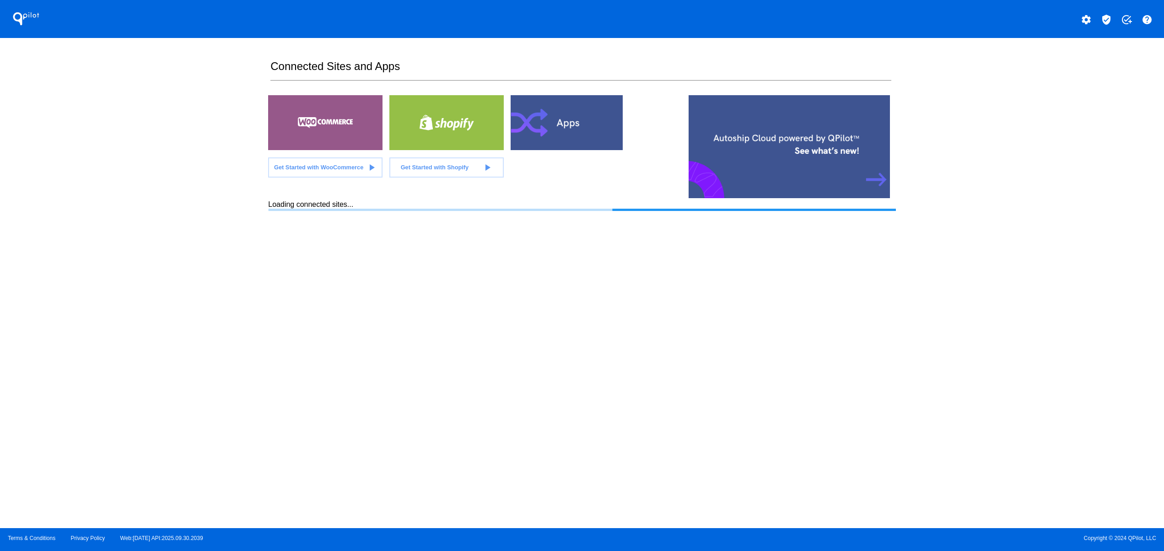
click at [685, 403] on section "Connected Sites and Apps Get Started with WooCommerce play_arrow Get Started wi…" at bounding box center [581, 283] width 627 height 490
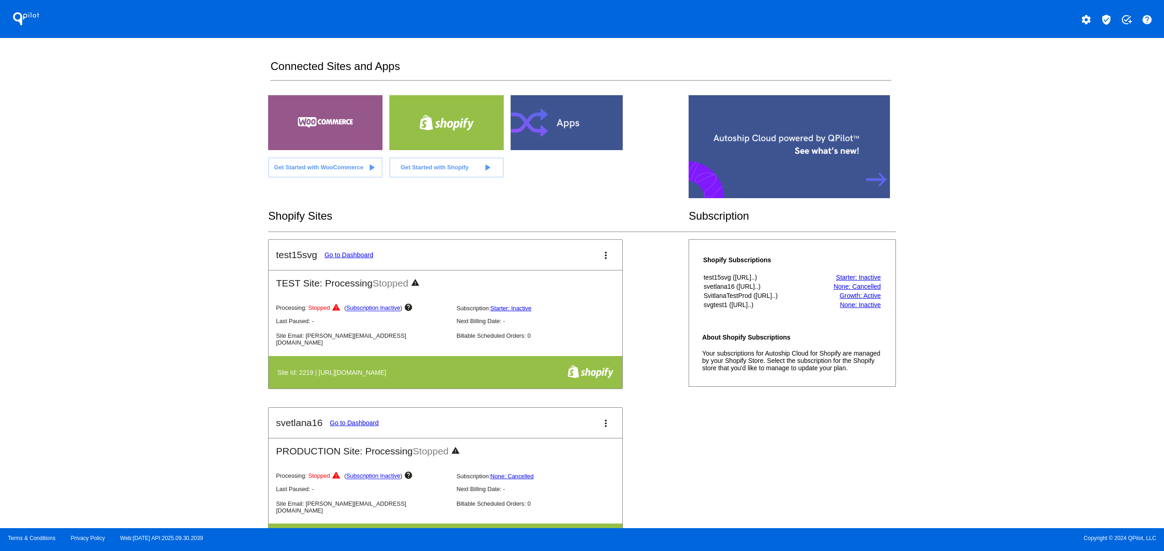
click at [994, 326] on div "QPilot settings verified_user add_task help Connected Sites and Apps Get Starte…" at bounding box center [582, 264] width 1164 height 528
click at [987, 290] on div "QPilot settings verified_user add_task help Connected Sites and Apps Get Starte…" at bounding box center [582, 264] width 1164 height 528
click at [995, 249] on div "QPilot settings verified_user add_task help Connected Sites and Apps Get Starte…" at bounding box center [582, 264] width 1164 height 528
click at [996, 220] on div "QPilot settings verified_user add_task help Connected Sites and Apps Get Starte…" at bounding box center [582, 264] width 1164 height 528
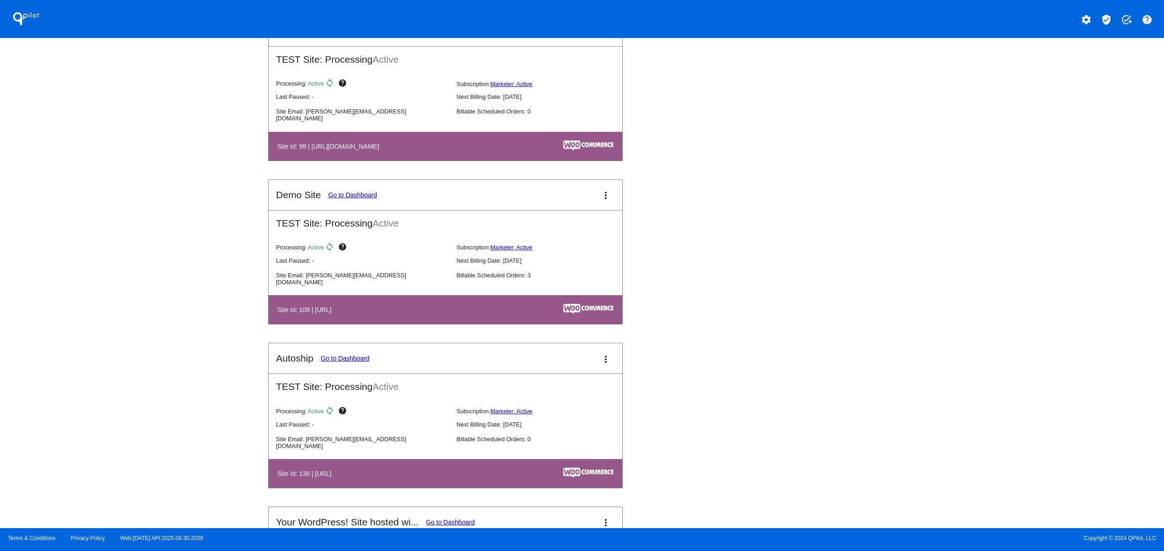
scroll to position [1098, 0]
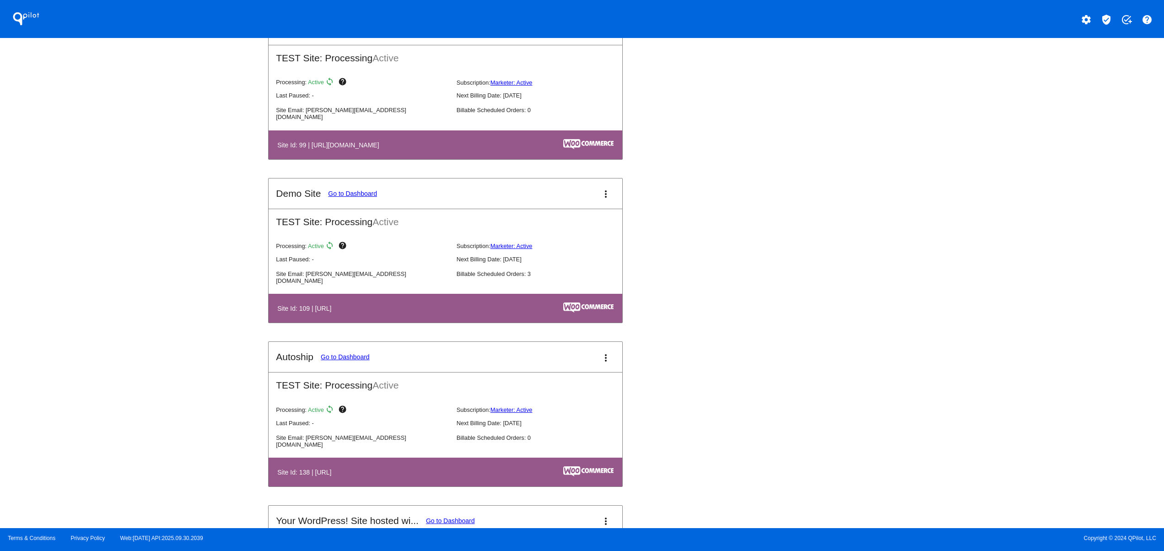
click at [227, 382] on div "QPilot settings verified_user add_task help Connected Sites and Apps Get Starte…" at bounding box center [582, 264] width 1164 height 528
click at [198, 352] on div "QPilot settings verified_user add_task help Connected Sites and Apps Get Starte…" at bounding box center [582, 264] width 1164 height 528
click at [984, 390] on div "QPilot settings verified_user add_task help Connected Sites and Apps Get Starte…" at bounding box center [582, 264] width 1164 height 528
click at [996, 344] on div "QPilot settings verified_user add_task help Connected Sites and Apps Get Starte…" at bounding box center [582, 264] width 1164 height 528
click at [985, 303] on div "QPilot settings verified_user add_task help Connected Sites and Apps Get Starte…" at bounding box center [582, 264] width 1164 height 528
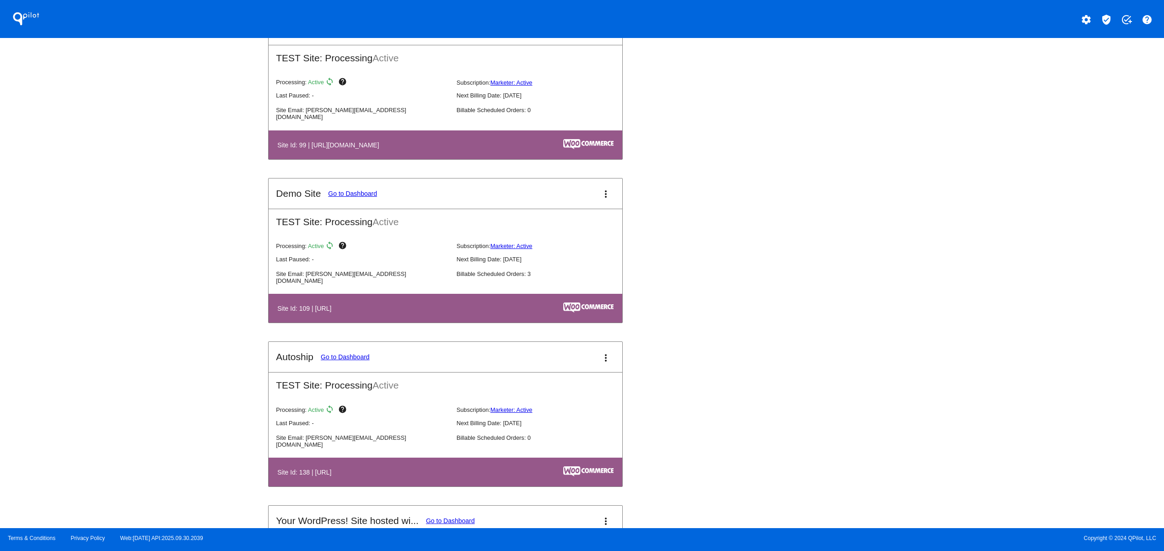
click at [983, 278] on div "QPilot settings verified_user add_task help Connected Sites and Apps Get Starte…" at bounding box center [582, 264] width 1164 height 528
click at [984, 426] on div "QPilot settings verified_user add_task help Connected Sites and Apps Get Starte…" at bounding box center [582, 264] width 1164 height 528
click at [978, 388] on div "QPilot settings verified_user add_task help Connected Sites and Apps Get Starte…" at bounding box center [582, 264] width 1164 height 528
click at [978, 361] on div "QPilot settings verified_user add_task help Connected Sites and Apps Get Starte…" at bounding box center [582, 264] width 1164 height 528
click at [978, 330] on div "QPilot settings verified_user add_task help Connected Sites and Apps Get Starte…" at bounding box center [582, 264] width 1164 height 528
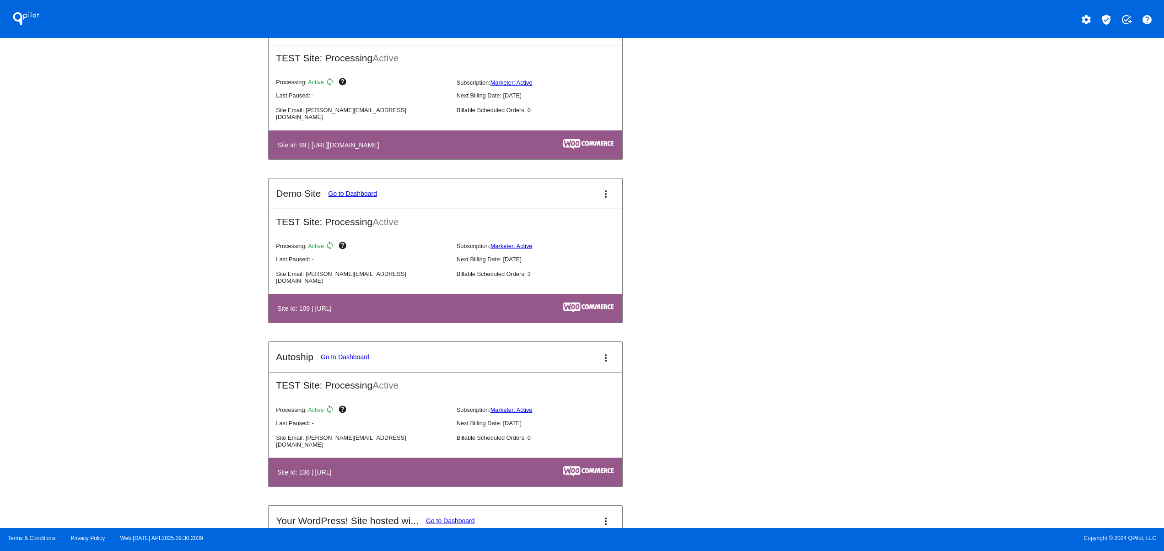
drag, startPoint x: 1059, startPoint y: 319, endPoint x: 1012, endPoint y: 317, distance: 46.3
click at [1059, 319] on div "QPilot settings verified_user add_task help Connected Sites and Apps Get Starte…" at bounding box center [582, 264] width 1164 height 528
click at [71, 368] on div "QPilot settings verified_user add_task help Connected Sites and Apps Get Starte…" at bounding box center [582, 264] width 1164 height 528
drag, startPoint x: 63, startPoint y: 346, endPoint x: 70, endPoint y: 331, distance: 17.0
click at [63, 343] on div "QPilot settings verified_user add_task help Connected Sites and Apps Get Starte…" at bounding box center [582, 264] width 1164 height 528
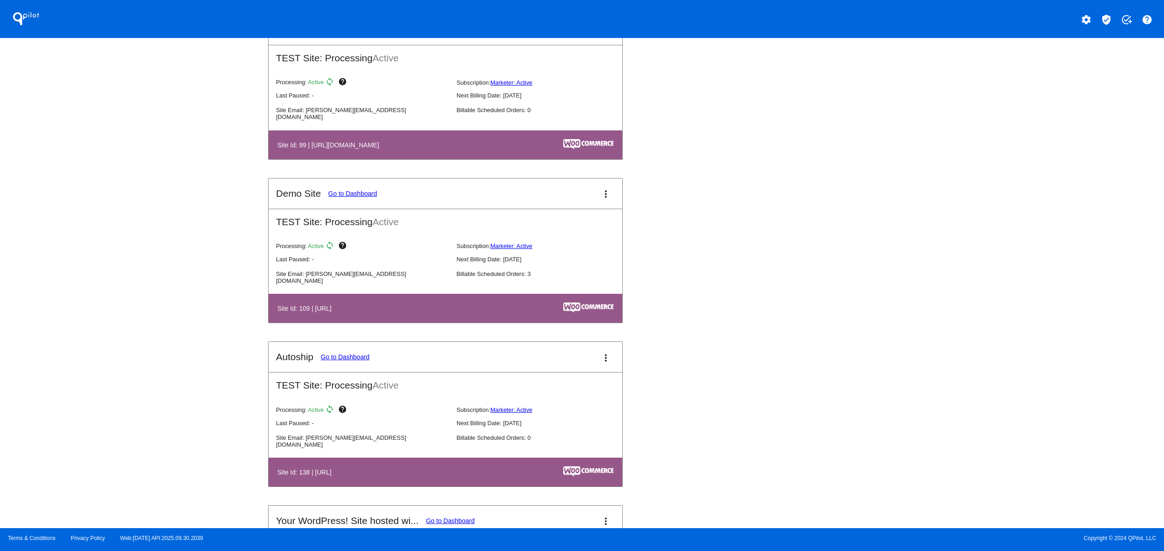
click at [90, 271] on div "QPilot settings verified_user add_task help Connected Sites and Apps Get Starte…" at bounding box center [582, 264] width 1164 height 528
click at [85, 220] on div "QPilot settings verified_user add_task help Connected Sites and Apps Get Starte…" at bounding box center [582, 264] width 1164 height 528
click at [74, 381] on div "QPilot settings verified_user add_task help Connected Sites and Apps Get Starte…" at bounding box center [582, 264] width 1164 height 528
click at [76, 342] on div "QPilot settings verified_user add_task help Connected Sites and Apps Get Starte…" at bounding box center [582, 264] width 1164 height 528
click at [74, 319] on div "QPilot settings verified_user add_task help Connected Sites and Apps Get Starte…" at bounding box center [582, 264] width 1164 height 528
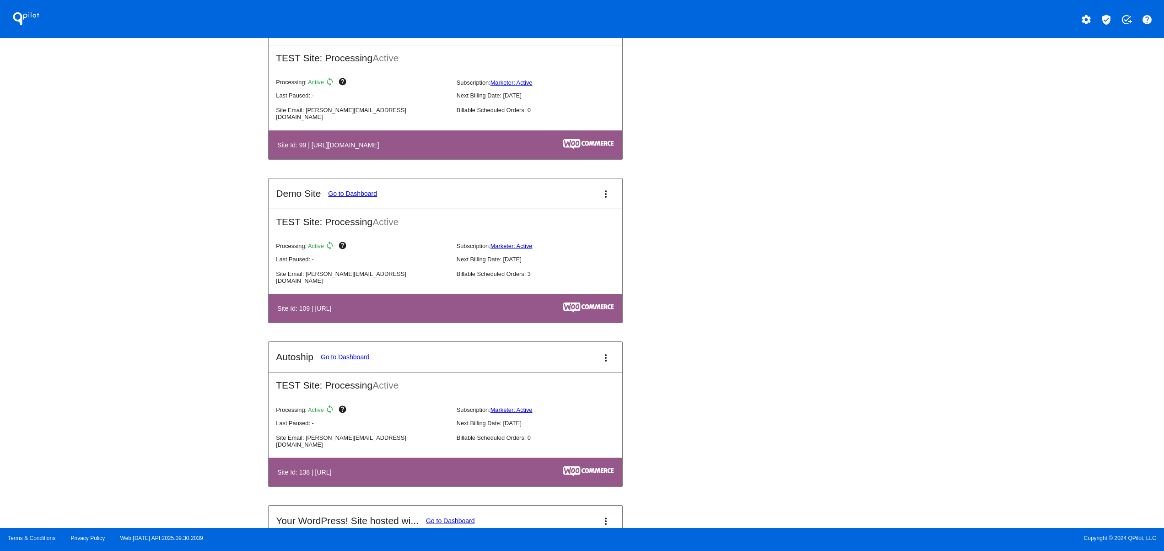
click at [65, 291] on div "QPilot settings verified_user add_task help Connected Sites and Apps Get Starte…" at bounding box center [582, 264] width 1164 height 528
click at [1033, 347] on div "QPilot settings verified_user add_task help Connected Sites and Apps Get Starte…" at bounding box center [582, 264] width 1164 height 528
click at [1029, 317] on div "QPilot settings verified_user add_task help Connected Sites and Apps Get Starte…" at bounding box center [582, 264] width 1164 height 528
click at [1029, 295] on div "QPilot settings verified_user add_task help Connected Sites and Apps Get Starte…" at bounding box center [582, 264] width 1164 height 528
click at [1029, 252] on div "QPilot settings verified_user add_task help Connected Sites and Apps Get Starte…" at bounding box center [582, 264] width 1164 height 528
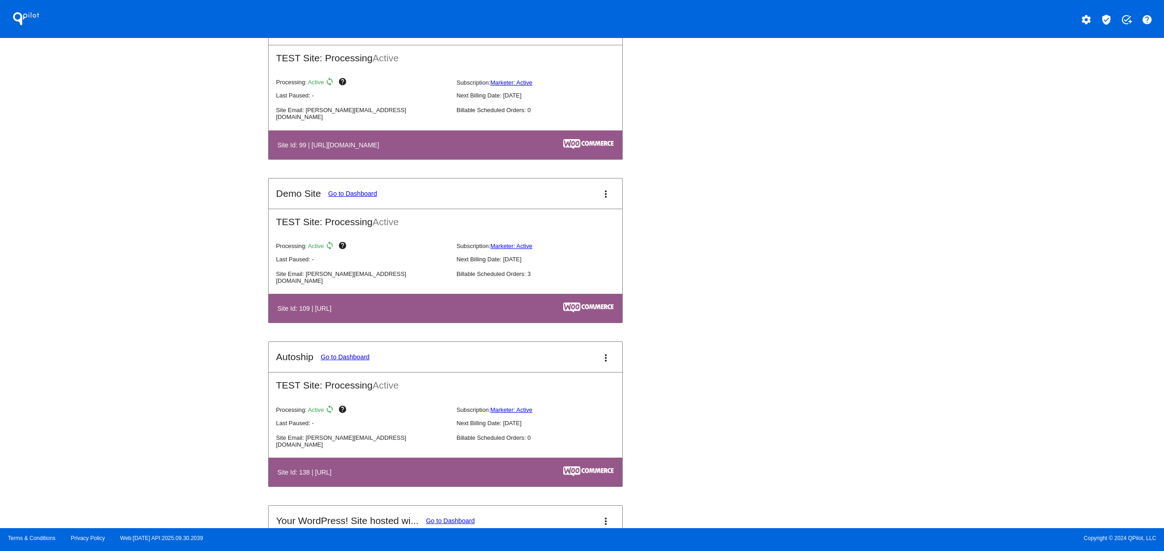
click at [1002, 407] on div "QPilot settings verified_user add_task help Connected Sites and Apps Get Starte…" at bounding box center [582, 264] width 1164 height 528
click at [998, 387] on div "QPilot settings verified_user add_task help Connected Sites and Apps Get Starte…" at bounding box center [582, 264] width 1164 height 528
click at [998, 372] on div "QPilot settings verified_user add_task help Connected Sites and Apps Get Starte…" at bounding box center [582, 264] width 1164 height 528
click at [998, 343] on div "QPilot settings verified_user add_task help Connected Sites and Apps Get Starte…" at bounding box center [582, 264] width 1164 height 528
click at [990, 391] on div "QPilot settings verified_user add_task help Connected Sites and Apps Get Starte…" at bounding box center [582, 264] width 1164 height 528
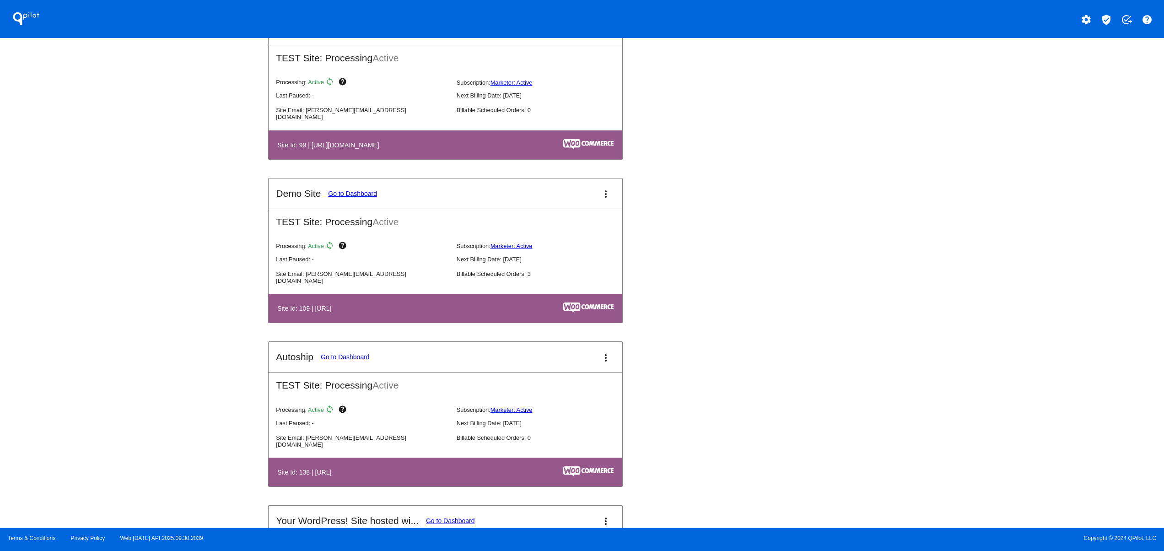
click at [990, 354] on div "QPilot settings verified_user add_task help Connected Sites and Apps Get Starte…" at bounding box center [582, 264] width 1164 height 528
click at [985, 314] on div "QPilot settings verified_user add_task help Connected Sites and Apps Get Starte…" at bounding box center [582, 264] width 1164 height 528
click at [983, 270] on div "QPilot settings verified_user add_task help Connected Sites and Apps Get Starte…" at bounding box center [582, 264] width 1164 height 528
click at [993, 422] on div "QPilot settings verified_user add_task help Connected Sites and Apps Get Starte…" at bounding box center [582, 264] width 1164 height 528
click at [1004, 368] on div "QPilot settings verified_user add_task help Connected Sites and Apps Get Starte…" at bounding box center [582, 264] width 1164 height 528
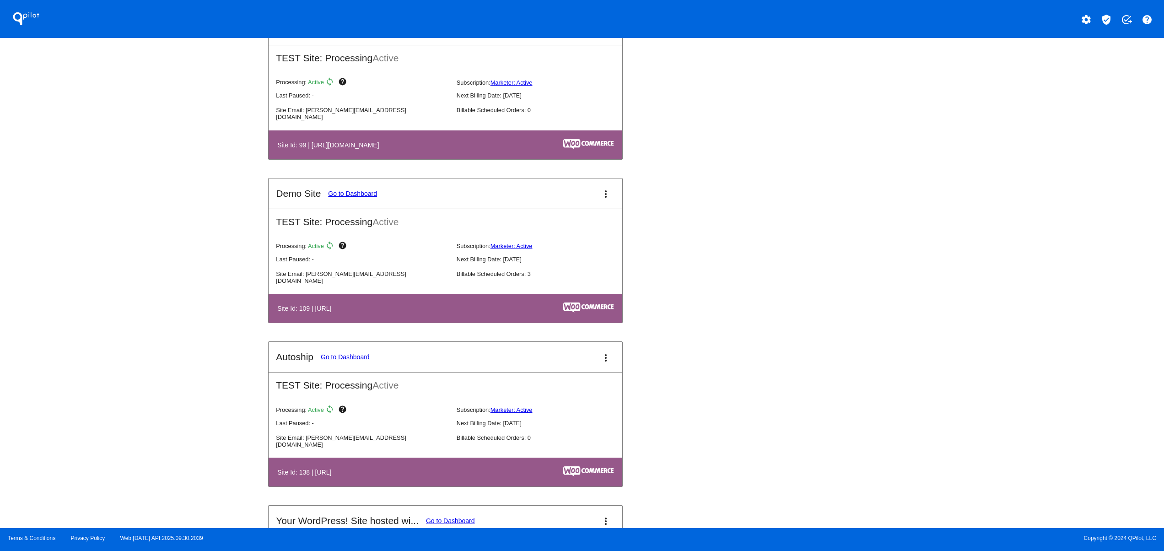
click at [1004, 339] on div "QPilot settings verified_user add_task help Connected Sites and Apps Get Starte…" at bounding box center [582, 264] width 1164 height 528
click at [1004, 308] on div "QPilot settings verified_user add_task help Connected Sites and Apps Get Starte…" at bounding box center [582, 264] width 1164 height 528
click at [987, 374] on div "QPilot settings verified_user add_task help Connected Sites and Apps Get Starte…" at bounding box center [582, 264] width 1164 height 528
click at [982, 303] on div "QPilot settings verified_user add_task help Connected Sites and Apps Get Starte…" at bounding box center [582, 264] width 1164 height 528
click at [982, 254] on div "QPilot settings verified_user add_task help Connected Sites and Apps Get Starte…" at bounding box center [582, 264] width 1164 height 528
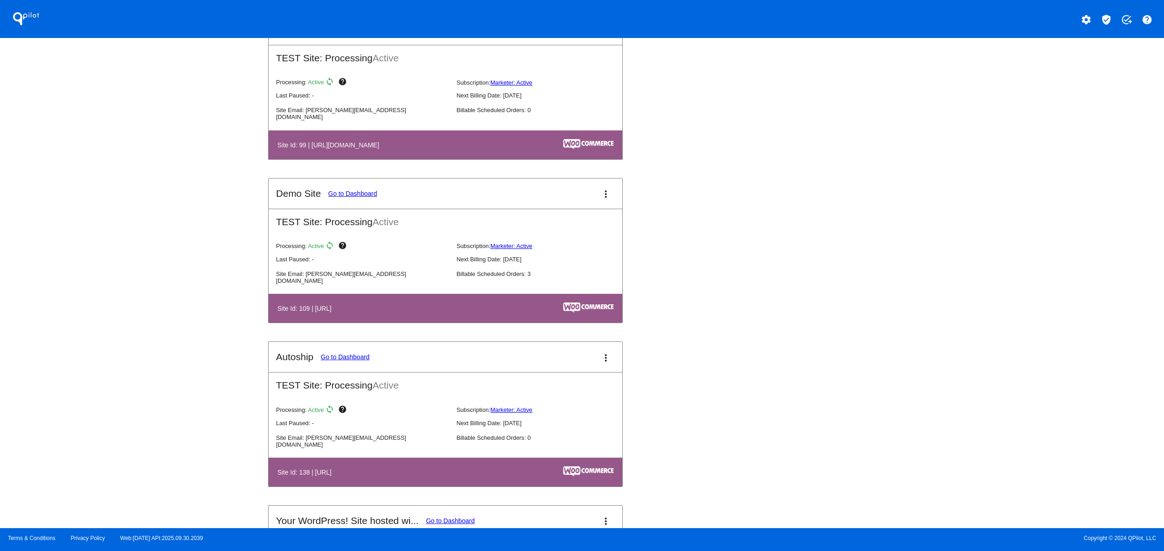
click at [982, 215] on div "QPilot settings verified_user add_task help Connected Sites and Apps Get Starte…" at bounding box center [582, 264] width 1164 height 528
click at [1034, 397] on div "QPilot settings verified_user add_task help Connected Sites and Apps Get Starte…" at bounding box center [582, 264] width 1164 height 528
click at [1009, 312] on div "QPilot settings verified_user add_task help Connected Sites and Apps Get Starte…" at bounding box center [582, 264] width 1164 height 528
click at [1009, 281] on div "QPilot settings verified_user add_task help Connected Sites and Apps Get Starte…" at bounding box center [582, 264] width 1164 height 528
click at [1005, 260] on div "QPilot settings verified_user add_task help Connected Sites and Apps Get Starte…" at bounding box center [582, 264] width 1164 height 528
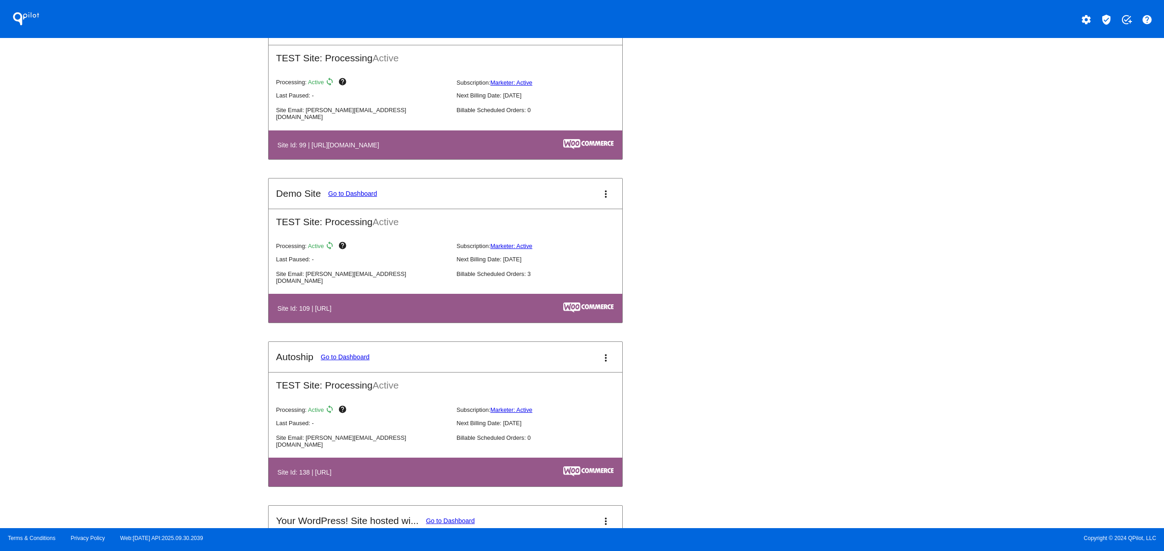
click at [982, 422] on div "QPilot settings verified_user add_task help Connected Sites and Apps Get Starte…" at bounding box center [582, 264] width 1164 height 528
click at [967, 374] on div "QPilot settings verified_user add_task help Connected Sites and Apps Get Starte…" at bounding box center [582, 264] width 1164 height 528
click at [962, 324] on div "QPilot settings verified_user add_task help Connected Sites and Apps Get Starte…" at bounding box center [582, 264] width 1164 height 528
click at [960, 299] on div "QPilot settings verified_user add_task help Connected Sites and Apps Get Starte…" at bounding box center [582, 264] width 1164 height 528
click at [929, 417] on div "QPilot settings verified_user add_task help Connected Sites and Apps Get Starte…" at bounding box center [582, 264] width 1164 height 528
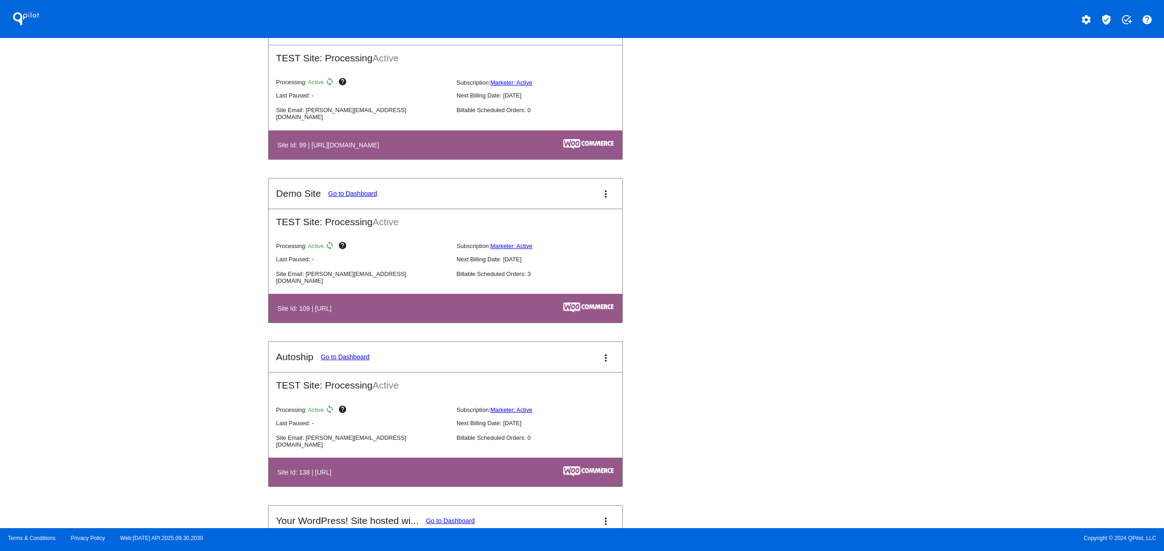
click at [969, 346] on div "QPilot settings verified_user add_task help Connected Sites and Apps Get Starte…" at bounding box center [582, 264] width 1164 height 528
drag, startPoint x: 811, startPoint y: 307, endPoint x: 791, endPoint y: 330, distance: 30.5
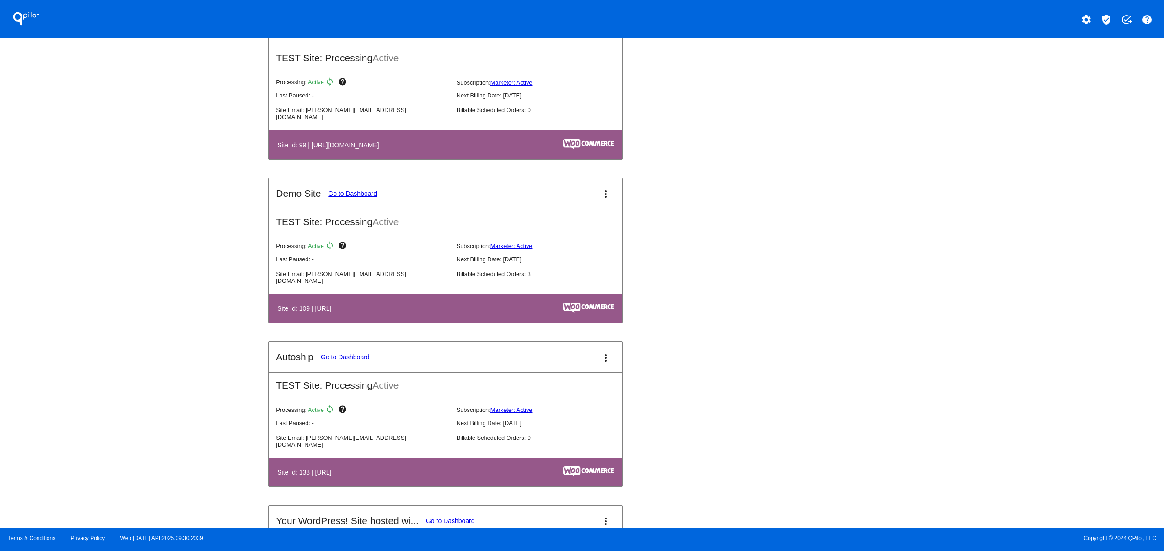
drag, startPoint x: 730, startPoint y: 357, endPoint x: 743, endPoint y: 310, distance: 49.5
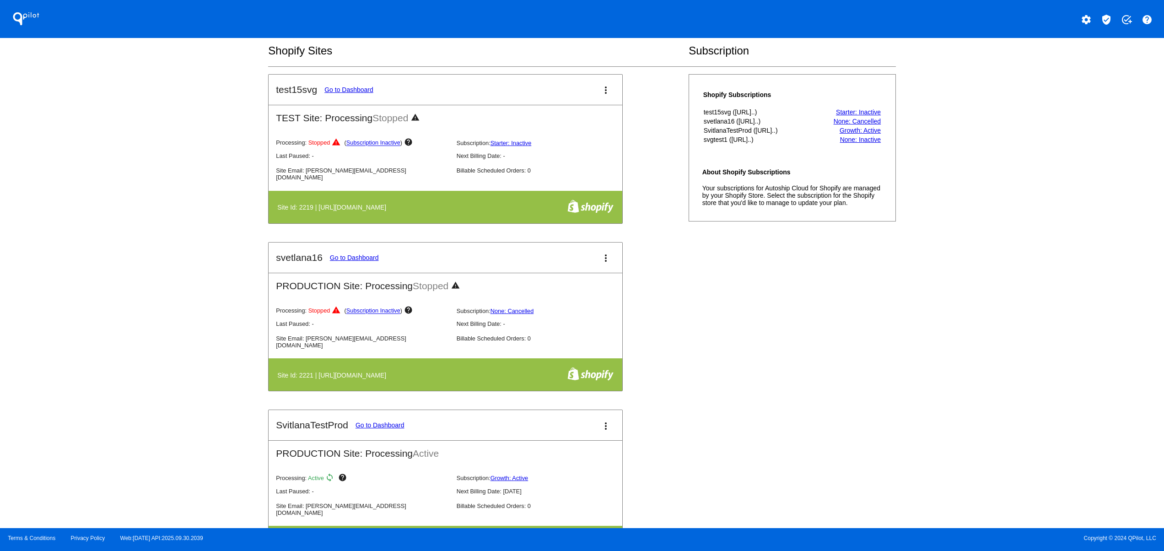
scroll to position [183, 0]
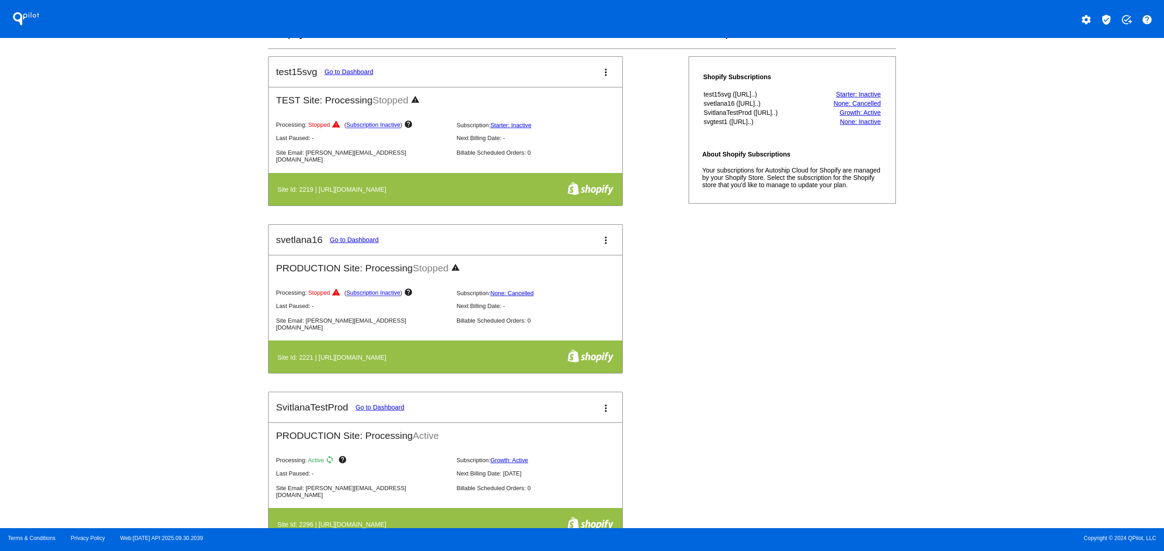
click at [105, 302] on div "QPilot settings verified_user add_task help Connected Sites and Apps Get Starte…" at bounding box center [582, 264] width 1164 height 528
click at [65, 248] on div "QPilot settings verified_user add_task help Connected Sites and Apps Get Starte…" at bounding box center [582, 264] width 1164 height 528
click at [93, 370] on div "QPilot settings verified_user add_task help Connected Sites and Apps Get Starte…" at bounding box center [582, 264] width 1164 height 528
click at [93, 315] on div "QPilot settings verified_user add_task help Connected Sites and Apps Get Starte…" at bounding box center [582, 264] width 1164 height 528
click at [93, 282] on div "QPilot settings verified_user add_task help Connected Sites and Apps Get Starte…" at bounding box center [582, 264] width 1164 height 528
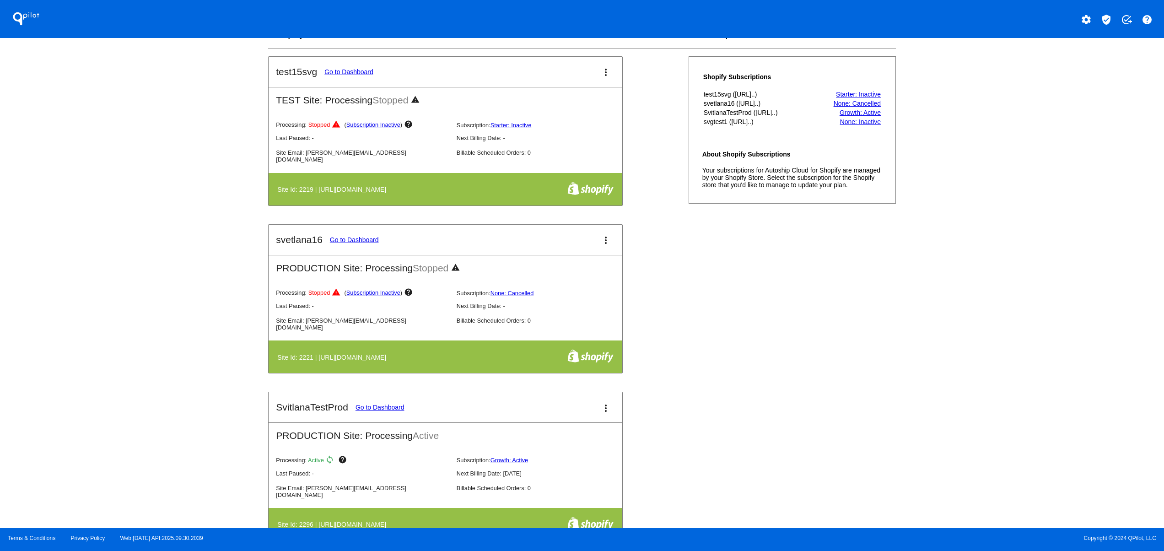
click at [93, 242] on div "QPilot settings verified_user add_task help Connected Sites and Apps Get Starte…" at bounding box center [582, 264] width 1164 height 528
click at [143, 370] on div "QPilot settings verified_user add_task help Connected Sites and Apps Get Starte…" at bounding box center [582, 264] width 1164 height 528
click at [133, 326] on div "QPilot settings verified_user add_task help Connected Sites and Apps Get Starte…" at bounding box center [582, 264] width 1164 height 528
click at [131, 310] on div "QPilot settings verified_user add_task help Connected Sites and Apps Get Starte…" at bounding box center [582, 264] width 1164 height 528
click at [131, 275] on div "QPilot settings verified_user add_task help Connected Sites and Apps Get Starte…" at bounding box center [582, 264] width 1164 height 528
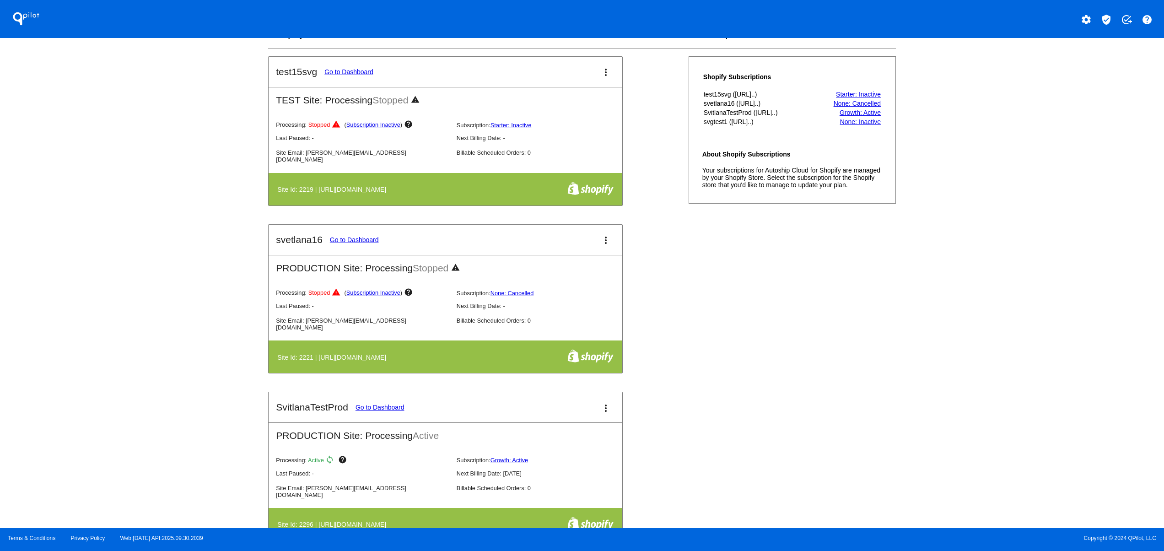
click at [114, 403] on div "QPilot settings verified_user add_task help Connected Sites and Apps Get Starte…" at bounding box center [582, 264] width 1164 height 528
click at [108, 334] on div "QPilot settings verified_user add_task help Connected Sites and Apps Get Starte…" at bounding box center [582, 264] width 1164 height 528
click at [105, 301] on div "QPilot settings verified_user add_task help Connected Sites and Apps Get Starte…" at bounding box center [582, 264] width 1164 height 528
click at [101, 266] on div "QPilot settings verified_user add_task help Connected Sites and Apps Get Starte…" at bounding box center [582, 264] width 1164 height 528
click at [101, 242] on div "QPilot settings verified_user add_task help Connected Sites and Apps Get Starte…" at bounding box center [582, 264] width 1164 height 528
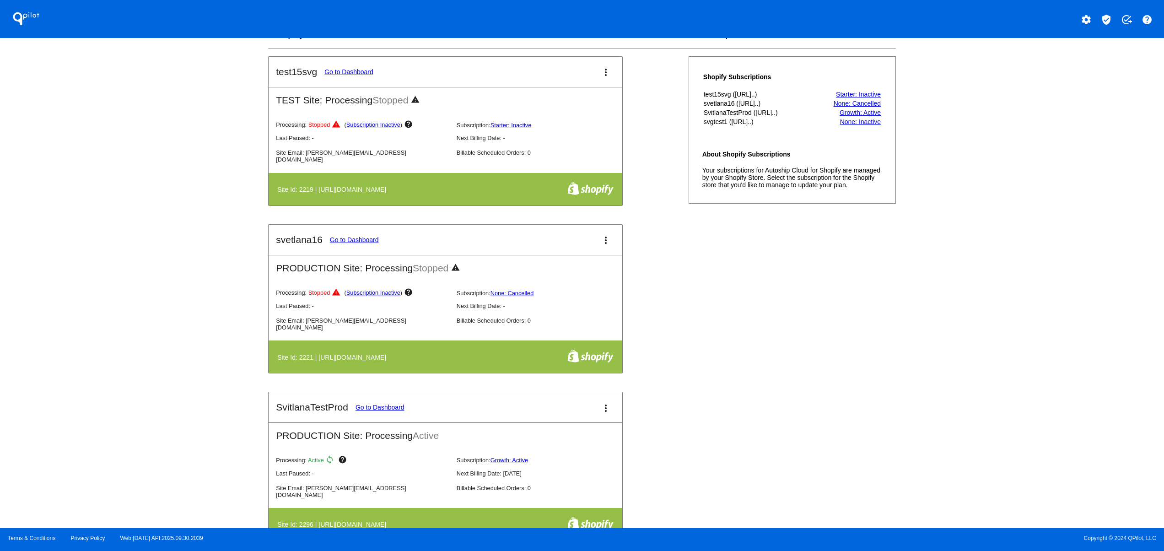
click at [81, 385] on div "QPilot settings verified_user add_task help Connected Sites and Apps Get Starte…" at bounding box center [582, 264] width 1164 height 528
click at [81, 334] on div "QPilot settings verified_user add_task help Connected Sites and Apps Get Starte…" at bounding box center [582, 264] width 1164 height 528
click at [81, 305] on div "QPilot settings verified_user add_task help Connected Sites and Apps Get Starte…" at bounding box center [582, 264] width 1164 height 528
click at [84, 271] on div "QPilot settings verified_user add_task help Connected Sites and Apps Get Starte…" at bounding box center [582, 264] width 1164 height 528
click at [84, 227] on div "QPilot settings verified_user add_task help Connected Sites and Apps Get Starte…" at bounding box center [582, 264] width 1164 height 528
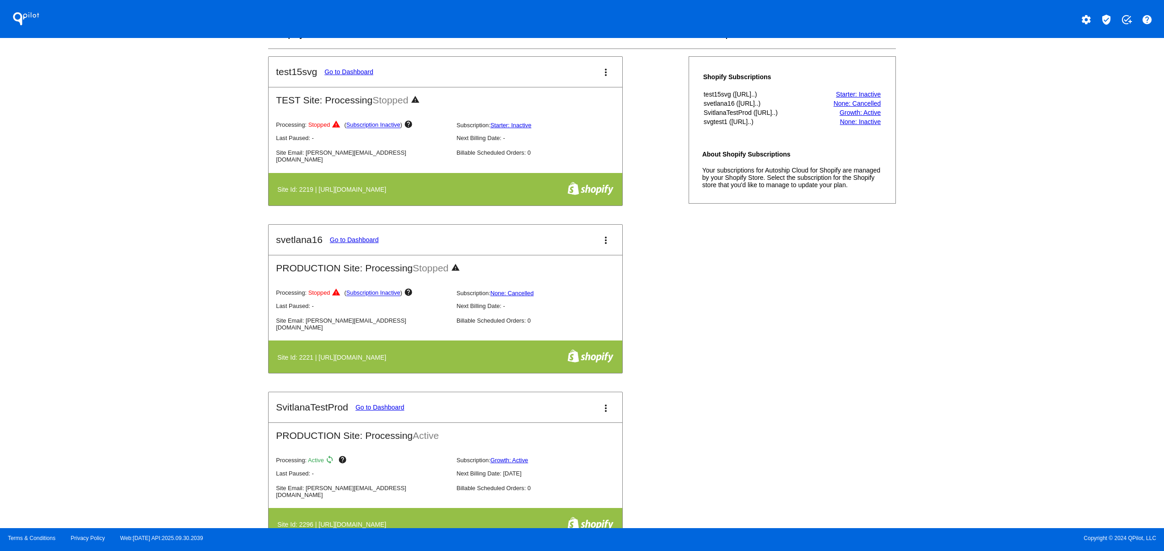
click at [100, 398] on div "QPilot settings verified_user add_task help Connected Sites and Apps Get Starte…" at bounding box center [582, 264] width 1164 height 528
click at [99, 356] on div "QPilot settings verified_user add_task help Connected Sites and Apps Get Starte…" at bounding box center [582, 264] width 1164 height 528
click at [99, 334] on div "QPilot settings verified_user add_task help Connected Sites and Apps Get Starte…" at bounding box center [582, 264] width 1164 height 528
click at [99, 310] on div "QPilot settings verified_user add_task help Connected Sites and Apps Get Starte…" at bounding box center [582, 264] width 1164 height 528
click at [99, 281] on div "QPilot settings verified_user add_task help Connected Sites and Apps Get Starte…" at bounding box center [582, 264] width 1164 height 528
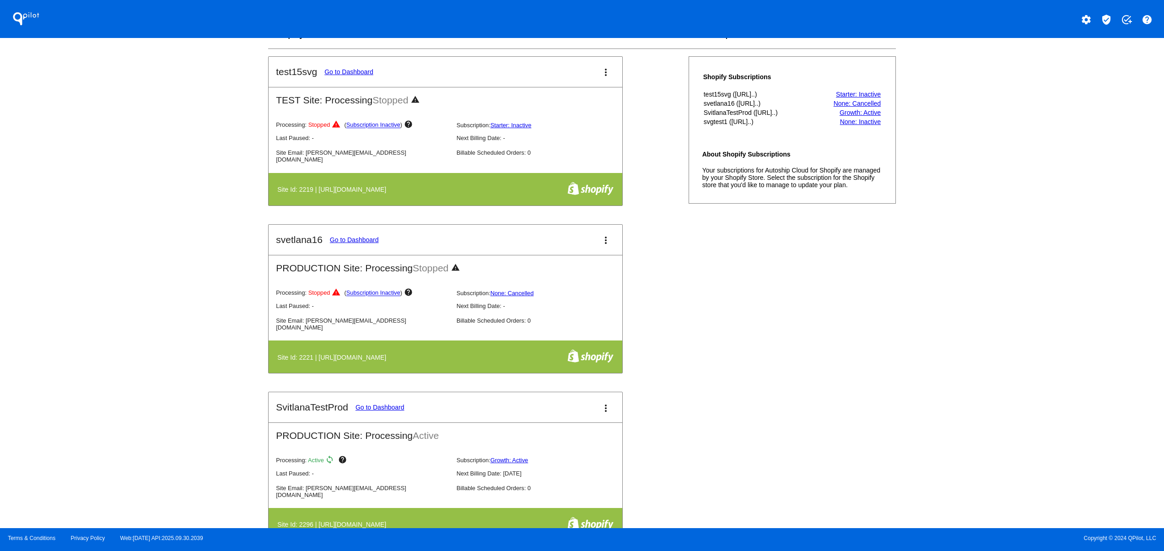
click at [113, 430] on div "QPilot settings verified_user add_task help Connected Sites and Apps Get Starte…" at bounding box center [582, 264] width 1164 height 528
click at [117, 401] on div "QPilot settings verified_user add_task help Connected Sites and Apps Get Starte…" at bounding box center [582, 264] width 1164 height 528
click at [124, 378] on div "QPilot settings verified_user add_task help Connected Sites and Apps Get Starte…" at bounding box center [582, 264] width 1164 height 528
click at [125, 369] on div "QPilot settings verified_user add_task help Connected Sites and Apps Get Starte…" at bounding box center [582, 264] width 1164 height 528
click at [116, 429] on div "QPilot settings verified_user add_task help Connected Sites and Apps Get Starte…" at bounding box center [582, 264] width 1164 height 528
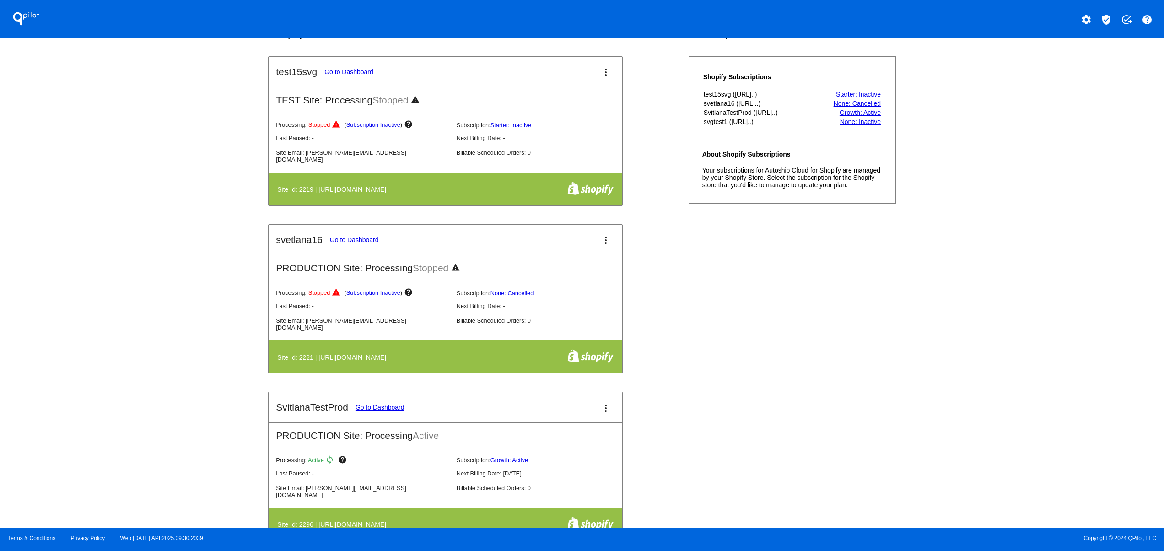
click at [116, 350] on div "QPilot settings verified_user add_task help Connected Sites and Apps Get Starte…" at bounding box center [582, 264] width 1164 height 528
click at [114, 330] on div "QPilot settings verified_user add_task help Connected Sites and Apps Get Starte…" at bounding box center [582, 264] width 1164 height 528
click at [114, 317] on div "QPilot settings verified_user add_task help Connected Sites and Apps Get Starte…" at bounding box center [582, 264] width 1164 height 528
click at [151, 349] on div "QPilot settings verified_user add_task help Connected Sites and Apps Get Starte…" at bounding box center [582, 264] width 1164 height 528
click at [153, 306] on div "QPilot settings verified_user add_task help Connected Sites and Apps Get Starte…" at bounding box center [582, 264] width 1164 height 528
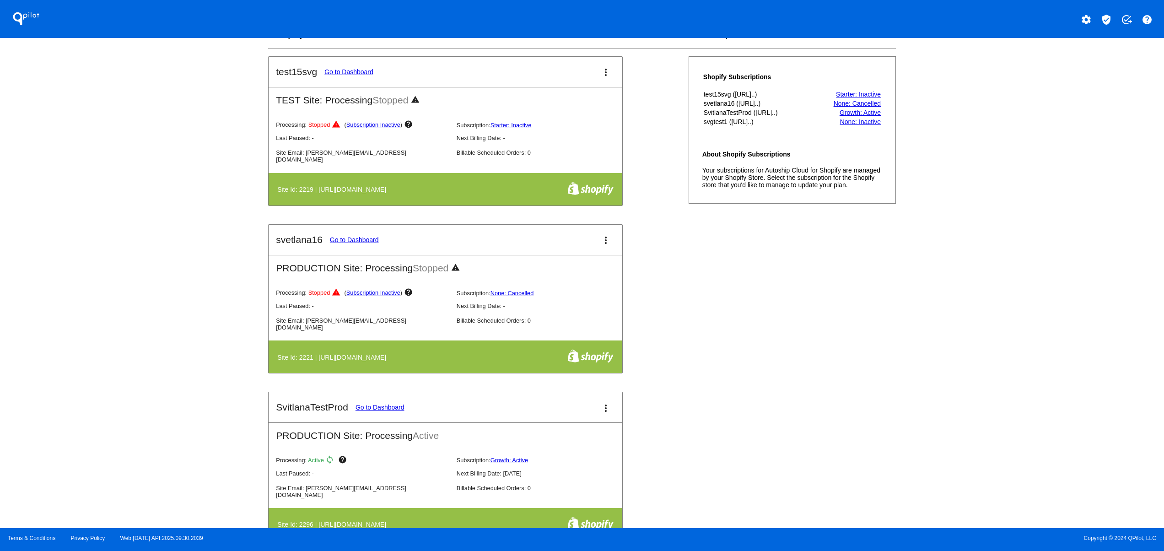
click at [158, 255] on div "QPilot settings verified_user add_task help Connected Sites and Apps Get Starte…" at bounding box center [582, 264] width 1164 height 528
click at [162, 239] on div "QPilot settings verified_user add_task help Connected Sites and Apps Get Starte…" at bounding box center [582, 264] width 1164 height 528
drag, startPoint x: 163, startPoint y: 441, endPoint x: 171, endPoint y: 374, distance: 67.8
click at [164, 442] on div "QPilot settings verified_user add_task help Connected Sites and Apps Get Starte…" at bounding box center [582, 264] width 1164 height 528
click at [171, 371] on div "QPilot settings verified_user add_task help Connected Sites and Apps Get Starte…" at bounding box center [582, 264] width 1164 height 528
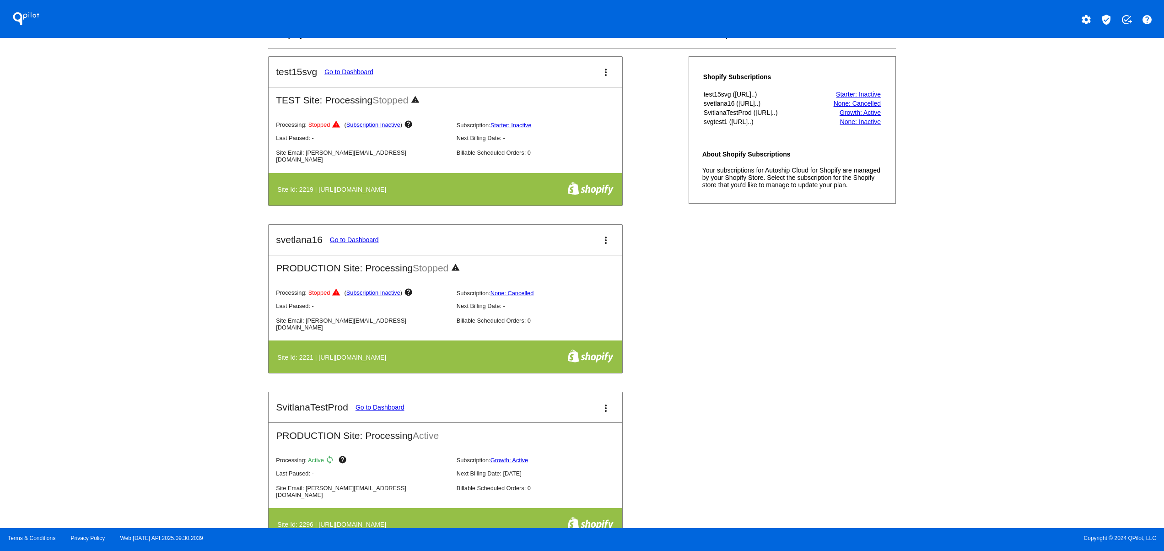
click at [177, 335] on div "QPilot settings verified_user add_task help Connected Sites and Apps Get Starte…" at bounding box center [582, 264] width 1164 height 528
drag, startPoint x: 173, startPoint y: 288, endPoint x: 167, endPoint y: 268, distance: 20.4
click at [173, 286] on div "QPilot settings verified_user add_task help Connected Sites and Apps Get Starte…" at bounding box center [582, 264] width 1164 height 528
click at [166, 265] on div "QPilot settings verified_user add_task help Connected Sites and Apps Get Starte…" at bounding box center [582, 264] width 1164 height 528
click at [158, 425] on div "QPilot settings verified_user add_task help Connected Sites and Apps Get Starte…" at bounding box center [582, 264] width 1164 height 528
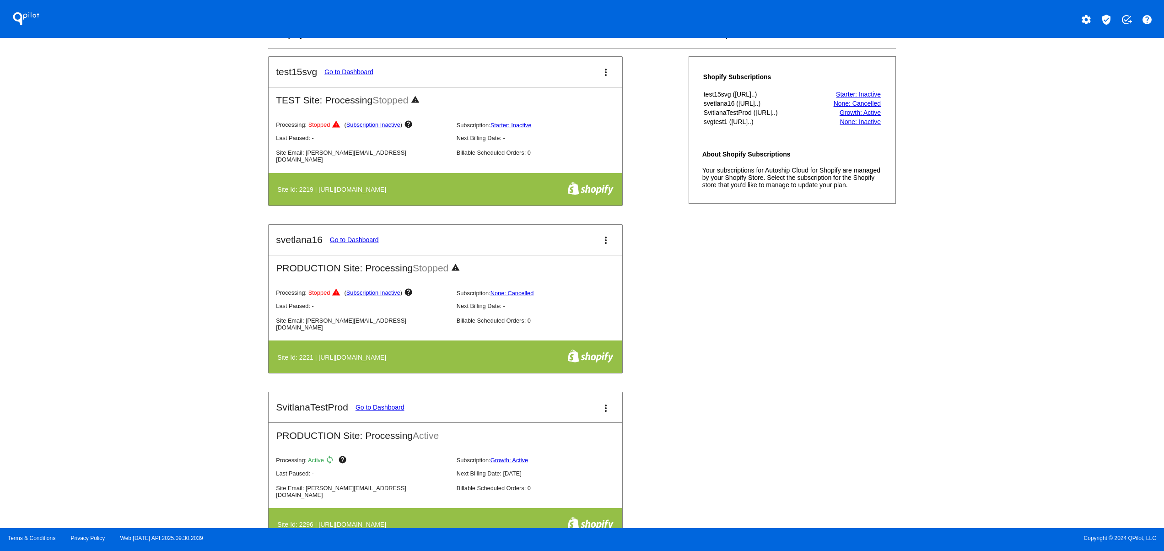
click at [154, 367] on div "QPilot settings verified_user add_task help Connected Sites and Apps Get Starte…" at bounding box center [582, 264] width 1164 height 528
click at [149, 345] on div "QPilot settings verified_user add_task help Connected Sites and Apps Get Starte…" at bounding box center [582, 264] width 1164 height 528
click at [146, 293] on div "QPilot settings verified_user add_task help Connected Sites and Apps Get Starte…" at bounding box center [582, 264] width 1164 height 528
click at [146, 249] on div "QPilot settings verified_user add_task help Connected Sites and Apps Get Starte…" at bounding box center [582, 264] width 1164 height 528
click at [145, 424] on div "QPilot settings verified_user add_task help Connected Sites and Apps Get Starte…" at bounding box center [582, 264] width 1164 height 528
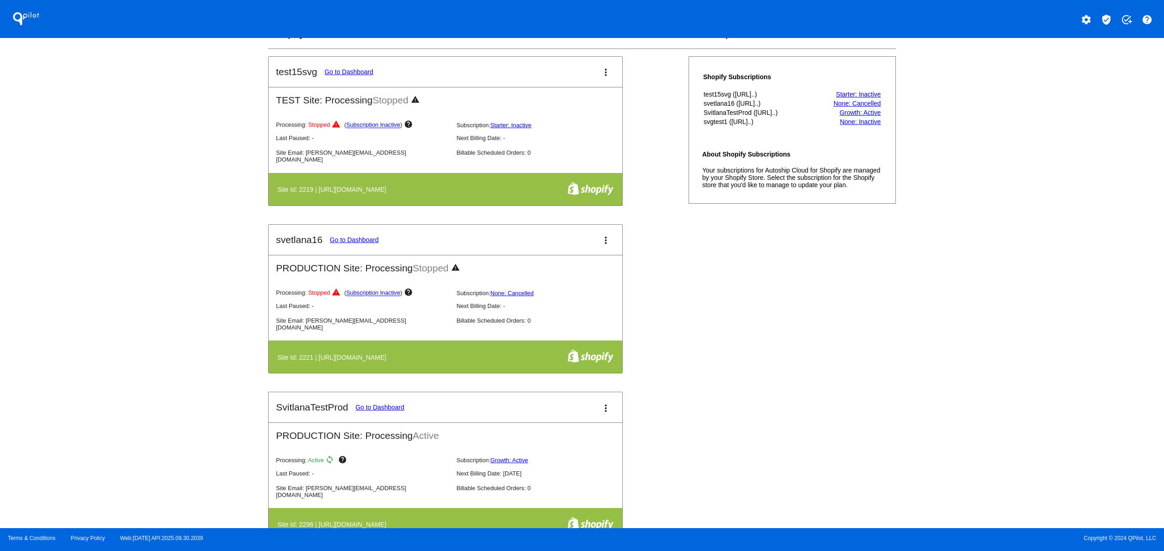
click at [138, 383] on div "QPilot settings verified_user add_task help Connected Sites and Apps Get Starte…" at bounding box center [582, 264] width 1164 height 528
click at [138, 367] on div "QPilot settings verified_user add_task help Connected Sites and Apps Get Starte…" at bounding box center [582, 264] width 1164 height 528
click at [140, 330] on div "QPilot settings verified_user add_task help Connected Sites and Apps Get Starte…" at bounding box center [582, 264] width 1164 height 528
click at [146, 277] on div "QPilot settings verified_user add_task help Connected Sites and Apps Get Starte…" at bounding box center [582, 264] width 1164 height 528
click at [148, 382] on div "QPilot settings verified_user add_task help Connected Sites and Apps Get Starte…" at bounding box center [582, 264] width 1164 height 528
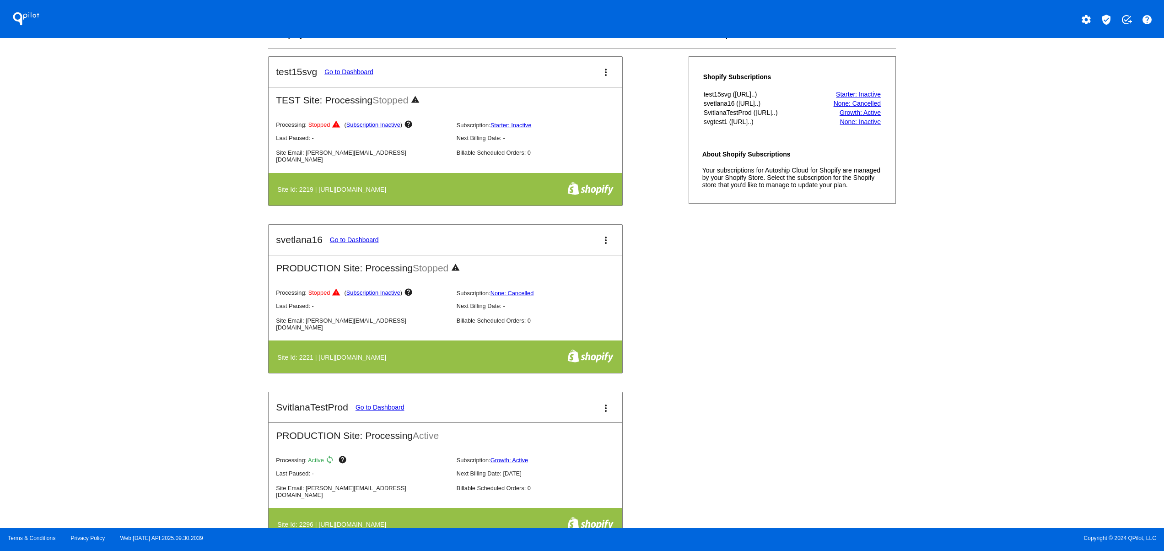
click at [148, 328] on div "QPilot settings verified_user add_task help Connected Sites and Apps Get Starte…" at bounding box center [582, 264] width 1164 height 528
click at [148, 283] on div "QPilot settings verified_user add_task help Connected Sites and Apps Get Starte…" at bounding box center [582, 264] width 1164 height 528
click at [148, 251] on div "QPilot settings verified_user add_task help Connected Sites and Apps Get Starte…" at bounding box center [582, 264] width 1164 height 528
click at [148, 217] on div "QPilot settings verified_user add_task help Connected Sites and Apps Get Starte…" at bounding box center [582, 264] width 1164 height 528
click at [997, 362] on div "QPilot settings verified_user add_task help Connected Sites and Apps Get Starte…" at bounding box center [582, 264] width 1164 height 528
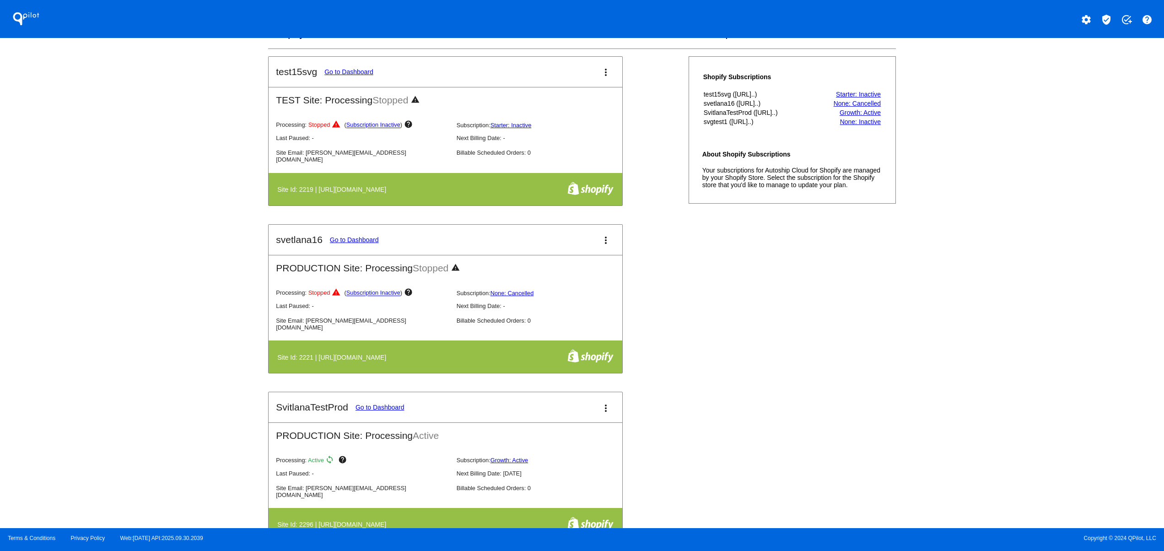
click at [987, 318] on div "QPilot settings verified_user add_task help Connected Sites and Apps Get Starte…" at bounding box center [582, 264] width 1164 height 528
click at [987, 266] on div "QPilot settings verified_user add_task help Connected Sites and Apps Get Starte…" at bounding box center [582, 264] width 1164 height 528
click at [987, 252] on div "QPilot settings verified_user add_task help Connected Sites and Apps Get Starte…" at bounding box center [582, 264] width 1164 height 528
click at [136, 372] on div "QPilot settings verified_user add_task help Connected Sites and Apps Get Starte…" at bounding box center [582, 264] width 1164 height 528
click at [125, 335] on div "QPilot settings verified_user add_task help Connected Sites and Apps Get Starte…" at bounding box center [582, 264] width 1164 height 528
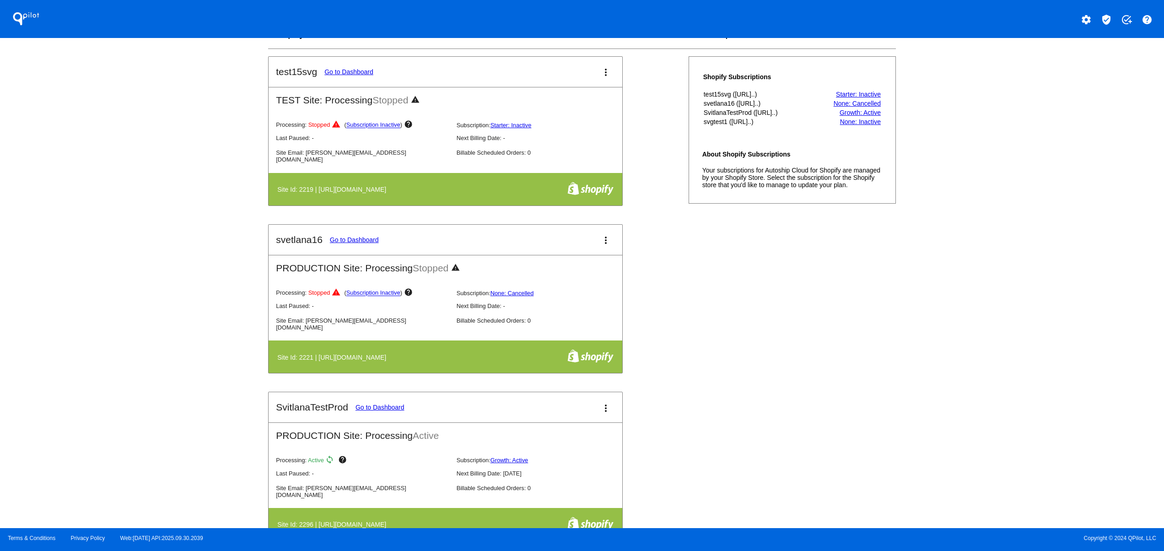
click at [125, 301] on div "QPilot settings verified_user add_task help Connected Sites and Apps Get Starte…" at bounding box center [582, 264] width 1164 height 528
click at [119, 387] on div "QPilot settings verified_user add_task help Connected Sites and Apps Get Starte…" at bounding box center [582, 264] width 1164 height 528
click at [116, 346] on div "QPilot settings verified_user add_task help Connected Sites and Apps Get Starte…" at bounding box center [582, 264] width 1164 height 528
click at [107, 291] on div "QPilot settings verified_user add_task help Connected Sites and Apps Get Starte…" at bounding box center [582, 264] width 1164 height 528
click at [103, 258] on div "QPilot settings verified_user add_task help Connected Sites and Apps Get Starte…" at bounding box center [582, 264] width 1164 height 528
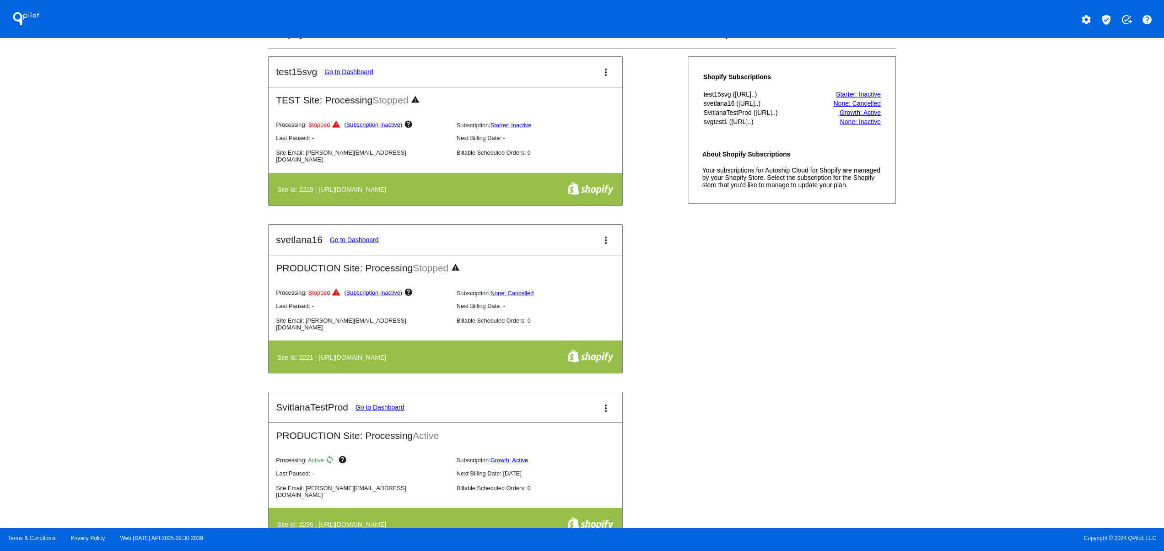
click at [98, 234] on div "QPilot settings verified_user add_task help Connected Sites and Apps Get Starte…" at bounding box center [582, 264] width 1164 height 528
click at [98, 218] on div "QPilot settings verified_user add_task help Connected Sites and Apps Get Starte…" at bounding box center [582, 264] width 1164 height 528
click at [94, 402] on div "QPilot settings verified_user add_task help Connected Sites and Apps Get Starte…" at bounding box center [582, 264] width 1164 height 528
click at [94, 356] on div "QPilot settings verified_user add_task help Connected Sites and Apps Get Starte…" at bounding box center [582, 264] width 1164 height 528
click at [94, 324] on div "QPilot settings verified_user add_task help Connected Sites and Apps Get Starte…" at bounding box center [582, 264] width 1164 height 528
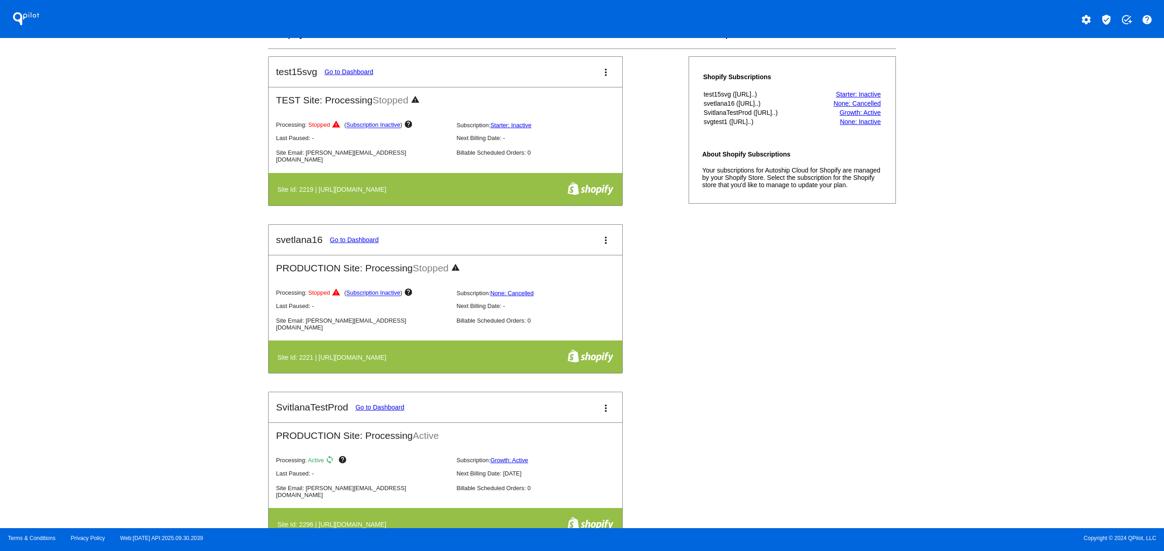
click at [94, 308] on div "QPilot settings verified_user add_task help Connected Sites and Apps Get Starte…" at bounding box center [582, 264] width 1164 height 528
click at [152, 413] on div "QPilot settings verified_user add_task help Connected Sites and Apps Get Starte…" at bounding box center [582, 264] width 1164 height 528
click at [136, 368] on div "QPilot settings verified_user add_task help Connected Sites and Apps Get Starte…" at bounding box center [582, 264] width 1164 height 528
click at [136, 353] on div "QPilot settings verified_user add_task help Connected Sites and Apps Get Starte…" at bounding box center [582, 264] width 1164 height 528
click at [137, 334] on div "QPilot settings verified_user add_task help Connected Sites and Apps Get Starte…" at bounding box center [582, 264] width 1164 height 528
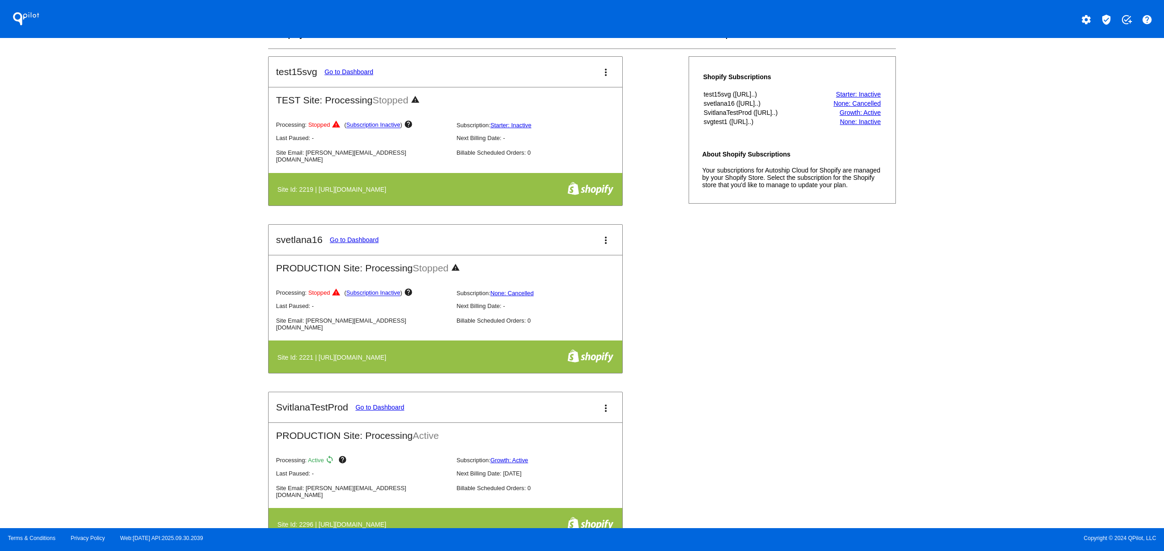
click at [1051, 299] on div "QPilot settings verified_user add_task help Connected Sites and Apps Get Starte…" at bounding box center [582, 264] width 1164 height 528
click at [1041, 275] on div "QPilot settings verified_user add_task help Connected Sites and Apps Get Starte…" at bounding box center [582, 264] width 1164 height 528
click at [1057, 319] on div "QPilot settings verified_user add_task help Connected Sites and Apps Get Starte…" at bounding box center [582, 264] width 1164 height 528
click at [1004, 449] on div "QPilot settings verified_user add_task help Connected Sites and Apps Get Starte…" at bounding box center [582, 264] width 1164 height 528
click at [991, 408] on div "QPilot settings verified_user add_task help Connected Sites and Apps Get Starte…" at bounding box center [582, 264] width 1164 height 528
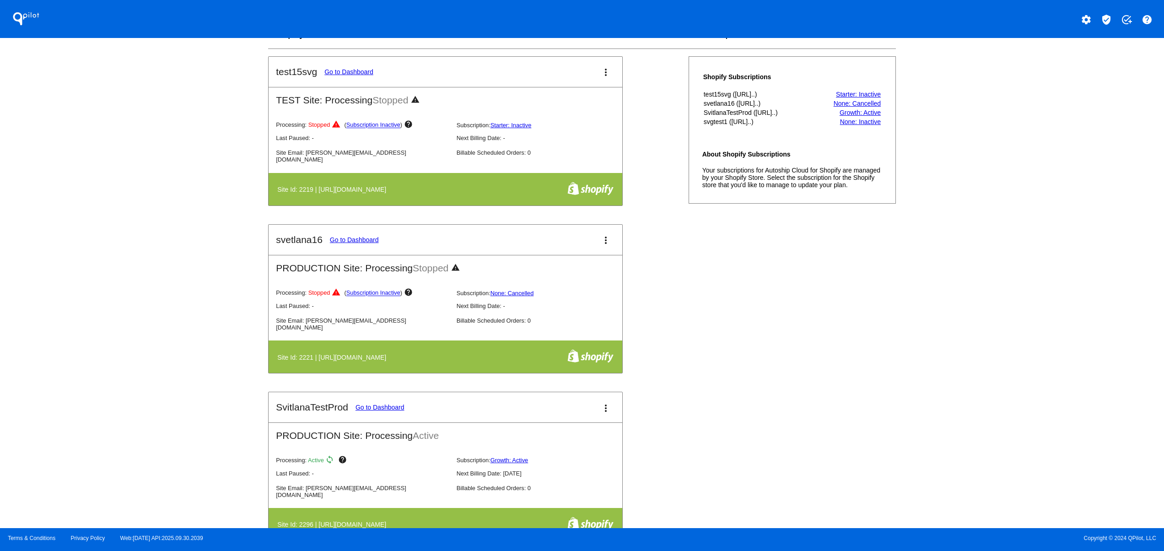
click at [991, 381] on div "QPilot settings verified_user add_task help Connected Sites and Apps Get Starte…" at bounding box center [582, 264] width 1164 height 528
click at [989, 345] on div "QPilot settings verified_user add_task help Connected Sites and Apps Get Starte…" at bounding box center [582, 264] width 1164 height 528
click at [984, 309] on div "QPilot settings verified_user add_task help Connected Sites and Apps Get Starte…" at bounding box center [582, 264] width 1164 height 528
click at [978, 465] on div "QPilot settings verified_user add_task help Connected Sites and Apps Get Starte…" at bounding box center [582, 264] width 1164 height 528
click at [983, 423] on div "QPilot settings verified_user add_task help Connected Sites and Apps Get Starte…" at bounding box center [582, 264] width 1164 height 528
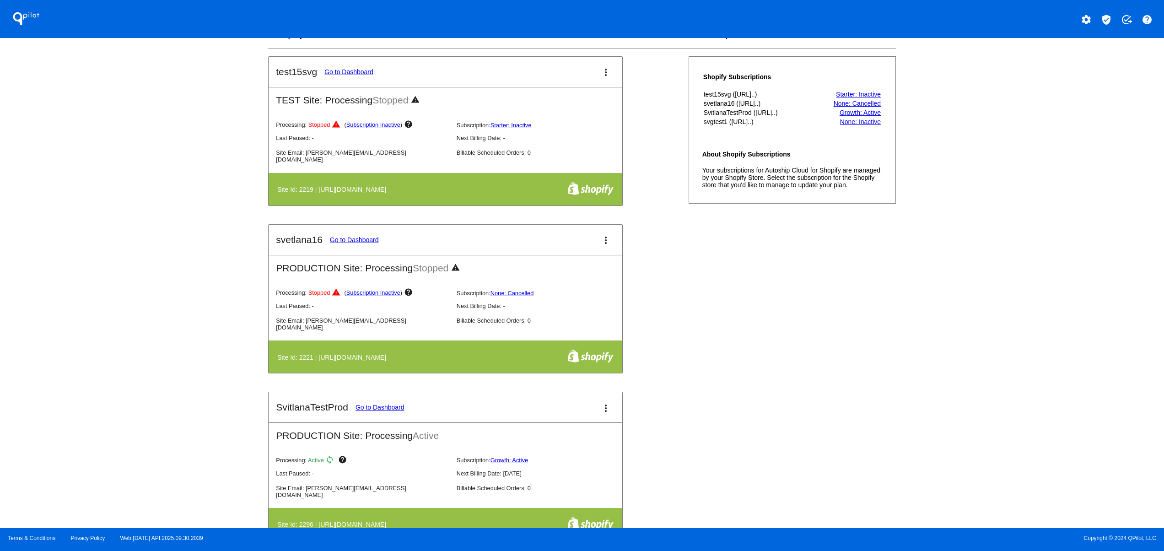
click at [985, 407] on div "QPilot settings verified_user add_task help Connected Sites and Apps Get Starte…" at bounding box center [582, 264] width 1164 height 528
click at [1019, 326] on div "QPilot settings verified_user add_task help Connected Sites and Apps Get Starte…" at bounding box center [582, 264] width 1164 height 528
click at [1021, 427] on div "QPilot settings verified_user add_task help Connected Sites and Apps Get Starte…" at bounding box center [582, 264] width 1164 height 528
click at [1004, 379] on div "QPilot settings verified_user add_task help Connected Sites and Apps Get Starte…" at bounding box center [582, 264] width 1164 height 528
click at [1002, 351] on div "QPilot settings verified_user add_task help Connected Sites and Apps Get Starte…" at bounding box center [582, 264] width 1164 height 528
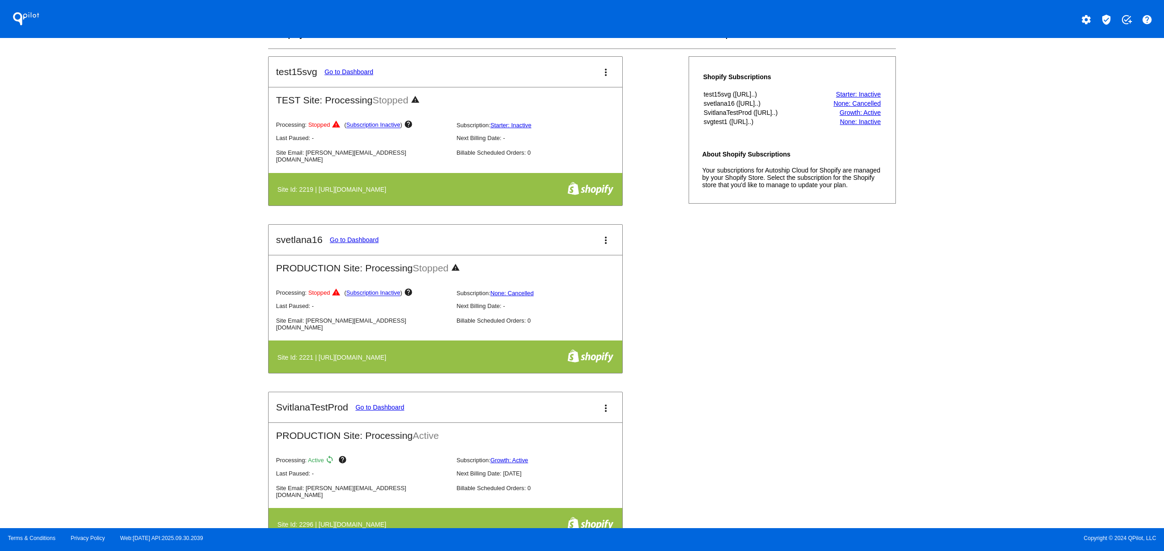
click at [994, 317] on div "QPilot settings verified_user add_task help Connected Sites and Apps Get Starte…" at bounding box center [582, 264] width 1164 height 528
click at [991, 281] on div "QPilot settings verified_user add_task help Connected Sites and Apps Get Starte…" at bounding box center [582, 264] width 1164 height 528
click at [991, 266] on div "QPilot settings verified_user add_task help Connected Sites and Apps Get Starte…" at bounding box center [582, 264] width 1164 height 528
click at [987, 405] on div "QPilot settings verified_user add_task help Connected Sites and Apps Get Starte…" at bounding box center [582, 264] width 1164 height 528
click at [982, 348] on div "QPilot settings verified_user add_task help Connected Sites and Apps Get Starte…" at bounding box center [582, 264] width 1164 height 528
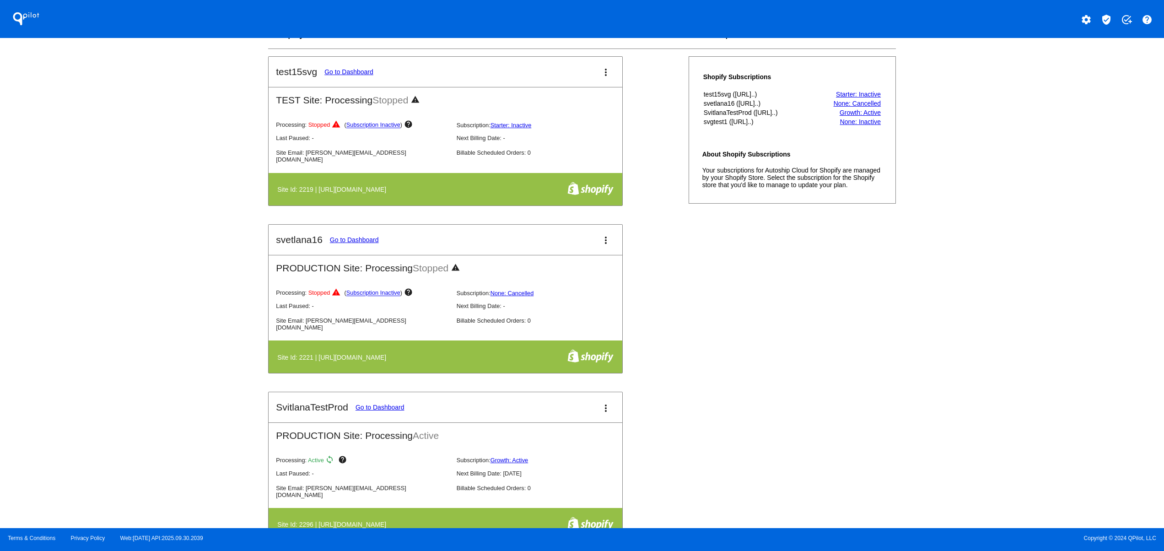
click at [975, 295] on div "QPilot settings verified_user add_task help Connected Sites and Apps Get Starte…" at bounding box center [582, 264] width 1164 height 528
click at [969, 275] on div "QPilot settings verified_user add_task help Connected Sites and Apps Get Starte…" at bounding box center [582, 264] width 1164 height 528
click at [969, 234] on div "QPilot settings verified_user add_task help Connected Sites and Apps Get Starte…" at bounding box center [582, 264] width 1164 height 528
click at [969, 227] on div "QPilot settings verified_user add_task help Connected Sites and Apps Get Starte…" at bounding box center [582, 264] width 1164 height 528
click at [967, 405] on div "QPilot settings verified_user add_task help Connected Sites and Apps Get Starte…" at bounding box center [582, 264] width 1164 height 528
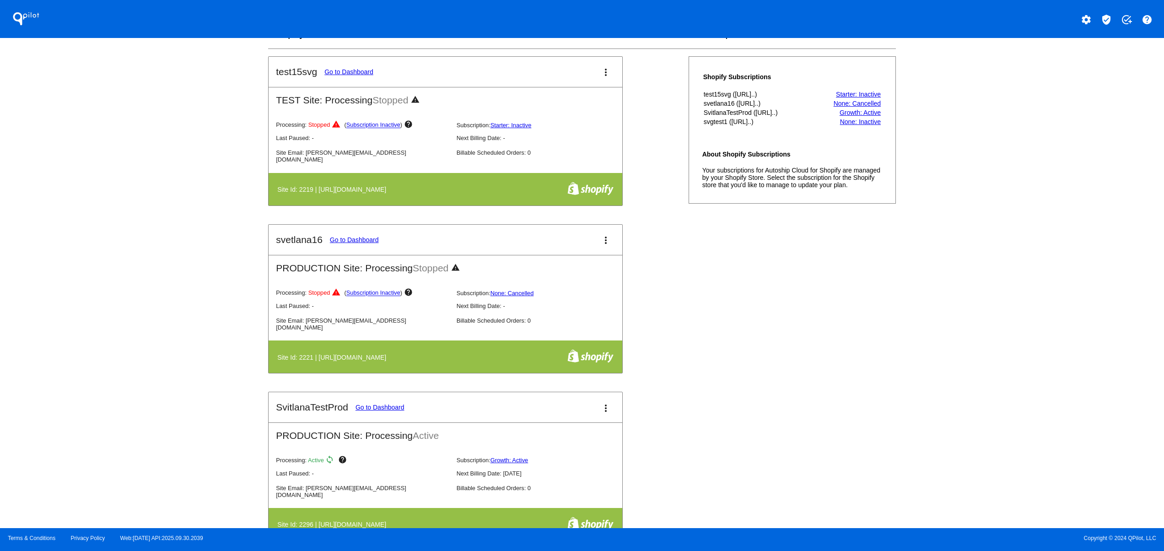
click at [969, 363] on div "QPilot settings verified_user add_task help Connected Sites and Apps Get Starte…" at bounding box center [582, 264] width 1164 height 528
click at [970, 319] on div "QPilot settings verified_user add_task help Connected Sites and Apps Get Starte…" at bounding box center [582, 264] width 1164 height 528
click at [970, 306] on div "QPilot settings verified_user add_task help Connected Sites and Apps Get Starte…" at bounding box center [582, 264] width 1164 height 528
click at [970, 451] on div "QPilot settings verified_user add_task help Connected Sites and Apps Get Starte…" at bounding box center [582, 264] width 1164 height 528
click at [970, 408] on div "QPilot settings verified_user add_task help Connected Sites and Apps Get Starte…" at bounding box center [582, 264] width 1164 height 528
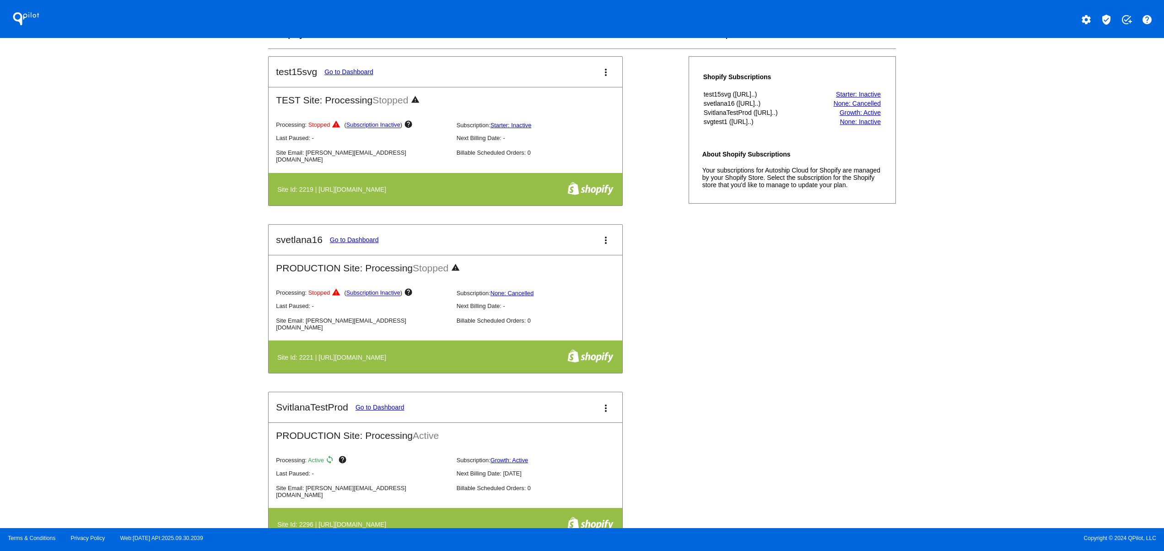
click at [970, 370] on div "QPilot settings verified_user add_task help Connected Sites and Apps Get Starte…" at bounding box center [582, 264] width 1164 height 528
drag, startPoint x: 970, startPoint y: 328, endPoint x: 966, endPoint y: 295, distance: 33.3
click at [970, 326] on div "QPilot settings verified_user add_task help Connected Sites and Apps Get Starte…" at bounding box center [582, 264] width 1164 height 528
click at [966, 293] on div "QPilot settings verified_user add_task help Connected Sites and Apps Get Starte…" at bounding box center [582, 264] width 1164 height 528
click at [966, 260] on div "QPilot settings verified_user add_task help Connected Sites and Apps Get Starte…" at bounding box center [582, 264] width 1164 height 528
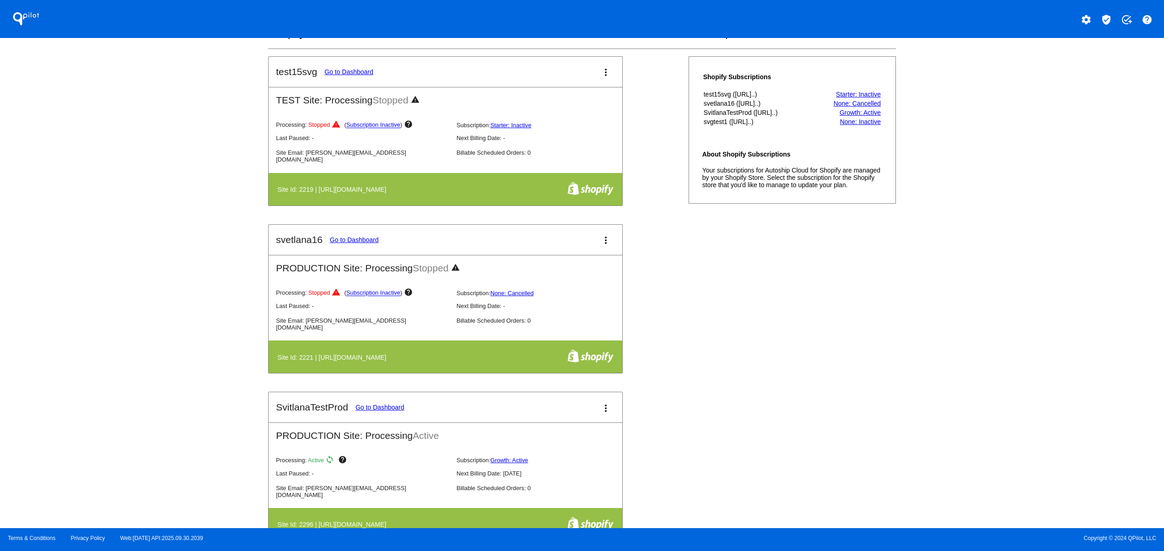
click at [994, 415] on div "QPilot settings verified_user add_task help Connected Sites and Apps Get Starte…" at bounding box center [582, 264] width 1164 height 528
click at [994, 368] on div "QPilot settings verified_user add_task help Connected Sites and Apps Get Starte…" at bounding box center [582, 264] width 1164 height 528
click at [996, 339] on div "QPilot settings verified_user add_task help Connected Sites and Apps Get Starte…" at bounding box center [582, 264] width 1164 height 528
click at [997, 319] on div "QPilot settings verified_user add_task help Connected Sites and Apps Get Starte…" at bounding box center [582, 264] width 1164 height 528
click at [997, 436] on div "QPilot settings verified_user add_task help Connected Sites and Apps Get Starte…" at bounding box center [582, 264] width 1164 height 528
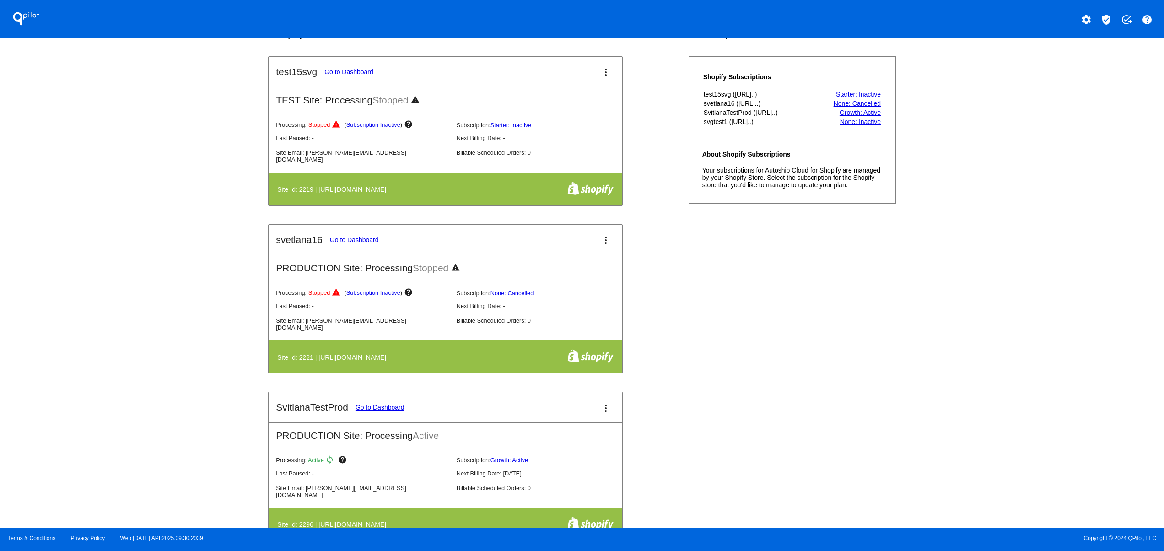
click at [997, 397] on div "QPilot settings verified_user add_task help Connected Sites and Apps Get Starte…" at bounding box center [582, 264] width 1164 height 528
click at [995, 370] on div "QPilot settings verified_user add_task help Connected Sites and Apps Get Starte…" at bounding box center [582, 264] width 1164 height 528
click at [991, 350] on div "QPilot settings verified_user add_task help Connected Sites and Apps Get Starte…" at bounding box center [582, 264] width 1164 height 528
click at [987, 315] on div "QPilot settings verified_user add_task help Connected Sites and Apps Get Starte…" at bounding box center [582, 264] width 1164 height 528
click at [987, 469] on div "QPilot settings verified_user add_task help Connected Sites and Apps Get Starte…" at bounding box center [582, 264] width 1164 height 528
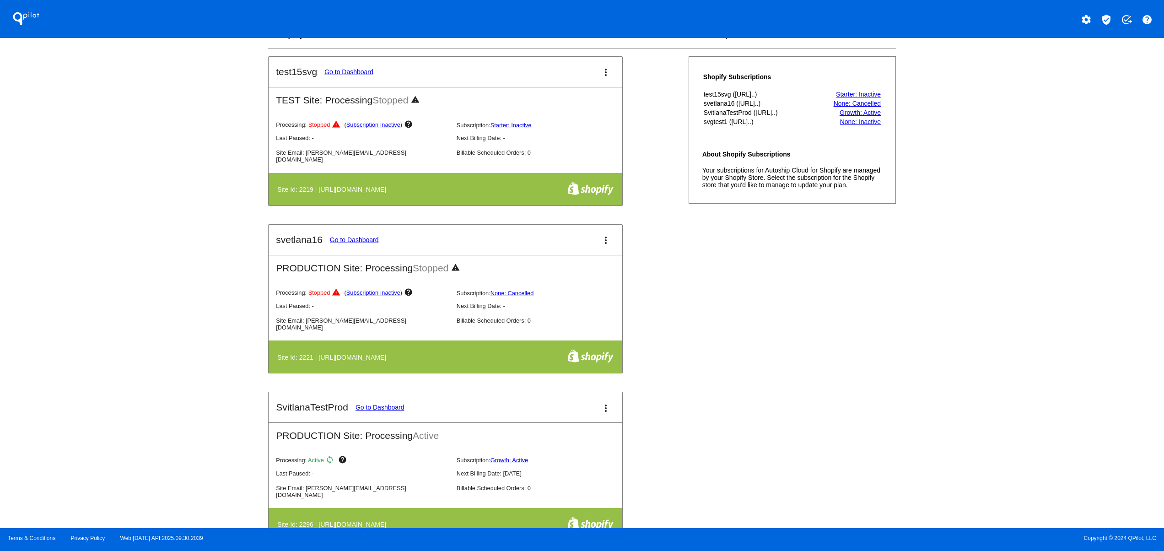
click at [986, 439] on div "QPilot settings verified_user add_task help Connected Sites and Apps Get Starte…" at bounding box center [582, 264] width 1164 height 528
click at [986, 414] on div "QPilot settings verified_user add_task help Connected Sites and Apps Get Starte…" at bounding box center [582, 264] width 1164 height 528
click at [985, 400] on div "QPilot settings verified_user add_task help Connected Sites and Apps Get Starte…" at bounding box center [582, 264] width 1164 height 528
click at [985, 385] on div "QPilot settings verified_user add_task help Connected Sites and Apps Get Starte…" at bounding box center [582, 264] width 1164 height 528
click at [985, 356] on div "QPilot settings verified_user add_task help Connected Sites and Apps Get Starte…" at bounding box center [582, 264] width 1164 height 528
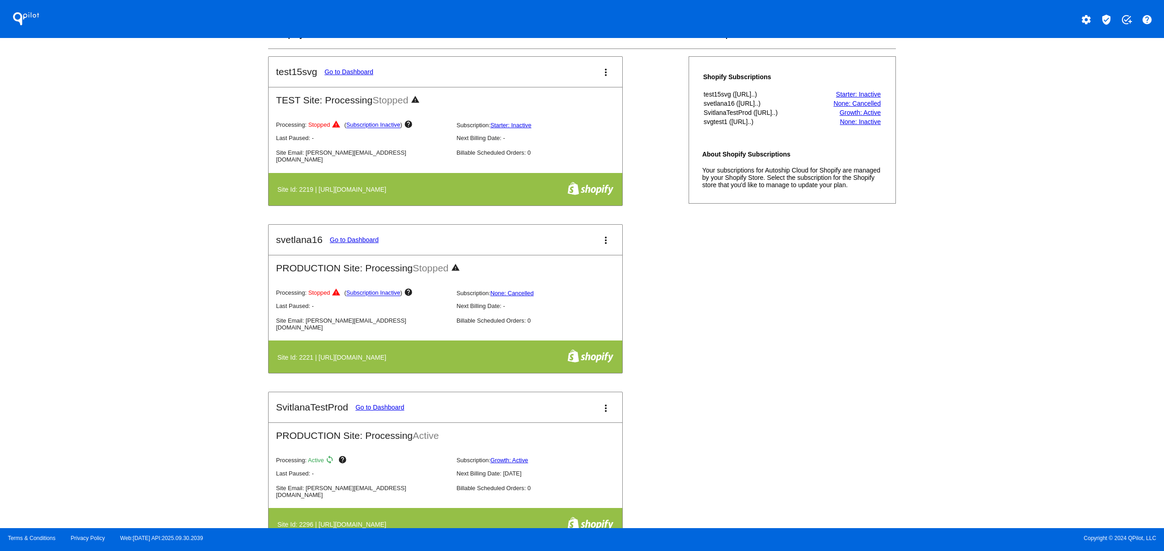
click at [986, 479] on div "QPilot settings verified_user add_task help Connected Sites and Apps Get Starte…" at bounding box center [582, 264] width 1164 height 528
click at [986, 434] on div "QPilot settings verified_user add_task help Connected Sites and Apps Get Starte…" at bounding box center [582, 264] width 1164 height 528
click at [986, 401] on div "QPilot settings verified_user add_task help Connected Sites and Apps Get Starte…" at bounding box center [582, 264] width 1164 height 528
click at [985, 376] on div "QPilot settings verified_user add_task help Connected Sites and Apps Get Starte…" at bounding box center [582, 264] width 1164 height 528
click at [985, 357] on div "QPilot settings verified_user add_task help Connected Sites and Apps Get Starte…" at bounding box center [582, 264] width 1164 height 528
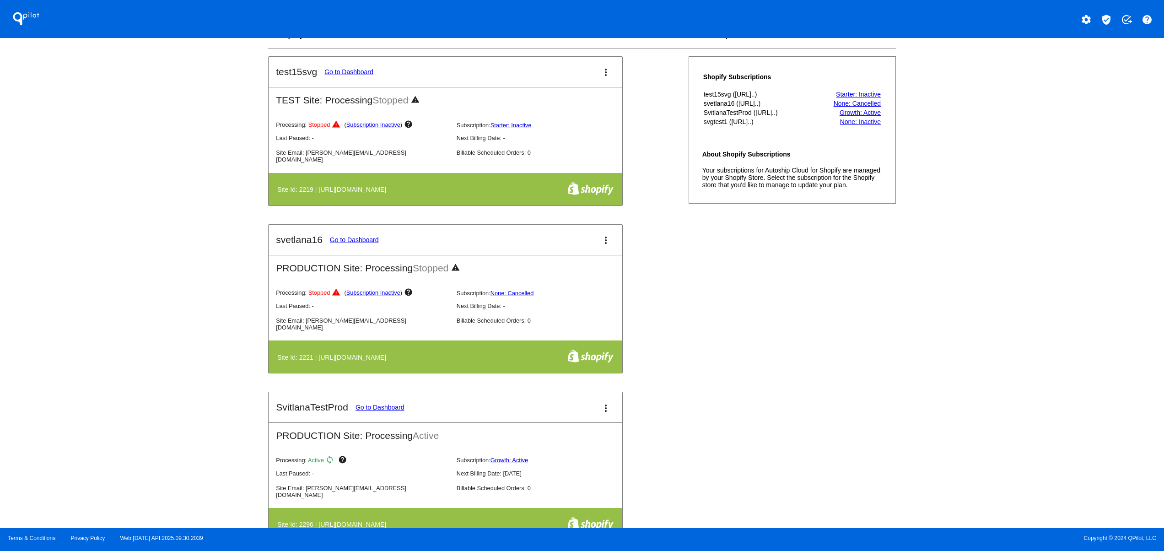
click at [964, 460] on div "QPilot settings verified_user add_task help Connected Sites and Apps Get Starte…" at bounding box center [582, 264] width 1164 height 528
click at [964, 372] on div "QPilot settings verified_user add_task help Connected Sites and Apps Get Starte…" at bounding box center [582, 264] width 1164 height 528
click at [964, 333] on div "QPilot settings verified_user add_task help Connected Sites and Apps Get Starte…" at bounding box center [582, 264] width 1164 height 528
click at [967, 295] on div "QPilot settings verified_user add_task help Connected Sites and Apps Get Starte…" at bounding box center [582, 264] width 1164 height 528
click at [971, 265] on div "QPilot settings verified_user add_task help Connected Sites and Apps Get Starte…" at bounding box center [582, 264] width 1164 height 528
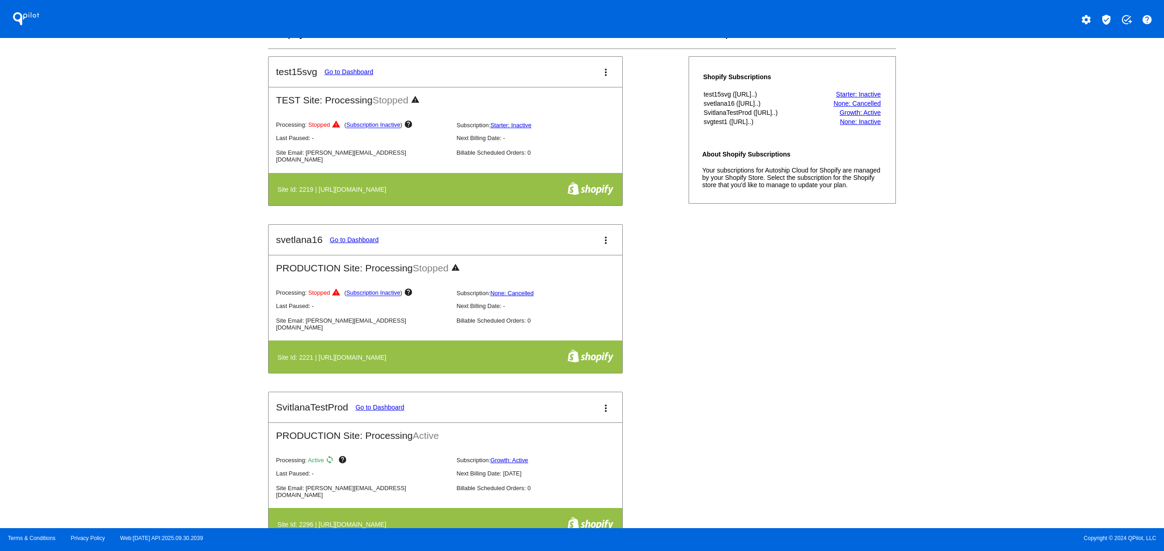
click at [988, 400] on div "QPilot settings verified_user add_task help Connected Sites and Apps Get Starte…" at bounding box center [582, 264] width 1164 height 528
click at [982, 375] on div "QPilot settings verified_user add_task help Connected Sites and Apps Get Starte…" at bounding box center [582, 264] width 1164 height 528
click at [978, 328] on div "QPilot settings verified_user add_task help Connected Sites and Apps Get Starte…" at bounding box center [582, 264] width 1164 height 528
click at [977, 280] on div "QPilot settings verified_user add_task help Connected Sites and Apps Get Starte…" at bounding box center [582, 264] width 1164 height 528
click at [974, 256] on div "QPilot settings verified_user add_task help Connected Sites and Apps Get Starte…" at bounding box center [582, 264] width 1164 height 528
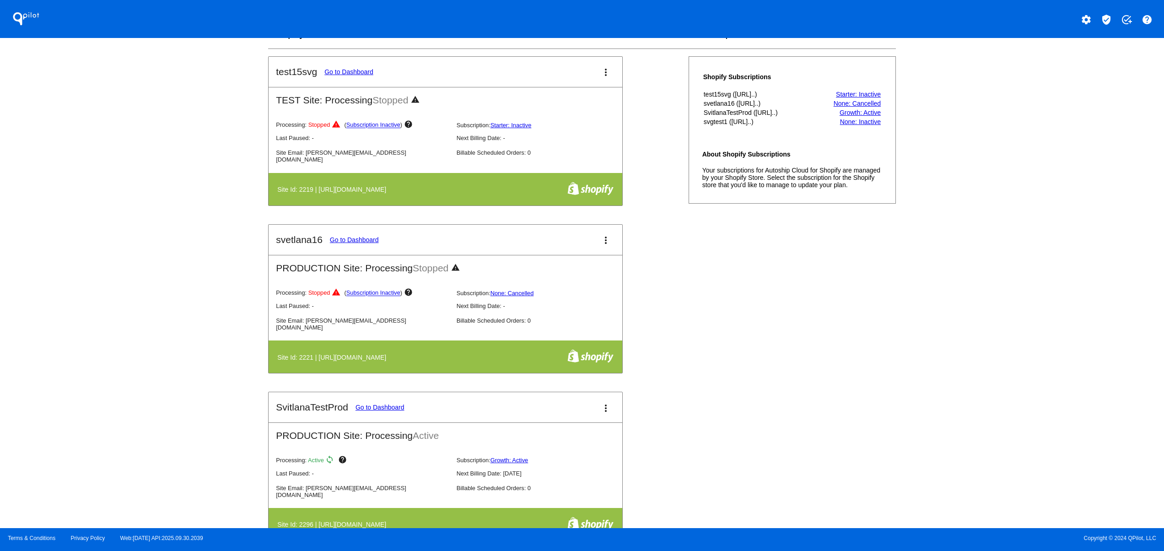
click at [960, 394] on div "QPilot settings verified_user add_task help Connected Sites and Apps Get Starte…" at bounding box center [582, 264] width 1164 height 528
click at [960, 356] on div "QPilot settings verified_user add_task help Connected Sites and Apps Get Starte…" at bounding box center [582, 264] width 1164 height 528
click at [961, 328] on div "QPilot settings verified_user add_task help Connected Sites and Apps Get Starte…" at bounding box center [582, 264] width 1164 height 528
click at [977, 344] on div "QPilot settings verified_user add_task help Connected Sites and Apps Get Starte…" at bounding box center [582, 264] width 1164 height 528
click at [987, 288] on div "QPilot settings verified_user add_task help Connected Sites and Apps Get Starte…" at bounding box center [582, 264] width 1164 height 528
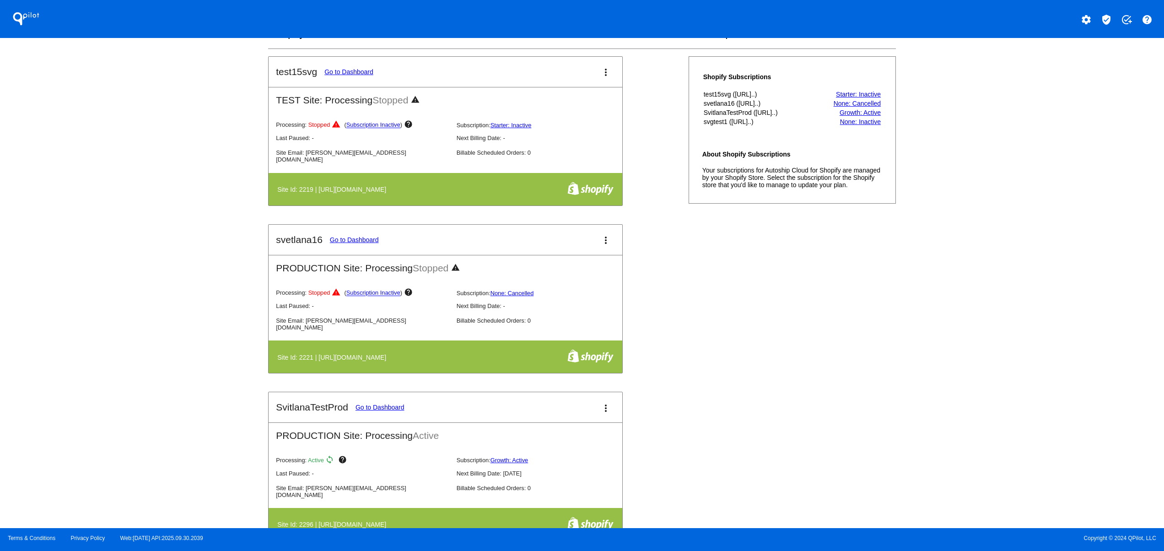
click at [987, 262] on div "QPilot settings verified_user add_task help Connected Sites and Apps Get Starte…" at bounding box center [582, 264] width 1164 height 528
click at [982, 230] on div "QPilot settings verified_user add_task help Connected Sites and Apps Get Starte…" at bounding box center [582, 264] width 1164 height 528
click at [980, 198] on div "QPilot settings verified_user add_task help Connected Sites and Apps Get Starte…" at bounding box center [582, 264] width 1164 height 528
click at [975, 350] on div "QPilot settings verified_user add_task help Connected Sites and Apps Get Starte…" at bounding box center [582, 264] width 1164 height 528
click at [969, 269] on div "QPilot settings verified_user add_task help Connected Sites and Apps Get Starte…" at bounding box center [582, 264] width 1164 height 528
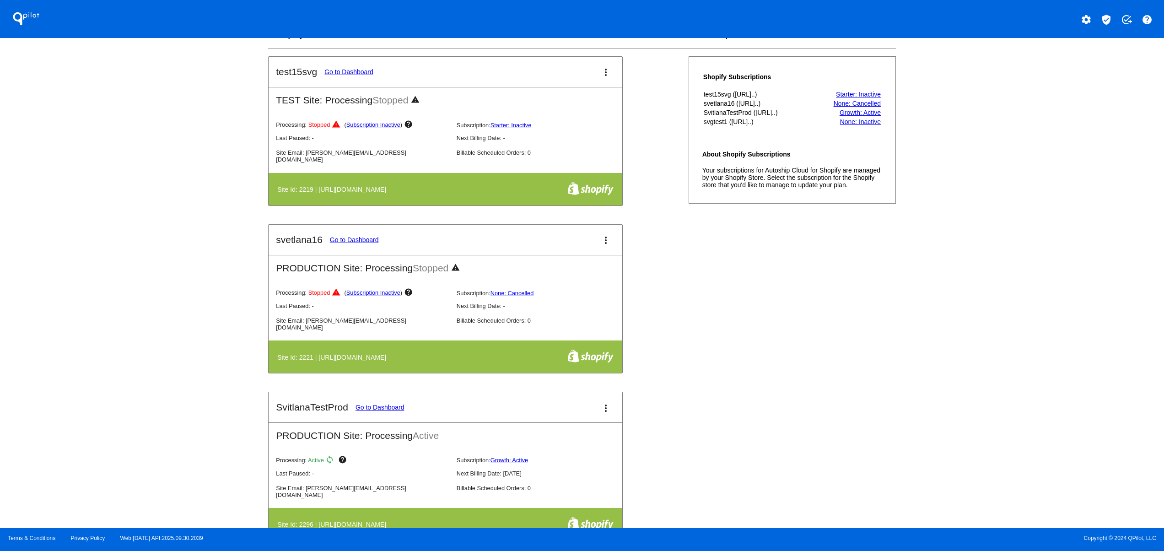
click at [964, 254] on div "QPilot settings verified_user add_task help Connected Sites and Apps Get Starte…" at bounding box center [582, 264] width 1164 height 528
click at [989, 347] on div "QPilot settings verified_user add_task help Connected Sites and Apps Get Starte…" at bounding box center [582, 264] width 1164 height 528
drag, startPoint x: 978, startPoint y: 297, endPoint x: 973, endPoint y: 254, distance: 44.2
click at [976, 296] on div "QPilot settings verified_user add_task help Connected Sites and Apps Get Starte…" at bounding box center [582, 264] width 1164 height 528
click at [973, 253] on div "QPilot settings verified_user add_task help Connected Sites and Apps Get Starte…" at bounding box center [582, 264] width 1164 height 528
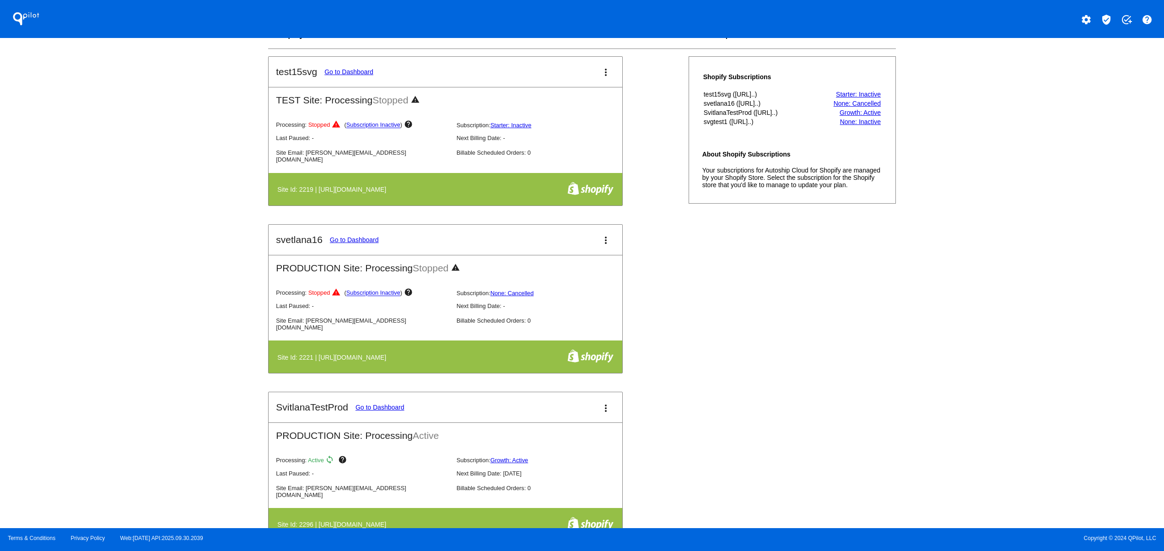
click at [973, 193] on div "QPilot settings verified_user add_task help Connected Sites and Apps Get Starte…" at bounding box center [582, 264] width 1164 height 528
click at [955, 337] on div "QPilot settings verified_user add_task help Connected Sites and Apps Get Starte…" at bounding box center [582, 264] width 1164 height 528
click at [955, 289] on div "QPilot settings verified_user add_task help Connected Sites and Apps Get Starte…" at bounding box center [582, 264] width 1164 height 528
drag, startPoint x: 955, startPoint y: 251, endPoint x: 955, endPoint y: 238, distance: 12.8
click at [955, 250] on div "QPilot settings verified_user add_task help Connected Sites and Apps Get Starte…" at bounding box center [582, 264] width 1164 height 528
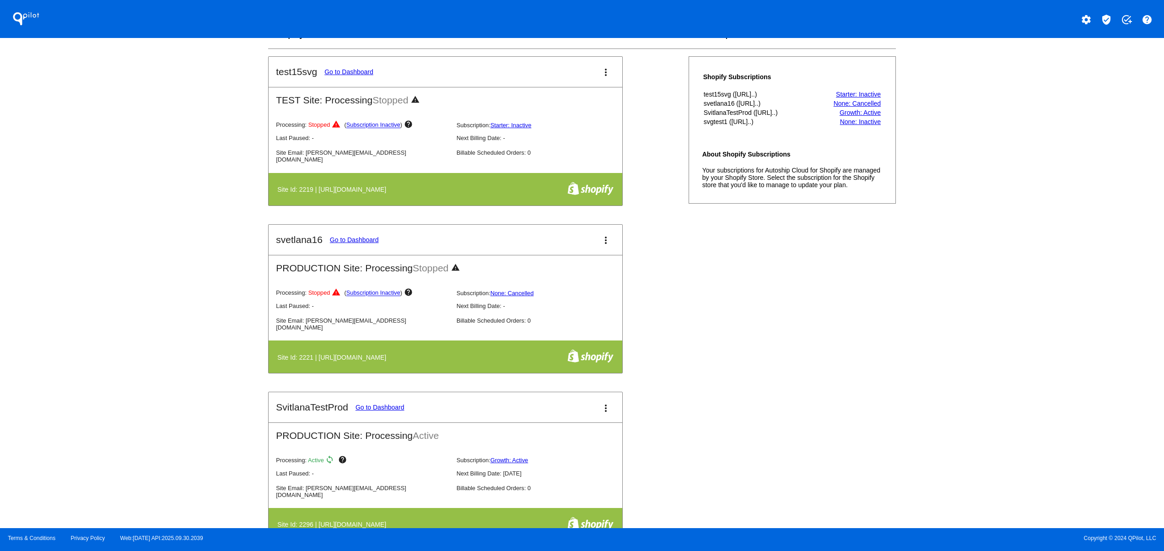
drag, startPoint x: 955, startPoint y: 225, endPoint x: 955, endPoint y: 185, distance: 40.3
click at [955, 223] on div "QPilot settings verified_user add_task help Connected Sites and Apps Get Starte…" at bounding box center [582, 264] width 1164 height 528
click at [956, 184] on div "QPilot settings verified_user add_task help Connected Sites and Apps Get Starte…" at bounding box center [582, 264] width 1164 height 528
click at [963, 339] on div "QPilot settings verified_user add_task help Connected Sites and Apps Get Starte…" at bounding box center [582, 264] width 1164 height 528
click at [965, 300] on div "QPilot settings verified_user add_task help Connected Sites and Apps Get Starte…" at bounding box center [582, 264] width 1164 height 528
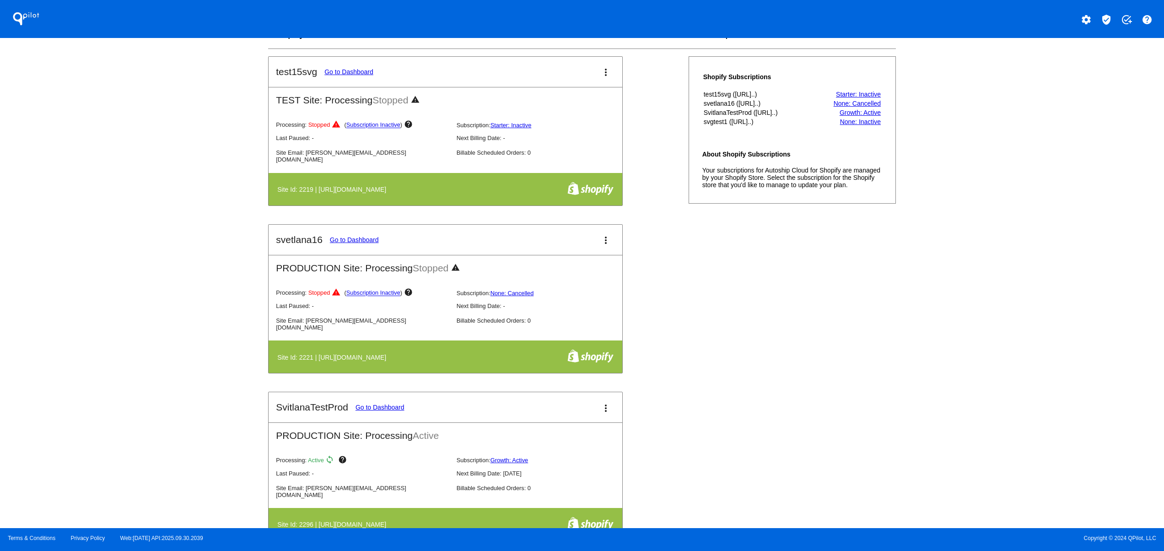
click at [965, 242] on div "QPilot settings verified_user add_task help Connected Sites and Apps Get Starte…" at bounding box center [582, 264] width 1164 height 528
click at [964, 169] on div "QPilot settings verified_user add_task help Connected Sites and Apps Get Starte…" at bounding box center [582, 264] width 1164 height 528
click at [1041, 370] on div "QPilot settings verified_user add_task help Connected Sites and Apps Get Starte…" at bounding box center [582, 264] width 1164 height 528
click at [1054, 392] on div "QPilot settings verified_user add_task help Connected Sites and Apps Get Starte…" at bounding box center [582, 264] width 1164 height 528
click at [762, 420] on div "test15svg Go to Dashboard more_vert TEST Site: Processing Stopped warning Proce…" at bounding box center [581, 391] width 627 height 671
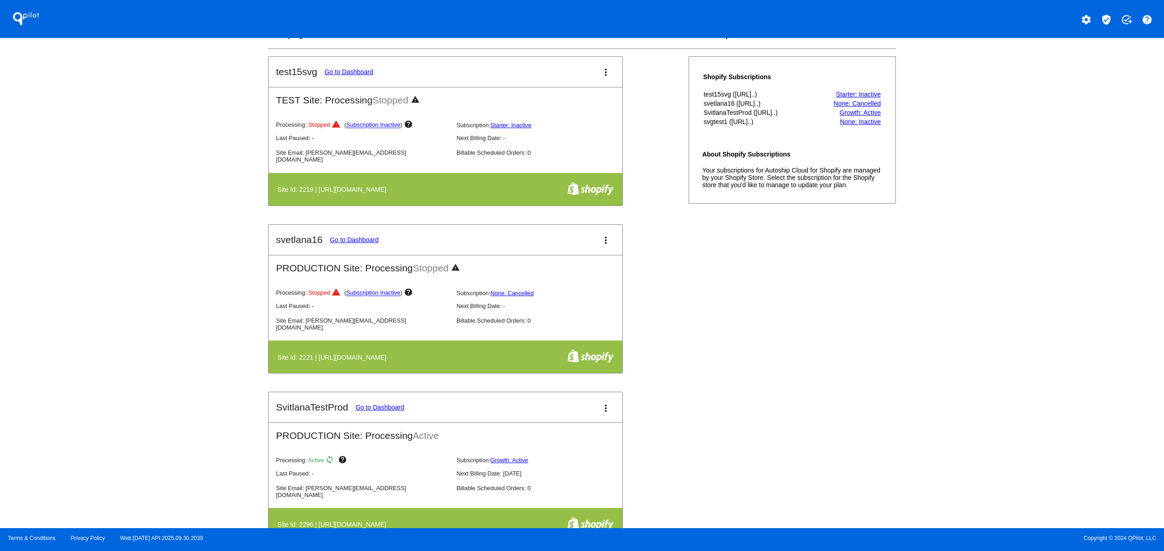
click at [781, 390] on div "test15svg Go to Dashboard more_vert TEST Site: Processing Stopped warning Proce…" at bounding box center [581, 391] width 627 height 671
click at [811, 422] on div "test15svg Go to Dashboard more_vert TEST Site: Processing Stopped warning Proce…" at bounding box center [581, 391] width 627 height 671
click at [1137, 418] on div "QPilot settings verified_user add_task help Connected Sites and Apps Get Starte…" at bounding box center [582, 264] width 1164 height 528
drag, startPoint x: 1013, startPoint y: 357, endPoint x: 1004, endPoint y: 319, distance: 39.5
click at [1013, 357] on div "QPilot settings verified_user add_task help Connected Sites and Apps Get Starte…" at bounding box center [582, 264] width 1164 height 528
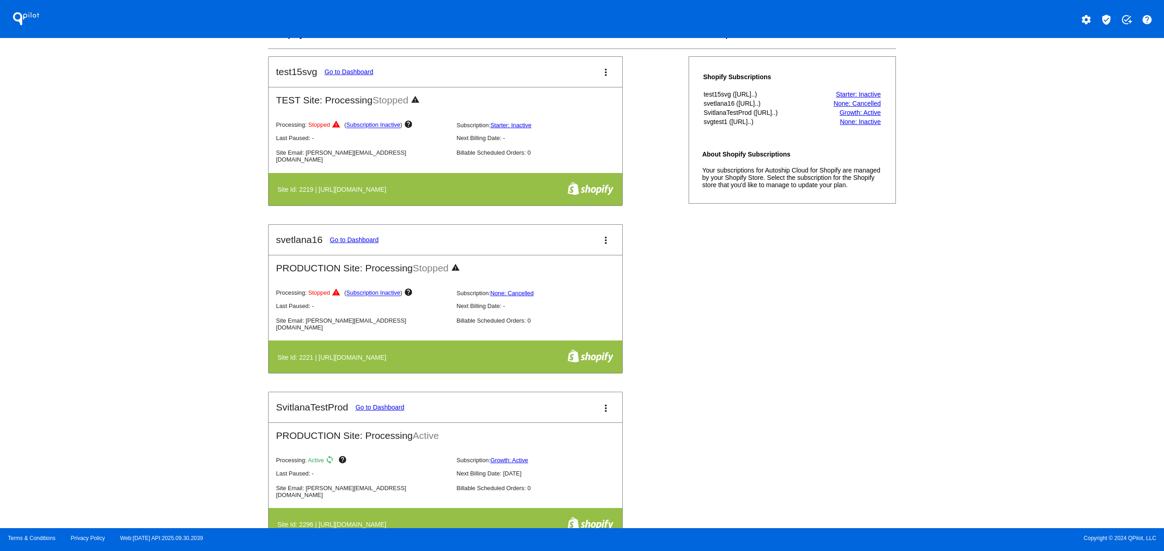
click at [1004, 287] on div "QPilot settings verified_user add_task help Connected Sites and Apps Get Starte…" at bounding box center [582, 264] width 1164 height 528
click at [1017, 215] on div "QPilot settings verified_user add_task help Connected Sites and Apps Get Starte…" at bounding box center [582, 264] width 1164 height 528
click at [1000, 460] on div "QPilot settings verified_user add_task help Connected Sites and Apps Get Starte…" at bounding box center [582, 264] width 1164 height 528
drag, startPoint x: 996, startPoint y: 376, endPoint x: 994, endPoint y: 332, distance: 44.0
click at [996, 374] on div "QPilot settings verified_user add_task help Connected Sites and Apps Get Starte…" at bounding box center [582, 264] width 1164 height 528
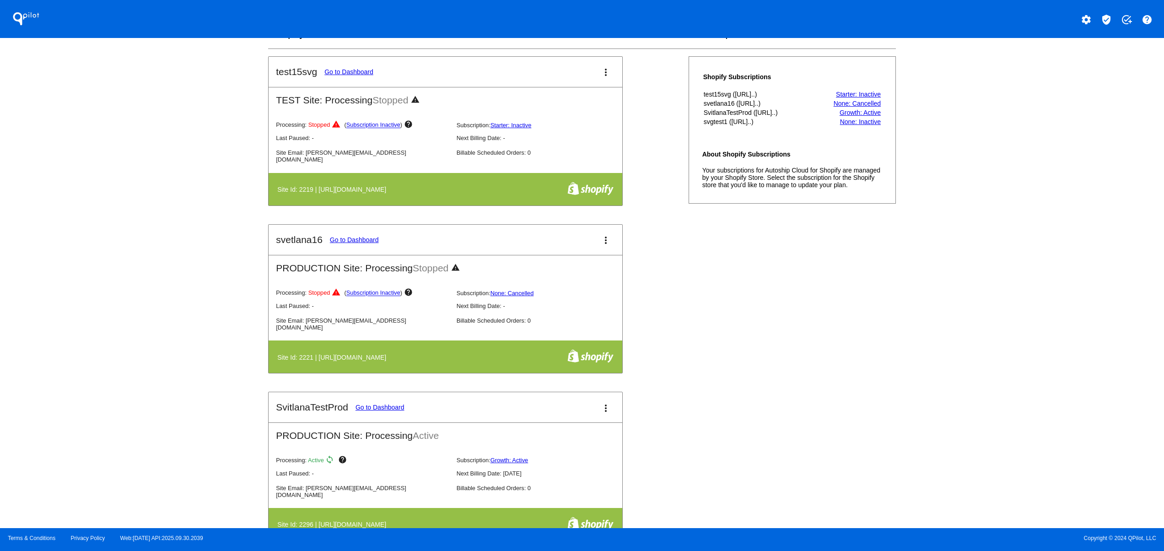
click at [994, 330] on div "QPilot settings verified_user add_task help Connected Sites and Apps Get Starte…" at bounding box center [582, 264] width 1164 height 528
drag, startPoint x: 986, startPoint y: 358, endPoint x: 1000, endPoint y: 343, distance: 20.4
click at [987, 358] on div "QPilot settings verified_user add_task help Connected Sites and Apps Get Starte…" at bounding box center [582, 264] width 1164 height 528
drag, startPoint x: 1004, startPoint y: 311, endPoint x: 1016, endPoint y: 268, distance: 45.1
click at [1005, 310] on div "QPilot settings verified_user add_task help Connected Sites and Apps Get Starte…" at bounding box center [582, 264] width 1164 height 528
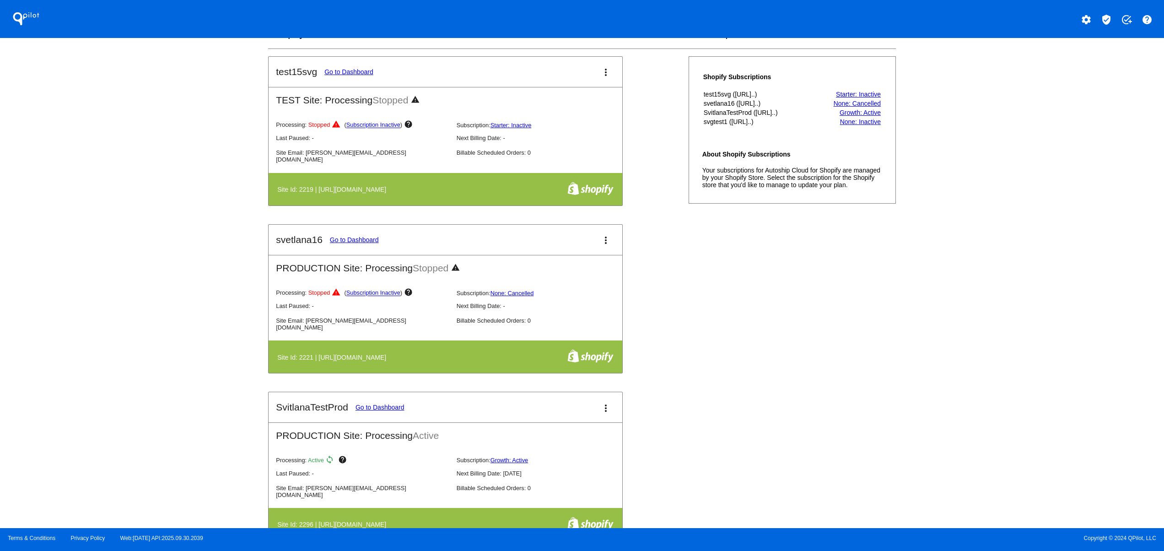
click at [1017, 260] on div "QPilot settings verified_user add_task help Connected Sites and Apps Get Starte…" at bounding box center [582, 264] width 1164 height 528
click at [1018, 207] on div "QPilot settings verified_user add_task help Connected Sites and Apps Get Starte…" at bounding box center [582, 264] width 1164 height 528
click at [1076, 401] on div "QPilot settings verified_user add_task help Connected Sites and Apps Get Starte…" at bounding box center [582, 264] width 1164 height 528
click at [1054, 317] on div "QPilot settings verified_user add_task help Connected Sites and Apps Get Starte…" at bounding box center [582, 264] width 1164 height 528
click at [1054, 273] on div "QPilot settings verified_user add_task help Connected Sites and Apps Get Starte…" at bounding box center [582, 264] width 1164 height 528
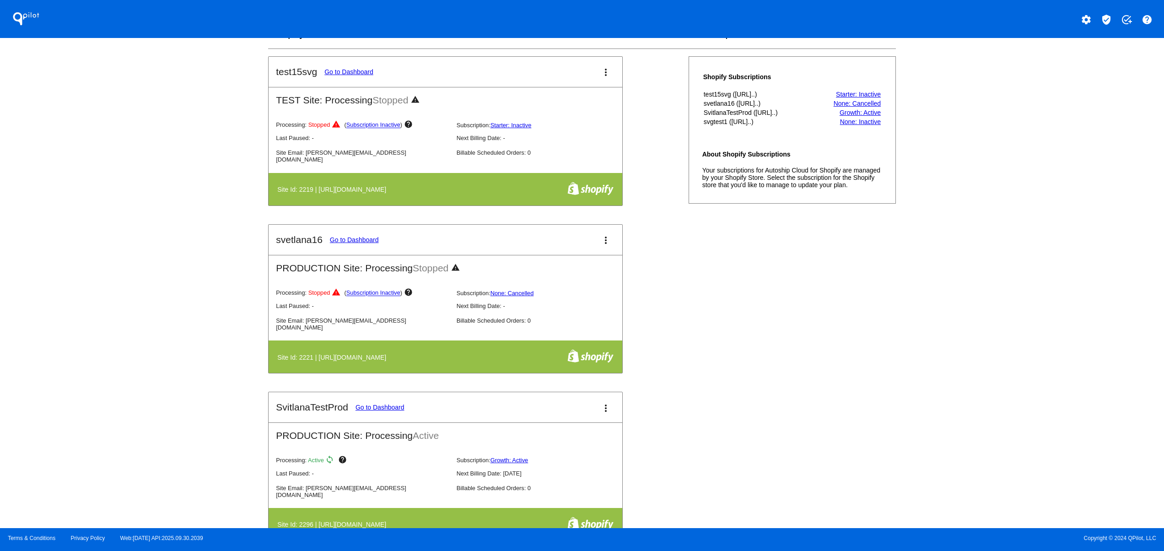
click at [1043, 229] on div "QPilot settings verified_user add_task help Connected Sites and Apps Get Starte…" at bounding box center [582, 264] width 1164 height 528
click at [1030, 185] on div "QPilot settings verified_user add_task help Connected Sites and Apps Get Starte…" at bounding box center [582, 264] width 1164 height 528
click at [1016, 405] on div "QPilot settings verified_user add_task help Connected Sites and Apps Get Starte…" at bounding box center [582, 264] width 1164 height 528
click at [1009, 339] on div "QPilot settings verified_user add_task help Connected Sites and Apps Get Starte…" at bounding box center [582, 264] width 1164 height 528
click at [1007, 304] on div "QPilot settings verified_user add_task help Connected Sites and Apps Get Starte…" at bounding box center [582, 264] width 1164 height 528
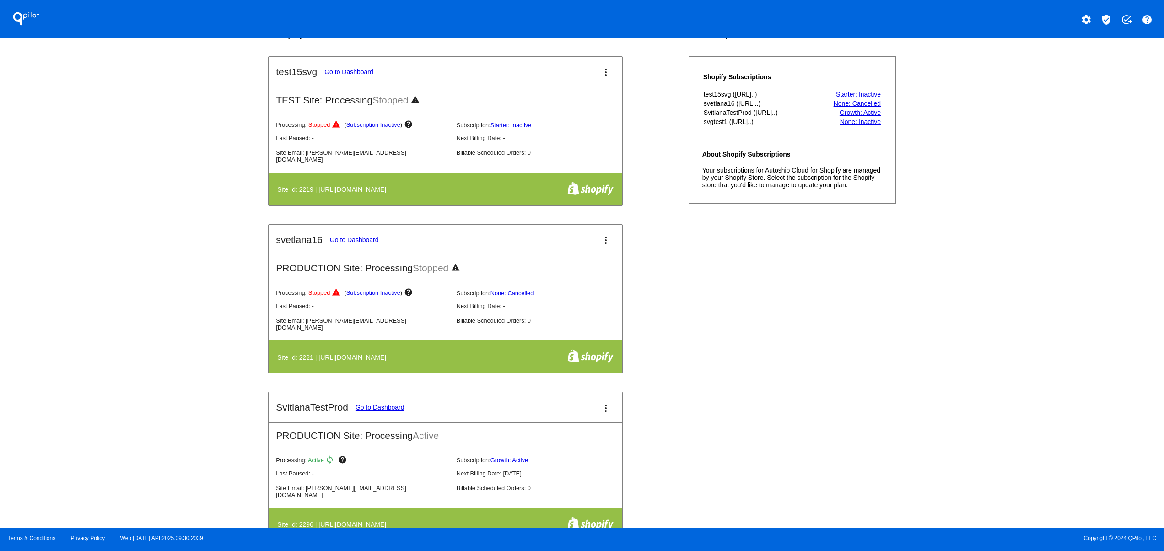
click at [1006, 278] on div "QPilot settings verified_user add_task help Connected Sites and Apps Get Starte…" at bounding box center [582, 264] width 1164 height 528
click at [1005, 277] on div "QPilot settings verified_user add_task help Connected Sites and Apps Get Starte…" at bounding box center [582, 264] width 1164 height 528
click at [1020, 333] on div "QPilot settings verified_user add_task help Connected Sites and Apps Get Starte…" at bounding box center [582, 264] width 1164 height 528
click at [999, 453] on div "QPilot settings verified_user add_task help Connected Sites and Apps Get Starte…" at bounding box center [582, 264] width 1164 height 528
click at [797, 434] on div "test15svg Go to Dashboard more_vert TEST Site: Processing Stopped warning Proce…" at bounding box center [581, 391] width 627 height 671
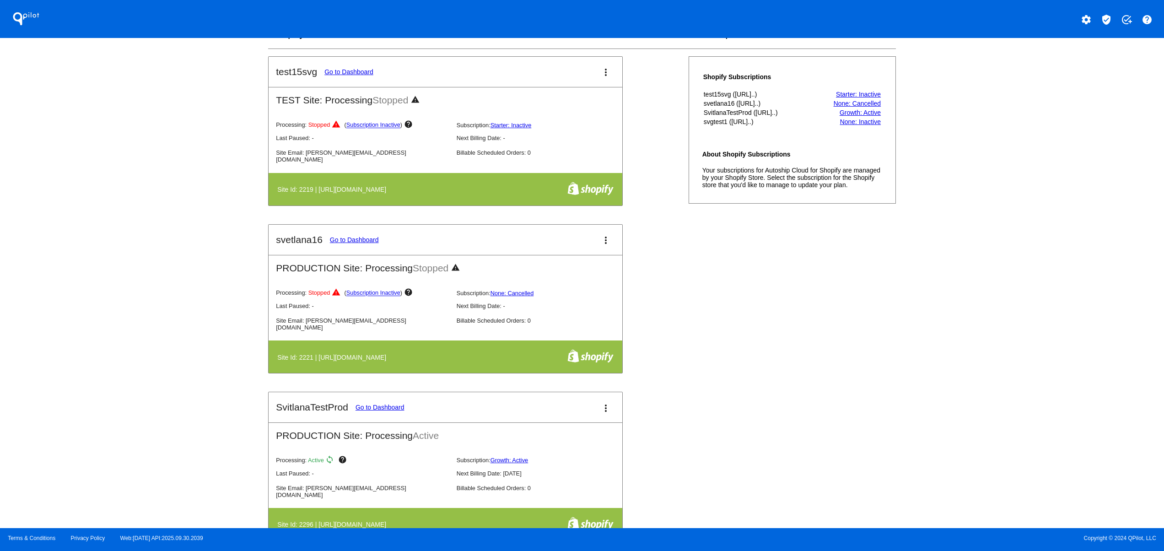
click at [777, 390] on div "test15svg Go to Dashboard more_vert TEST Site: Processing Stopped warning Proce…" at bounding box center [581, 391] width 627 height 671
click at [779, 366] on div "test15svg Go to Dashboard more_vert TEST Site: Processing Stopped warning Proce…" at bounding box center [581, 391] width 627 height 671
